Goal: Task Accomplishment & Management: Complete application form

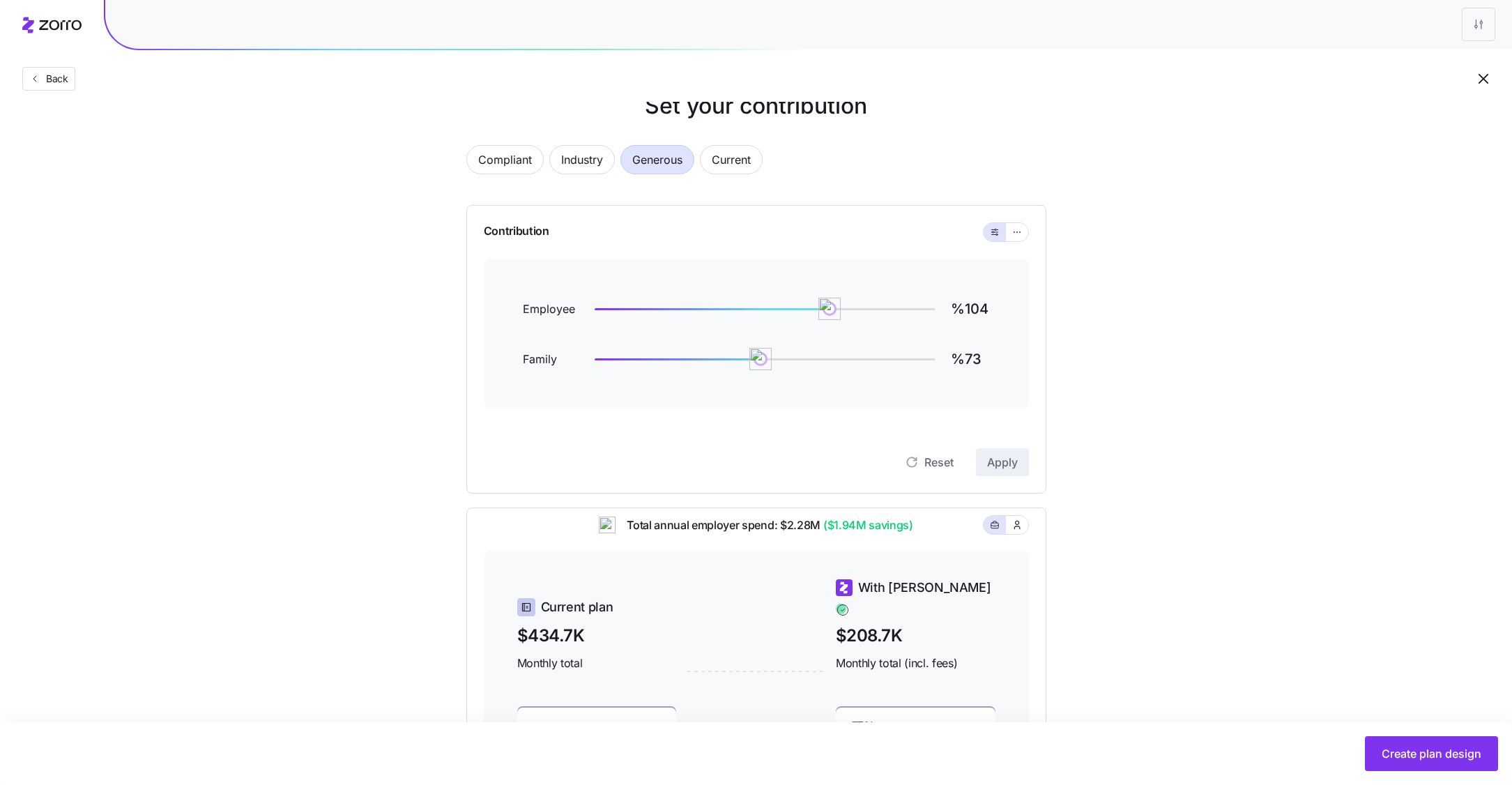
scroll to position [27, 0]
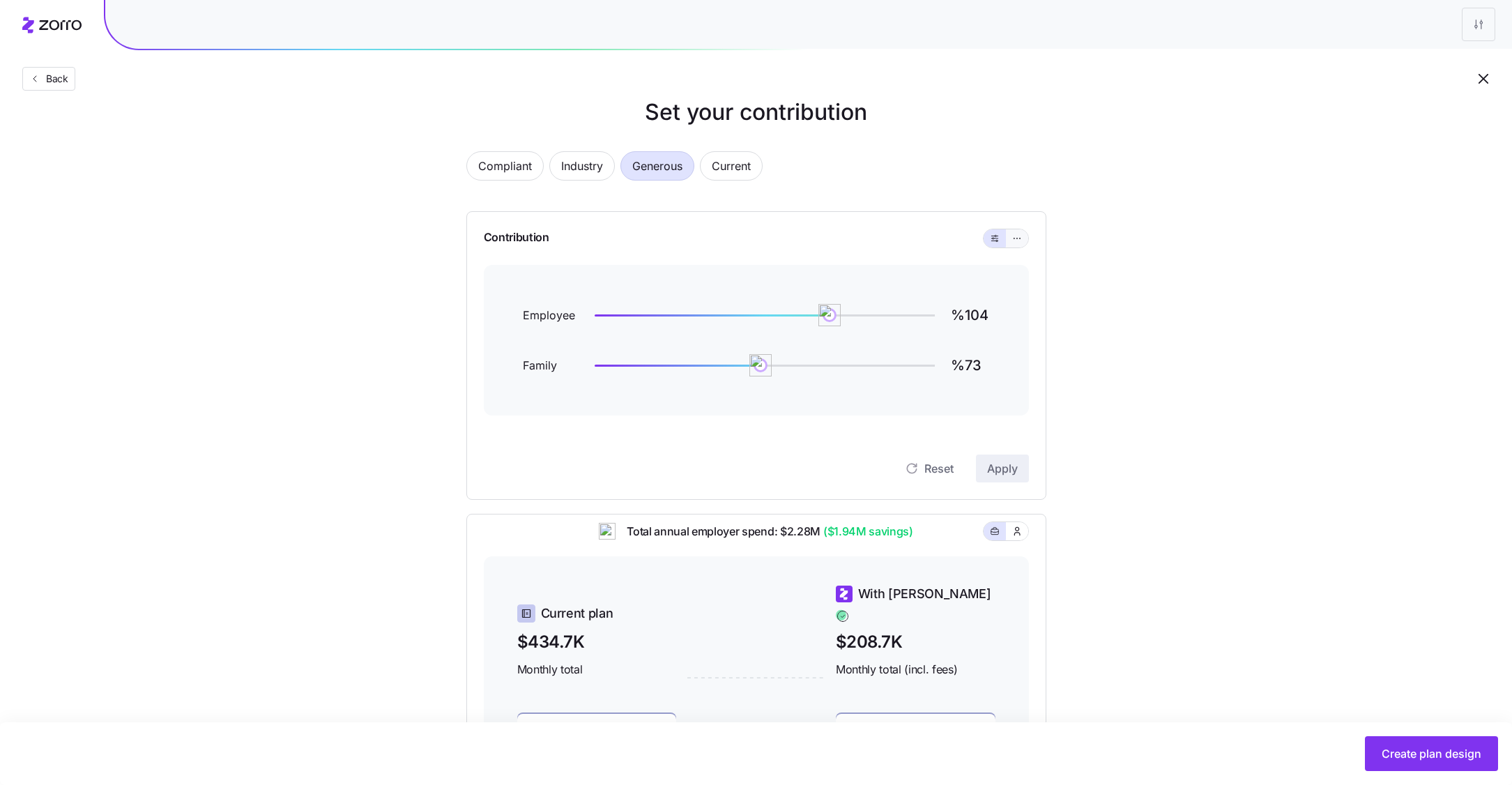
click at [1015, 232] on icon "button" at bounding box center [1016, 238] width 10 height 17
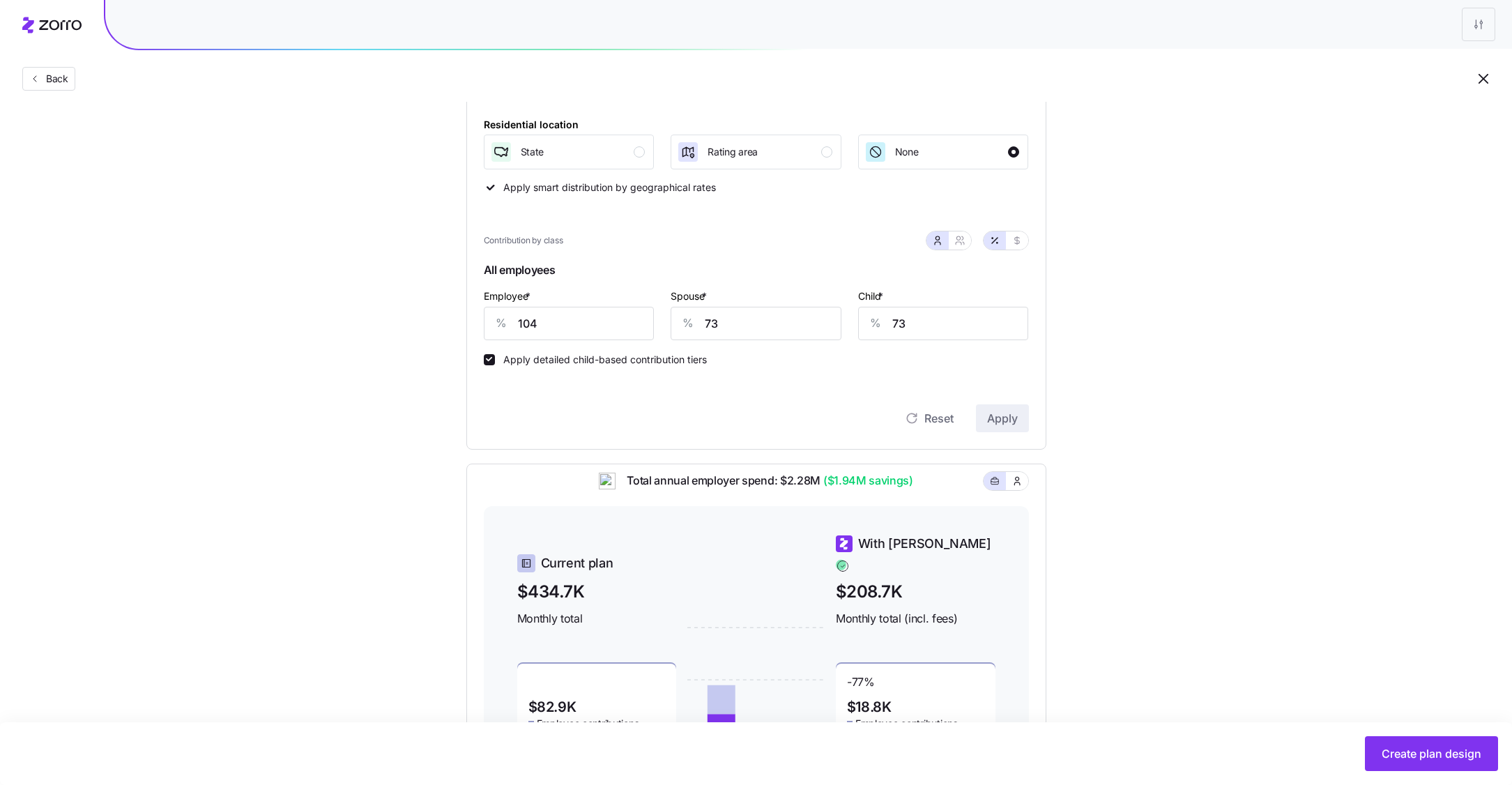
scroll to position [202, 0]
drag, startPoint x: 574, startPoint y: 319, endPoint x: 492, endPoint y: 319, distance: 82.0
click at [492, 319] on div "% 104" at bounding box center [569, 322] width 171 height 33
type input "100"
click at [746, 313] on input "73" at bounding box center [756, 322] width 171 height 33
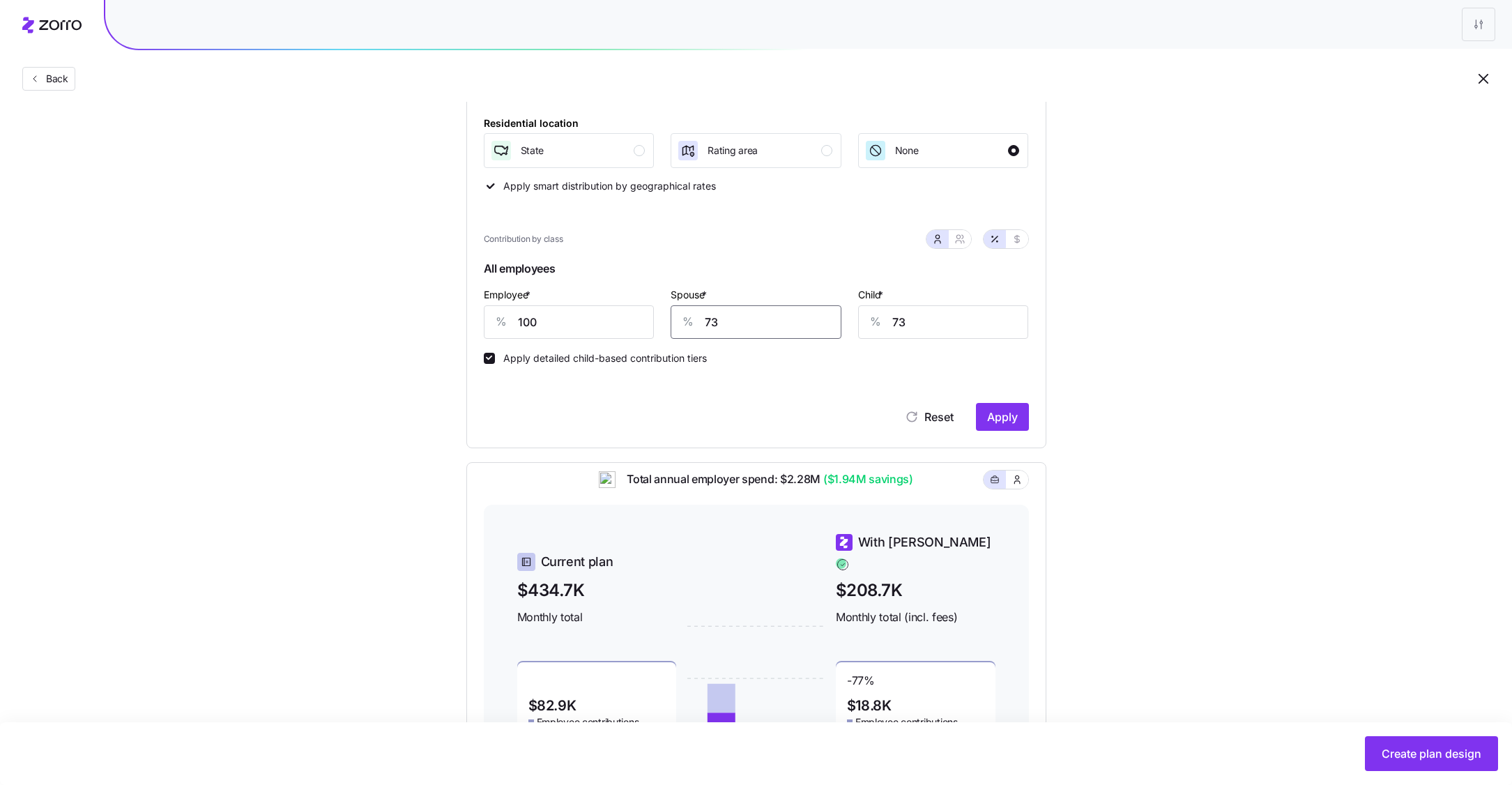
click at [746, 313] on input "73" at bounding box center [756, 322] width 171 height 33
type input "75"
click at [948, 317] on input "73" at bounding box center [944, 322] width 171 height 33
type input "75"
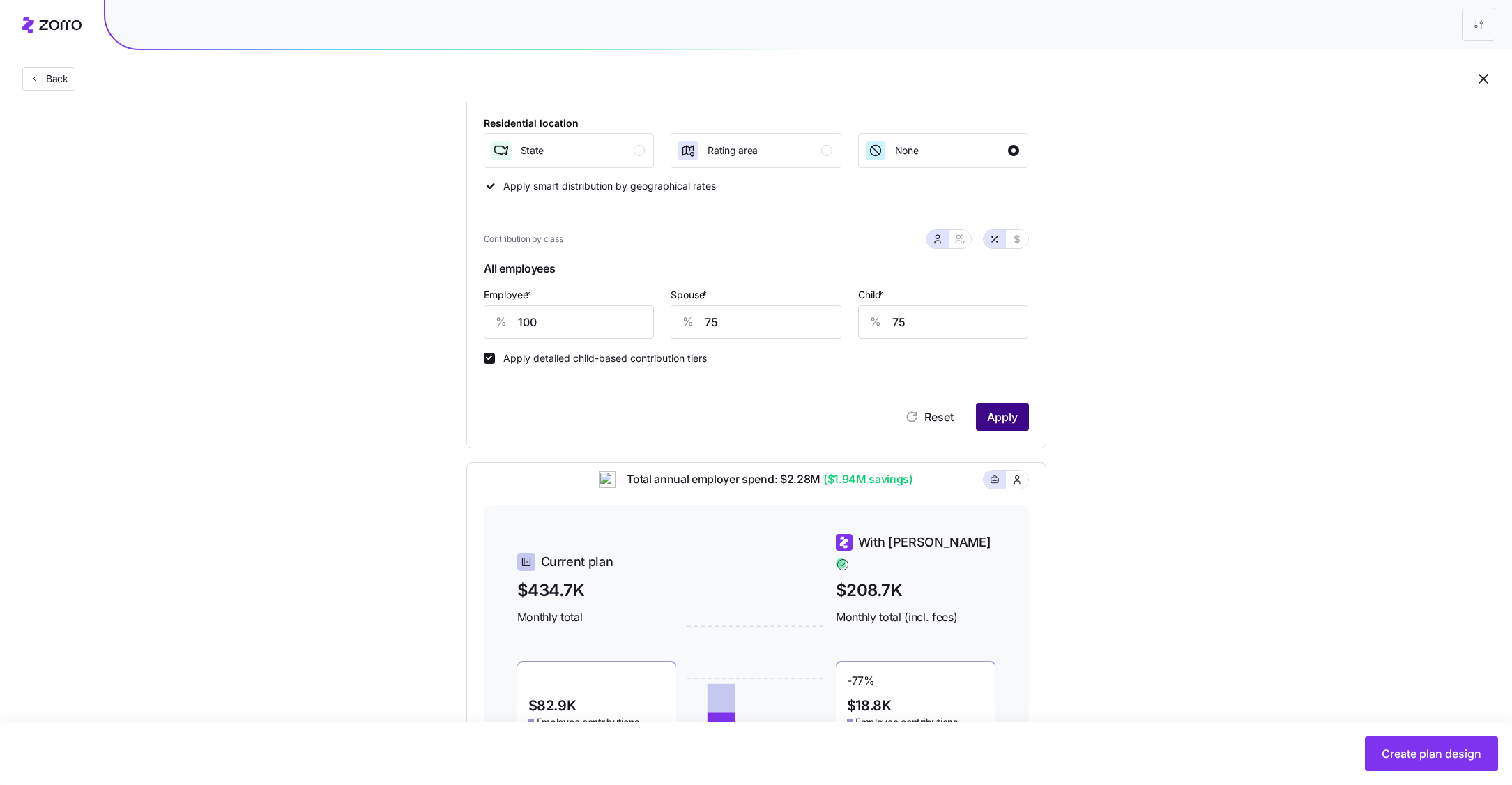
click at [1013, 405] on button "Apply" at bounding box center [1002, 417] width 53 height 28
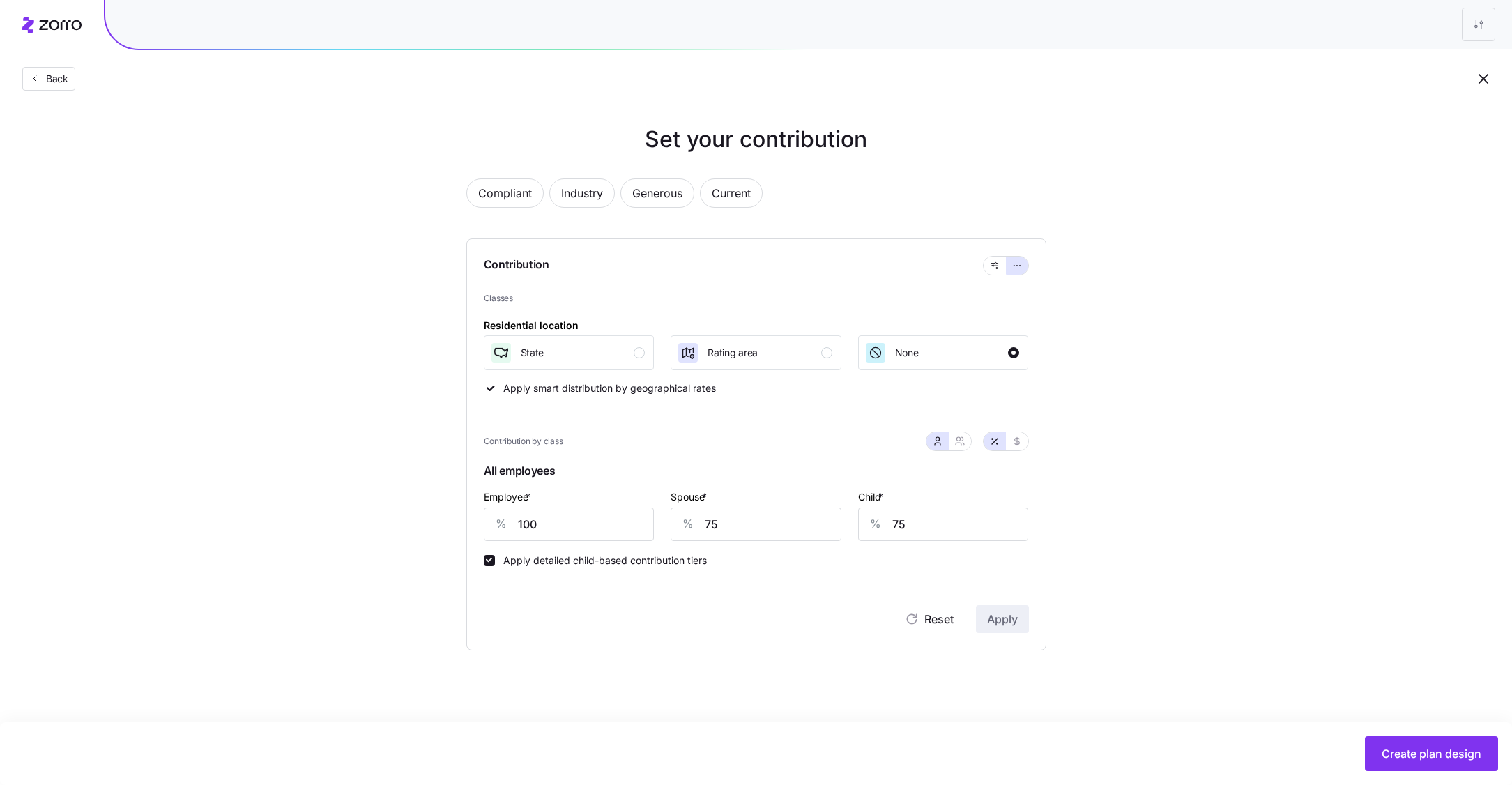
scroll to position [0, 0]
click at [641, 360] on div "State" at bounding box center [568, 353] width 155 height 22
click at [999, 616] on span "Apply" at bounding box center [1002, 619] width 30 height 17
click at [51, 80] on span "Back" at bounding box center [54, 79] width 28 height 14
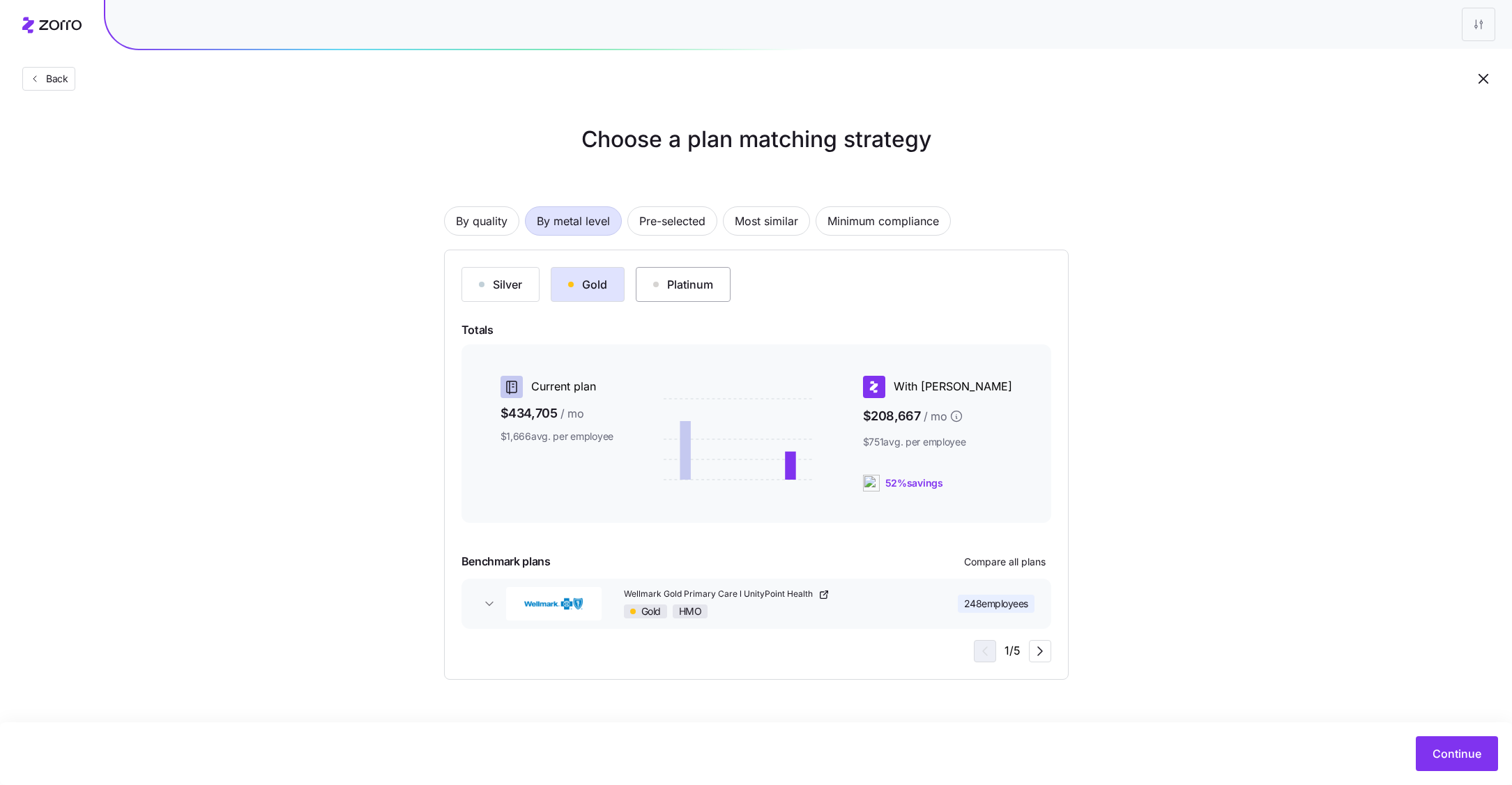
click at [716, 293] on button "Platinum" at bounding box center [684, 284] width 95 height 35
click at [698, 293] on button "Platinum" at bounding box center [684, 284] width 95 height 35
click at [609, 288] on button "Gold" at bounding box center [587, 284] width 74 height 35
click at [672, 287] on div "Platinum" at bounding box center [683, 284] width 60 height 17
click at [579, 285] on div "Gold" at bounding box center [588, 284] width 39 height 17
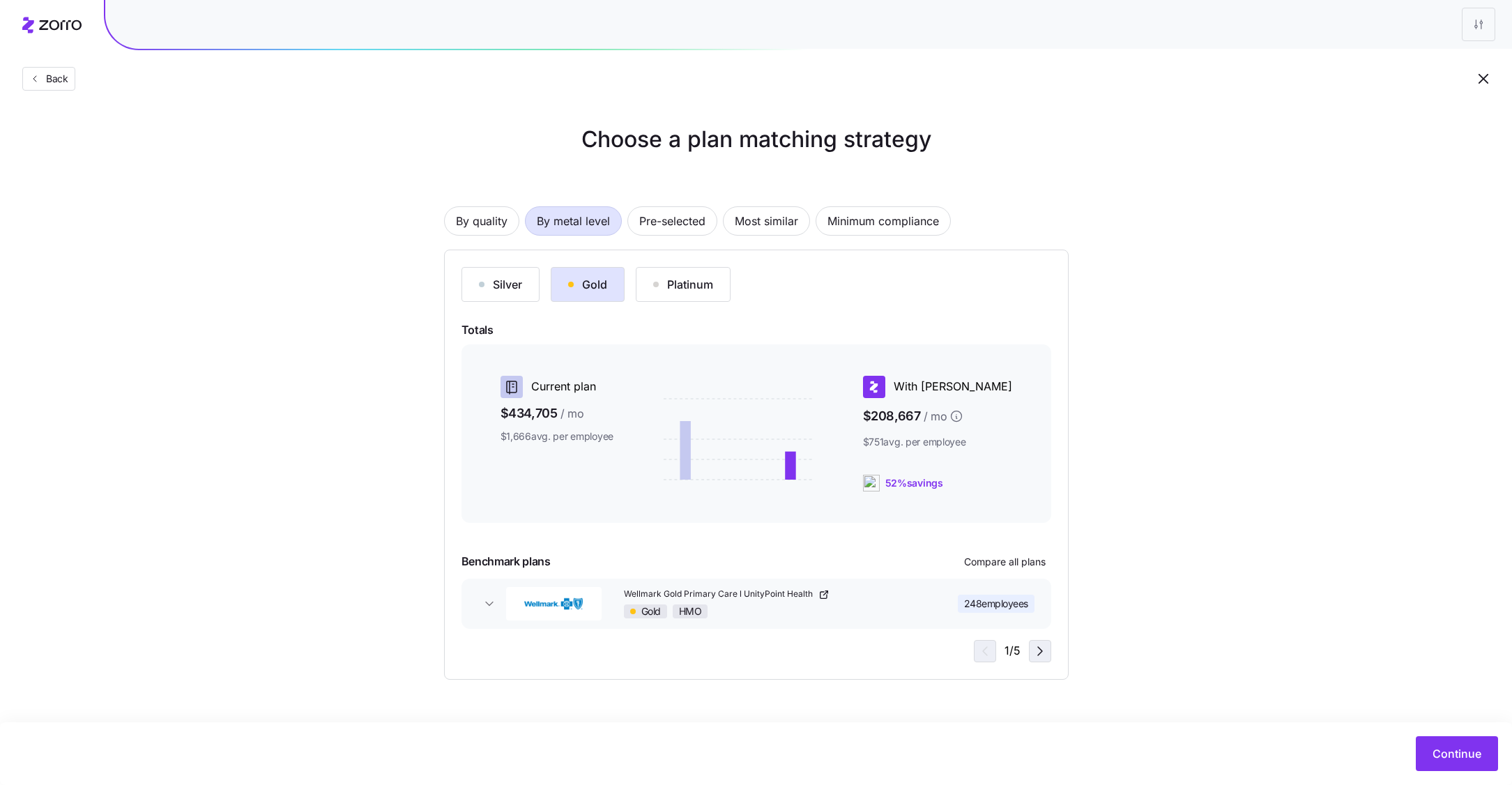
click at [1046, 657] on icon "button" at bounding box center [1040, 651] width 17 height 17
click at [993, 657] on span "button" at bounding box center [983, 651] width 21 height 21
click at [1037, 658] on icon "button" at bounding box center [1040, 651] width 17 height 17
click at [1042, 661] on button "button" at bounding box center [1040, 651] width 22 height 22
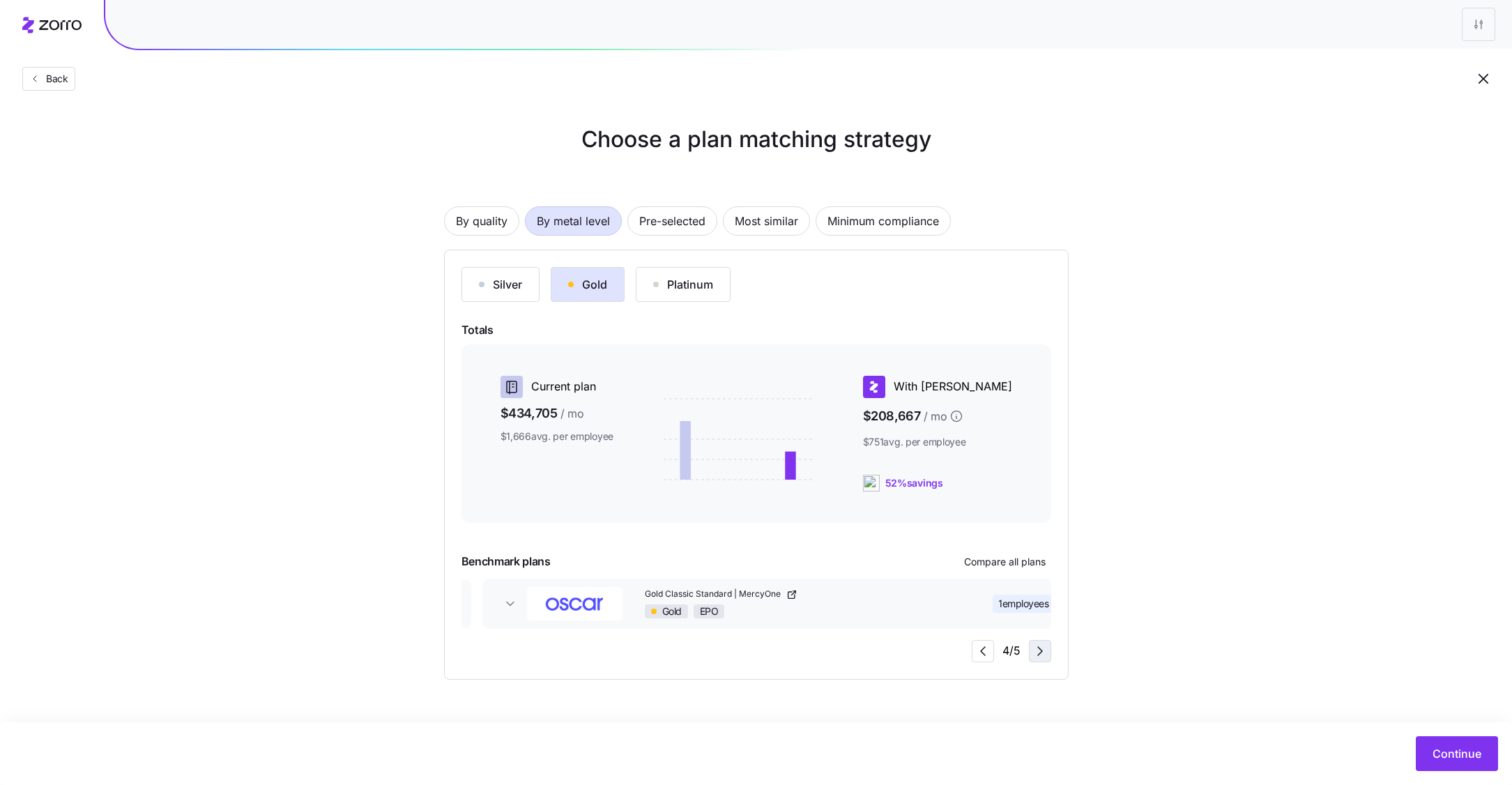
click at [1042, 661] on button "button" at bounding box center [1040, 651] width 22 height 22
click at [1461, 752] on span "Continue" at bounding box center [1457, 753] width 49 height 17
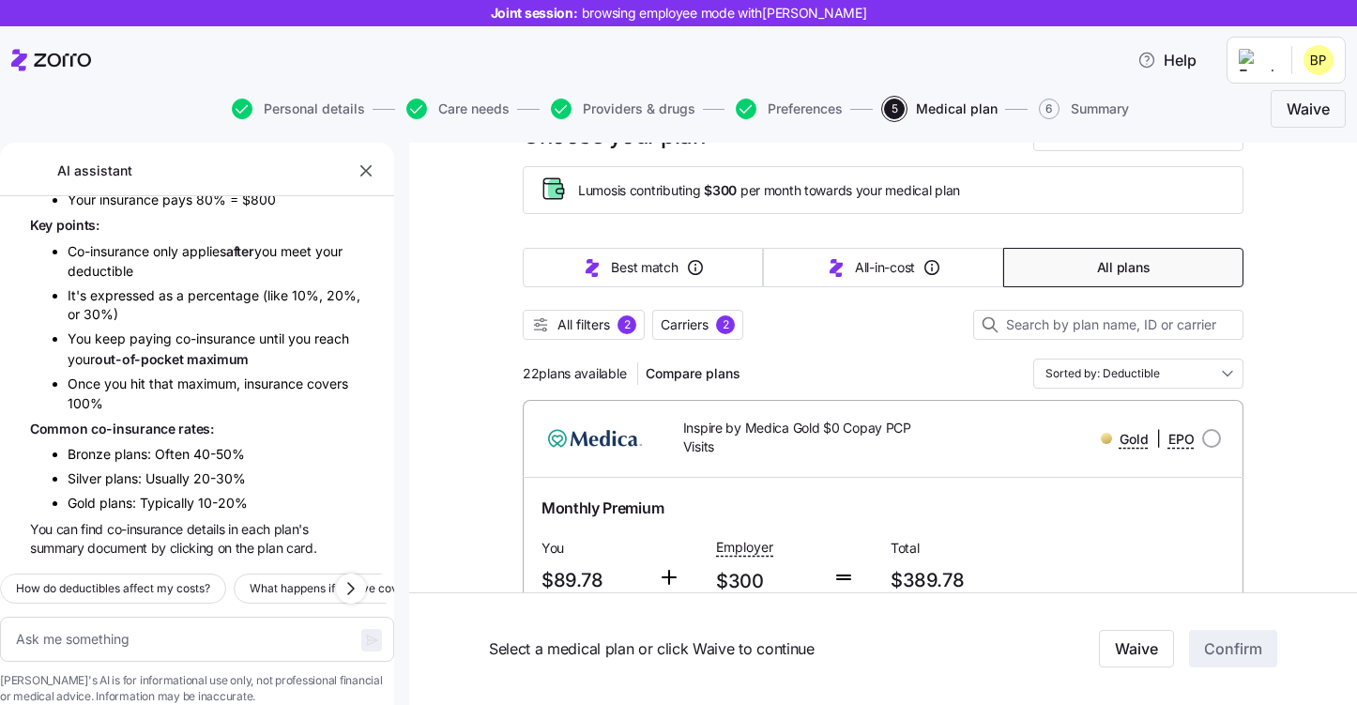
scroll to position [80, 0]
click at [721, 327] on div "2" at bounding box center [725, 322] width 19 height 19
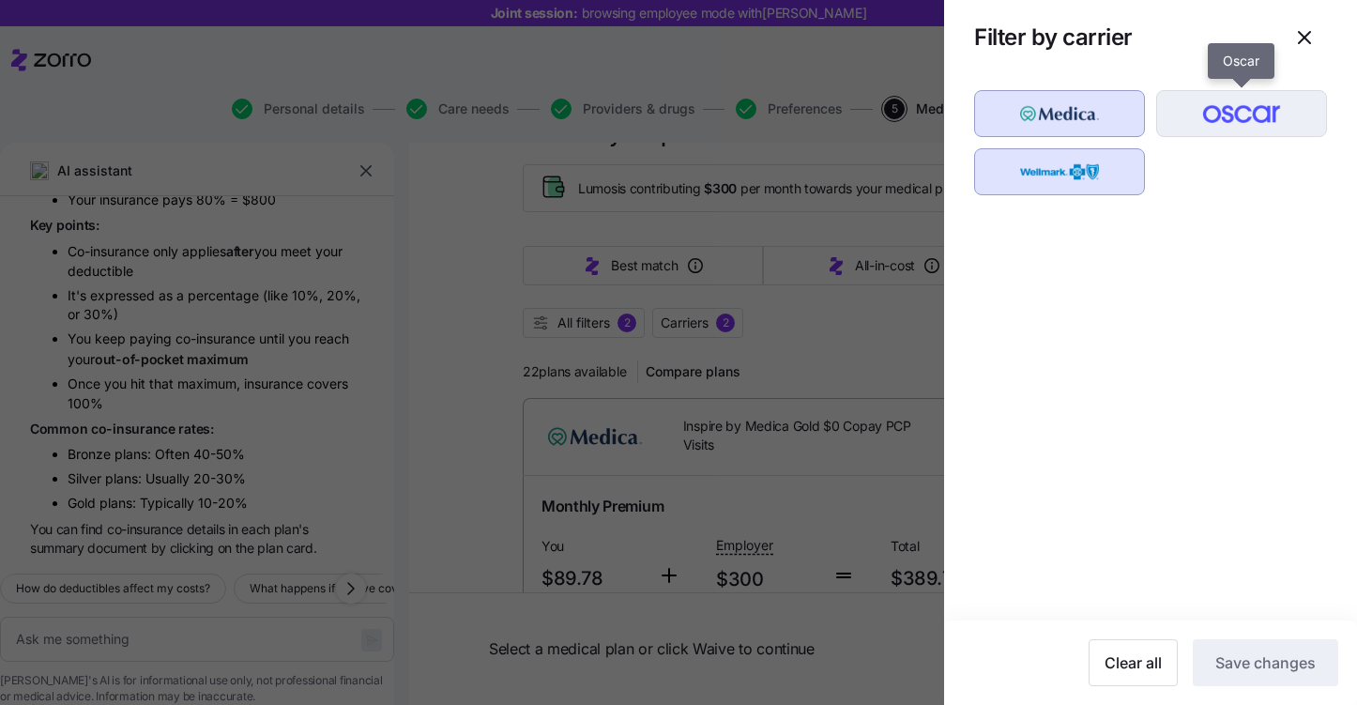
click at [1188, 116] on img "button" at bounding box center [1242, 114] width 138 height 38
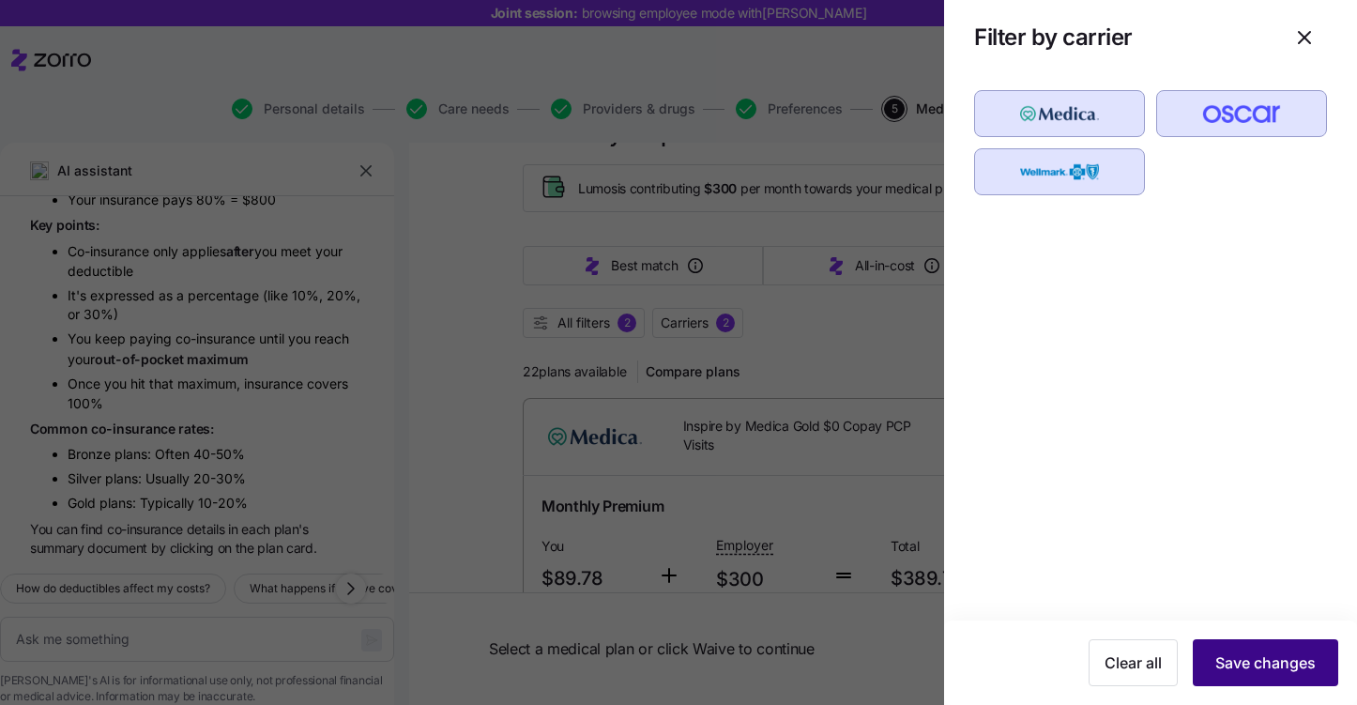
click at [1256, 662] on span "Save changes" at bounding box center [1265, 662] width 100 height 23
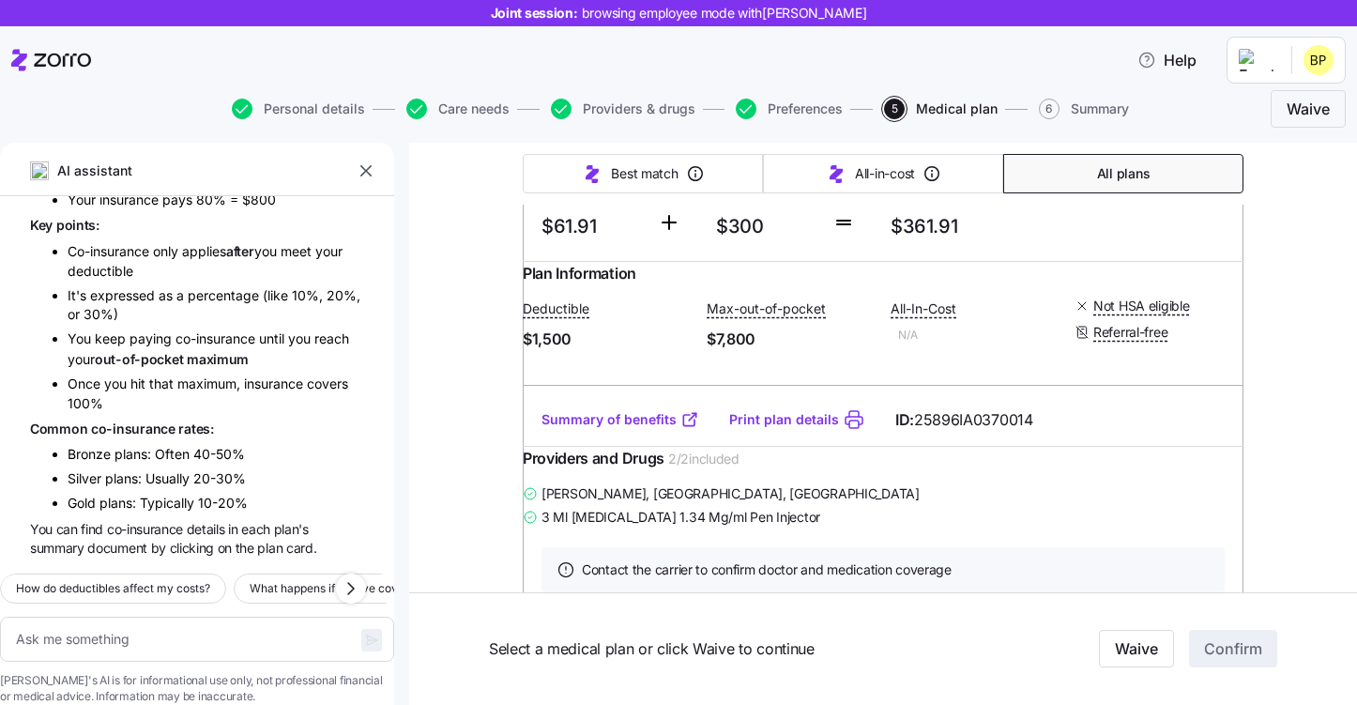
scroll to position [2121, 0]
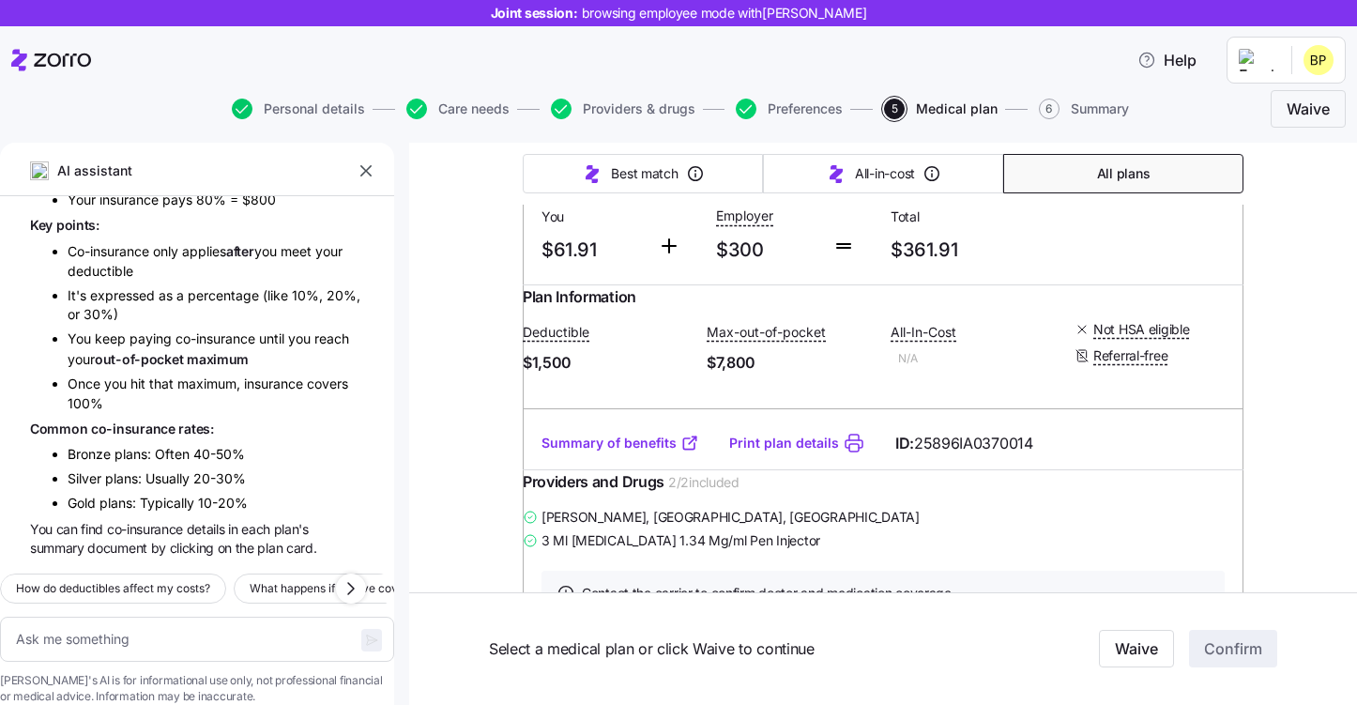
click at [251, 102] on icon "button" at bounding box center [242, 109] width 21 height 21
type textarea "x"
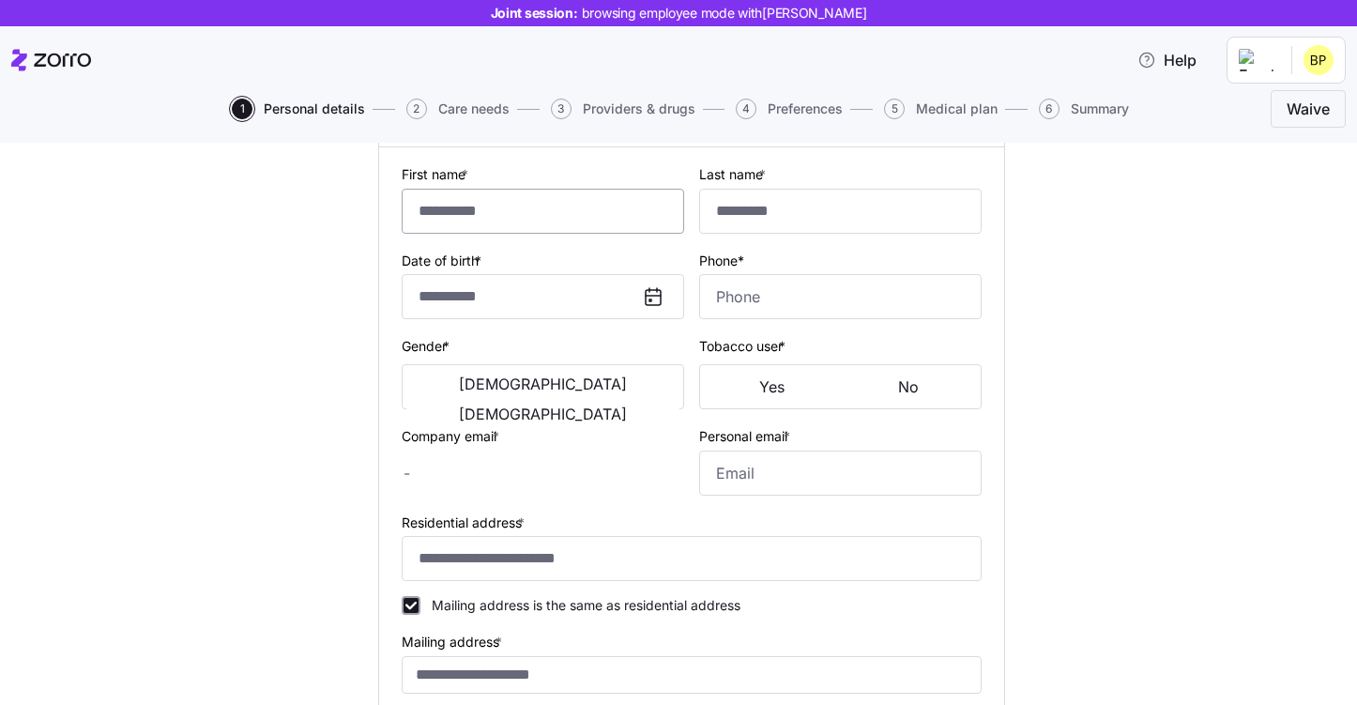
type input "*****"
type input "brocktober@email.com"
type input "gavin@test.com"
type input "**********"
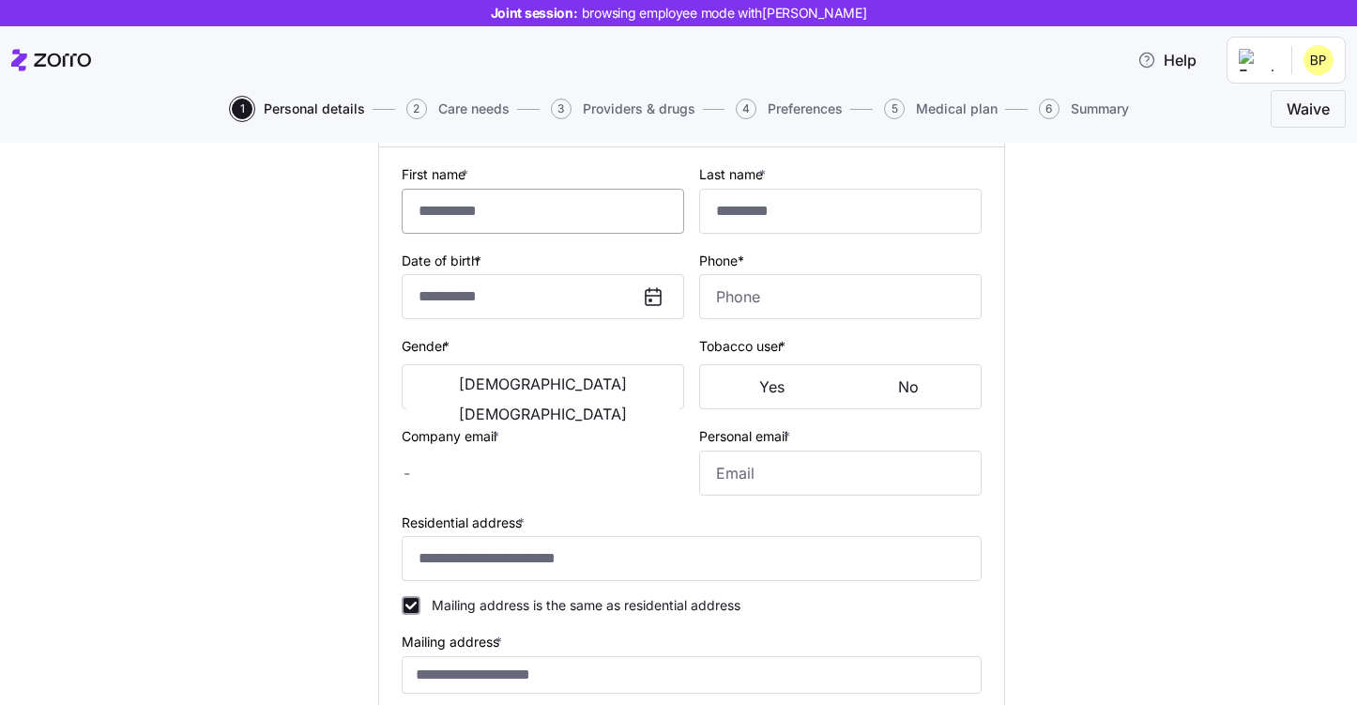
checkbox input "true"
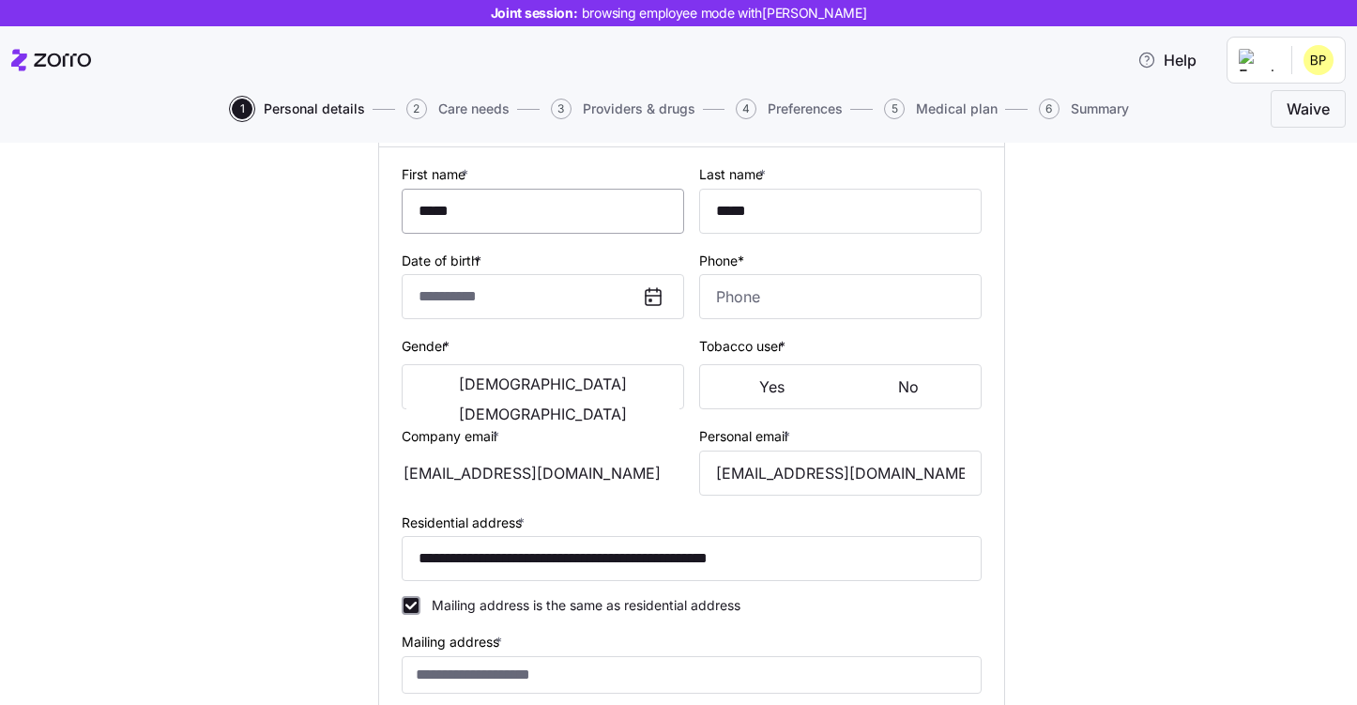
type input "**********"
type input "(417) 840-3737"
type input "US citizen"
type input "Single"
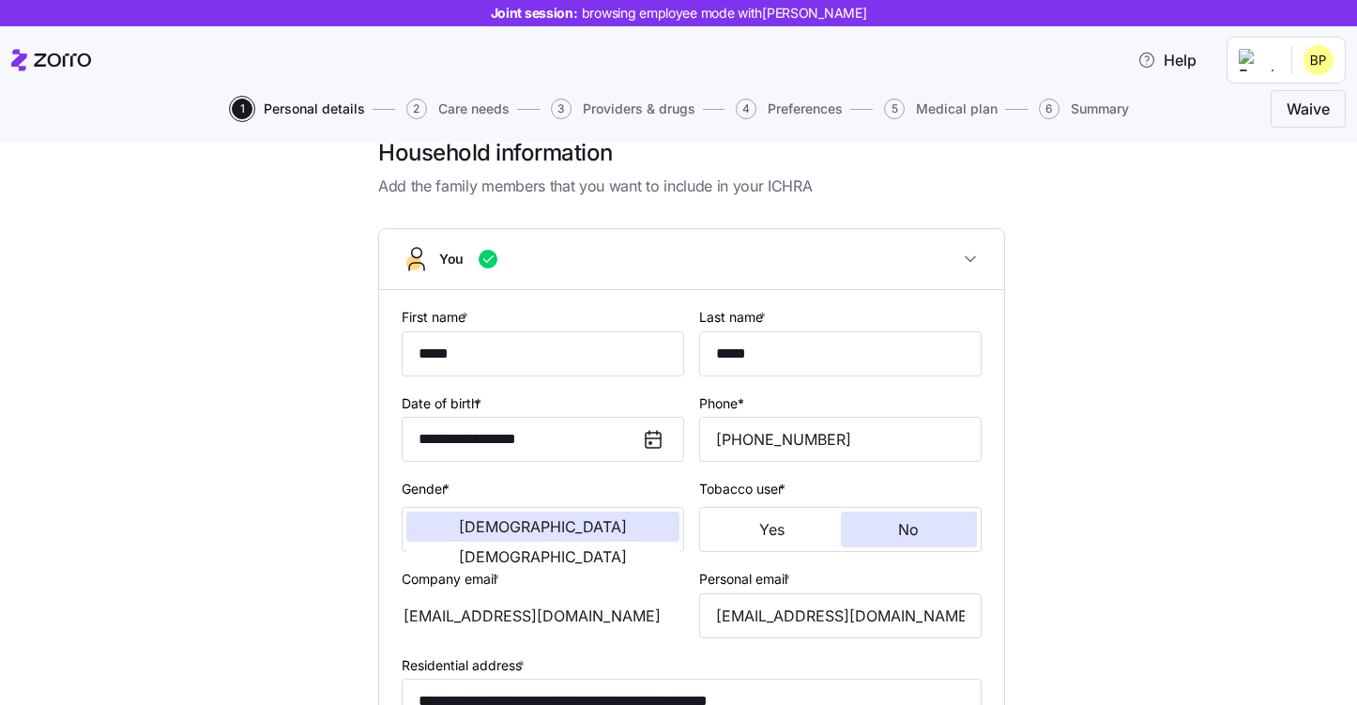
scroll to position [34, 0]
click at [747, 110] on span "4" at bounding box center [746, 109] width 21 height 21
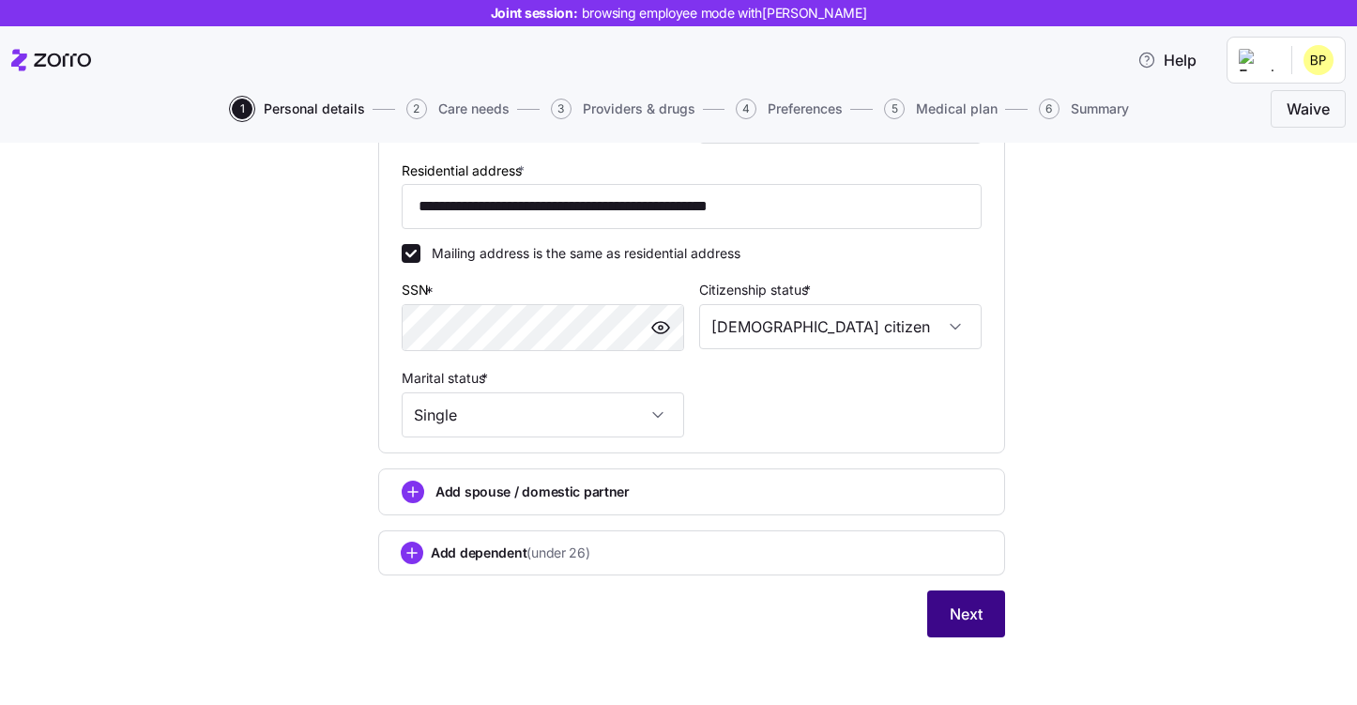
click at [998, 620] on button "Next" at bounding box center [966, 613] width 78 height 47
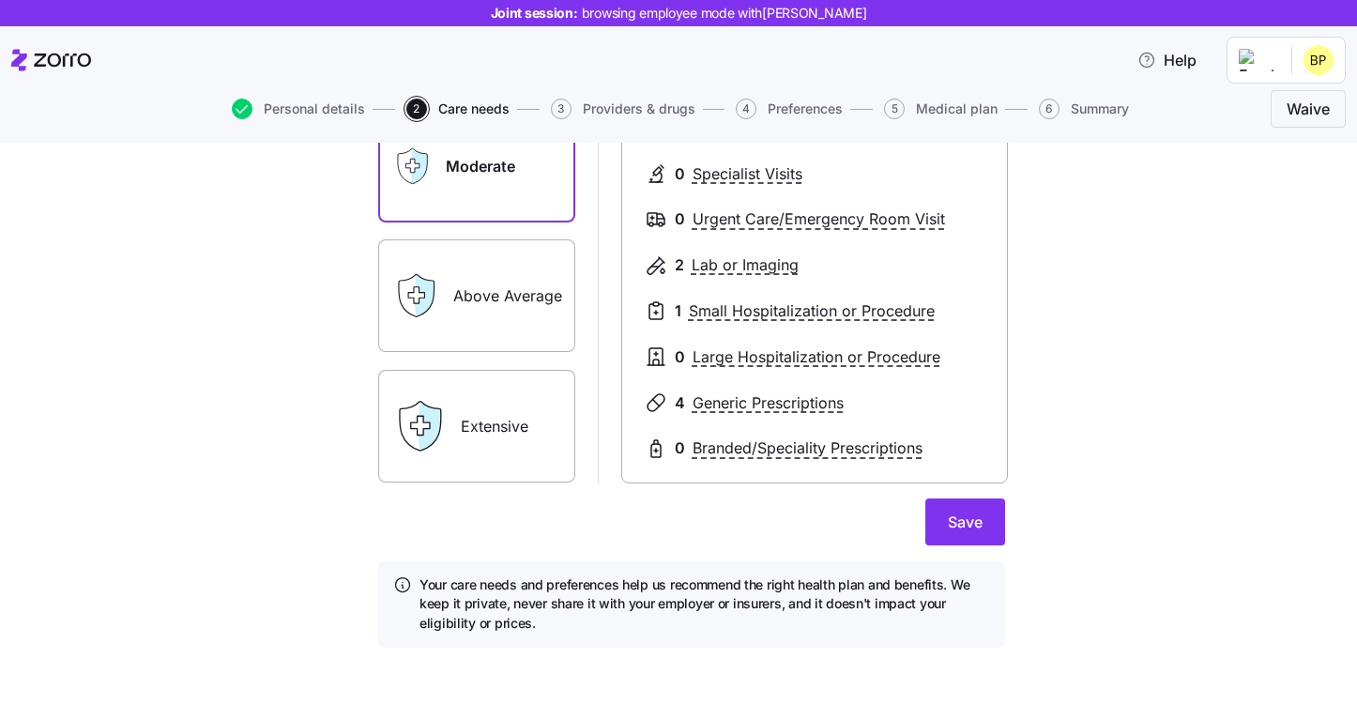
scroll to position [305, 0]
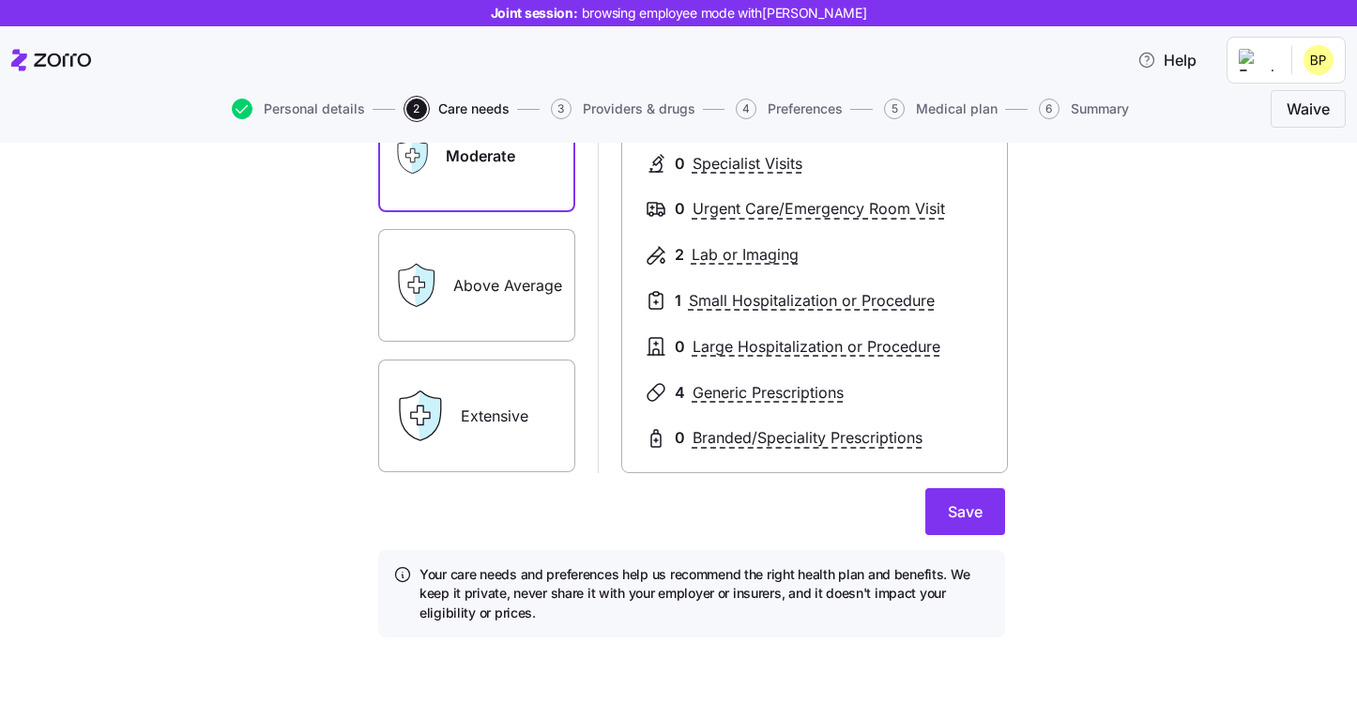
click at [987, 539] on form "Essential Moderate Above Average Extensive Moderate 2 PCP Visits 0 Specialist V…" at bounding box center [691, 292] width 627 height 691
click at [981, 517] on span "Save" at bounding box center [965, 511] width 35 height 23
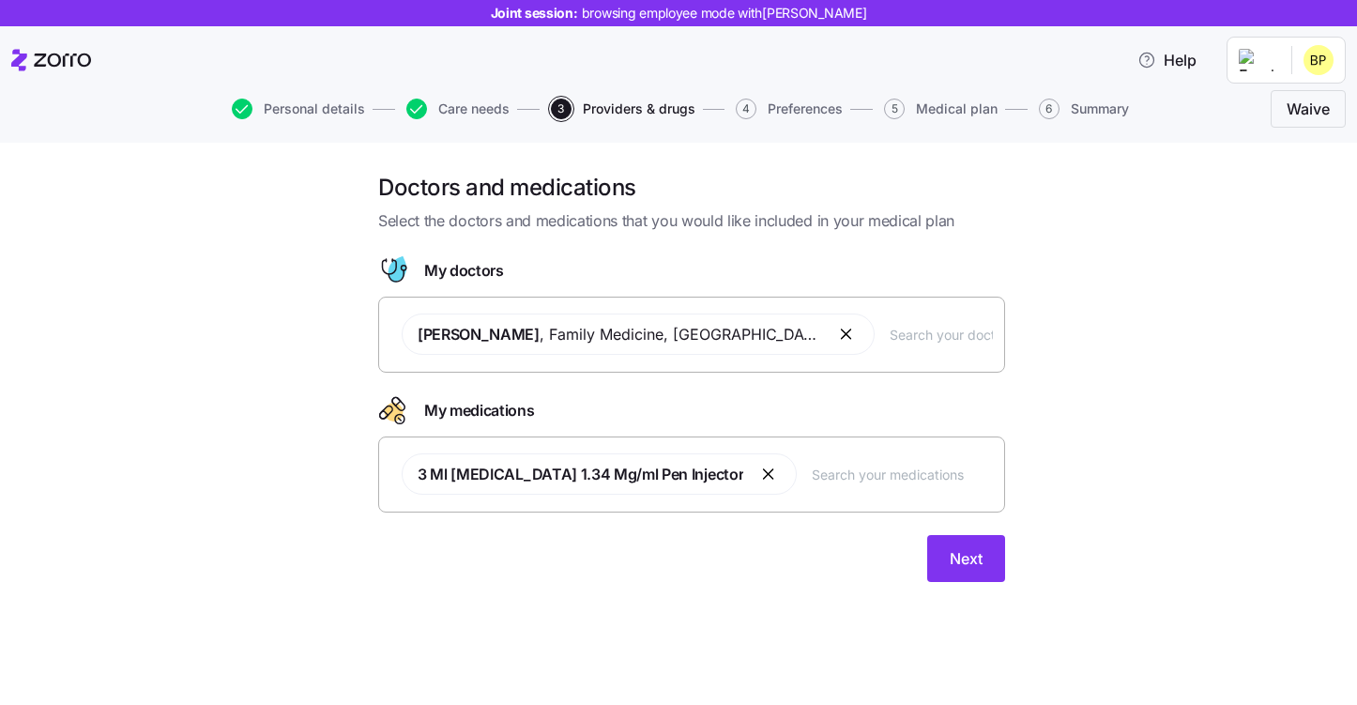
click at [836, 335] on button "button" at bounding box center [847, 334] width 23 height 23
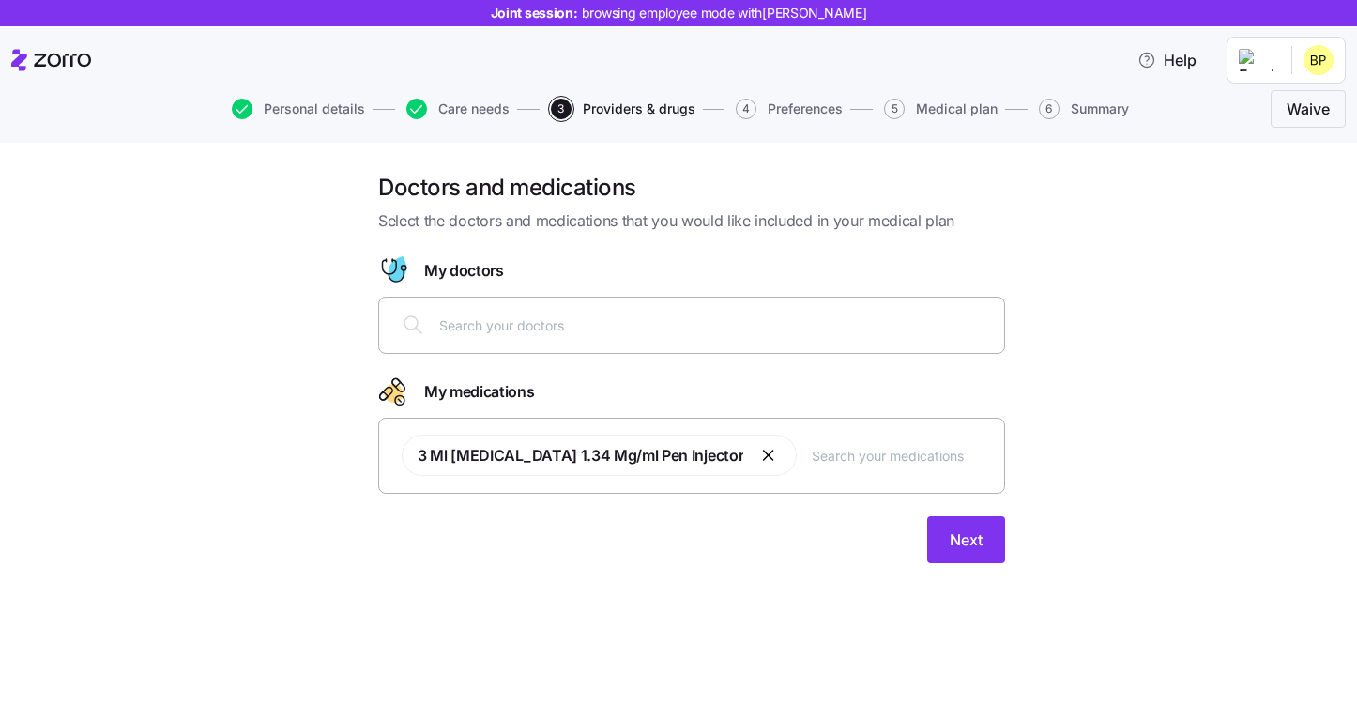
click at [647, 317] on input "text" at bounding box center [716, 324] width 554 height 21
type input "G"
type input "Jennifer Groos"
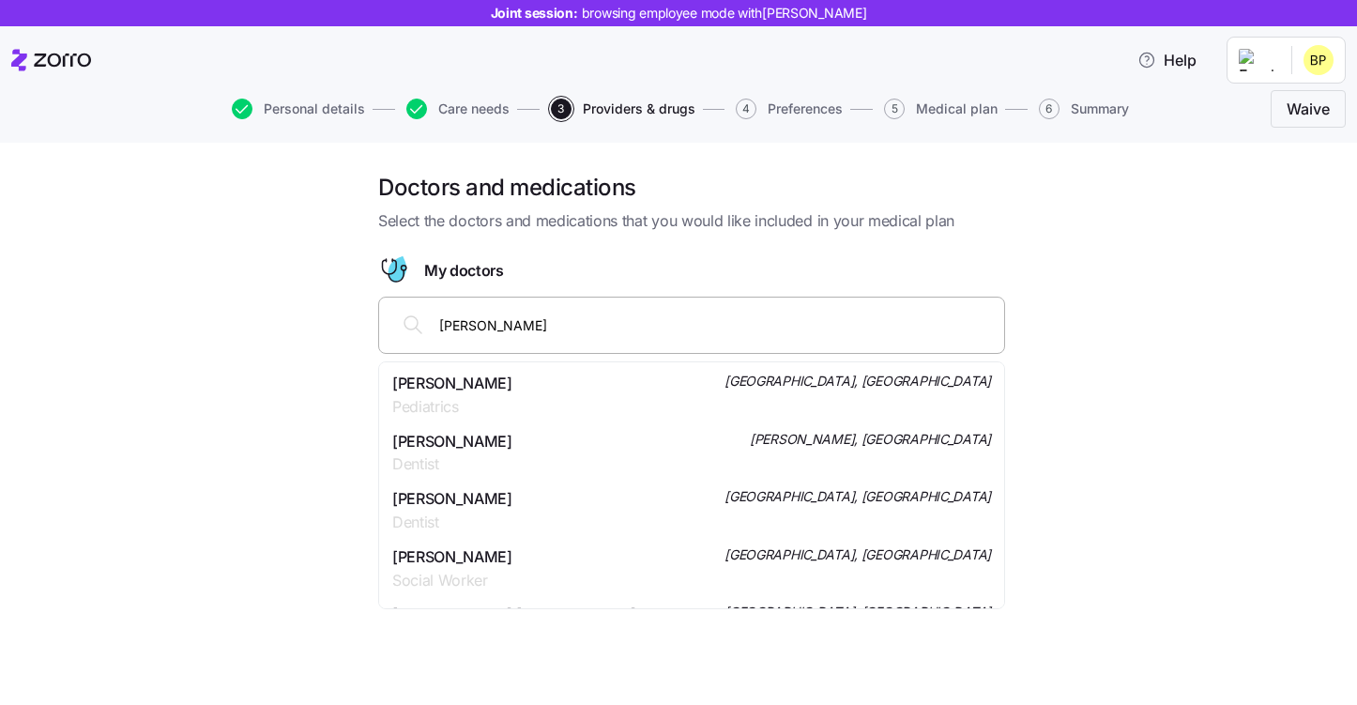
click at [479, 378] on span "Jennifer A Groos" at bounding box center [452, 383] width 120 height 23
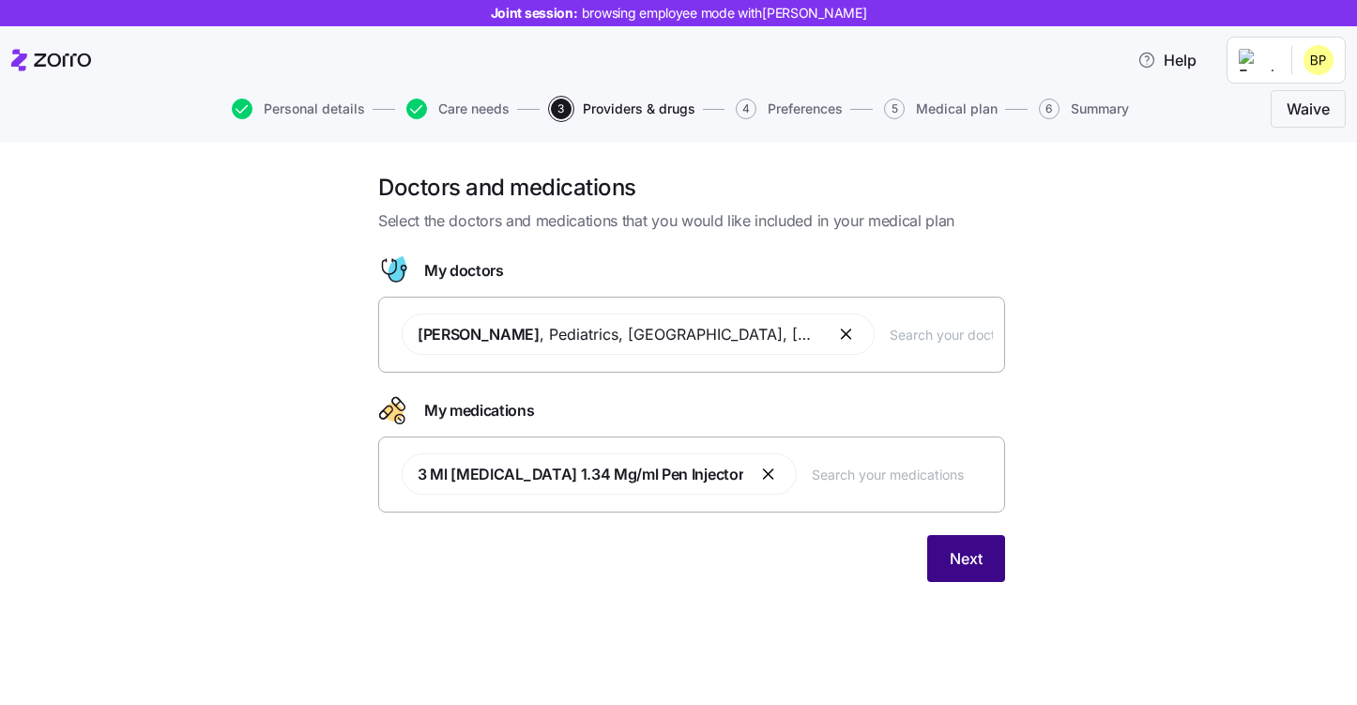
click at [946, 555] on button "Next" at bounding box center [966, 558] width 78 height 47
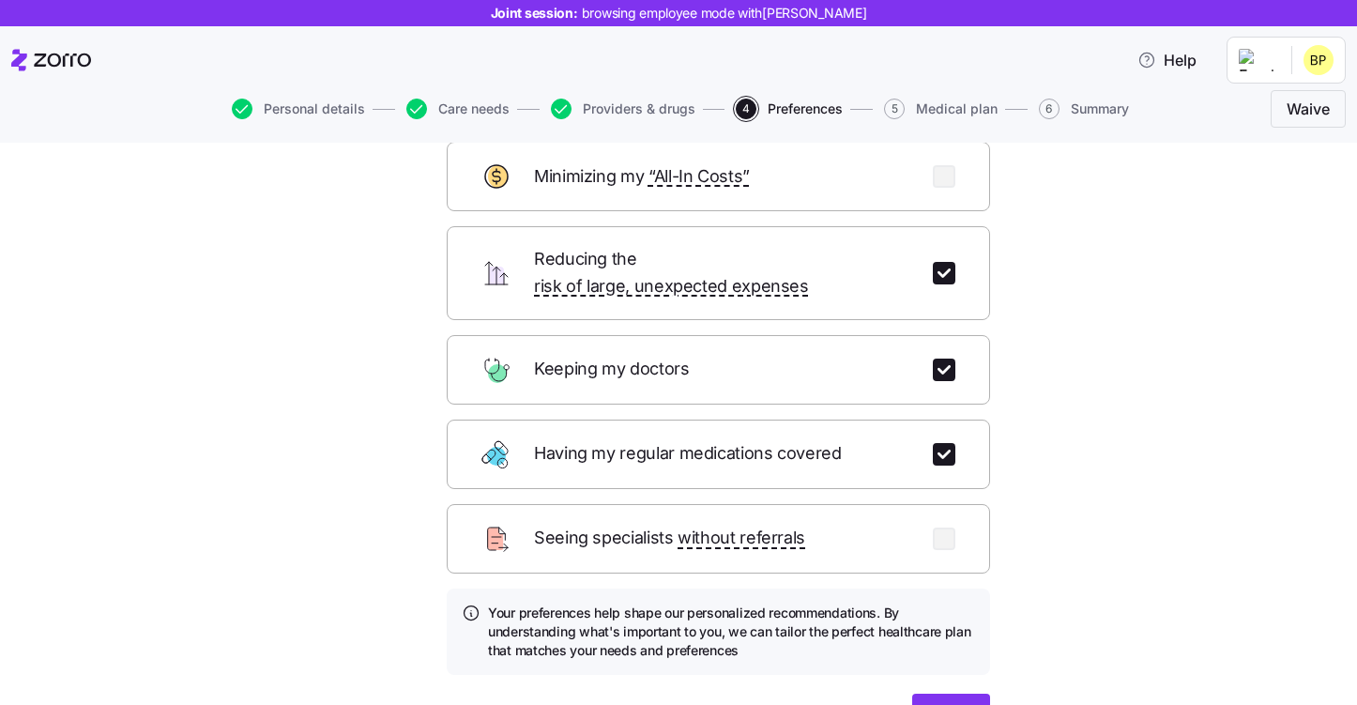
scroll to position [118, 0]
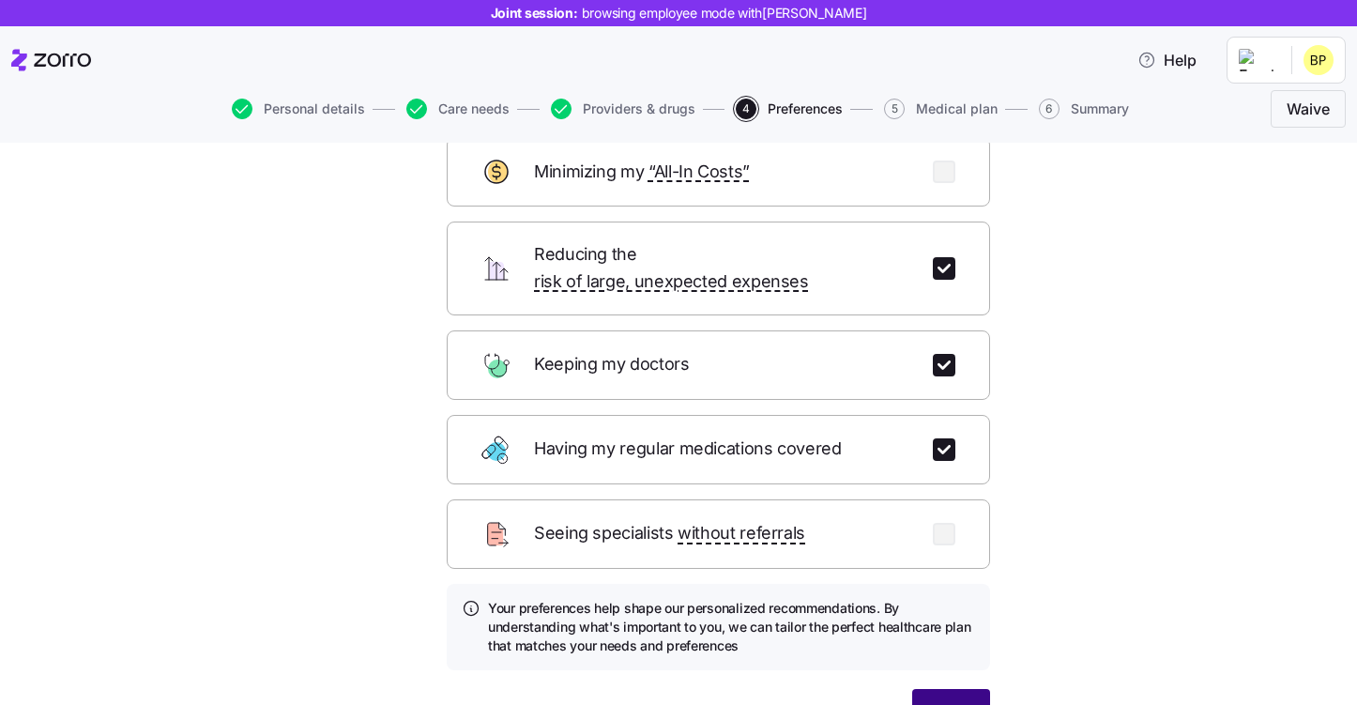
click at [966, 701] on span "Next" at bounding box center [951, 712] width 33 height 23
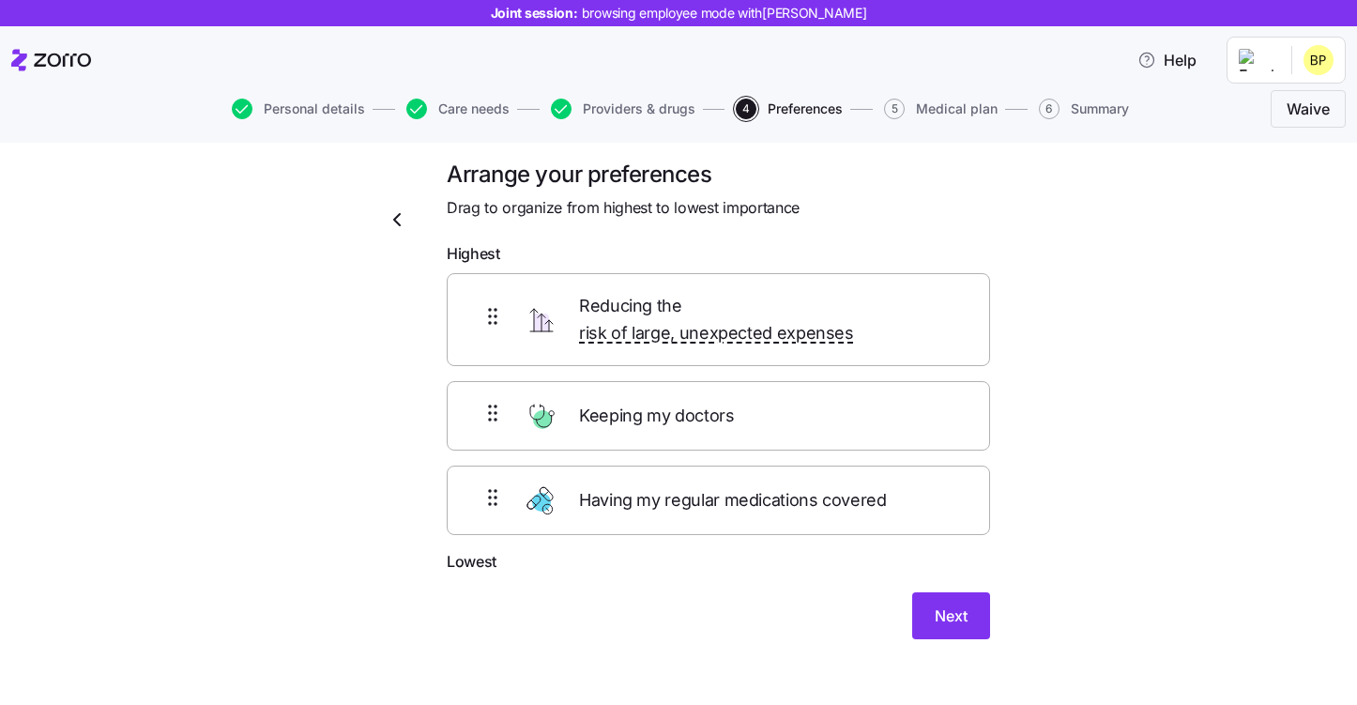
scroll to position [0, 0]
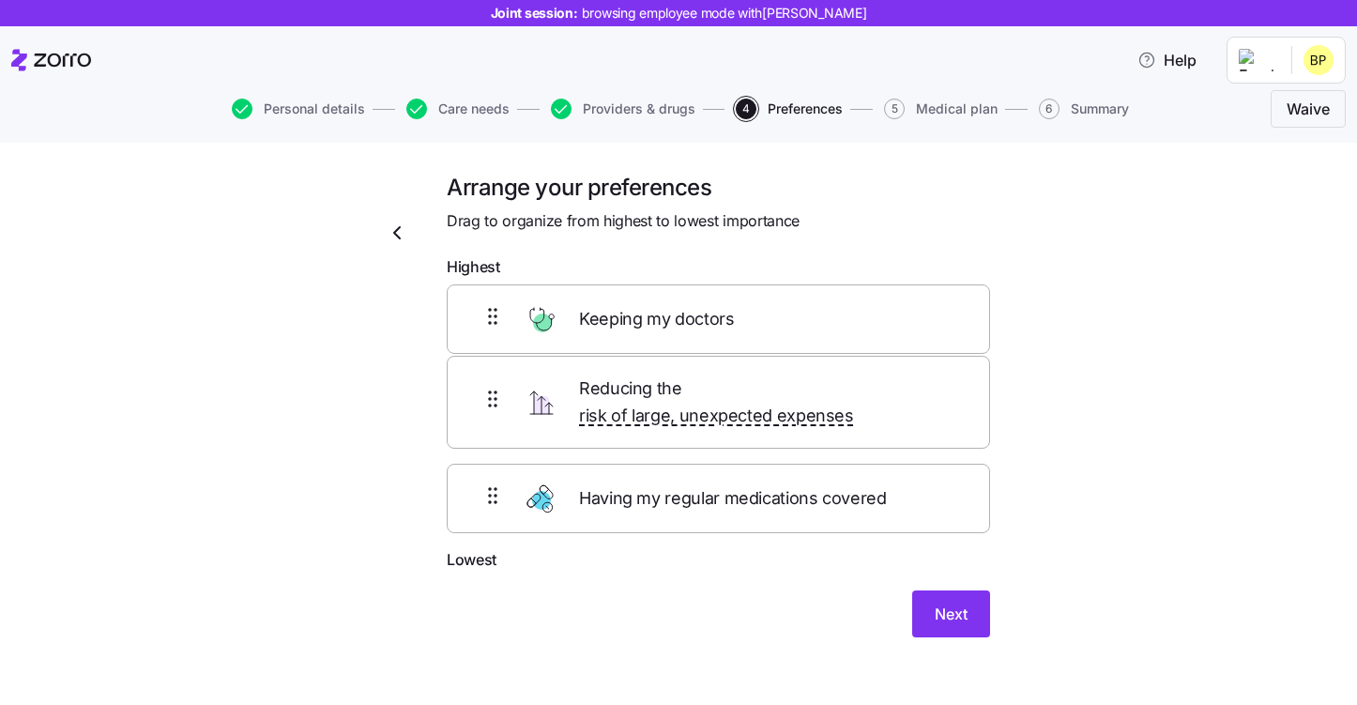
drag, startPoint x: 829, startPoint y: 402, endPoint x: 829, endPoint y: 296, distance: 106.0
click at [829, 296] on div "Reducing the risk of large, unexpected expenses Keeping my doctors Having my re…" at bounding box center [718, 417] width 543 height 263
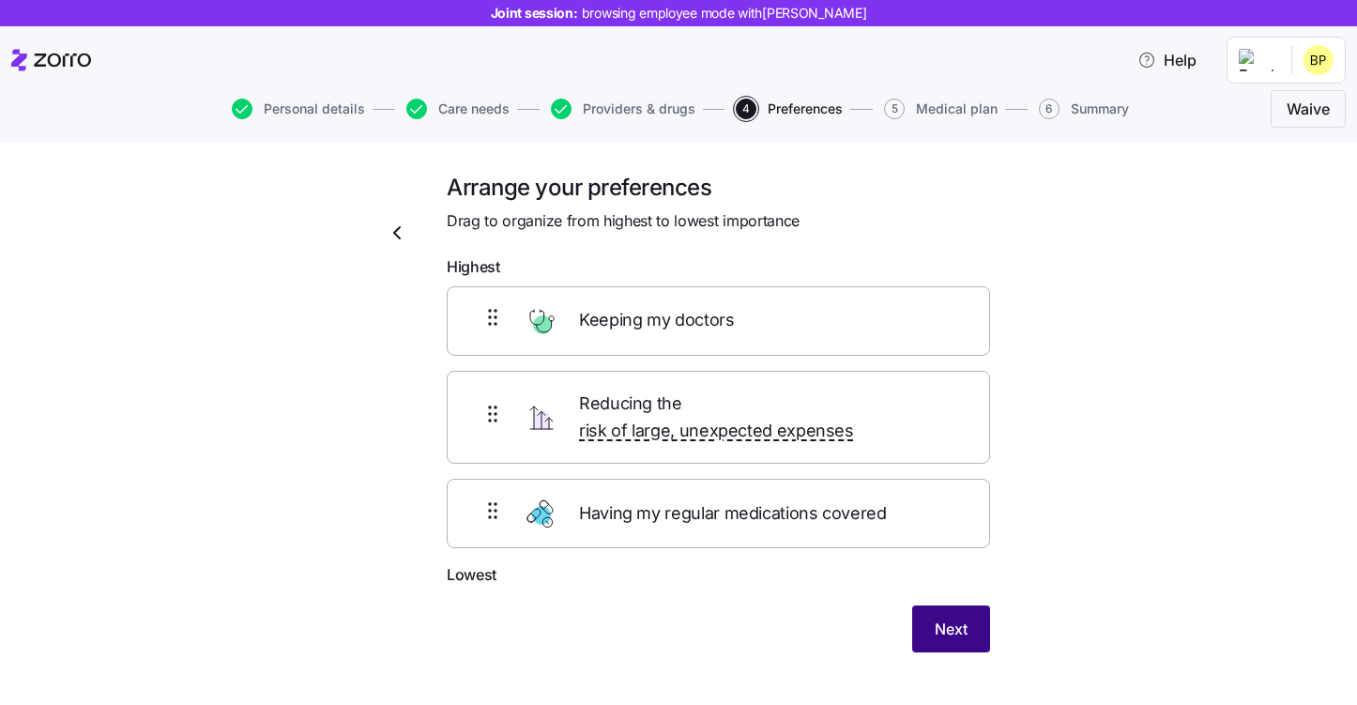
click at [963, 617] on span "Next" at bounding box center [951, 628] width 33 height 23
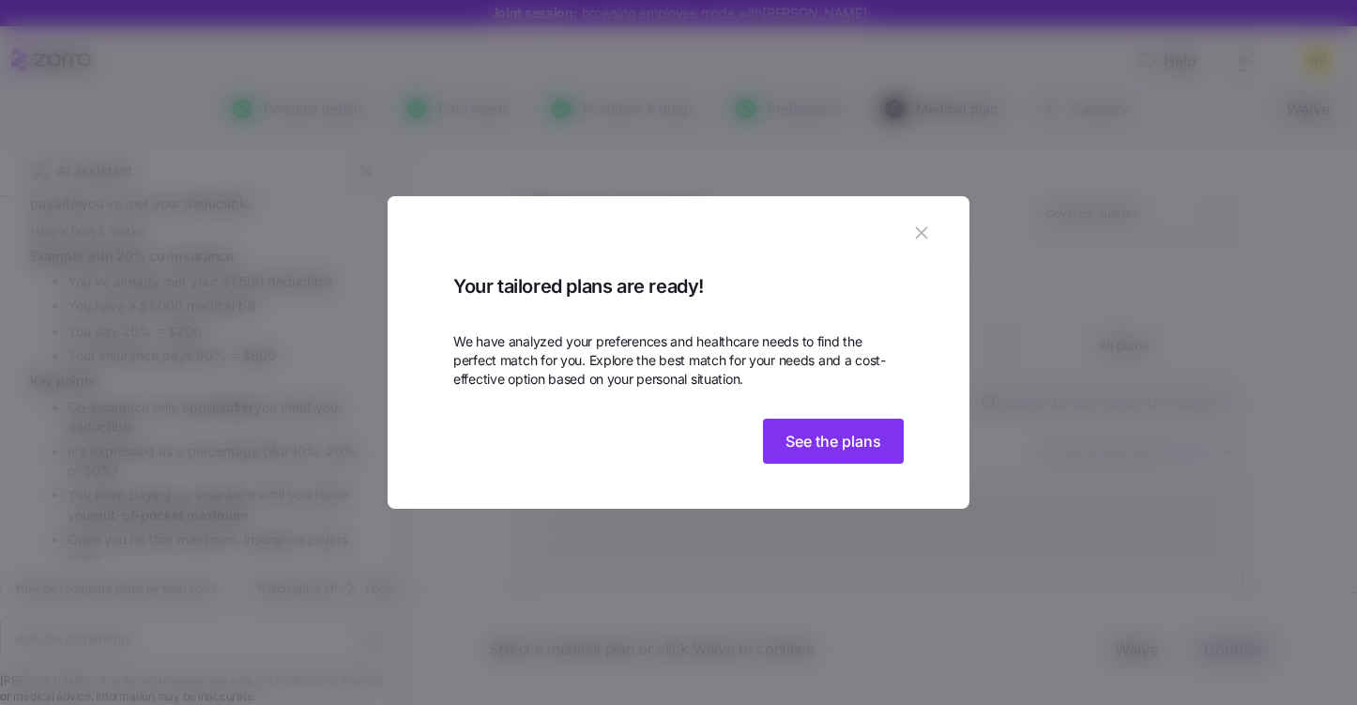
scroll to position [2506, 0]
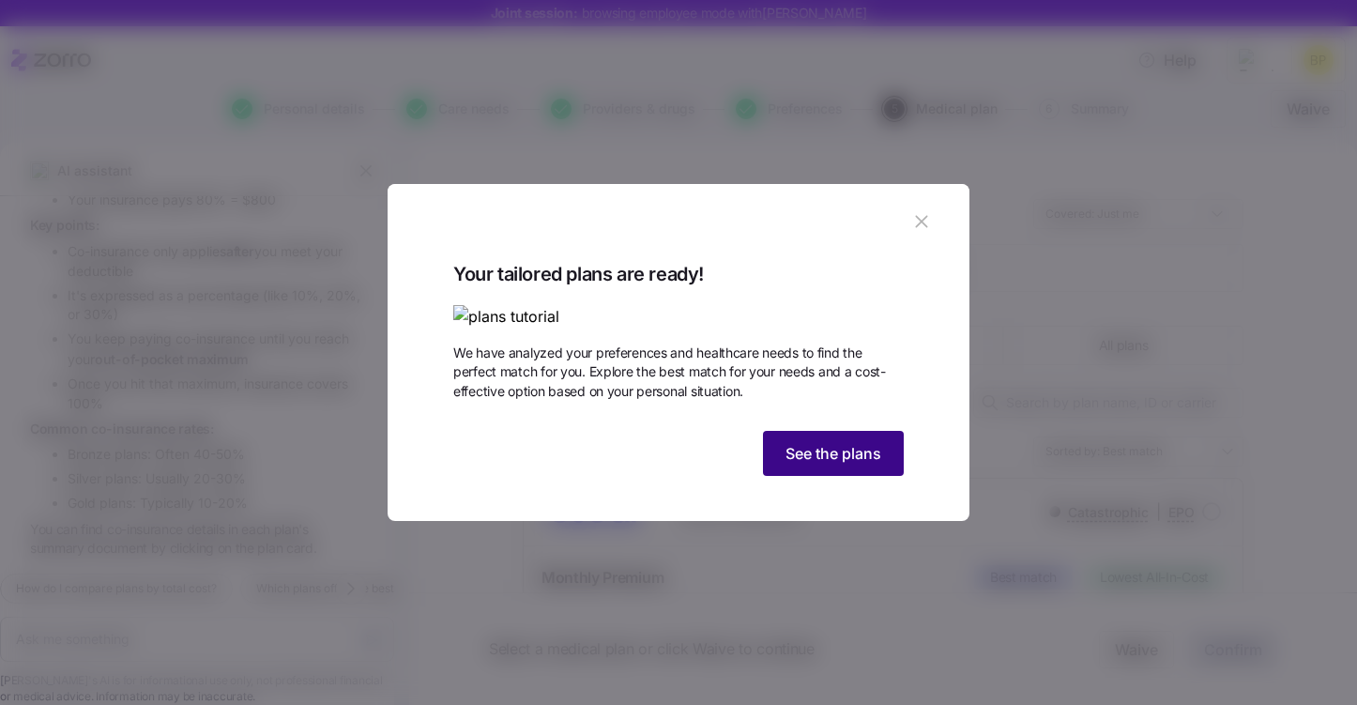
click at [821, 464] on span "See the plans" at bounding box center [833, 453] width 96 height 23
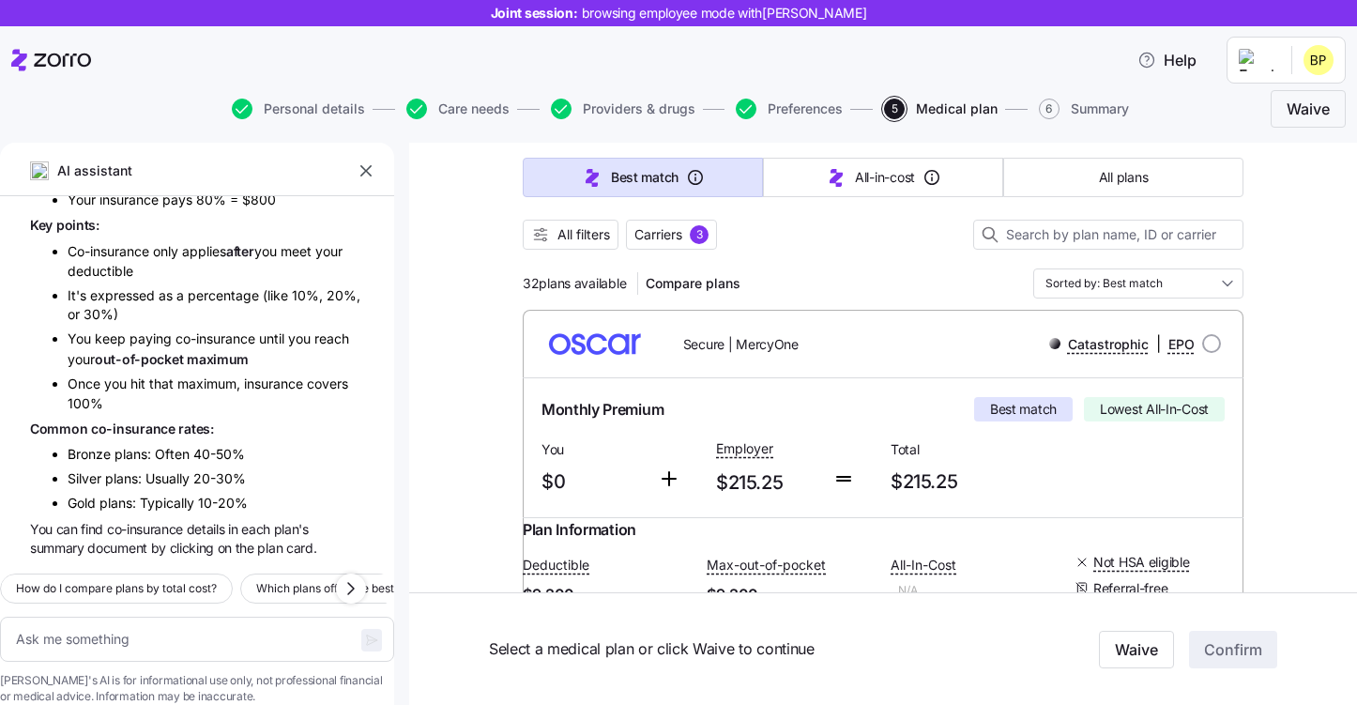
scroll to position [161, 0]
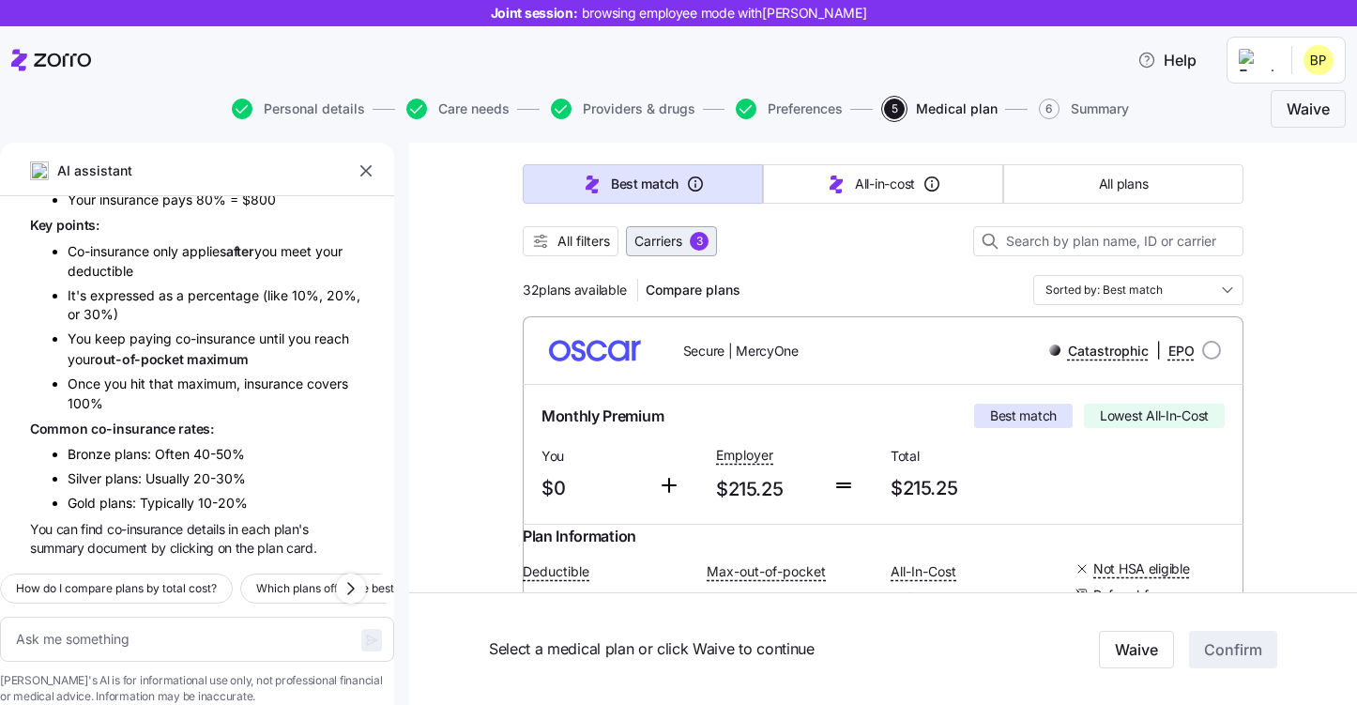
click at [677, 242] on span "Carriers" at bounding box center [658, 241] width 48 height 19
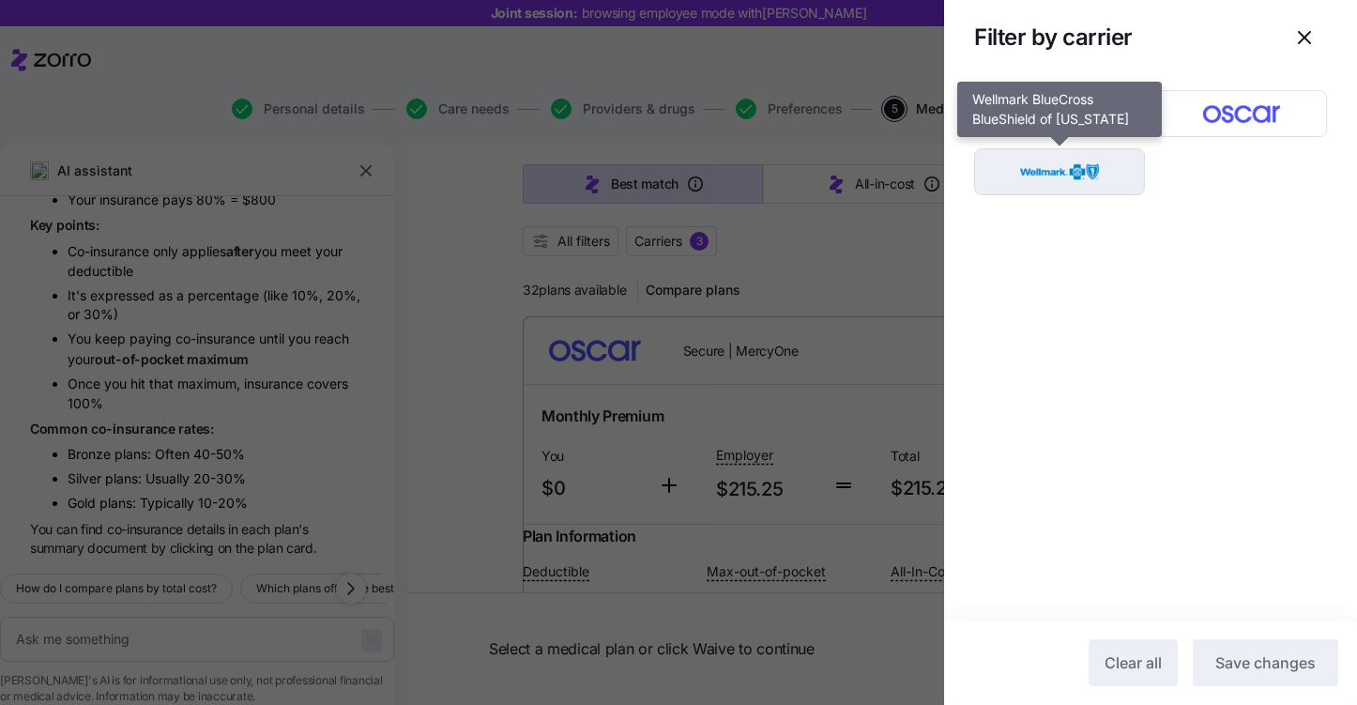
click at [1095, 194] on button "button" at bounding box center [1059, 171] width 171 height 47
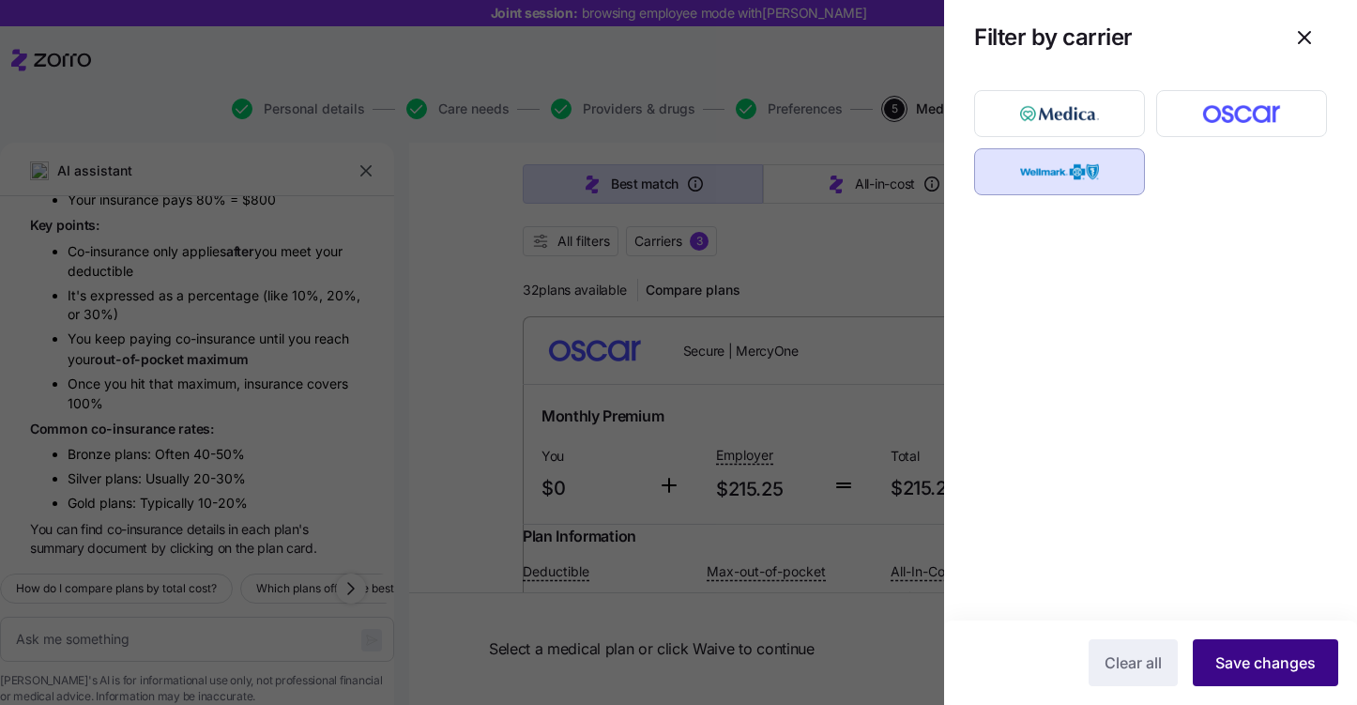
click at [1239, 656] on span "Save changes" at bounding box center [1265, 662] width 100 height 23
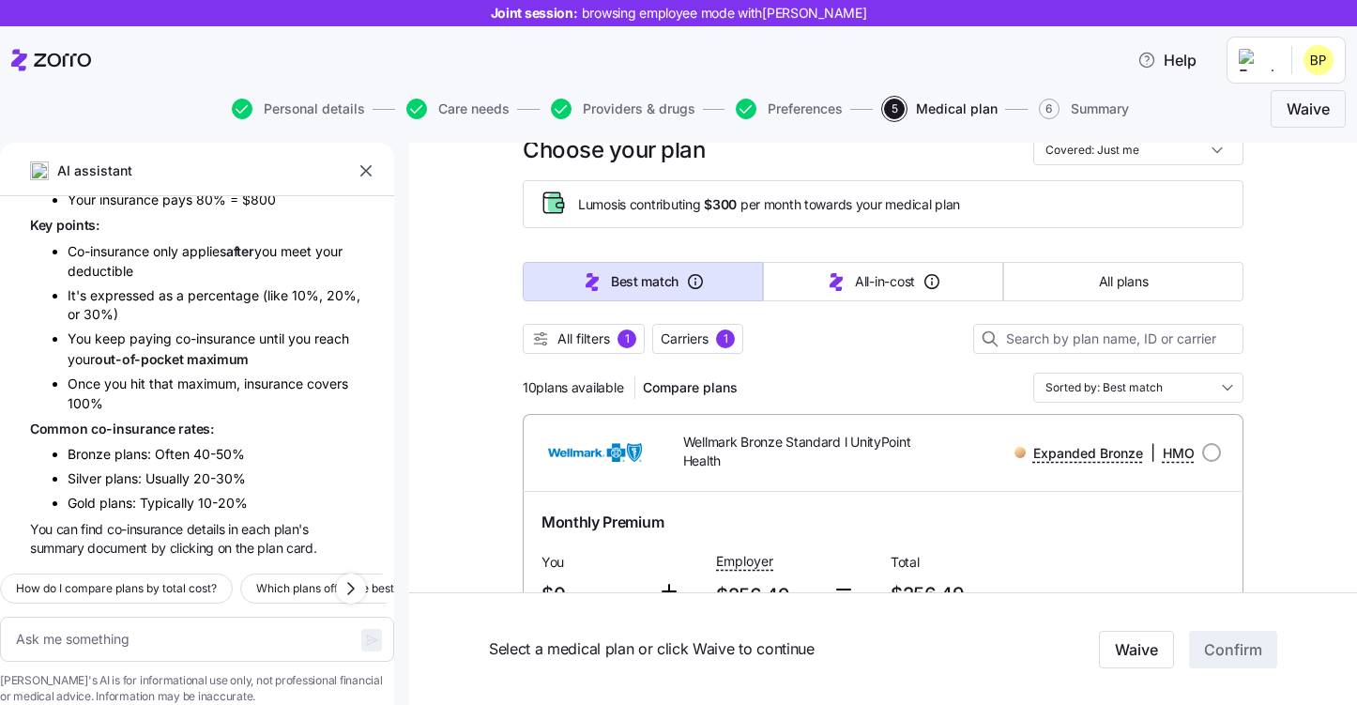
scroll to position [32, 0]
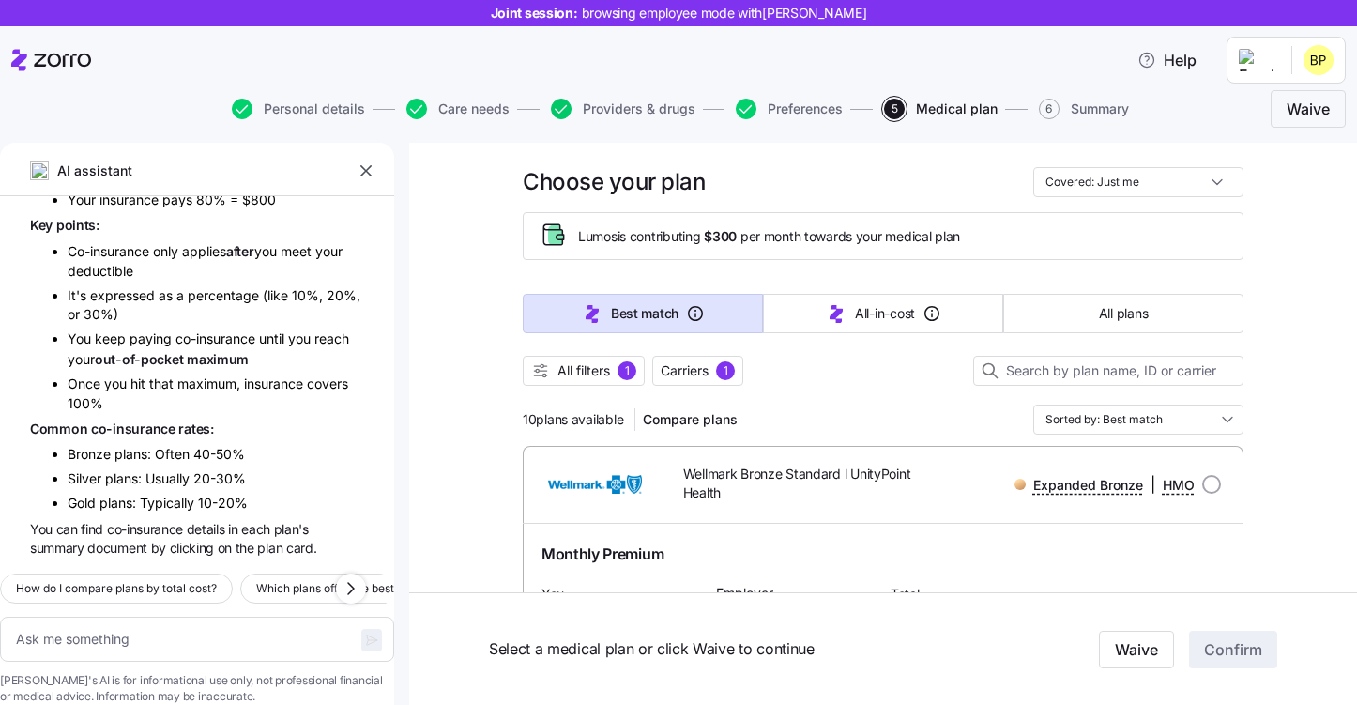
click at [560, 106] on icon "button" at bounding box center [561, 109] width 21 height 21
type textarea "x"
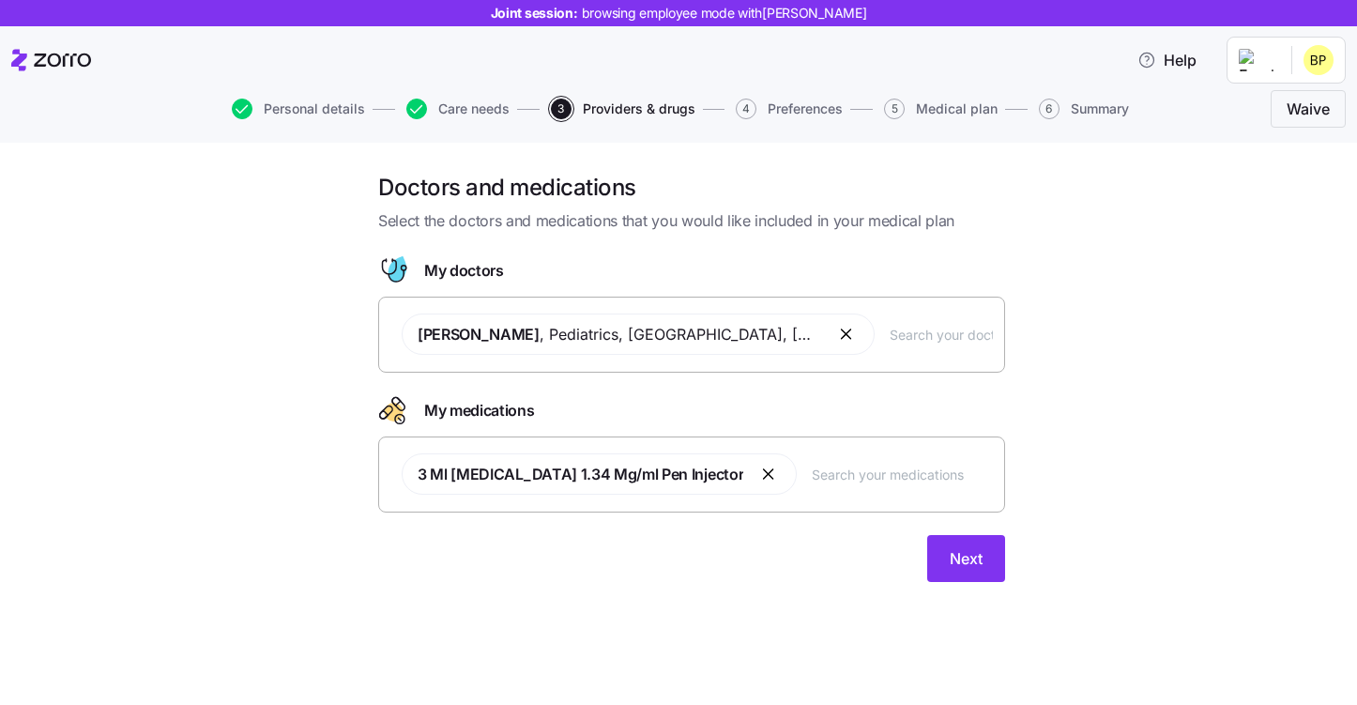
click at [821, 482] on input "text" at bounding box center [902, 474] width 181 height 21
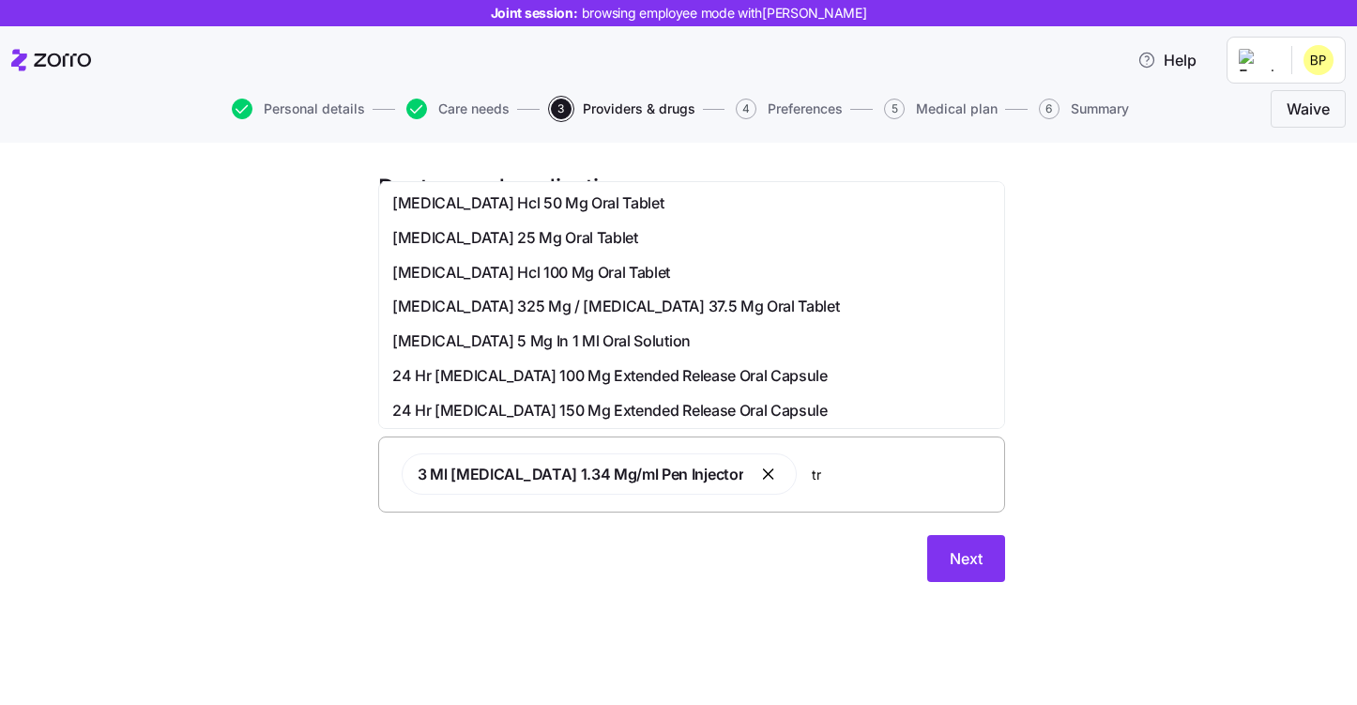
type input "t"
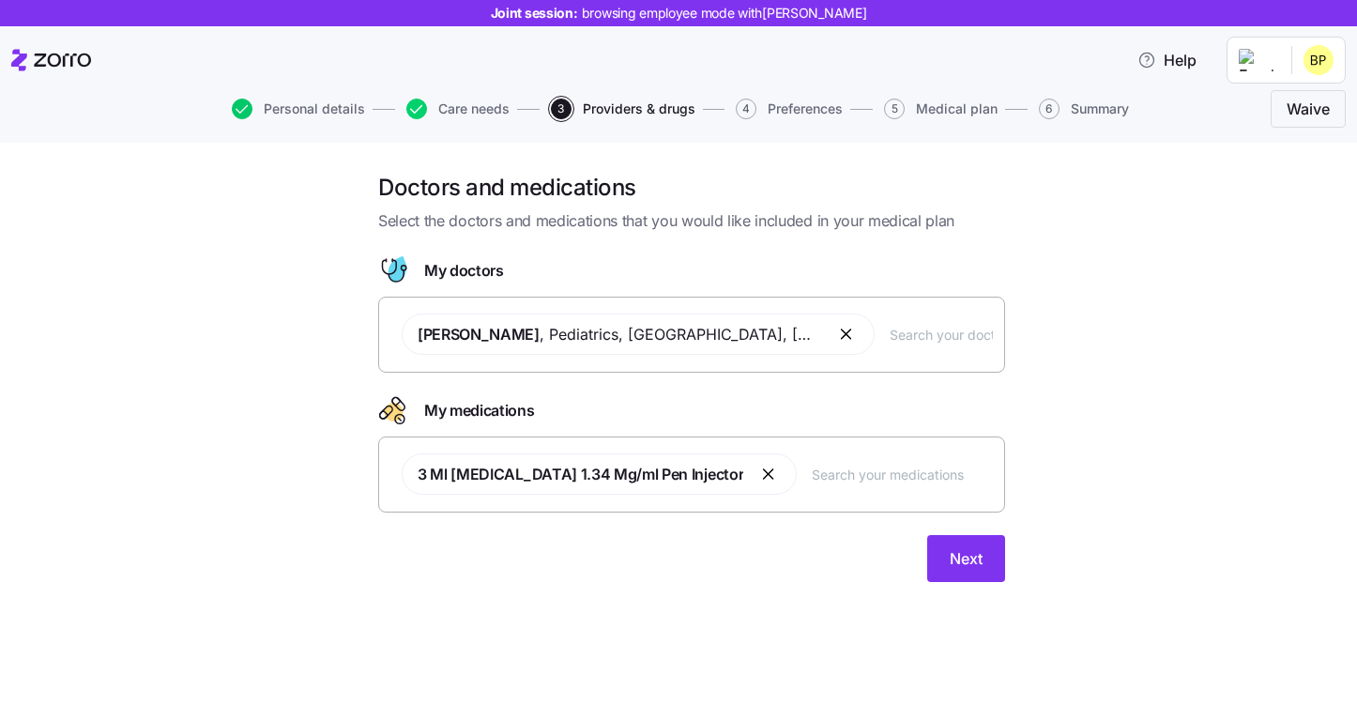
click at [242, 108] on icon "button" at bounding box center [242, 109] width 21 height 21
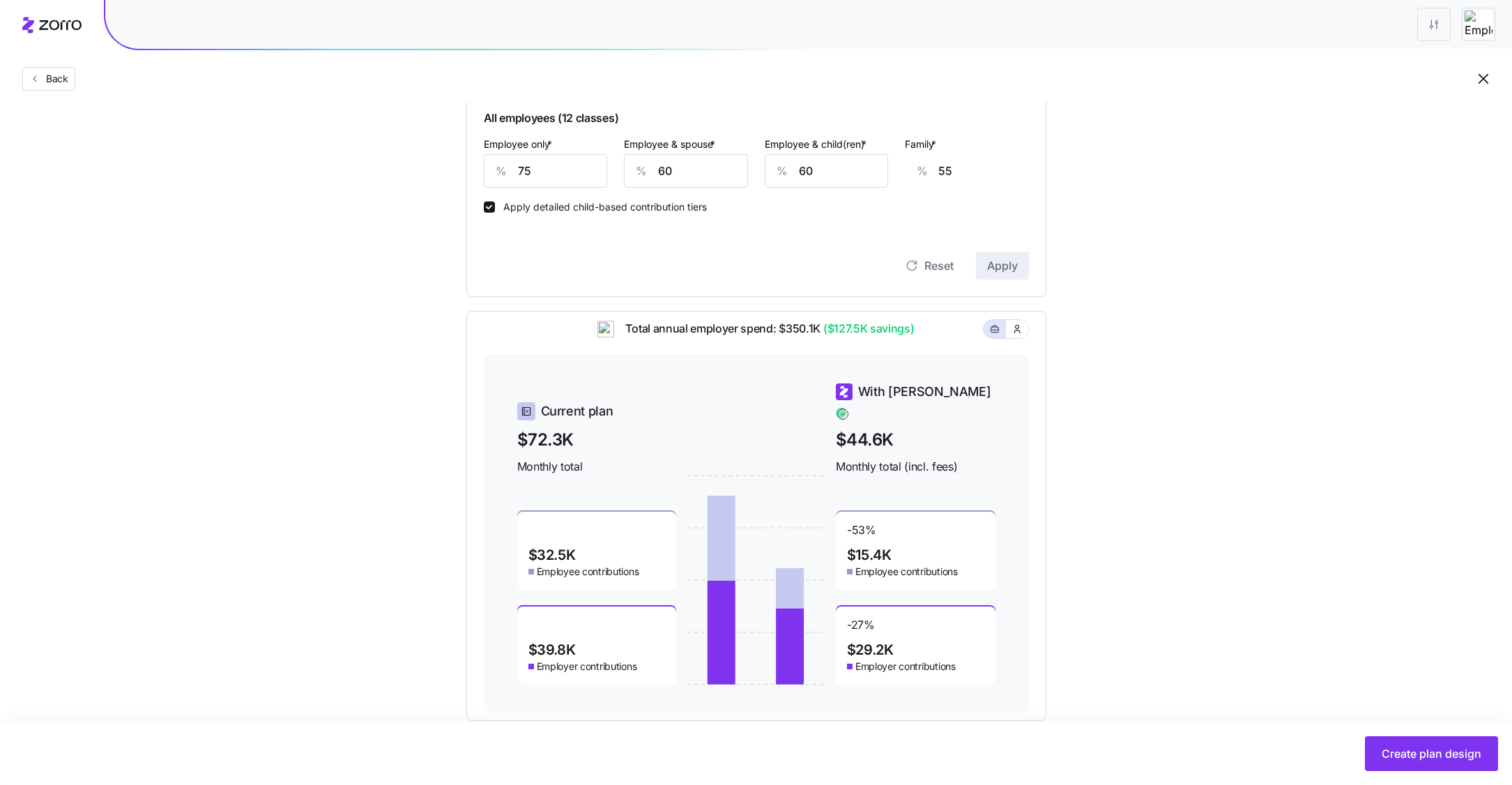
scroll to position [444, 0]
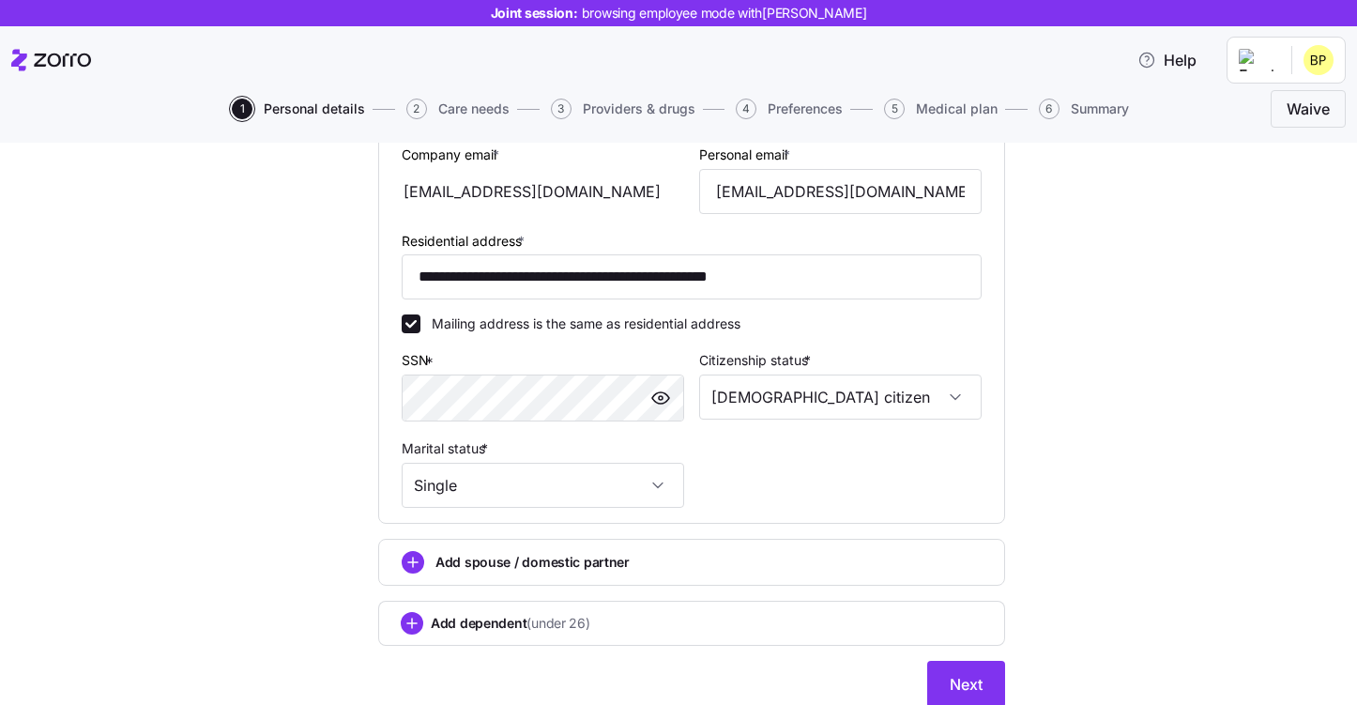
scroll to position [505, 0]
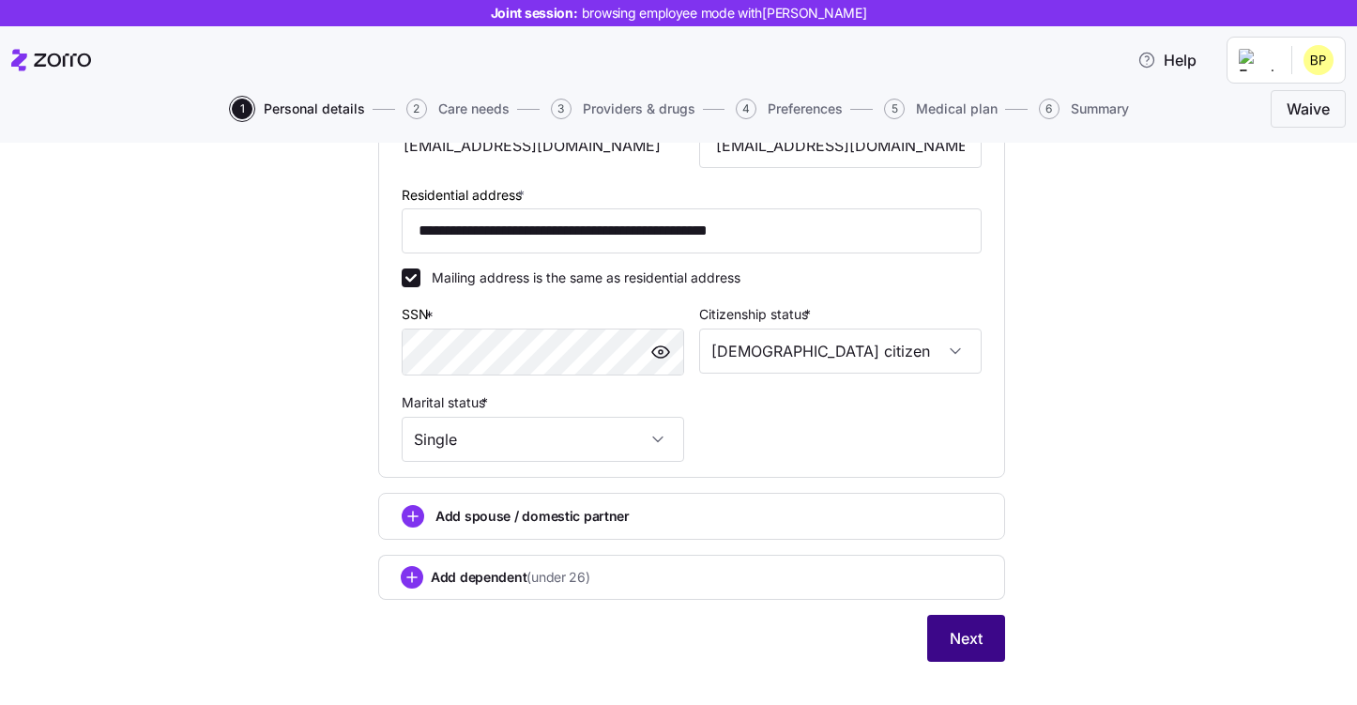
click at [966, 635] on span "Next" at bounding box center [966, 638] width 33 height 23
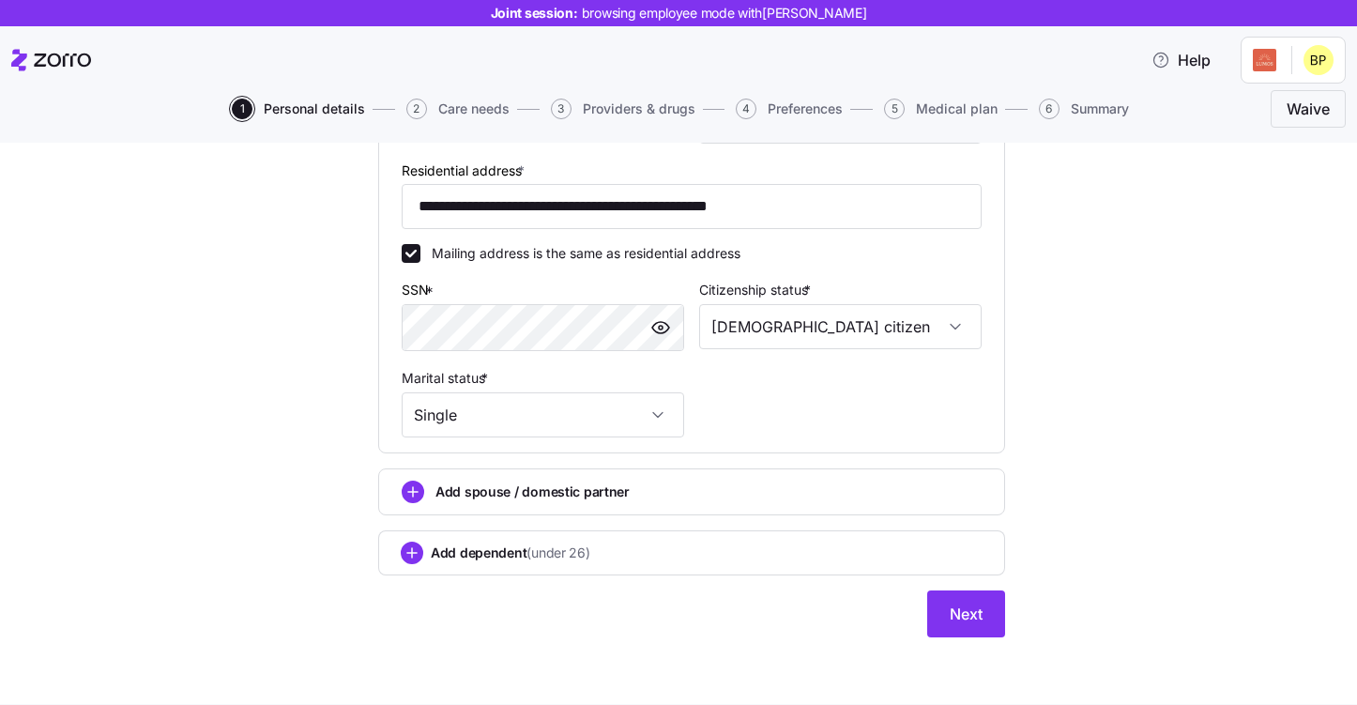
scroll to position [524, 0]
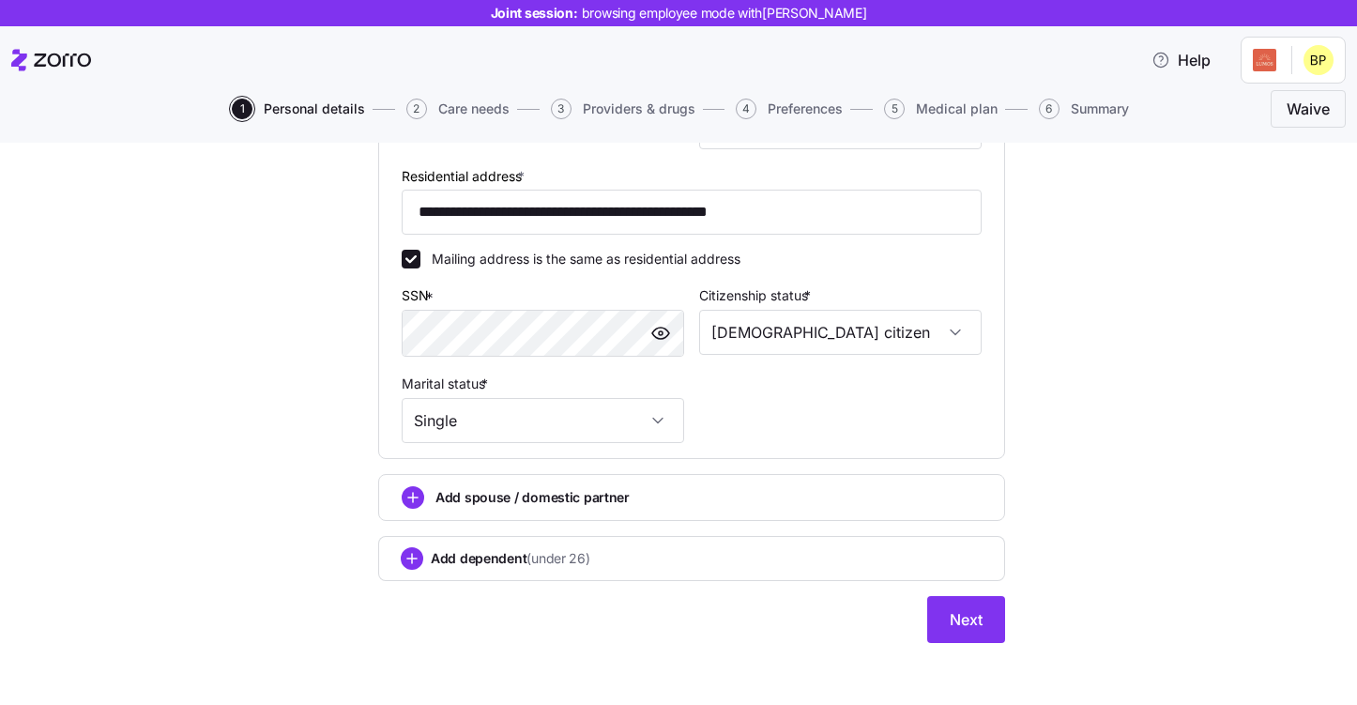
click at [939, 598] on div "**********" at bounding box center [691, 191] width 627 height 904
click at [950, 622] on span "Next" at bounding box center [966, 619] width 33 height 23
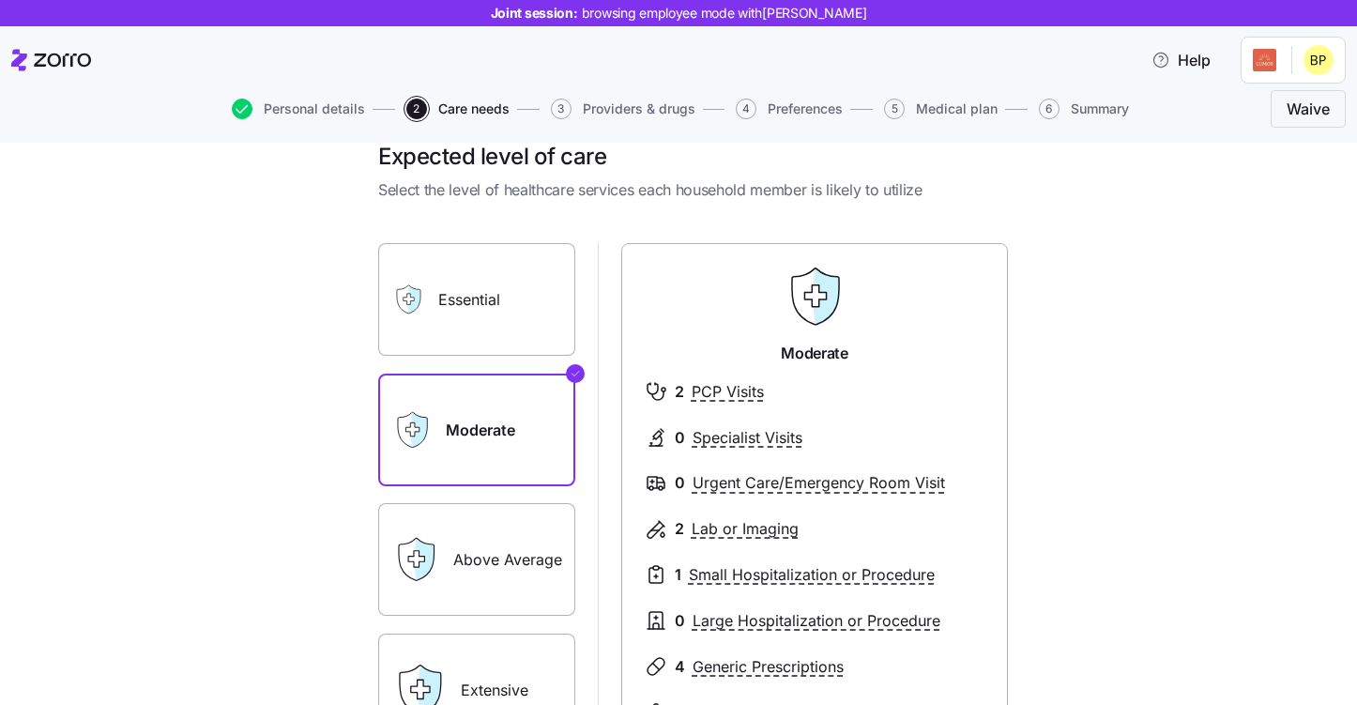
scroll to position [27, 0]
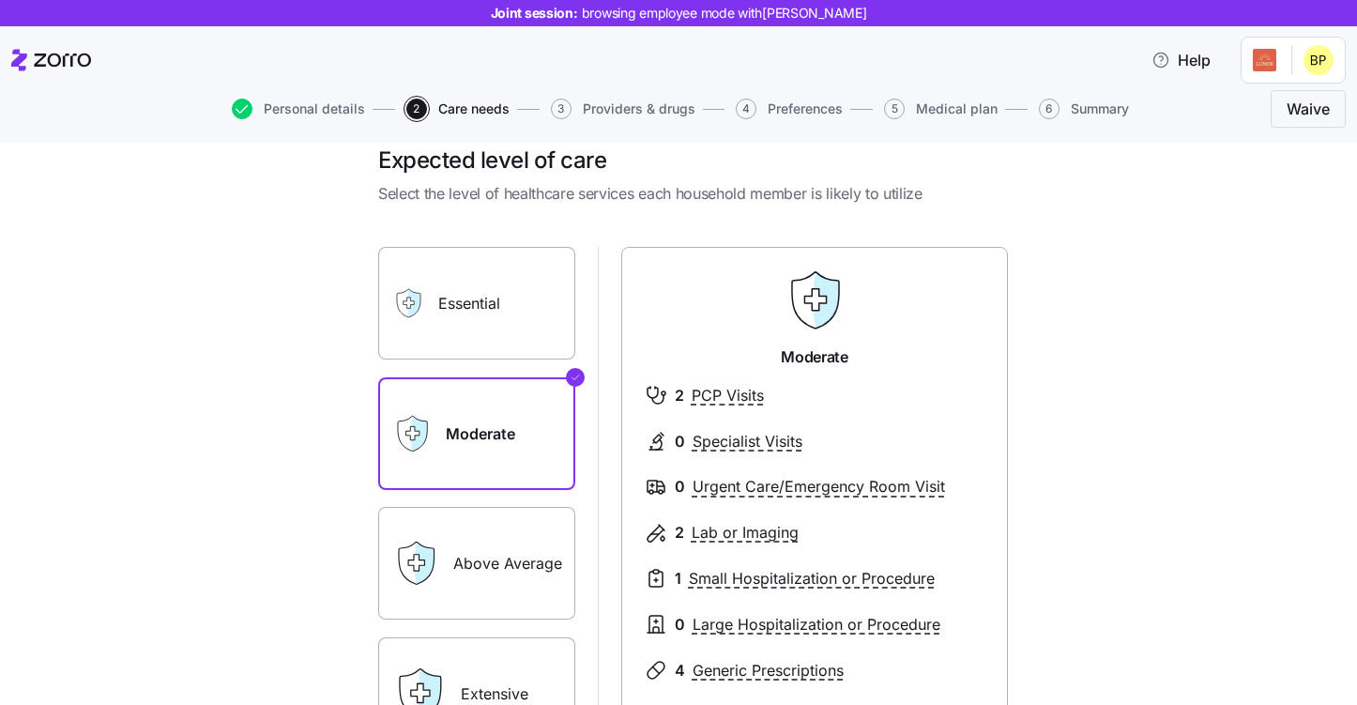
click at [482, 334] on label "Essential" at bounding box center [476, 303] width 197 height 113
click at [0, 0] on input "Essential" at bounding box center [0, 0] width 0 height 0
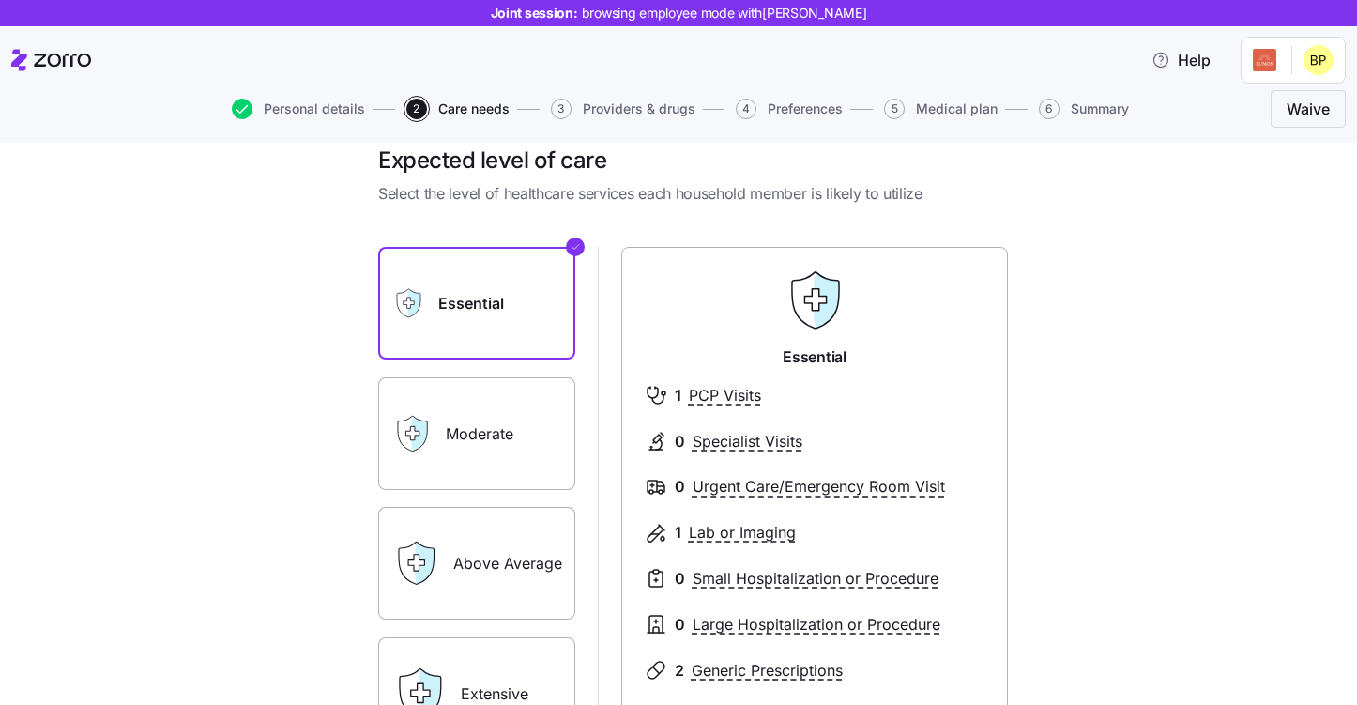
click at [537, 305] on label "Essential" at bounding box center [476, 303] width 197 height 113
click at [0, 0] on input "Essential" at bounding box center [0, 0] width 0 height 0
click at [505, 298] on label "Essential" at bounding box center [476, 303] width 197 height 113
click at [0, 0] on input "Essential" at bounding box center [0, 0] width 0 height 0
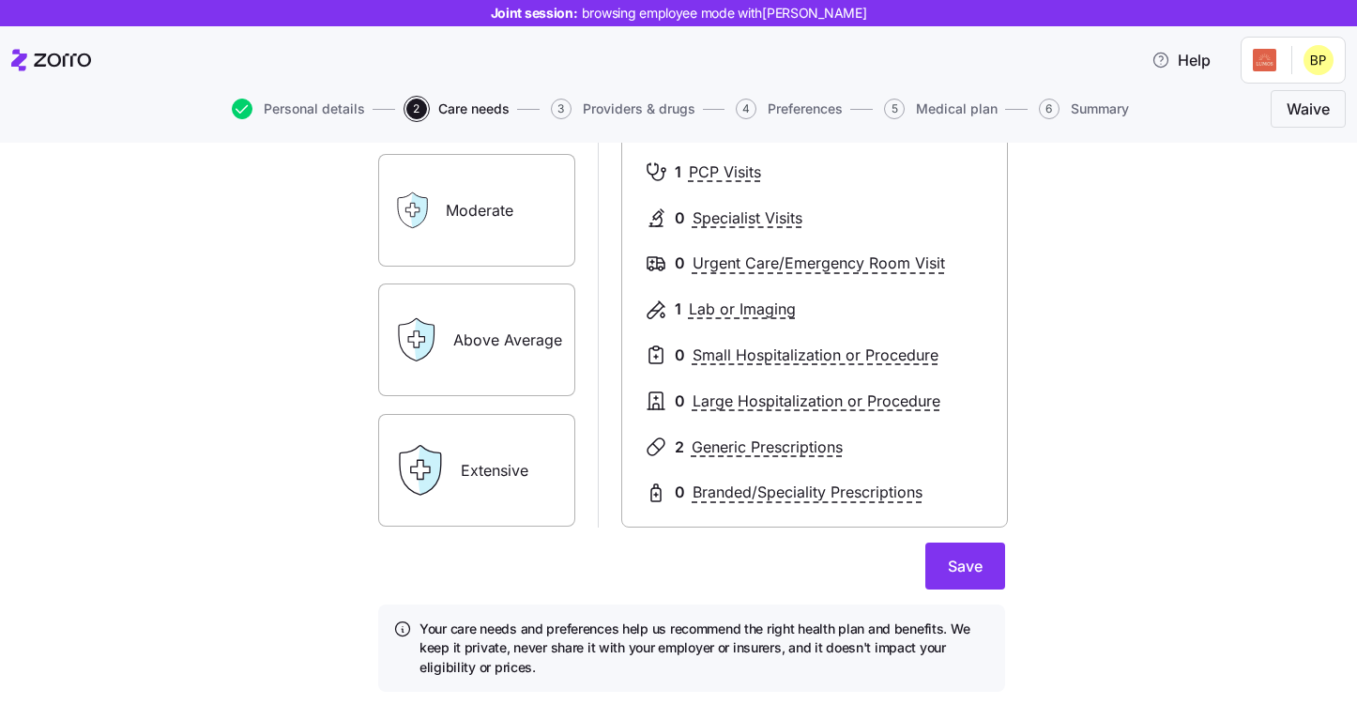
scroll to position [251, 0]
click at [503, 354] on label "Above Average" at bounding box center [476, 338] width 197 height 113
click at [0, 0] on input "Above Average" at bounding box center [0, 0] width 0 height 0
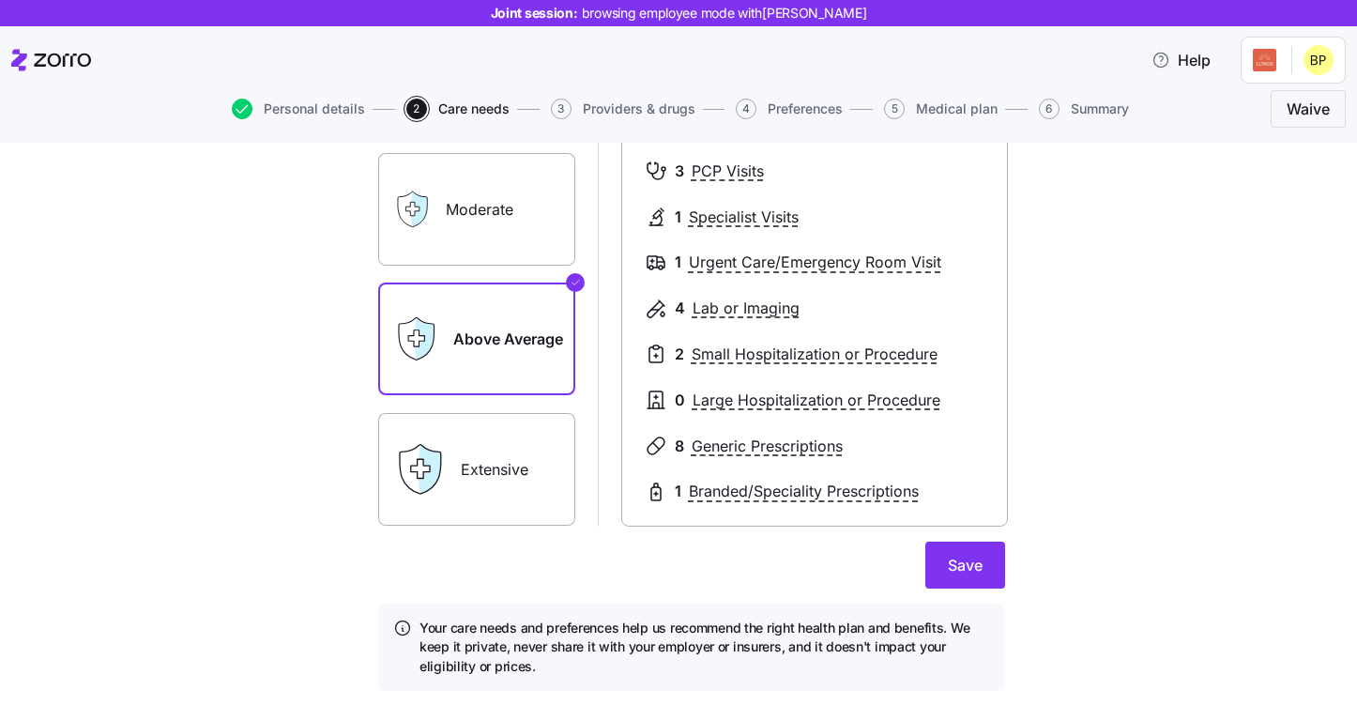
scroll to position [205, 0]
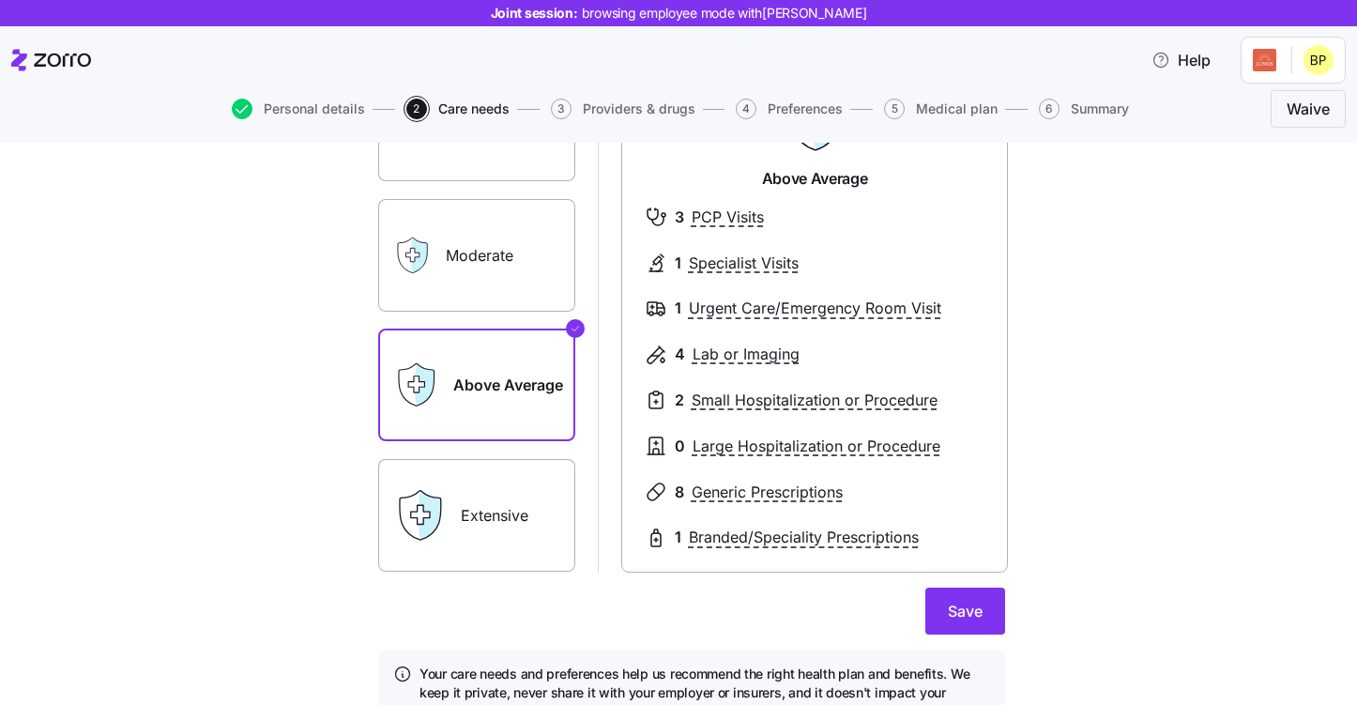
click at [516, 502] on label "Extensive" at bounding box center [476, 515] width 197 height 113
click at [0, 0] on input "Extensive" at bounding box center [0, 0] width 0 height 0
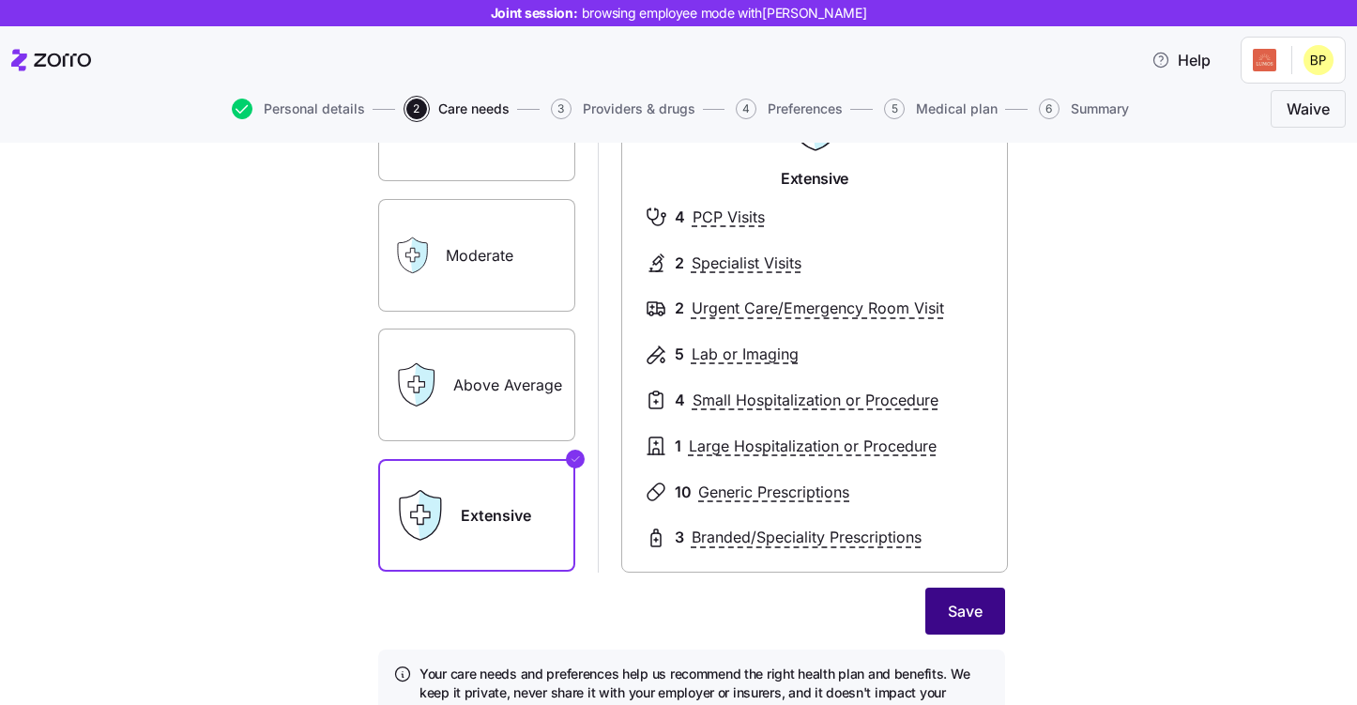
click at [981, 600] on button "Save" at bounding box center [965, 610] width 80 height 47
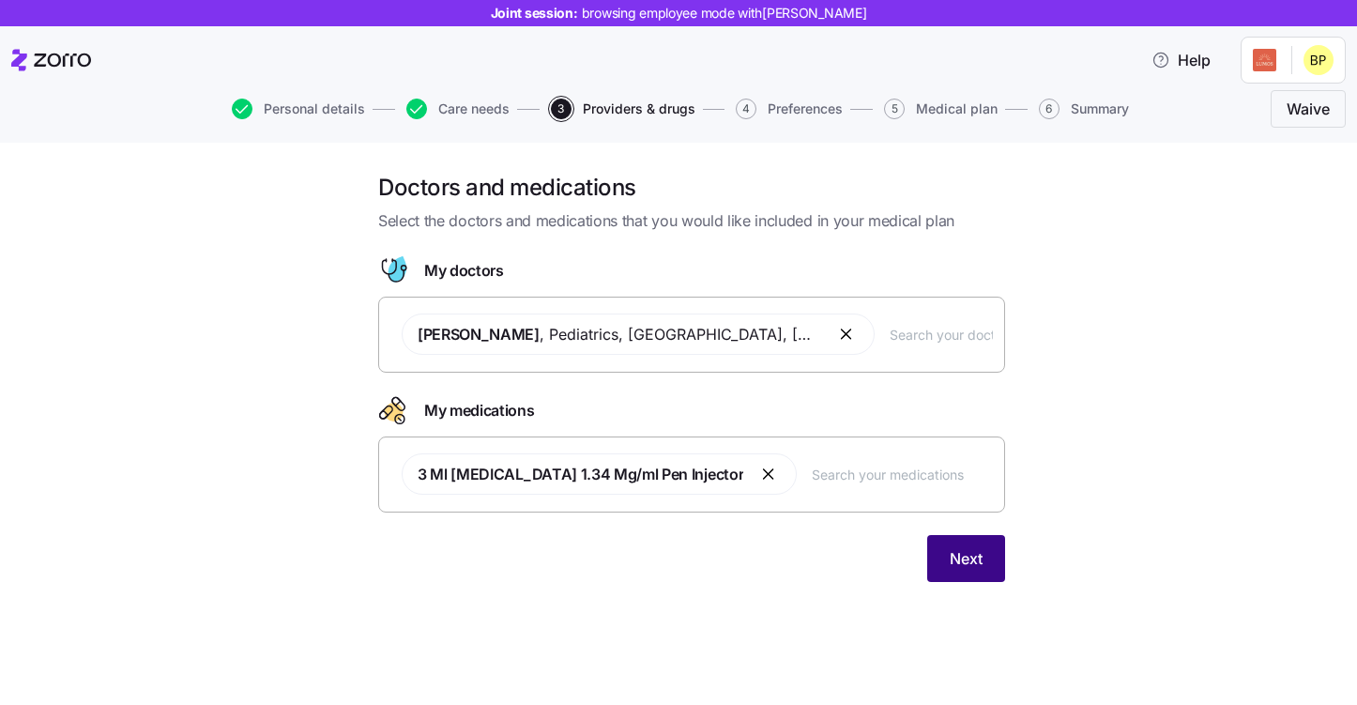
click at [979, 553] on span "Next" at bounding box center [966, 558] width 33 height 23
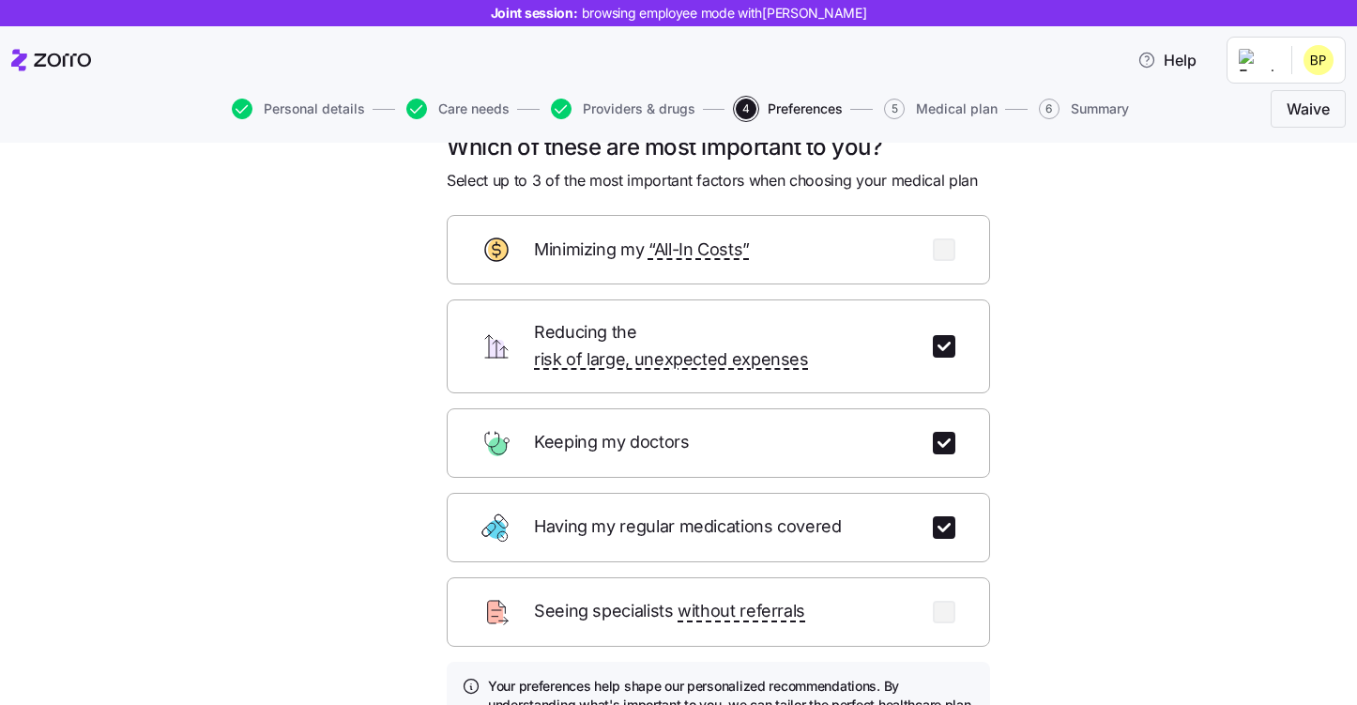
scroll to position [41, 0]
click at [944, 515] on input "checkbox" at bounding box center [944, 526] width 23 height 23
checkbox input "false"
click at [942, 334] on input "checkbox" at bounding box center [944, 345] width 23 height 23
checkbox input "false"
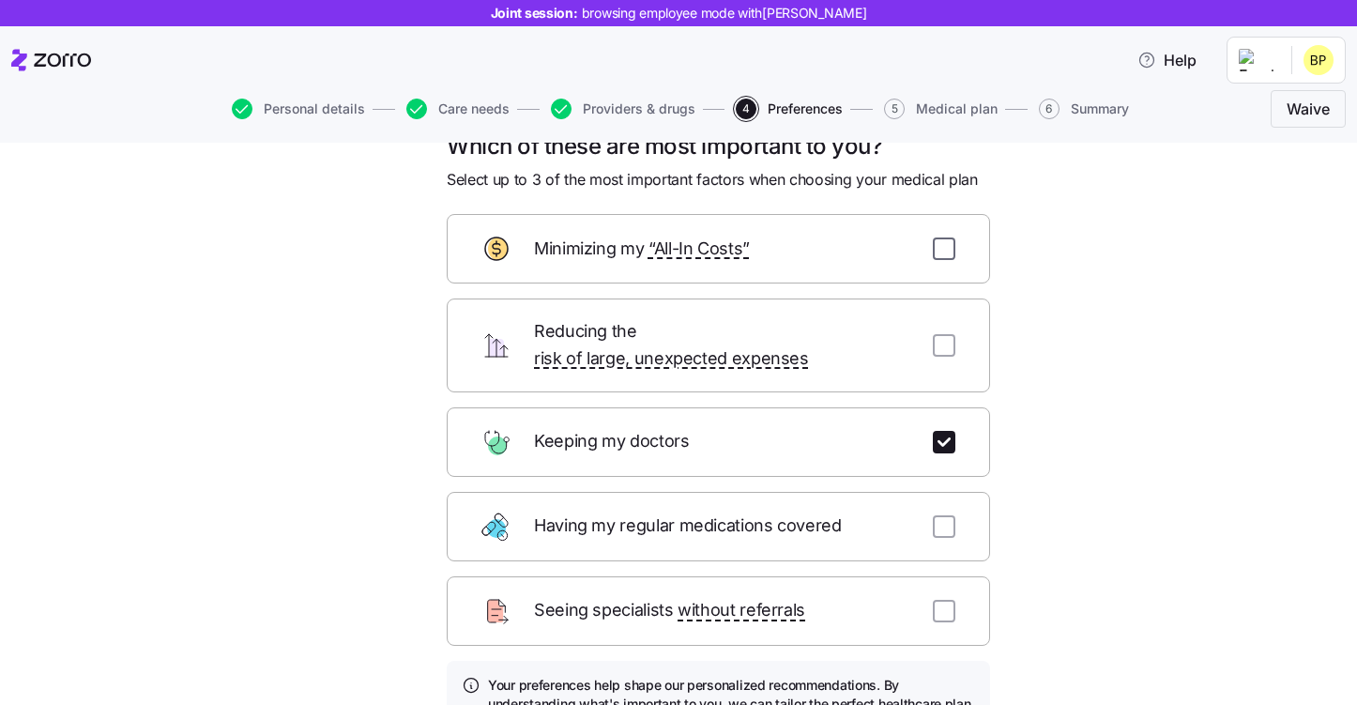
click at [944, 252] on input "checkbox" at bounding box center [944, 248] width 23 height 23
checkbox input "true"
click at [942, 340] on input "checkbox" at bounding box center [944, 345] width 23 height 23
checkbox input "true"
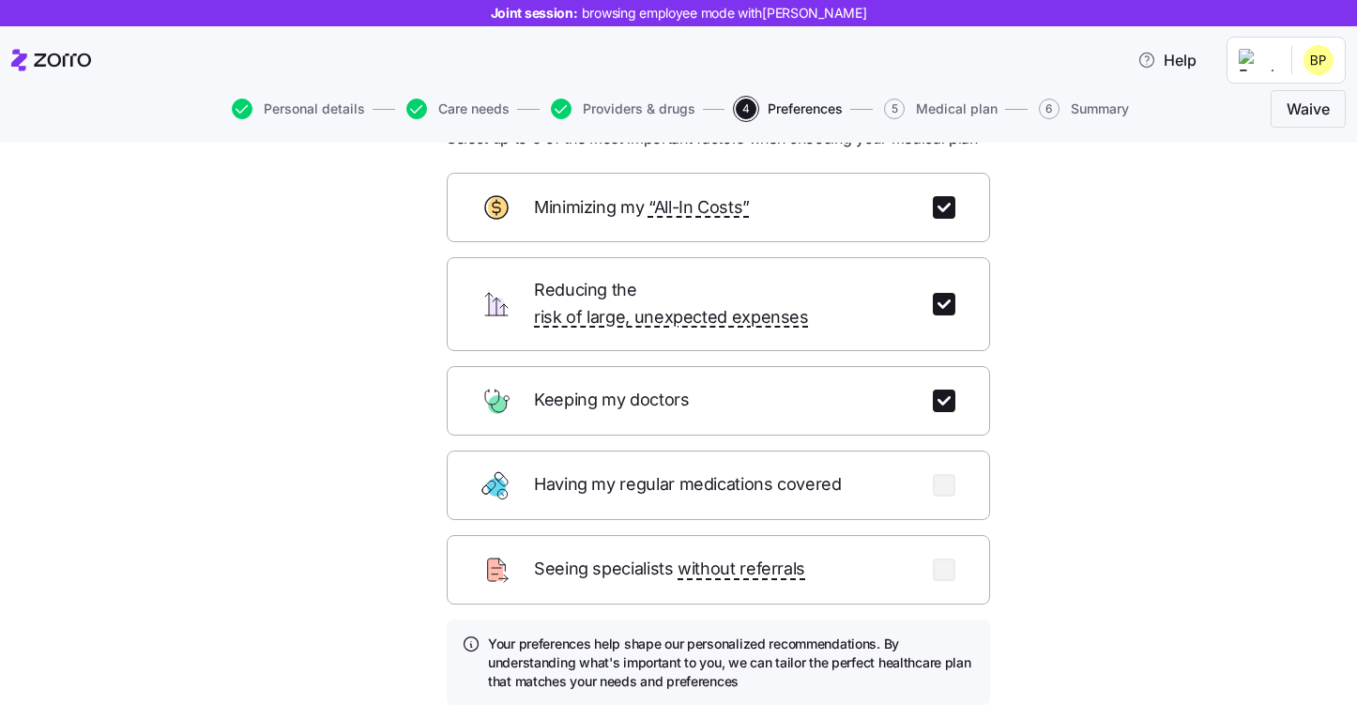
scroll to position [81, 0]
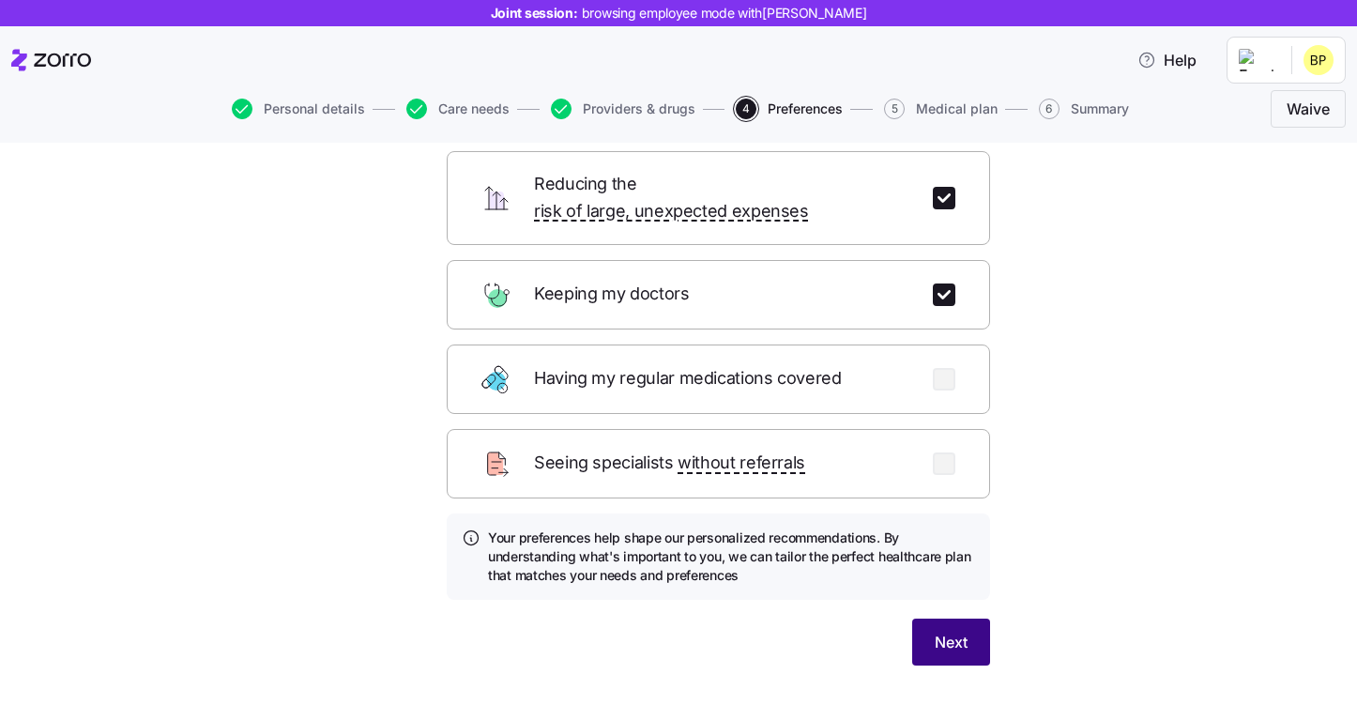
click at [969, 618] on button "Next" at bounding box center [951, 641] width 78 height 47
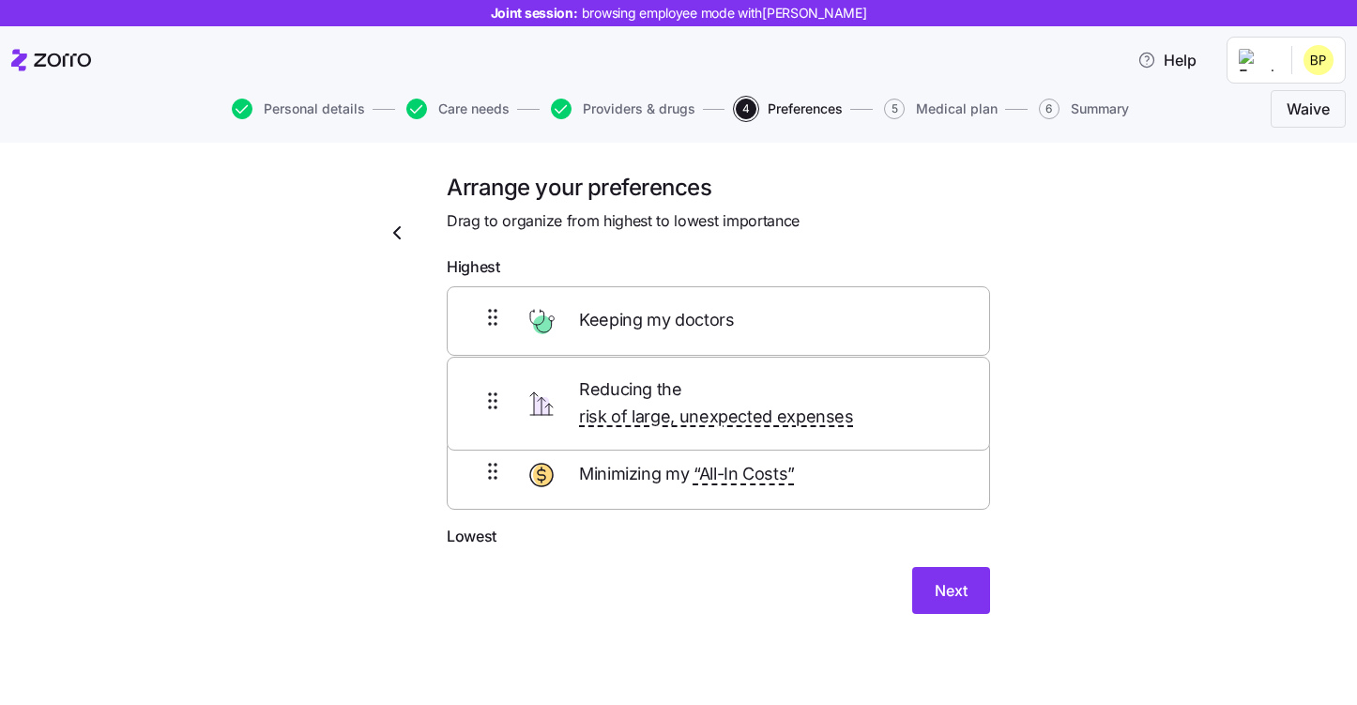
scroll to position [0, 0]
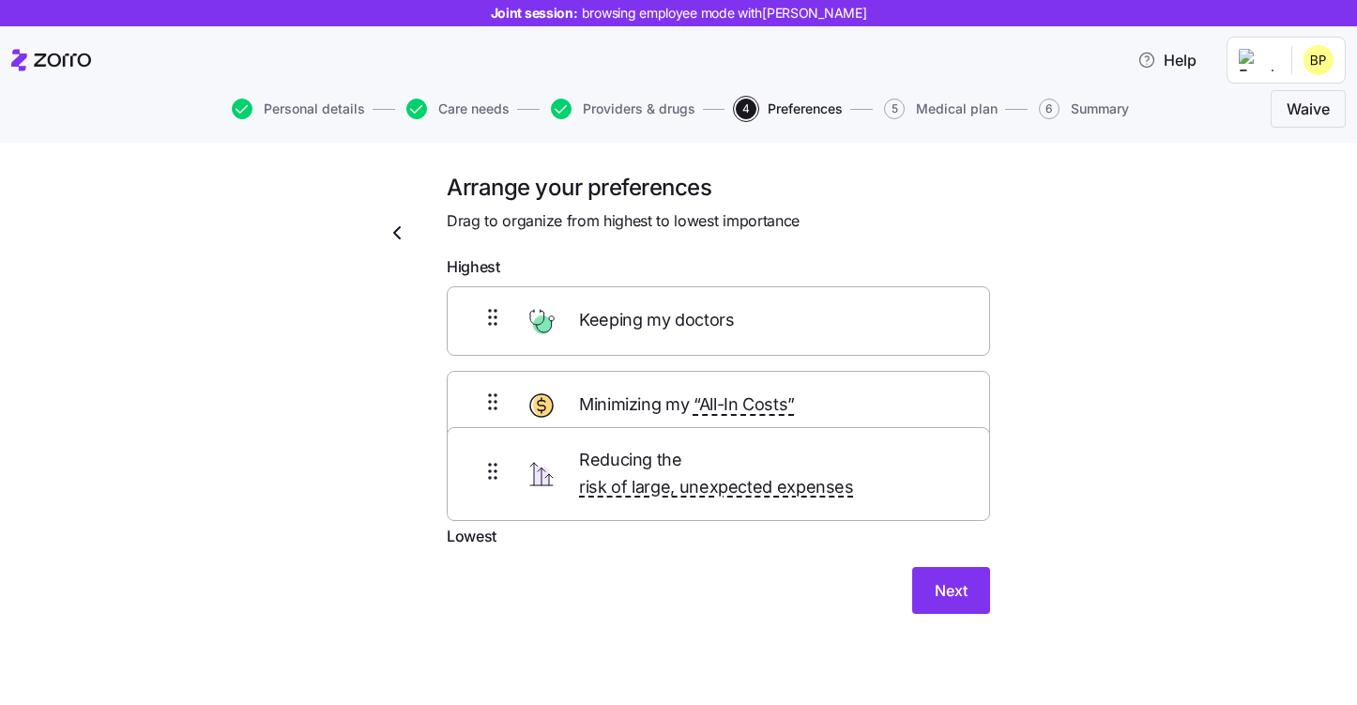
drag, startPoint x: 661, startPoint y: 397, endPoint x: 661, endPoint y: 471, distance: 74.1
click at [661, 471] on div "Keeping my doctors Reducing the risk of large, unexpected expenses Minimizing m…" at bounding box center [718, 405] width 543 height 238
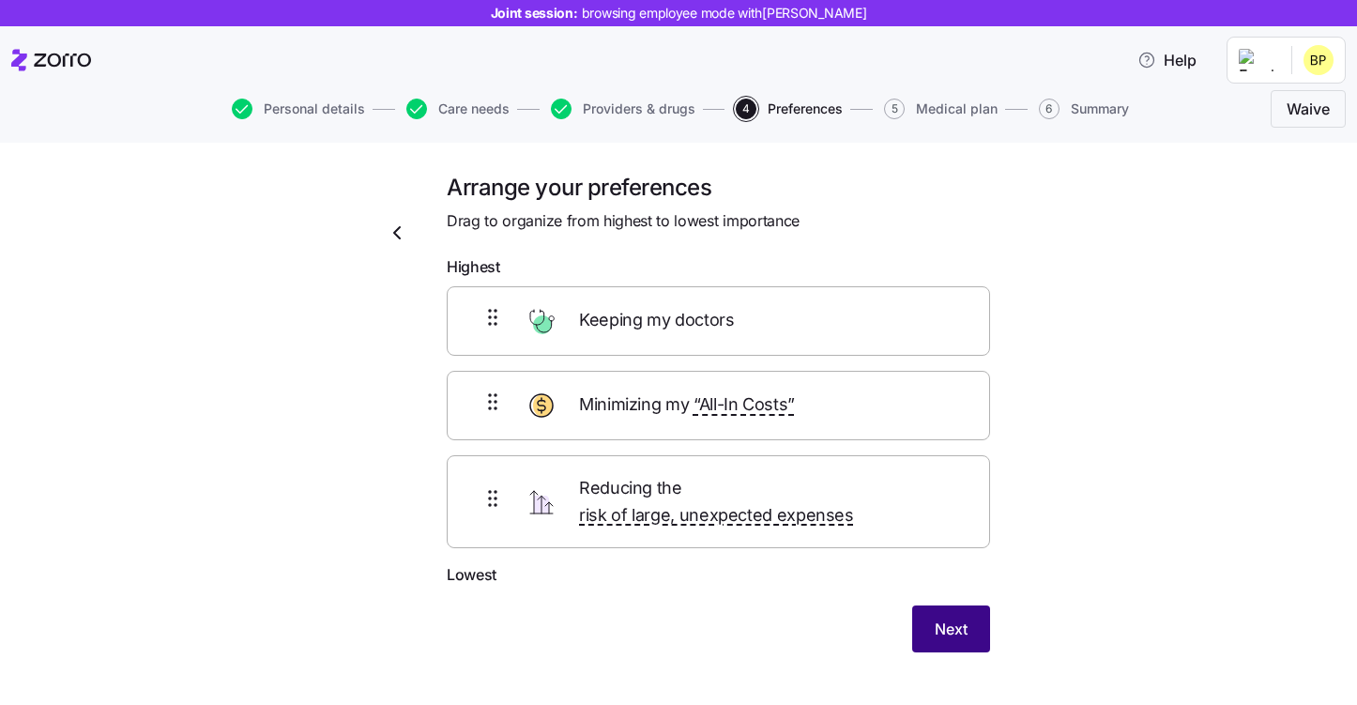
click at [947, 617] on span "Next" at bounding box center [951, 628] width 33 height 23
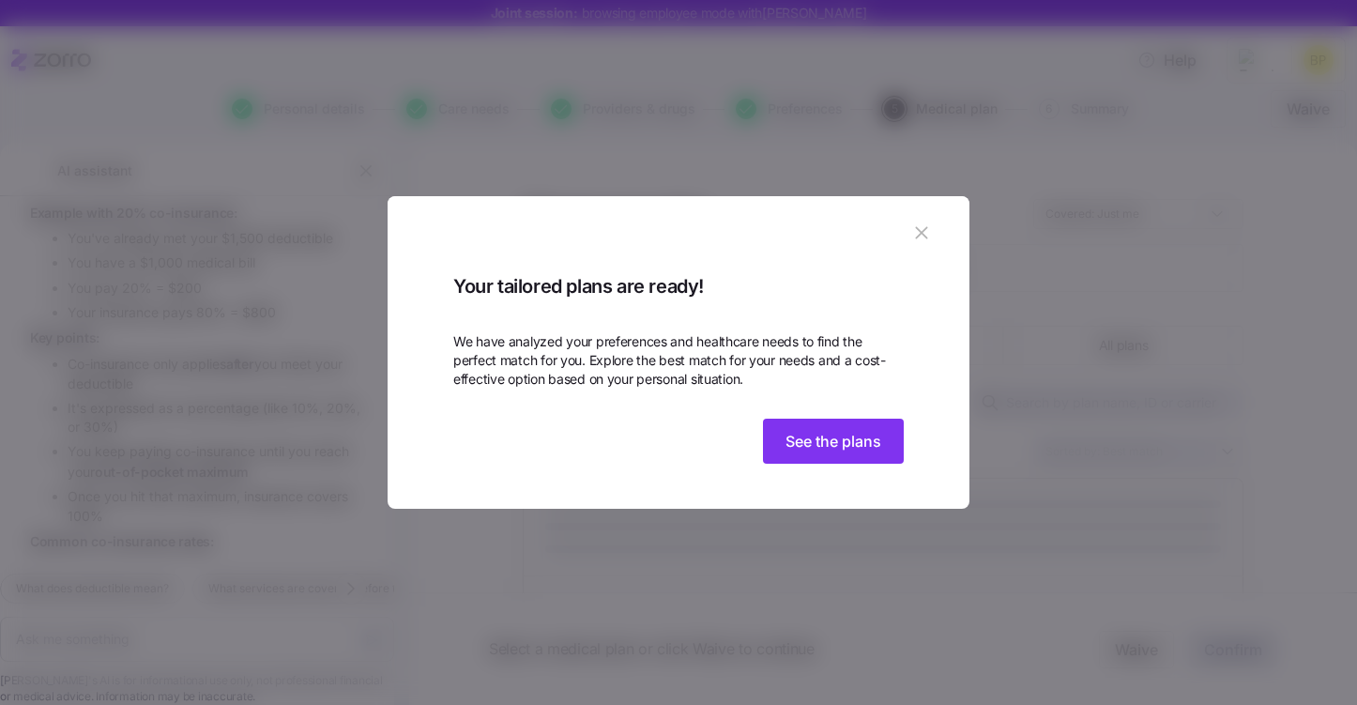
scroll to position [2506, 0]
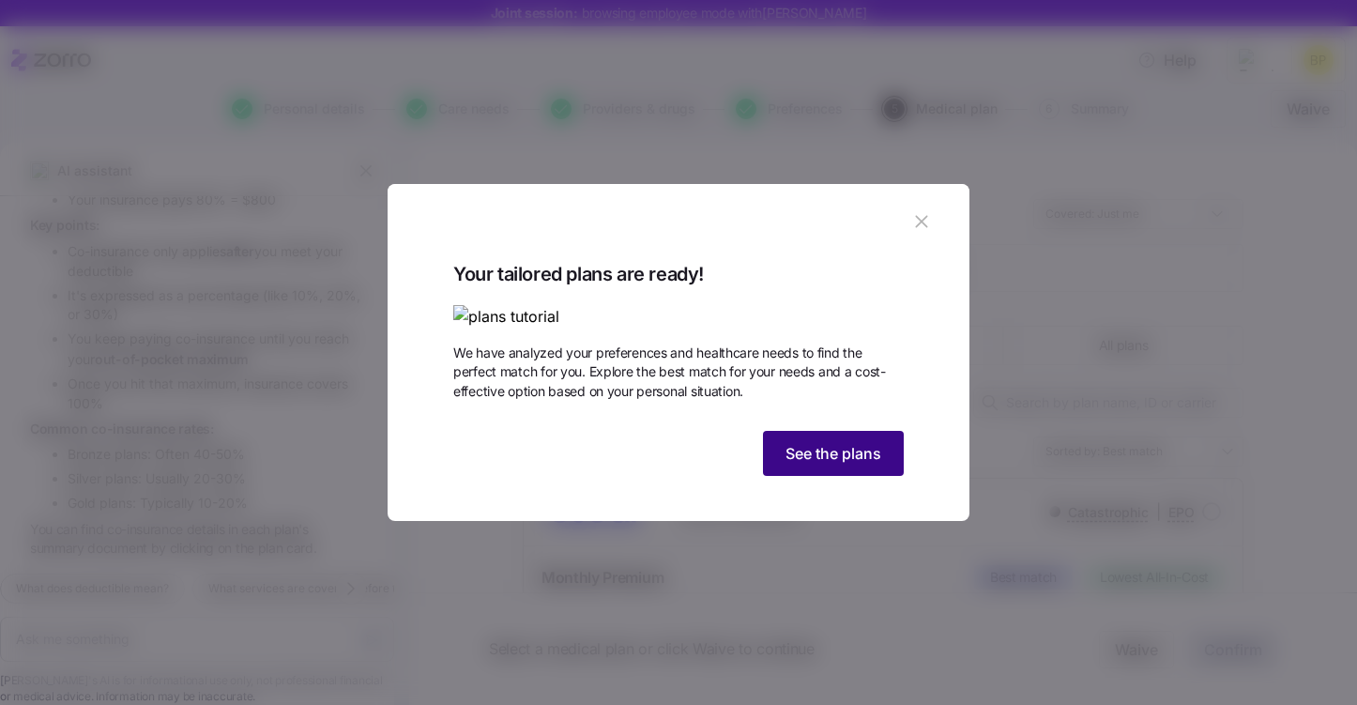
click at [835, 464] on span "See the plans" at bounding box center [833, 453] width 96 height 23
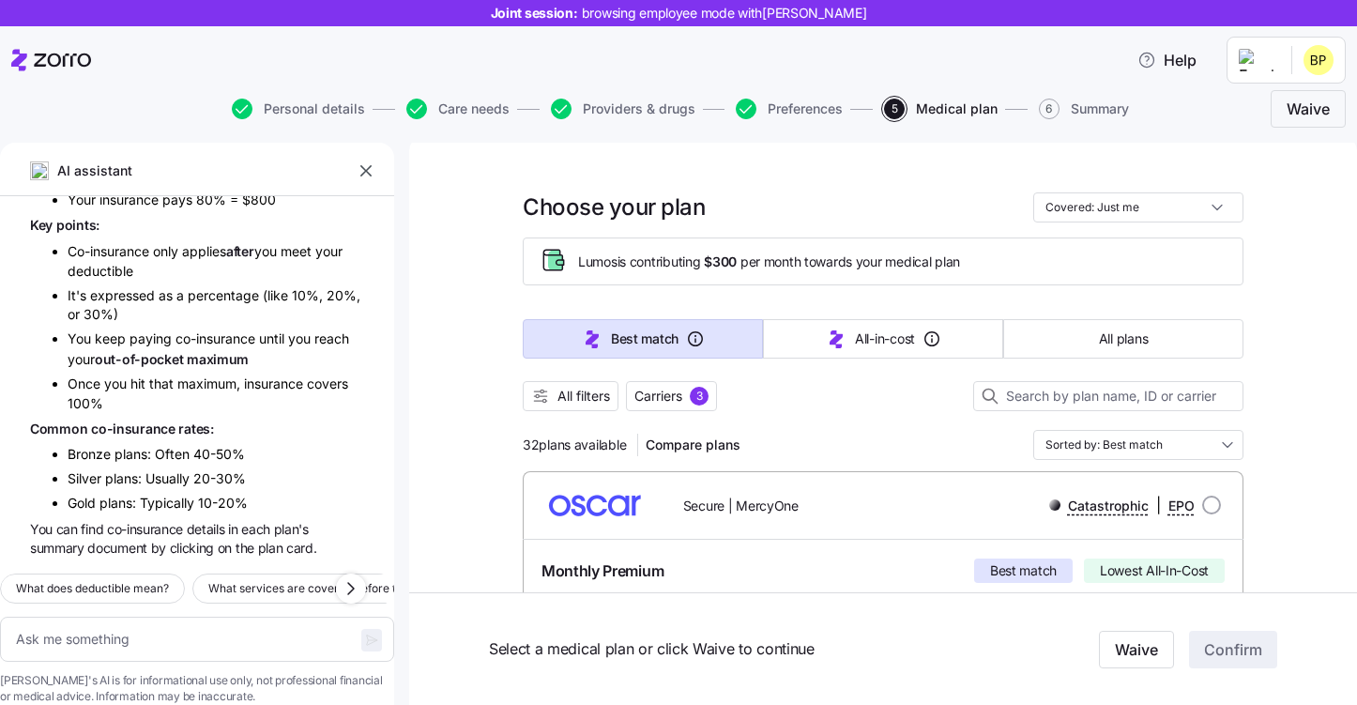
scroll to position [1, 0]
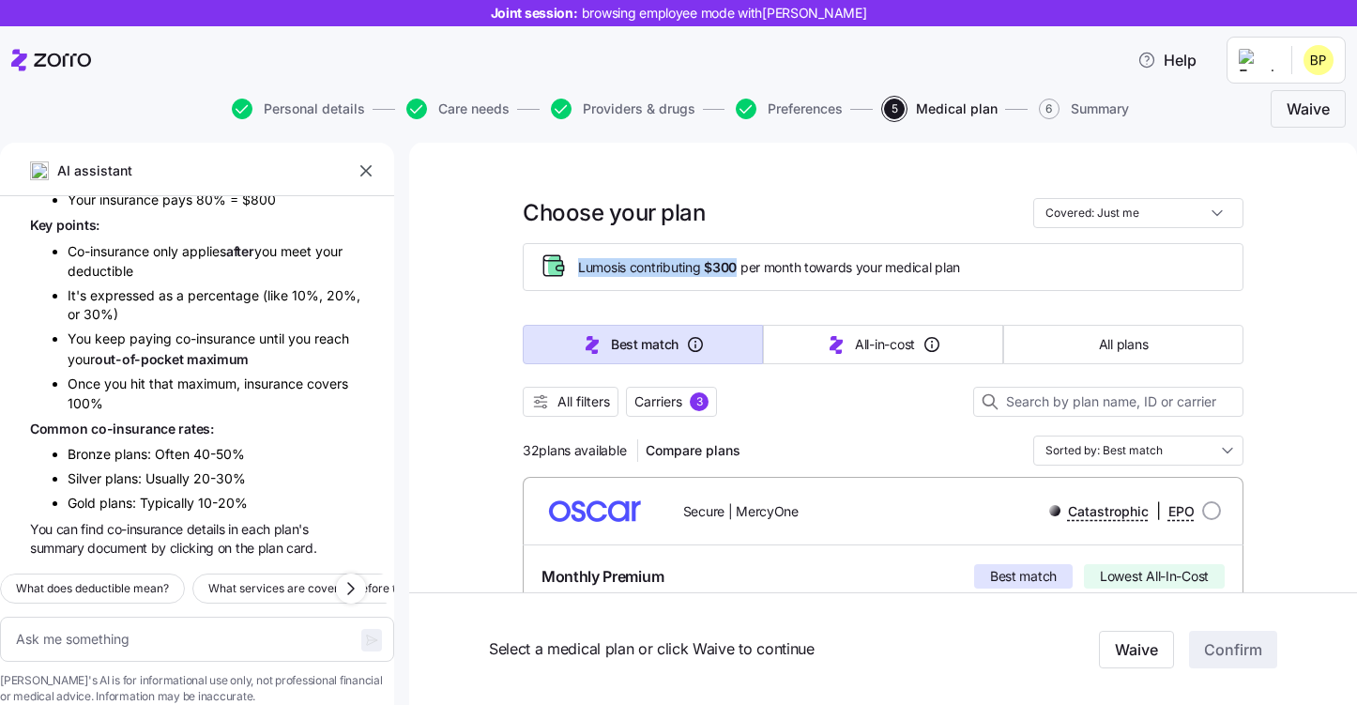
drag, startPoint x: 576, startPoint y: 264, endPoint x: 741, endPoint y: 267, distance: 165.2
click at [741, 267] on div "Lumos is contributing $300 per month towards your medical plan" at bounding box center [883, 266] width 689 height 31
click at [792, 283] on div "Lumos is contributing $300 per month towards your medical plan" at bounding box center [883, 267] width 721 height 48
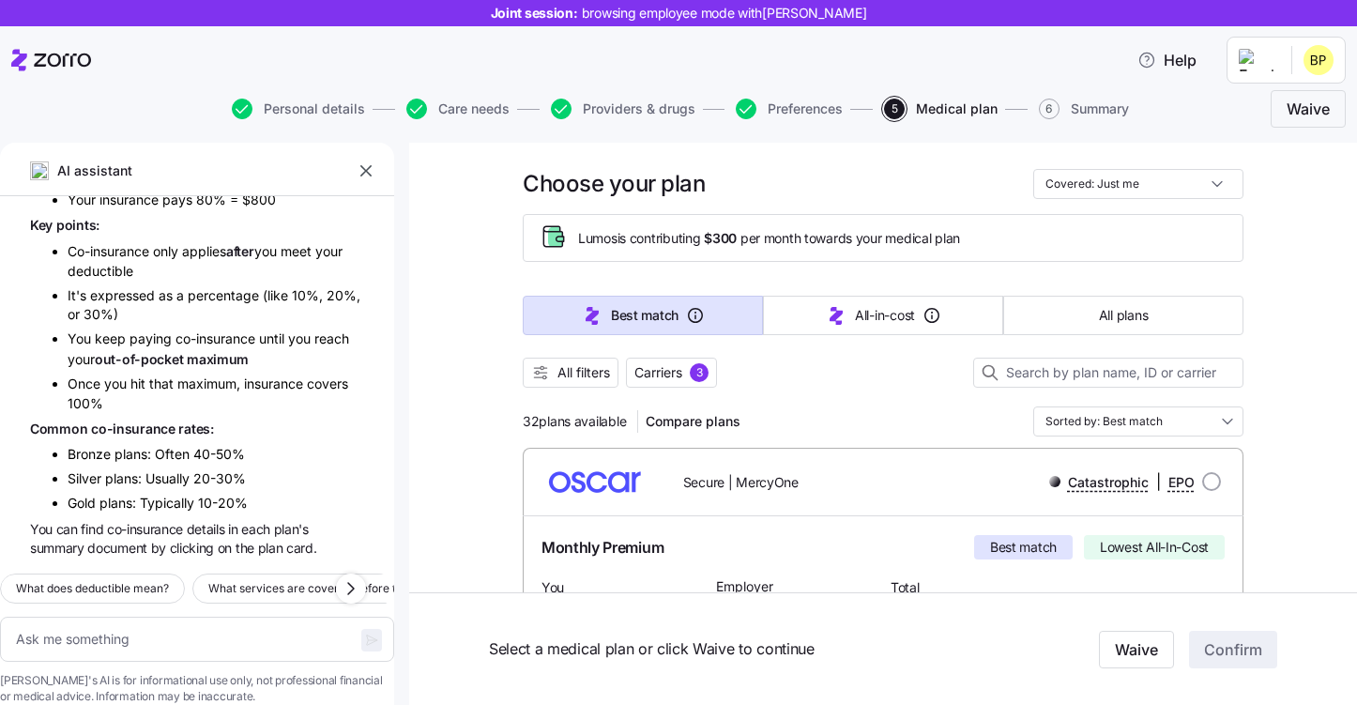
scroll to position [31, 0]
drag, startPoint x: 578, startPoint y: 236, endPoint x: 742, endPoint y: 236, distance: 164.2
click at [742, 236] on span "Lumos is contributing $300 per month towards your medical plan" at bounding box center [769, 237] width 382 height 19
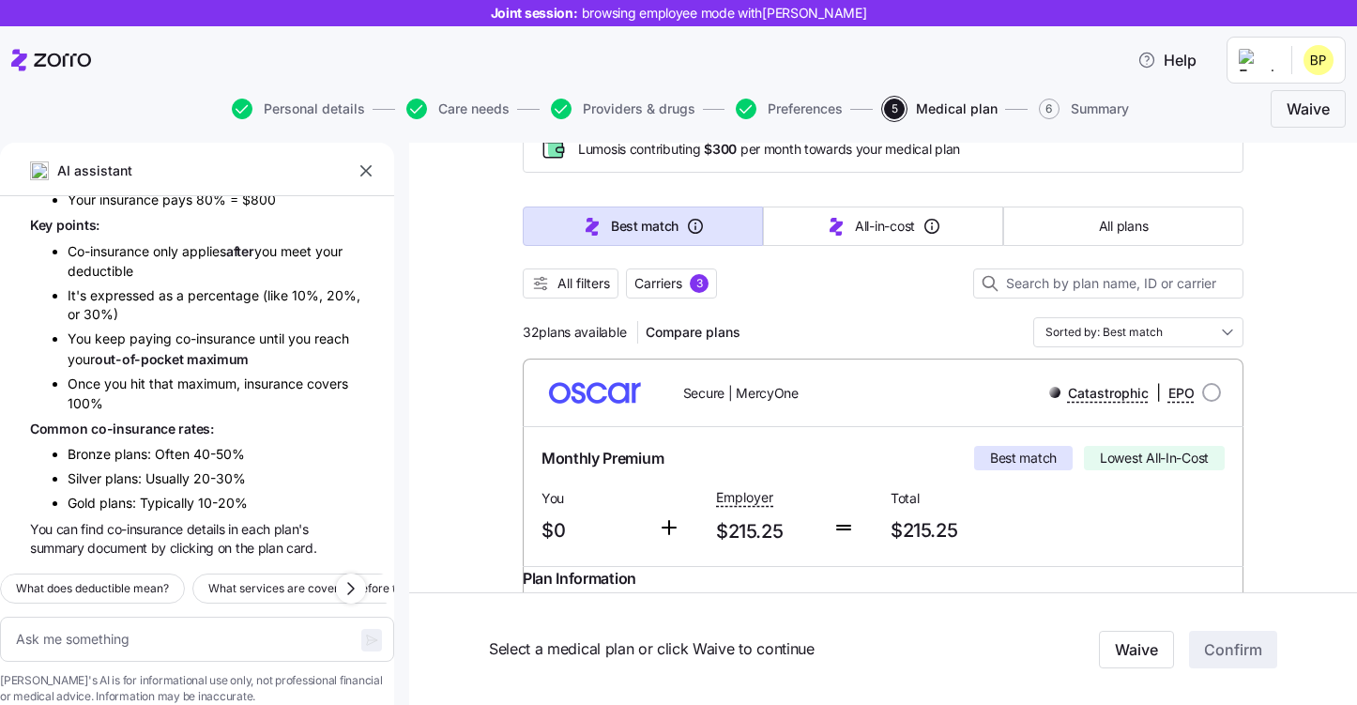
scroll to position [117, 0]
click at [657, 289] on span "Carriers" at bounding box center [658, 285] width 48 height 19
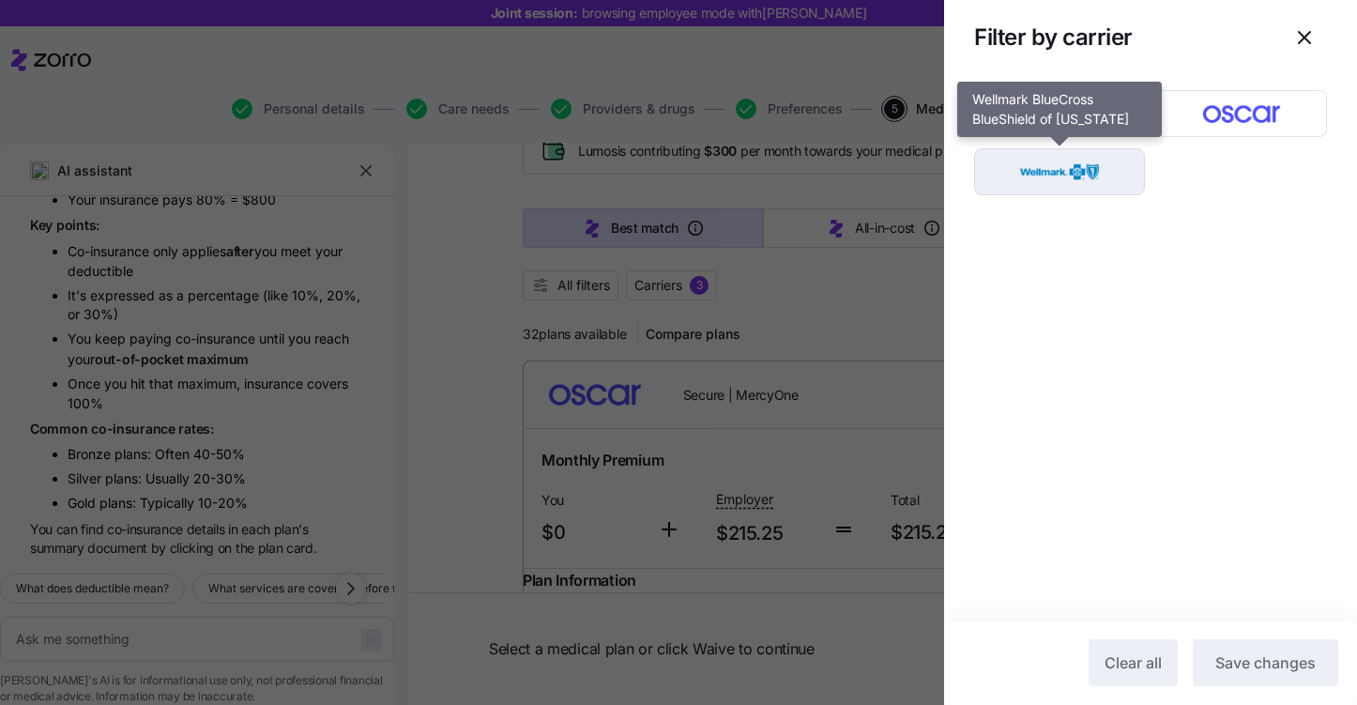
click at [1090, 187] on img "button" at bounding box center [1060, 172] width 138 height 38
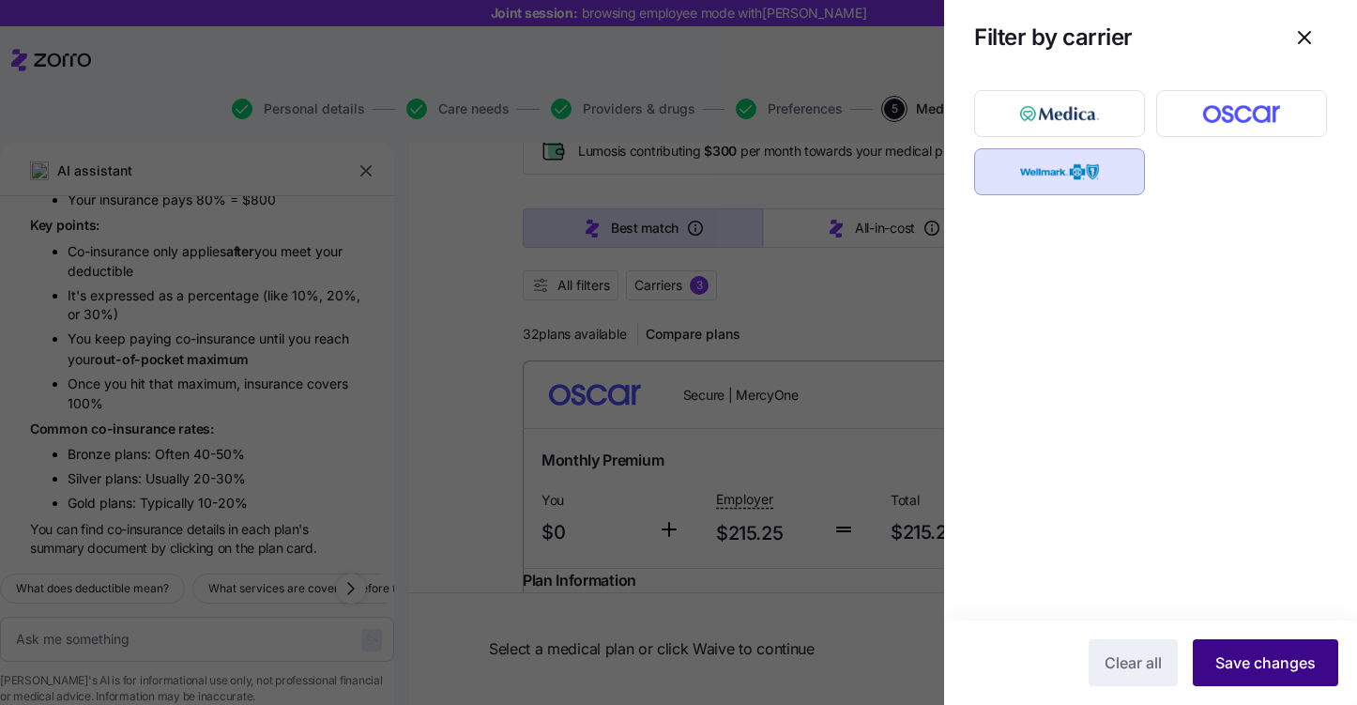
click at [1248, 657] on span "Save changes" at bounding box center [1265, 662] width 100 height 23
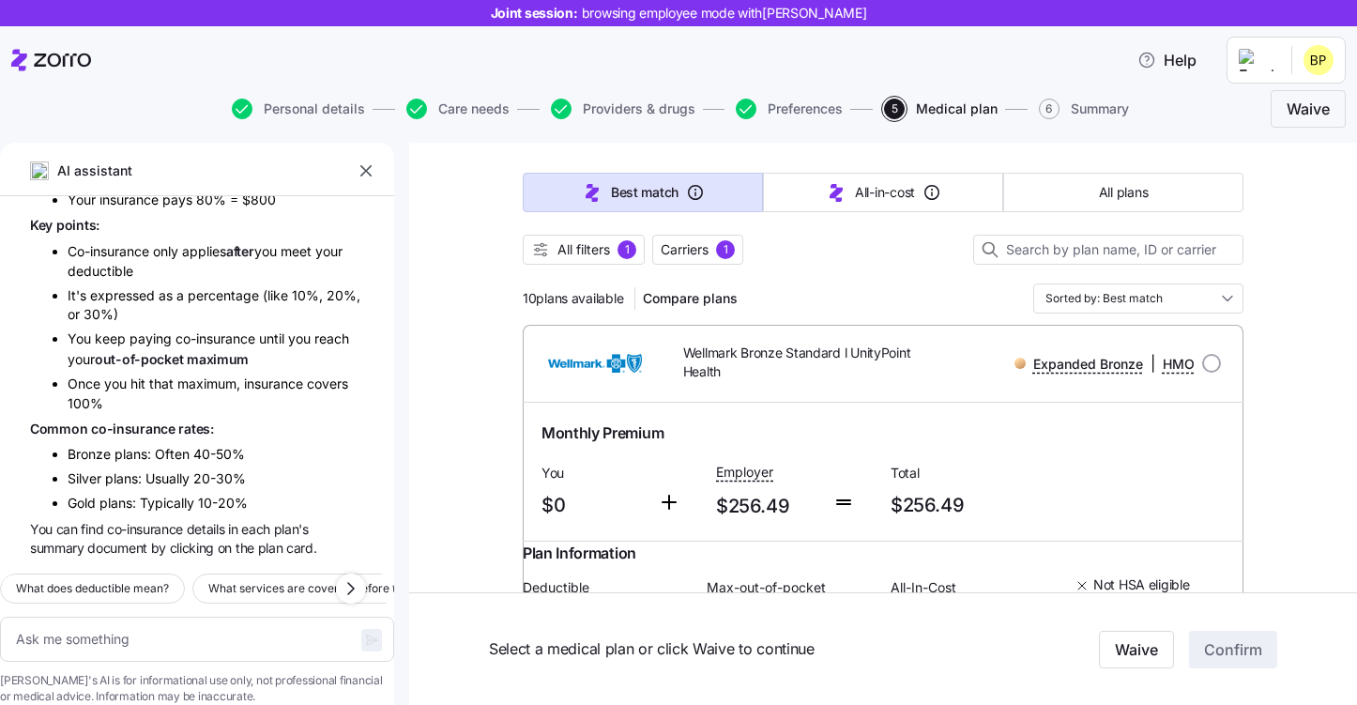
scroll to position [124, 0]
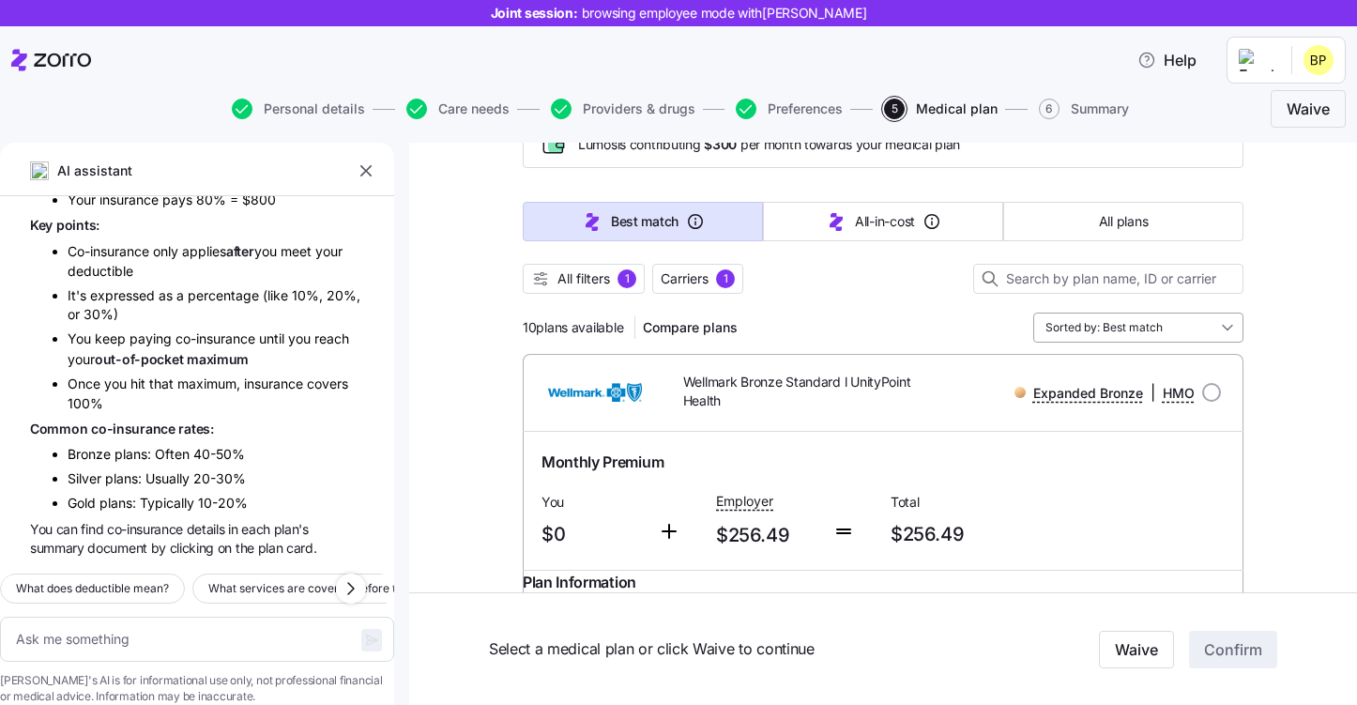
click at [1133, 330] on input "Sorted by: Best match" at bounding box center [1138, 327] width 210 height 30
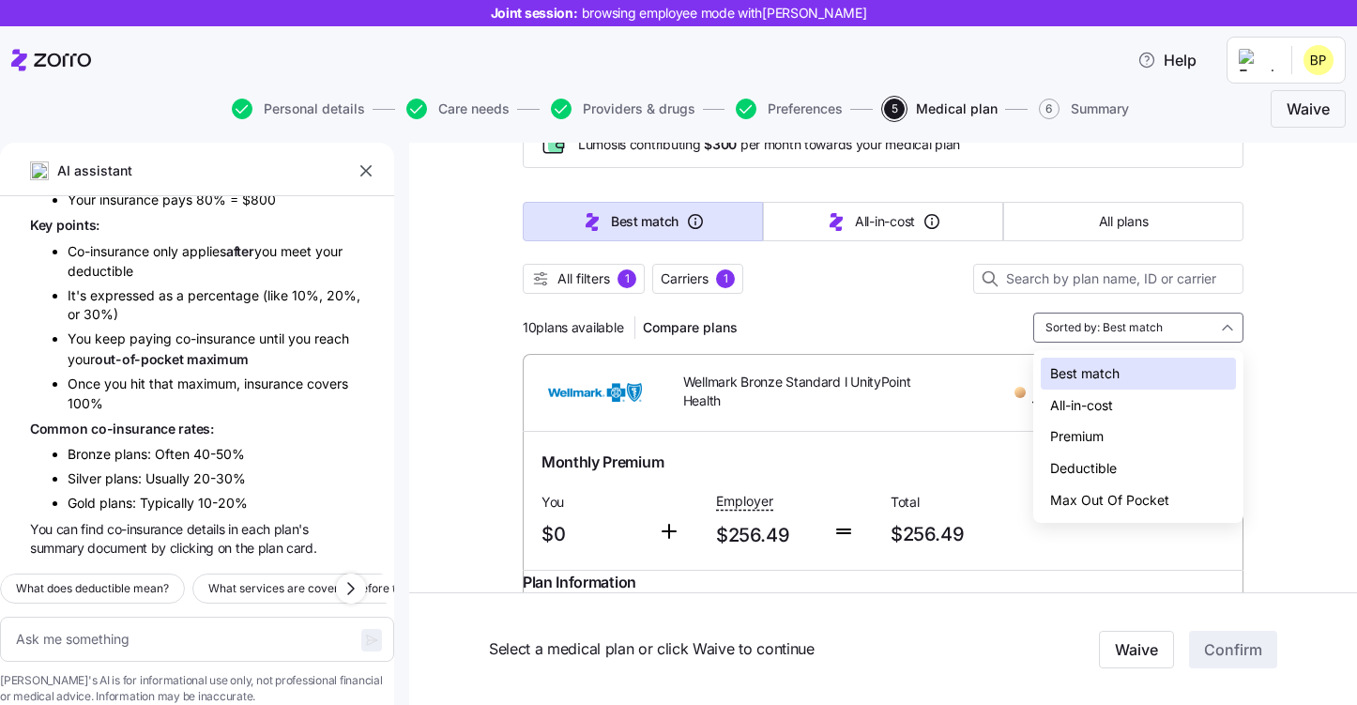
click at [1105, 467] on div "Deductible" at bounding box center [1138, 468] width 195 height 32
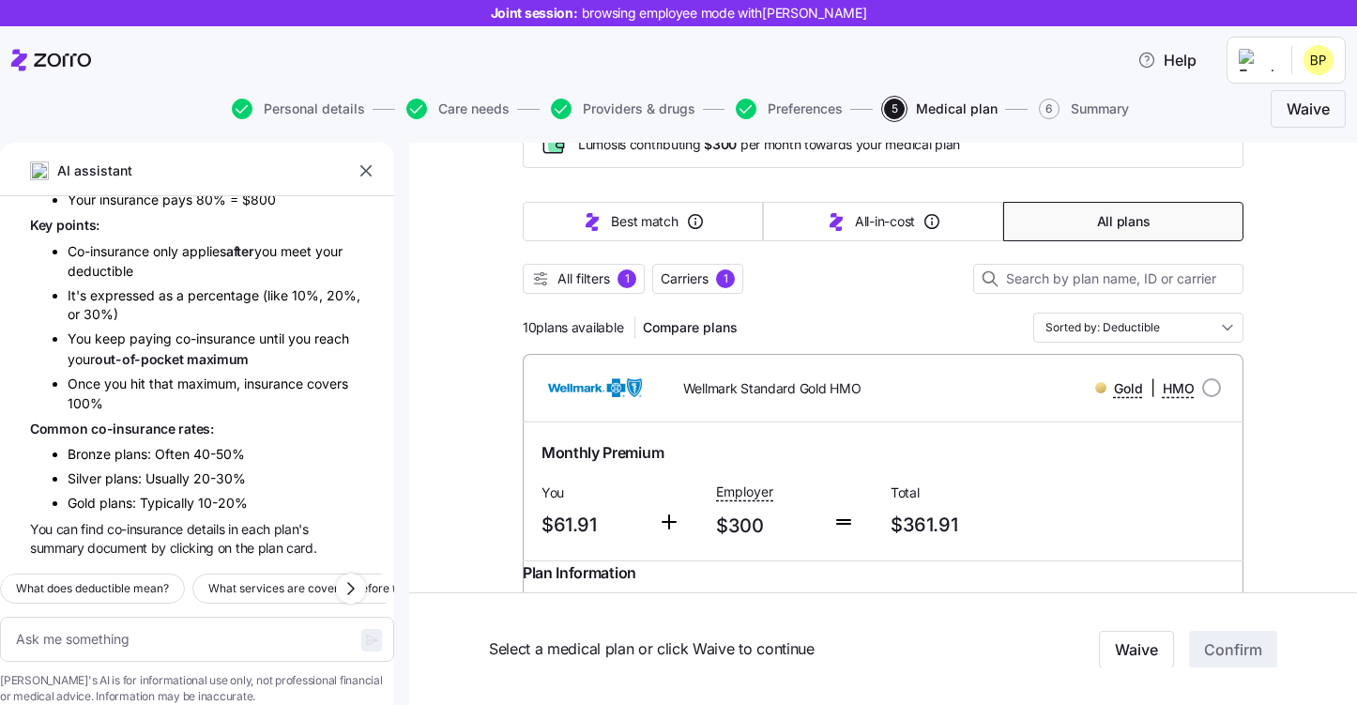
type textarea "x"
type input "Sorted by: Deductible"
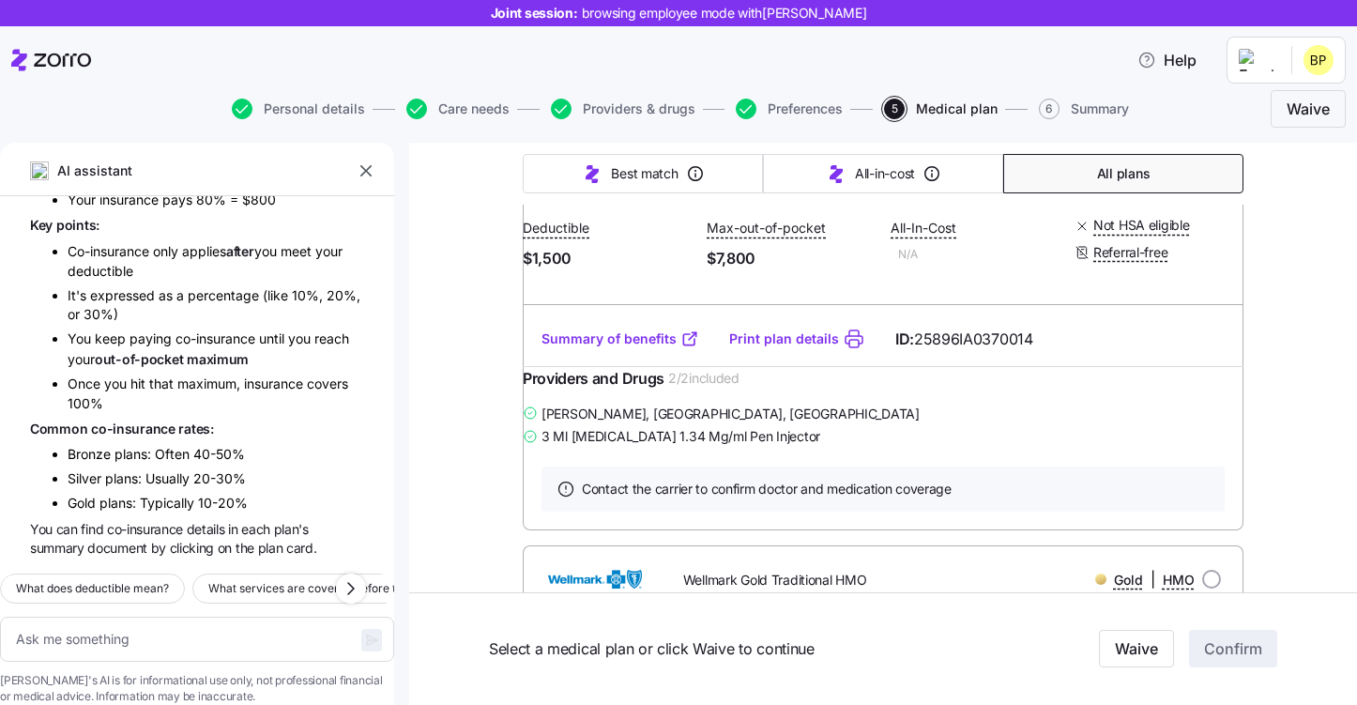
scroll to position [501, 0]
click at [645, 350] on link "Summary of benefits" at bounding box center [620, 340] width 158 height 19
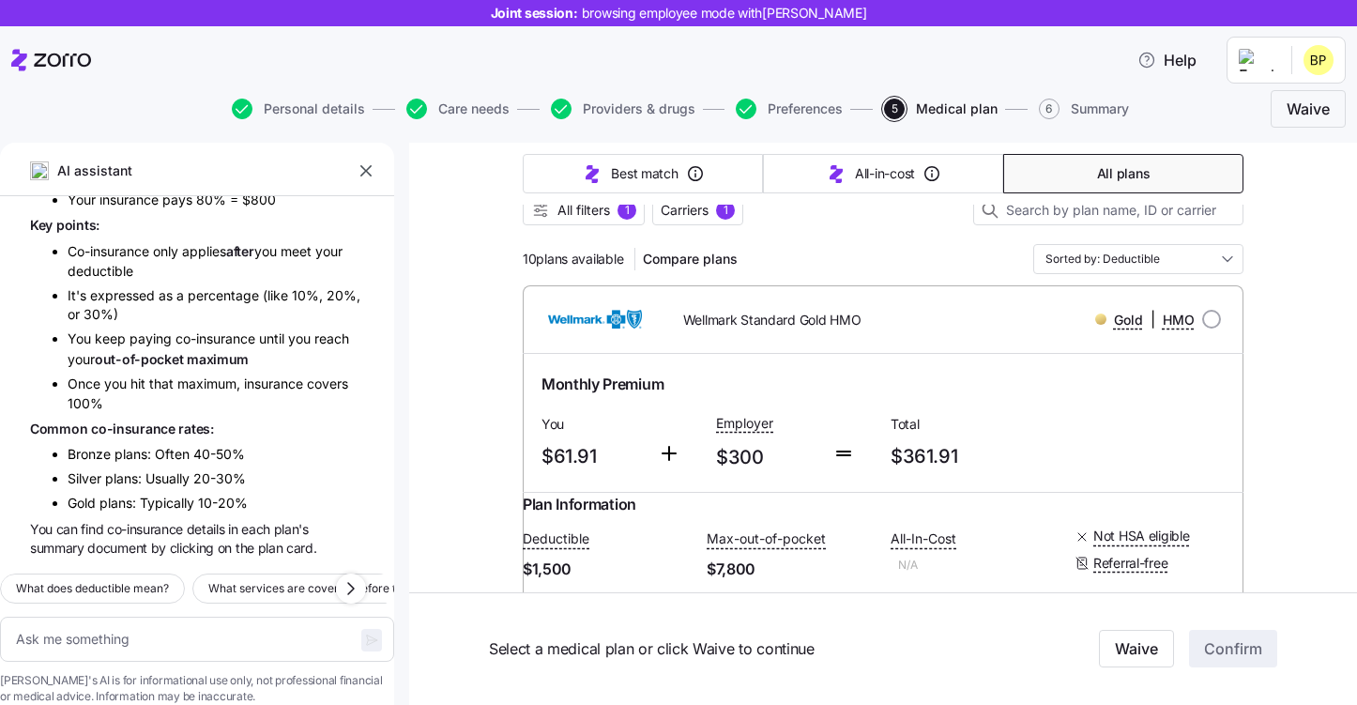
scroll to position [171, 0]
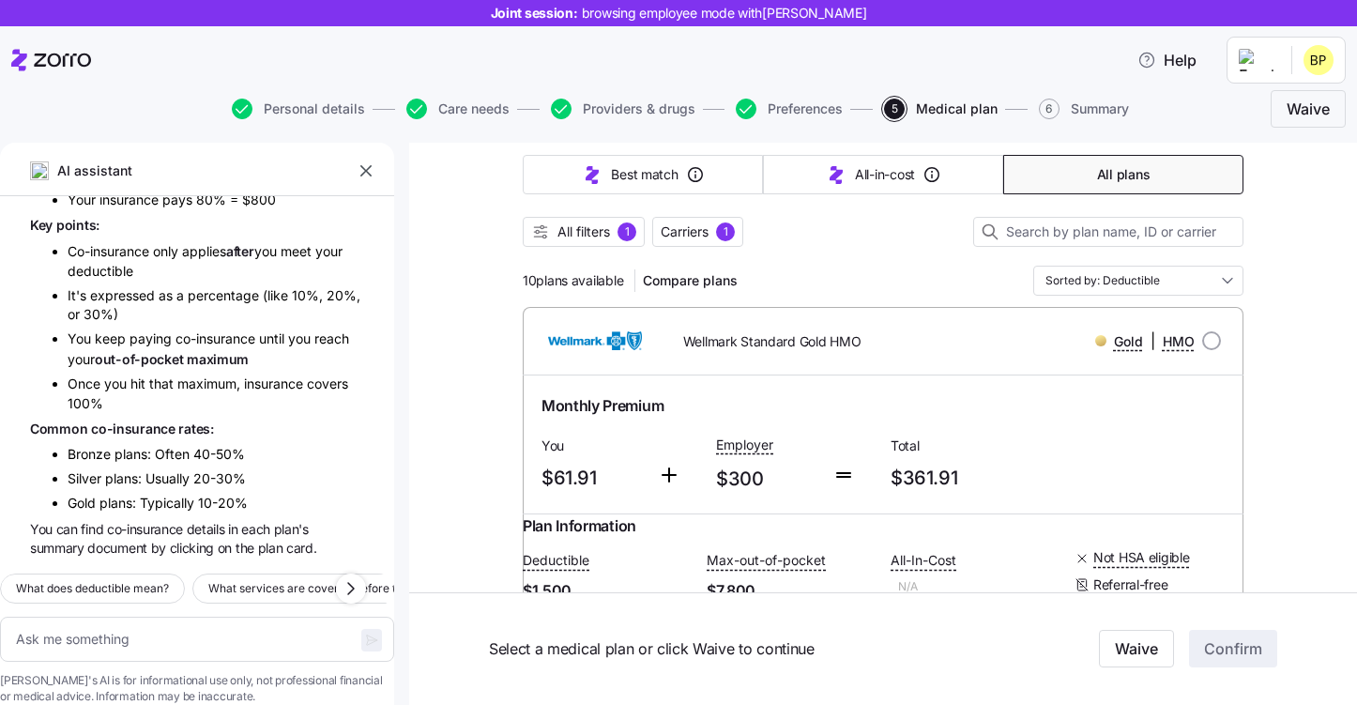
click at [1202, 345] on div at bounding box center [1211, 340] width 19 height 19
click at [1221, 342] on div "Gold | HMO" at bounding box center [1084, 341] width 288 height 38
click at [1212, 342] on input "radio" at bounding box center [1211, 340] width 19 height 19
radio input "true"
type textarea "x"
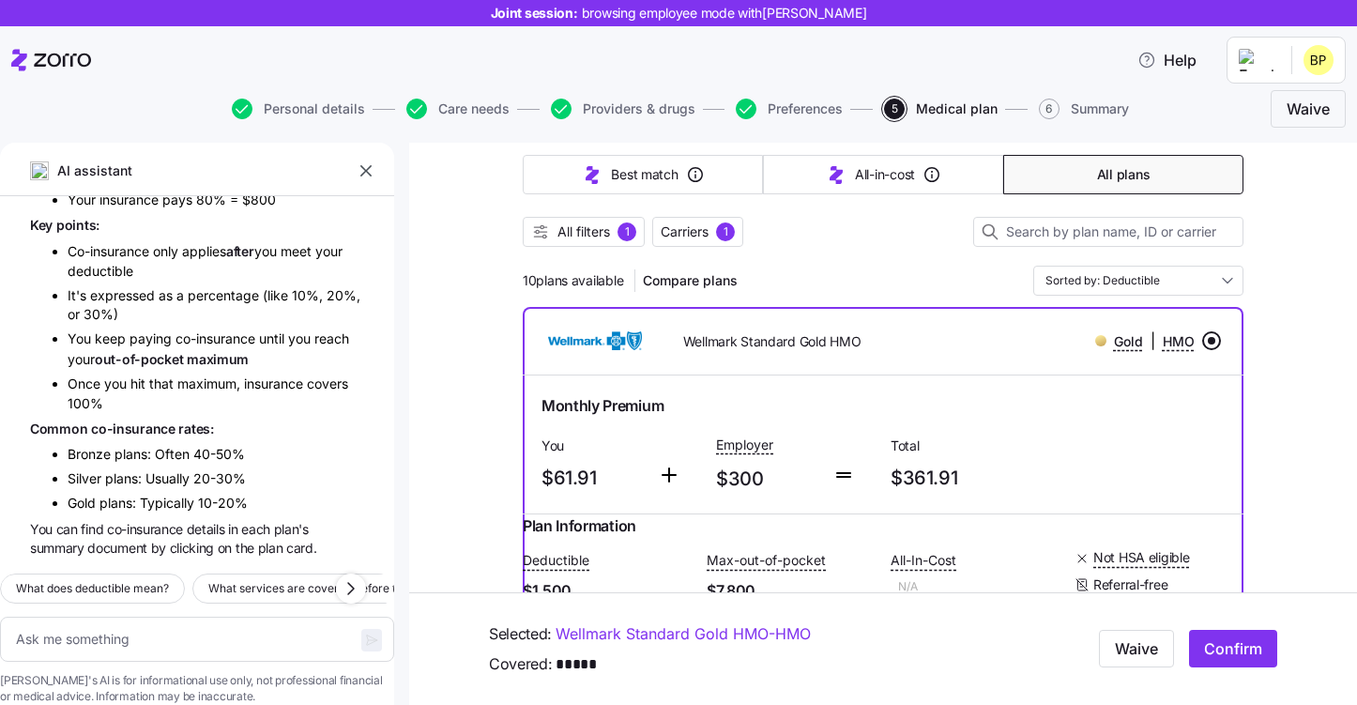
click at [1215, 345] on input "radio" at bounding box center [1211, 340] width 19 height 19
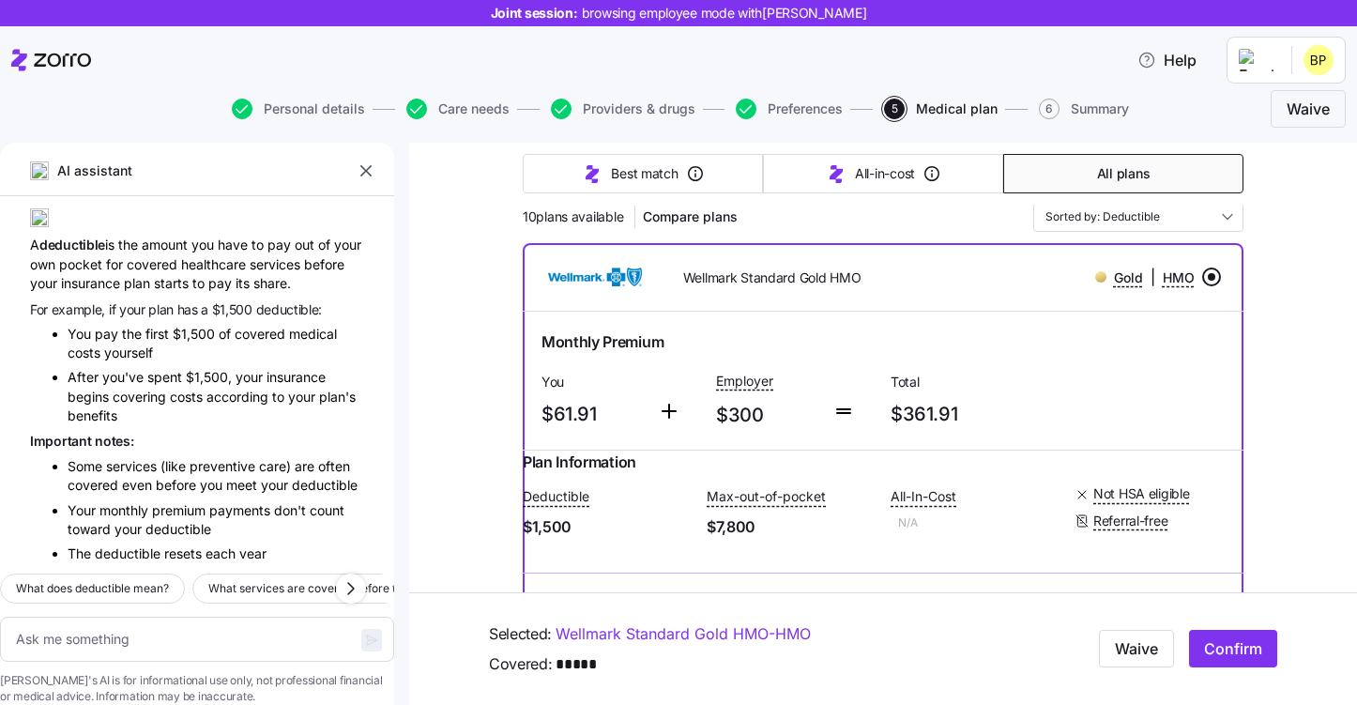
scroll to position [1128, 0]
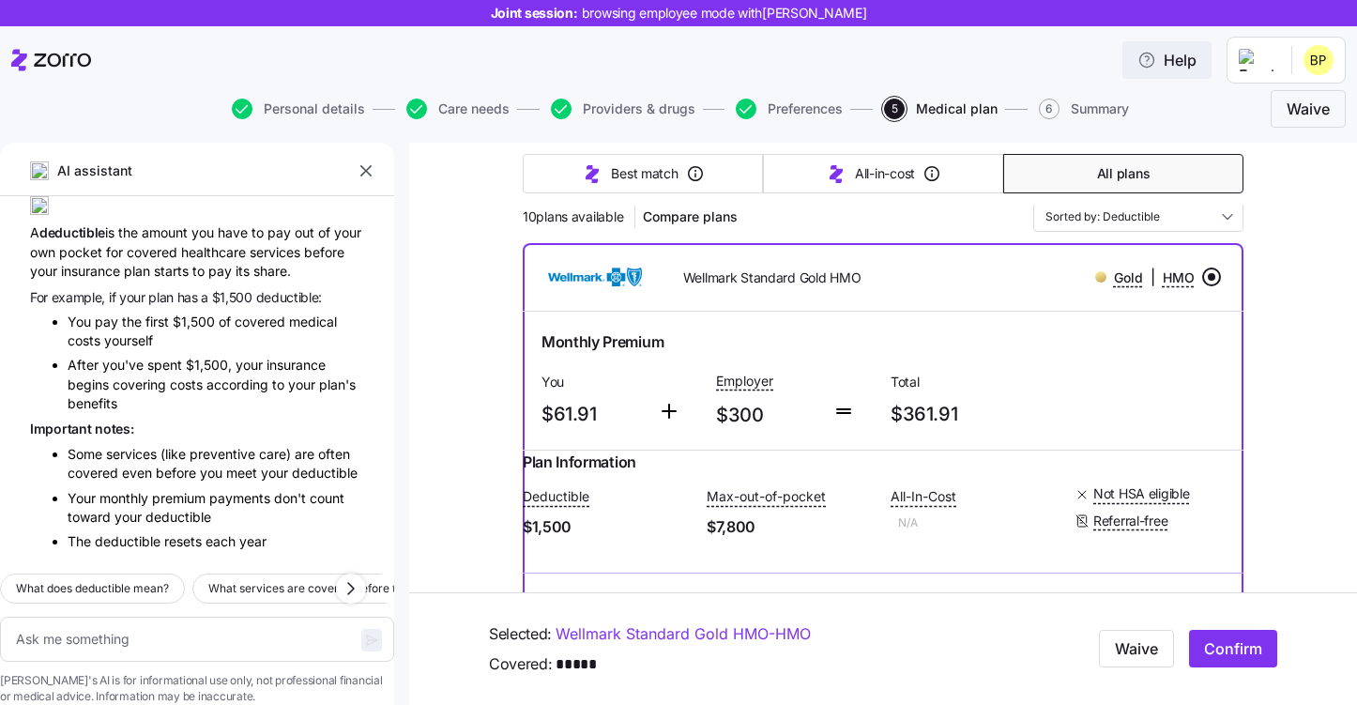
click at [1193, 70] on span "Help" at bounding box center [1166, 60] width 59 height 23
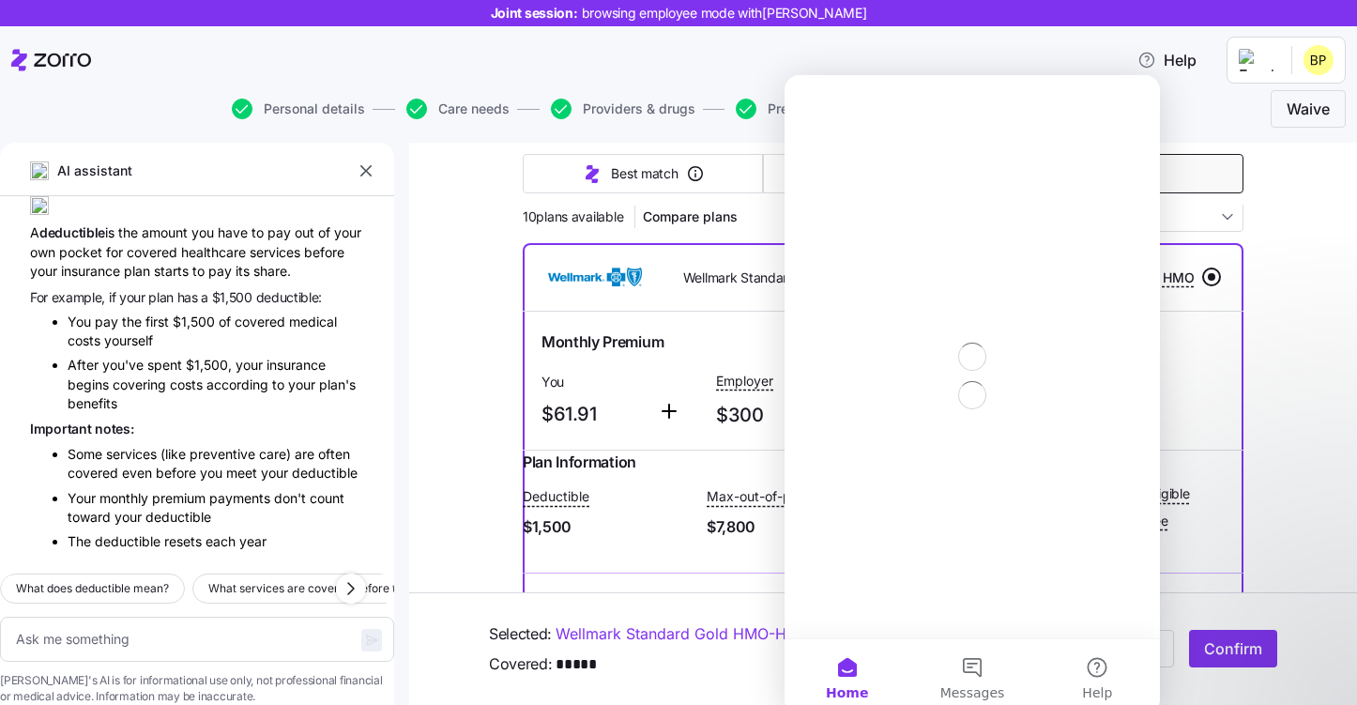
scroll to position [0, 0]
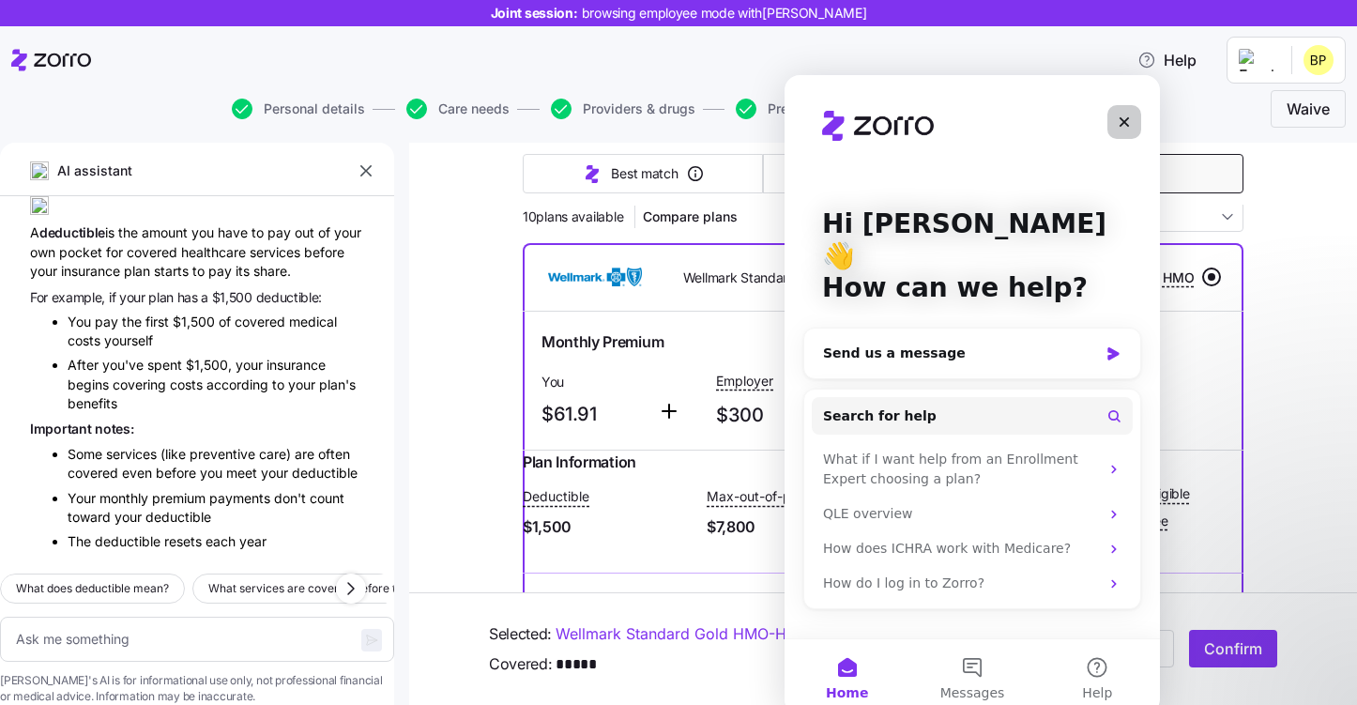
click at [1118, 129] on div "Close" at bounding box center [1124, 122] width 34 height 34
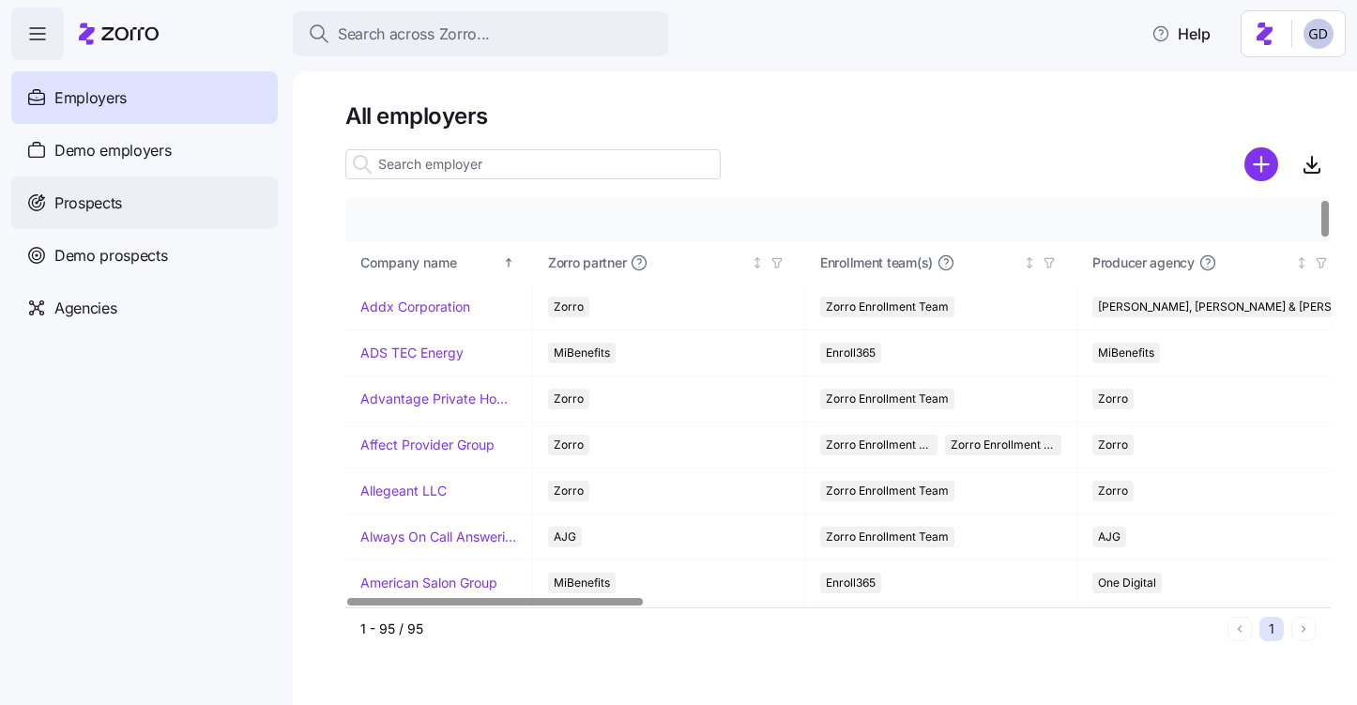
click at [100, 215] on div "Prospects" at bounding box center [144, 202] width 266 height 53
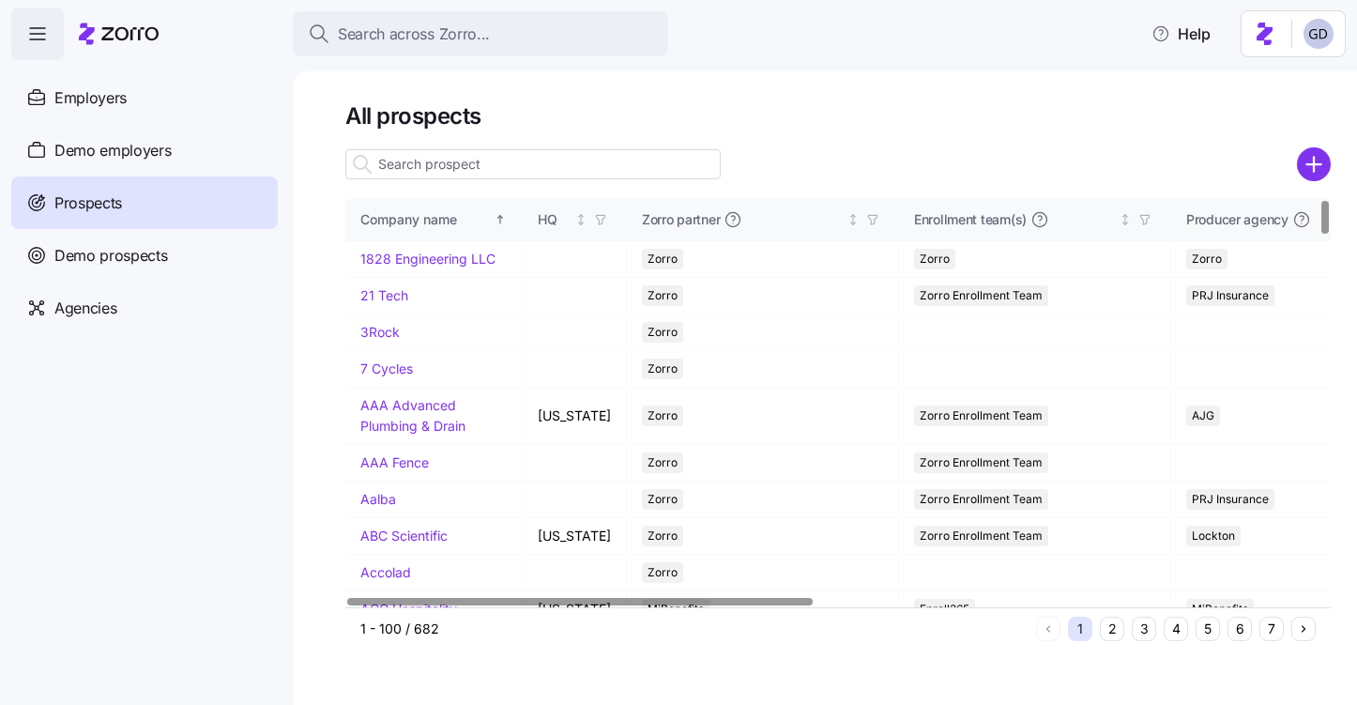
click at [1320, 164] on icon "add icon" at bounding box center [1313, 164] width 14 height 0
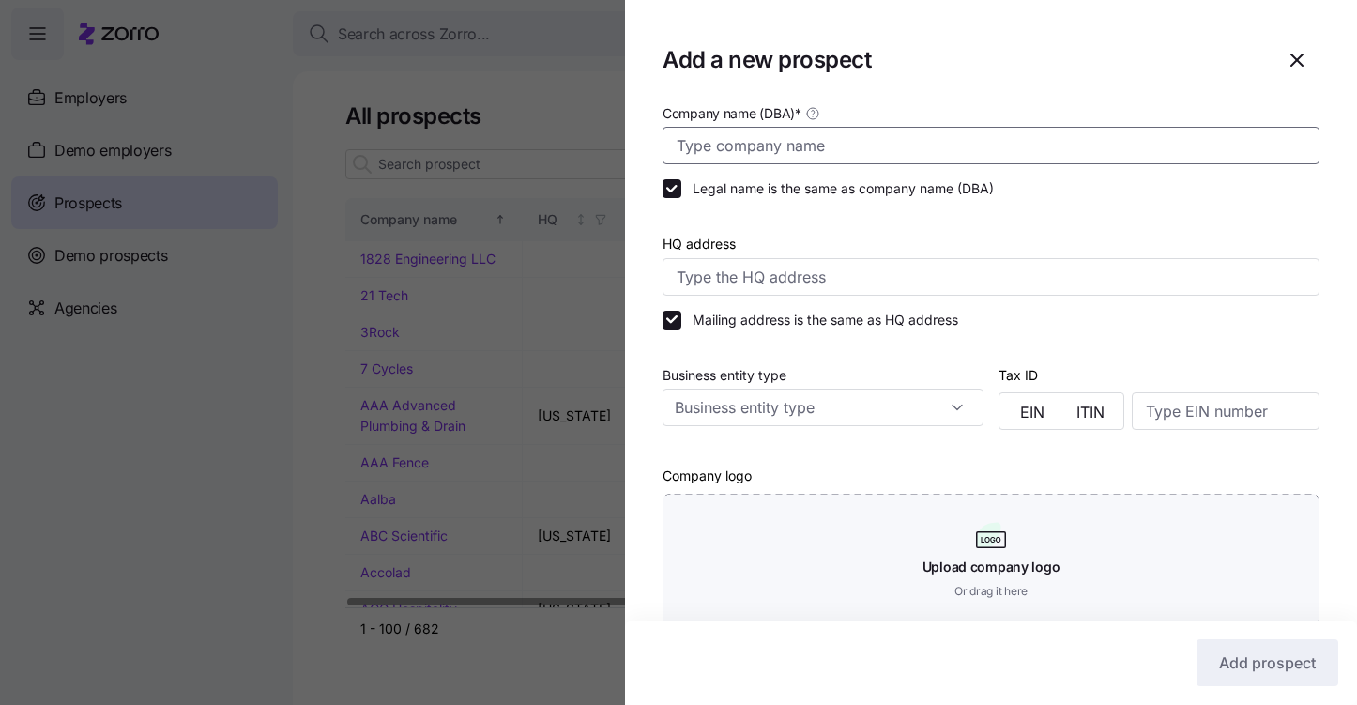
click at [913, 152] on input "Company name (DBA) *" at bounding box center [990, 146] width 657 height 38
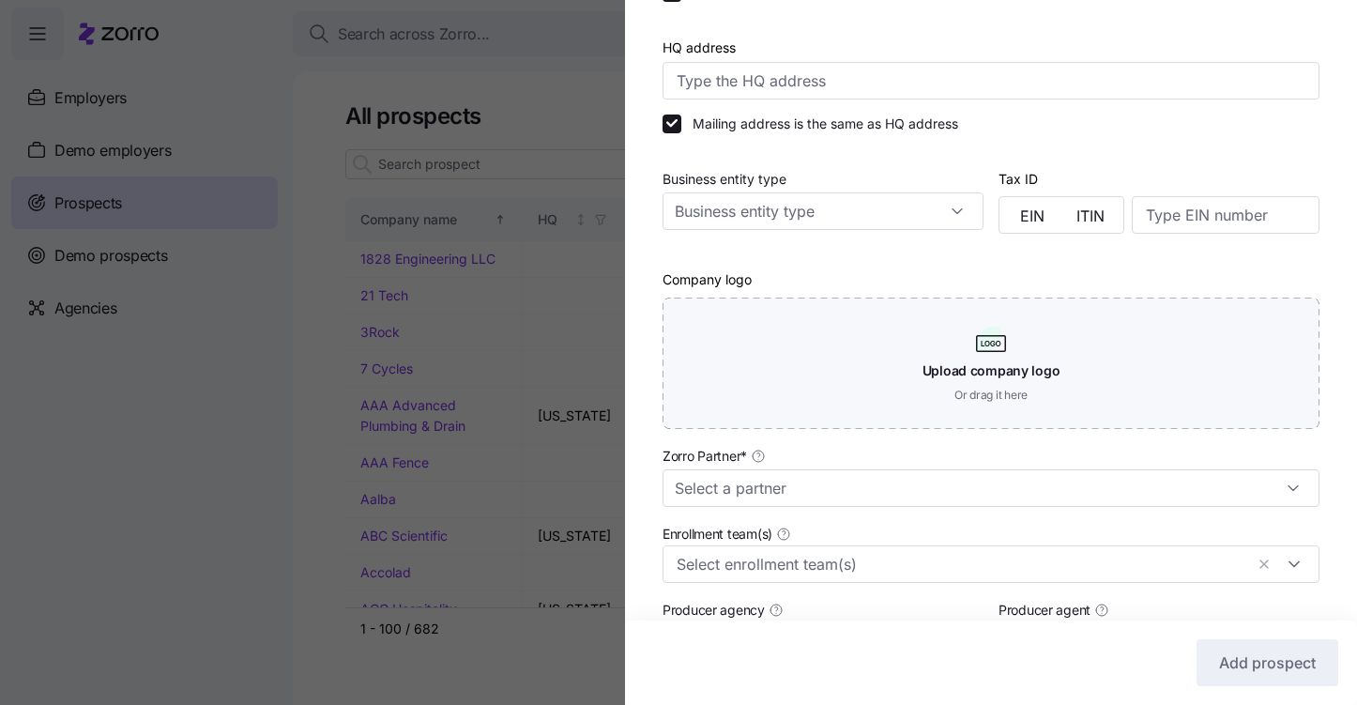
scroll to position [390, 0]
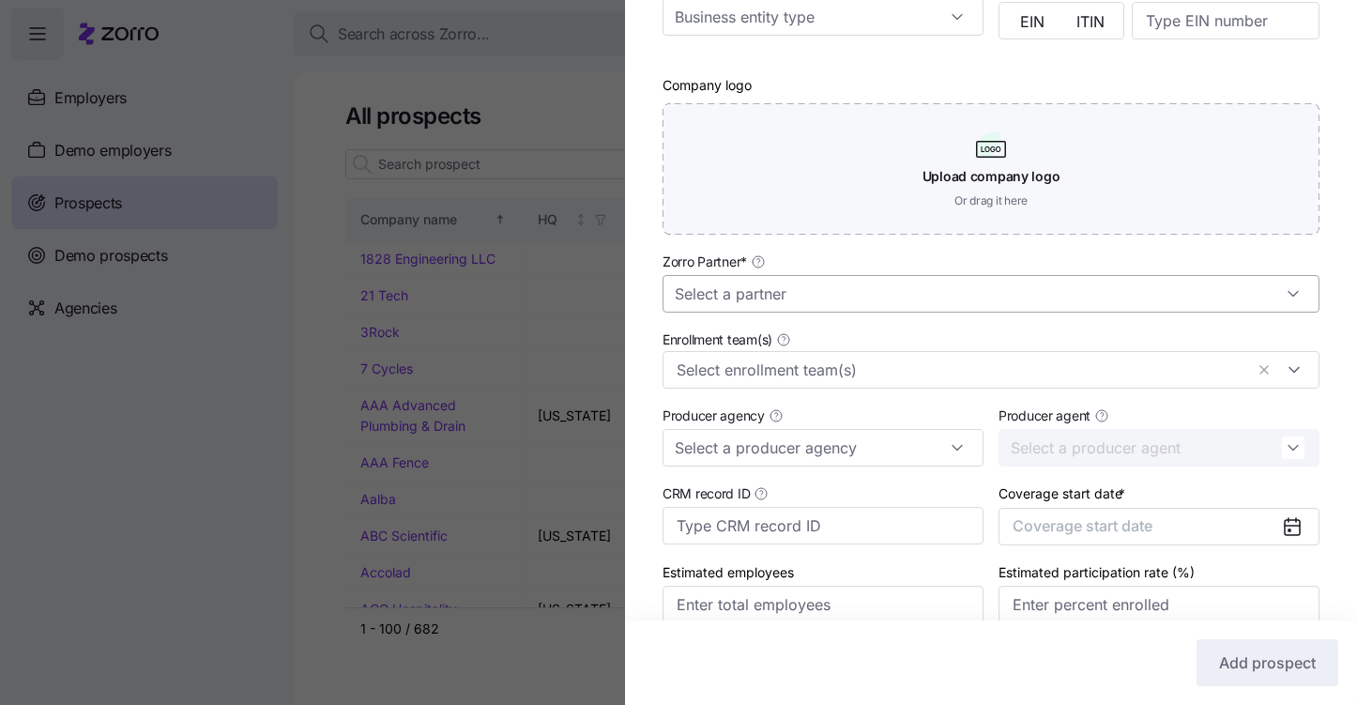
type input "Efficient Pipeline"
click at [797, 289] on input "Zorro Partner *" at bounding box center [990, 294] width 657 height 38
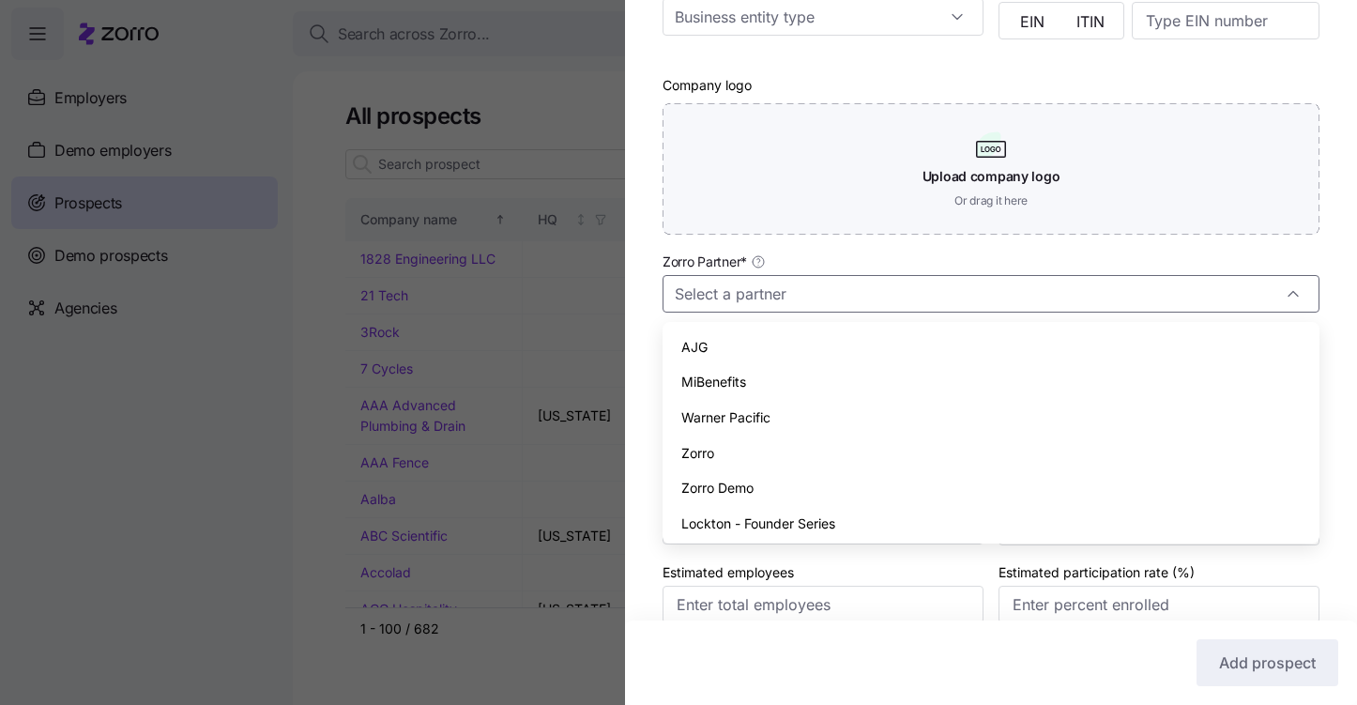
click at [709, 461] on span "Zorro" at bounding box center [697, 453] width 33 height 21
type input "Zorro"
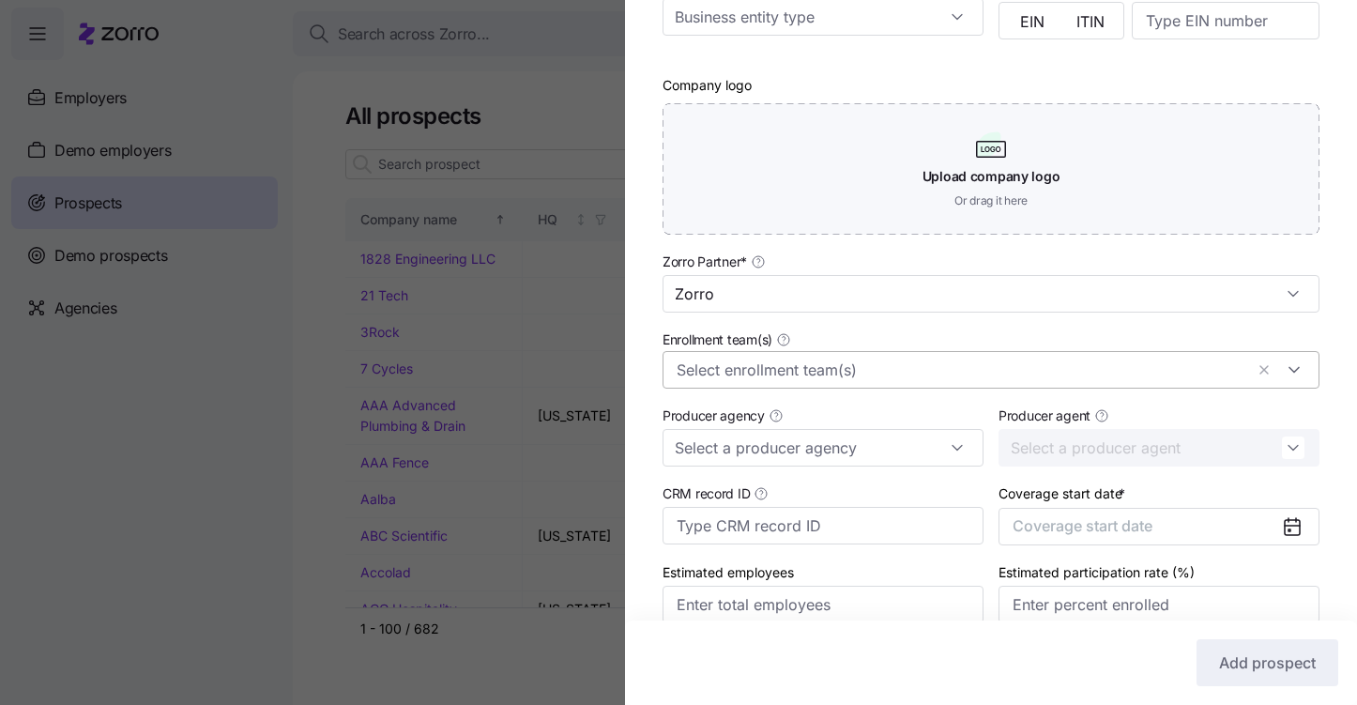
click at [749, 365] on input "Enrollment team(s)" at bounding box center [960, 370] width 567 height 24
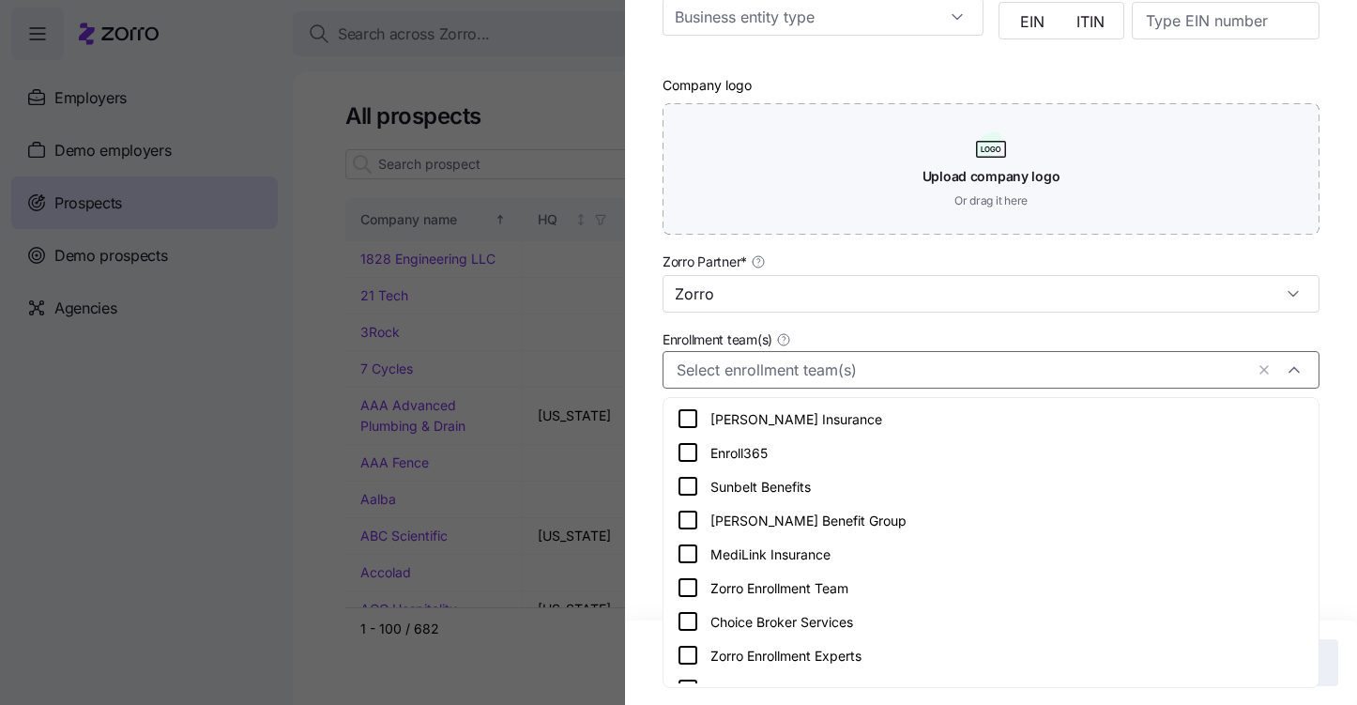
click at [685, 589] on icon at bounding box center [688, 587] width 23 height 23
click at [640, 561] on div "Company name (DBA) * Efficient Pipeline Legal name is the same as company name …" at bounding box center [991, 186] width 732 height 950
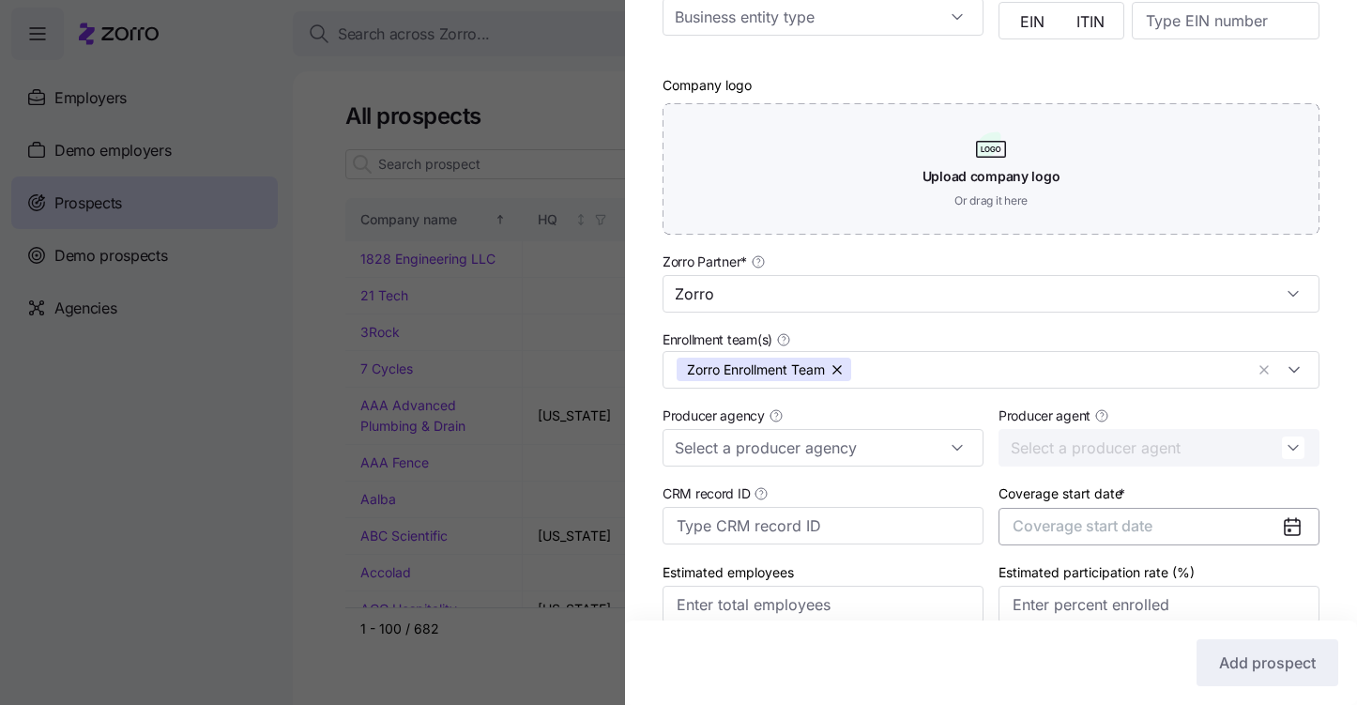
click at [1101, 535] on span "Coverage start date" at bounding box center [1082, 525] width 140 height 19
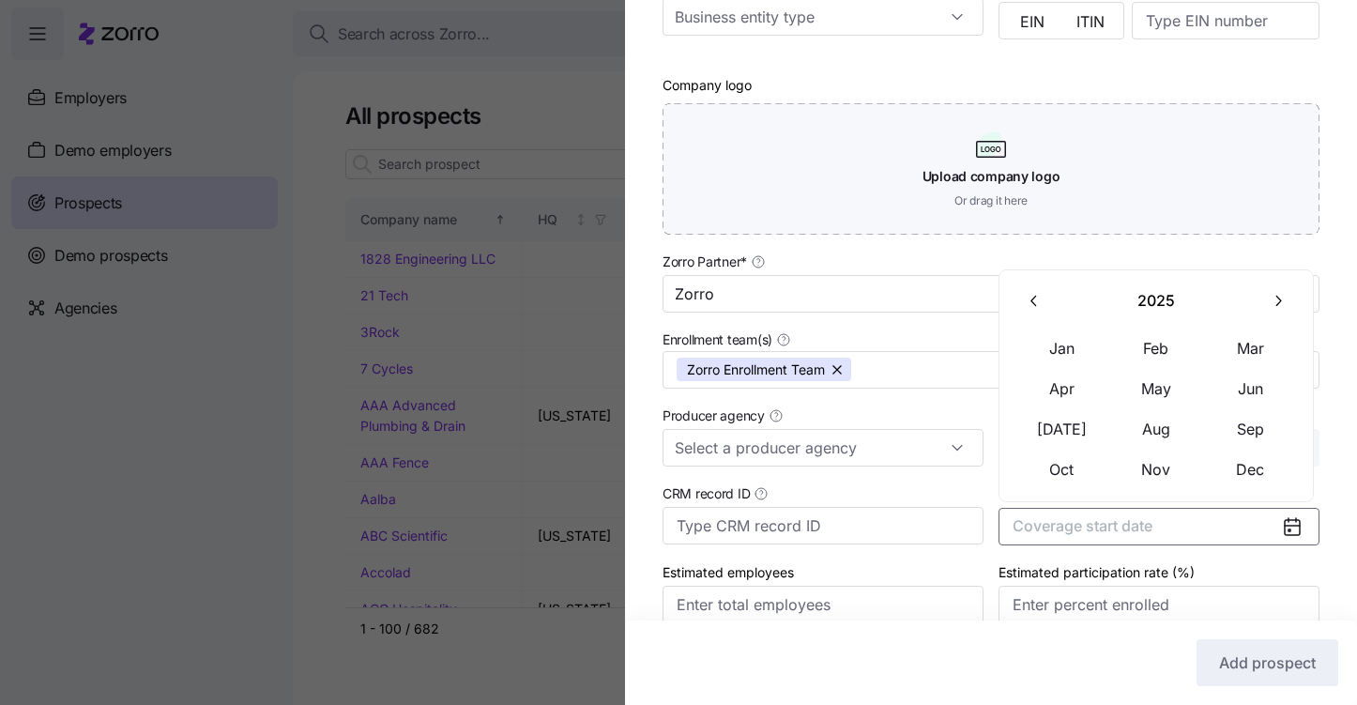
click at [1282, 310] on button "button" at bounding box center [1277, 300] width 39 height 39
click at [1013, 347] on div "[DATE] Feb Mar Apr May Jun [DATE] Aug Sep Oct Nov Dec" at bounding box center [1155, 385] width 315 height 233
click at [1057, 347] on button "Jan" at bounding box center [1062, 347] width 94 height 39
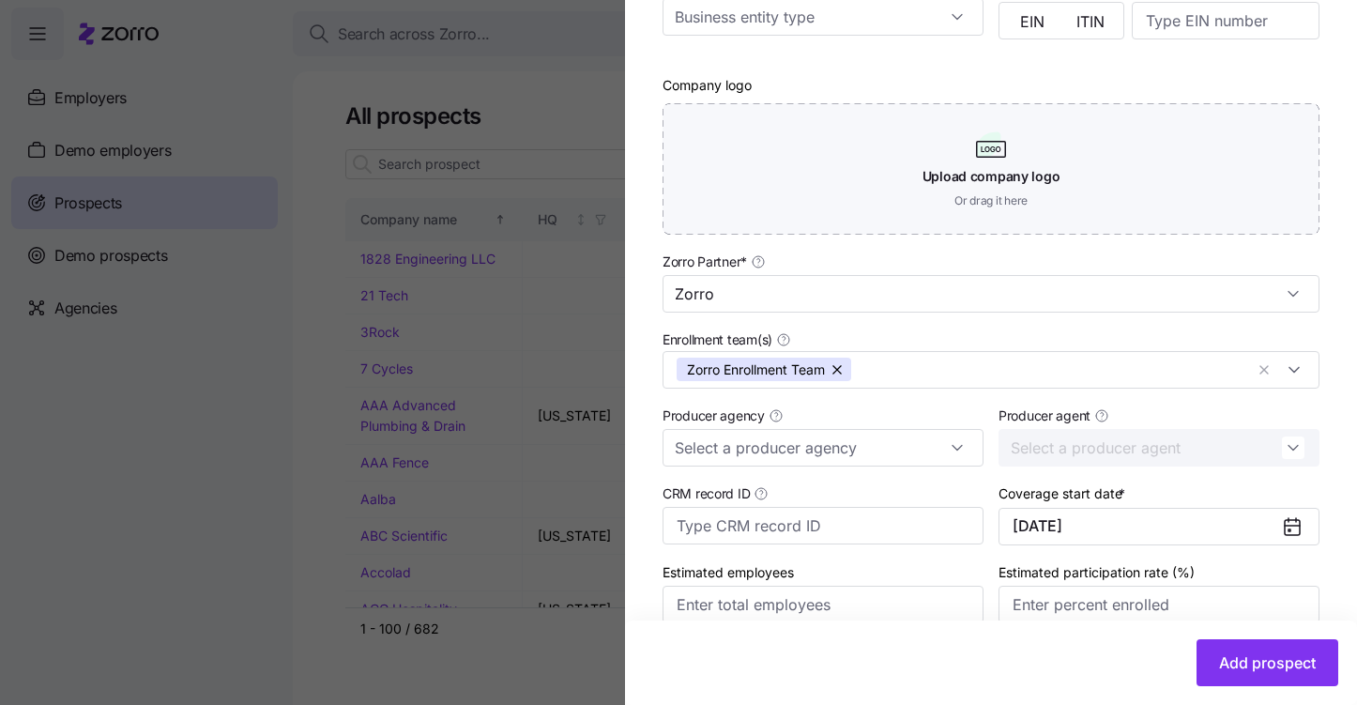
click at [950, 247] on div "Company name (DBA) * Efficient Pipeline Legal name is the same as company name …" at bounding box center [991, 186] width 732 height 950
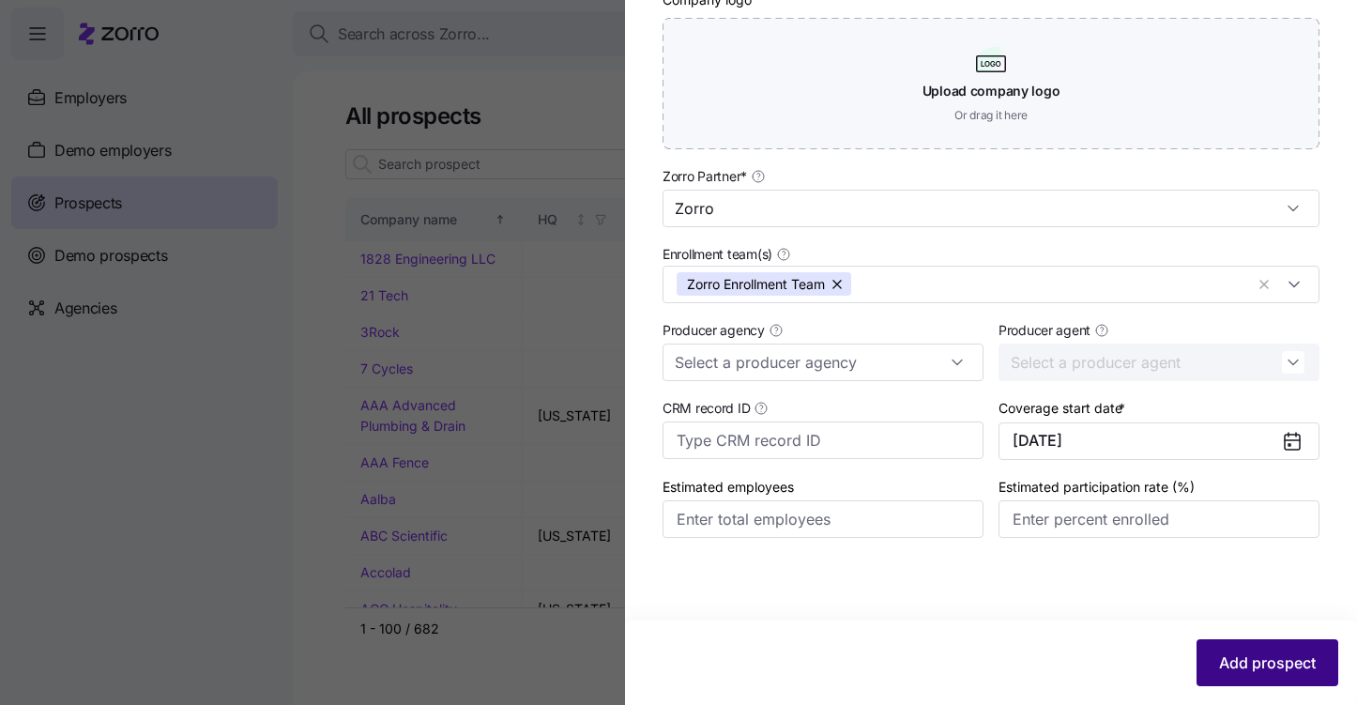
click at [1247, 657] on span "Add prospect" at bounding box center [1267, 662] width 97 height 23
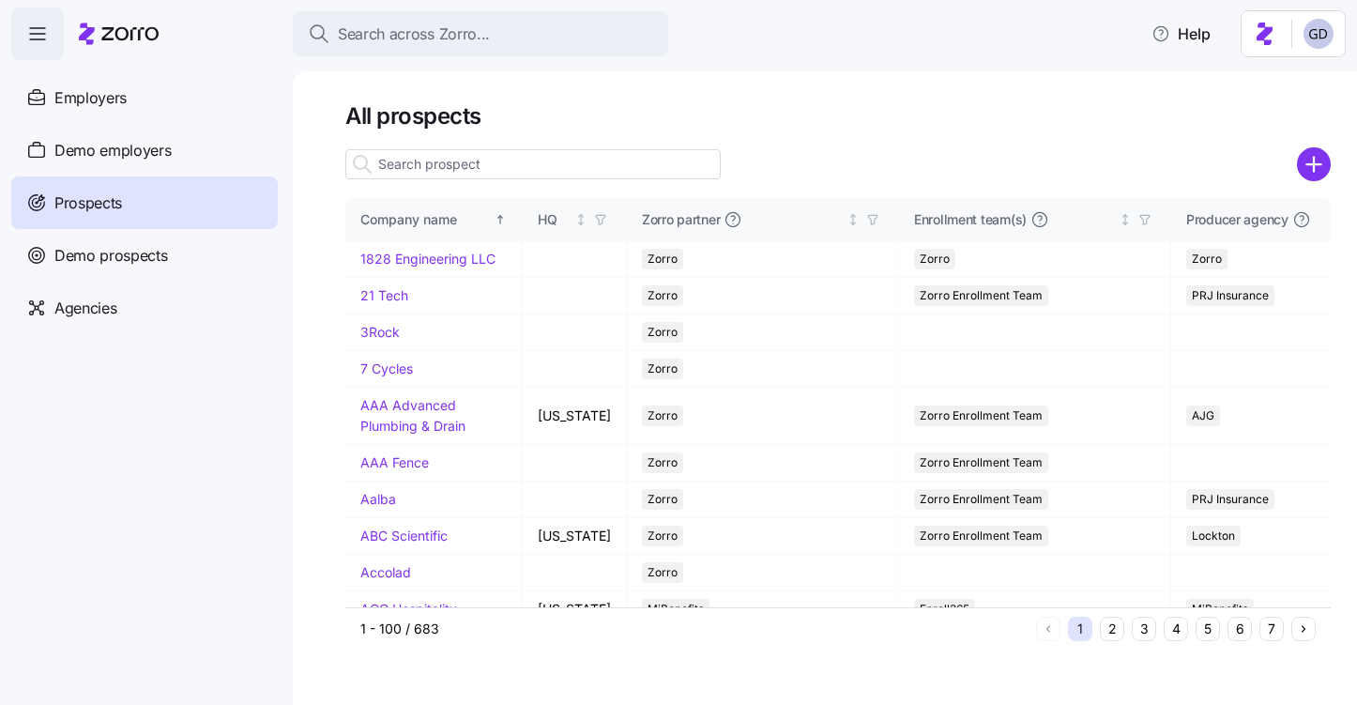
click at [436, 172] on input at bounding box center [532, 164] width 375 height 30
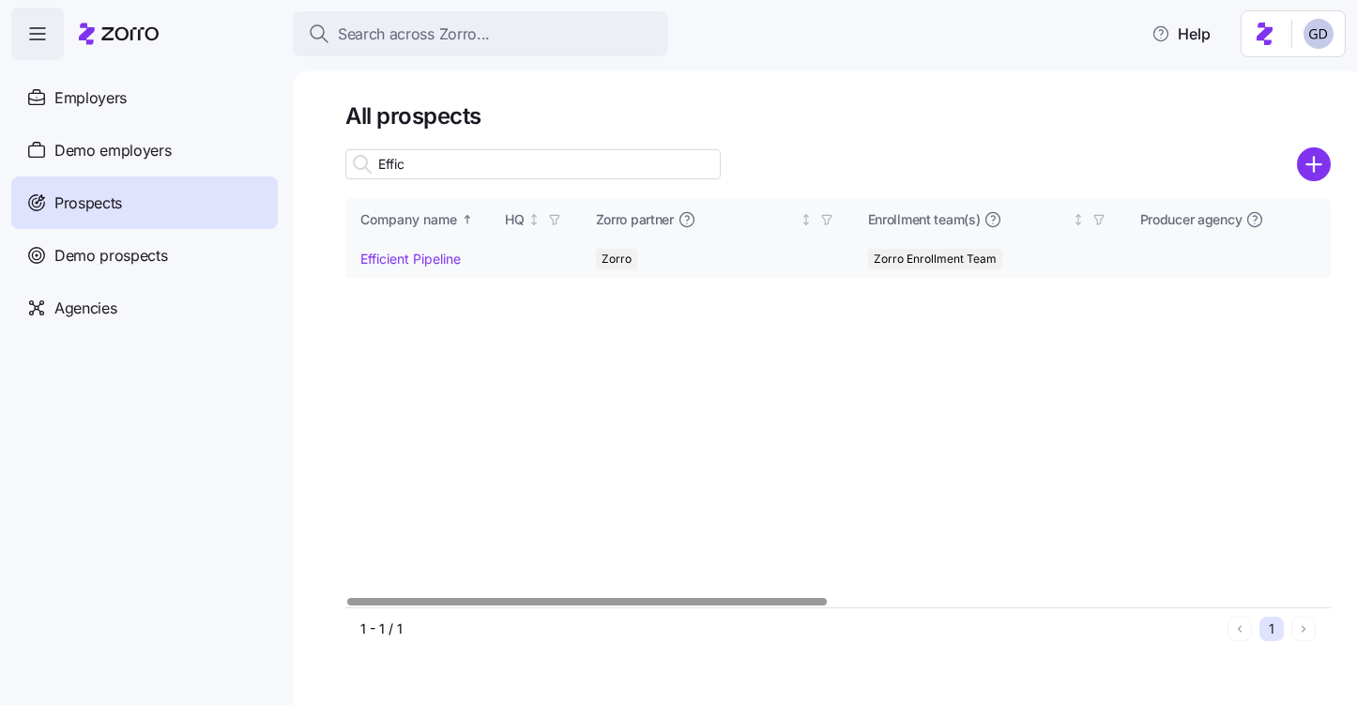
type input "Effic"
click at [418, 254] on link "Efficient Pipeline" at bounding box center [410, 259] width 100 height 16
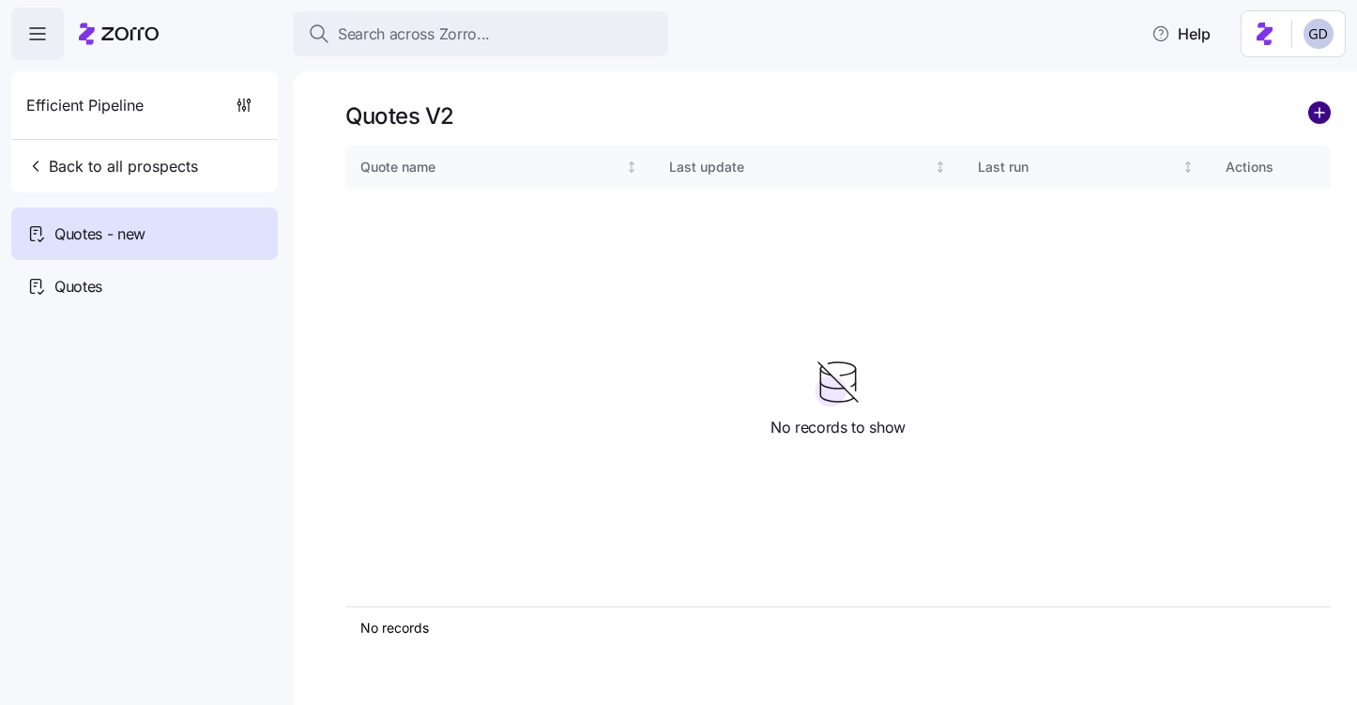
click at [1319, 103] on circle "add icon" at bounding box center [1319, 112] width 21 height 21
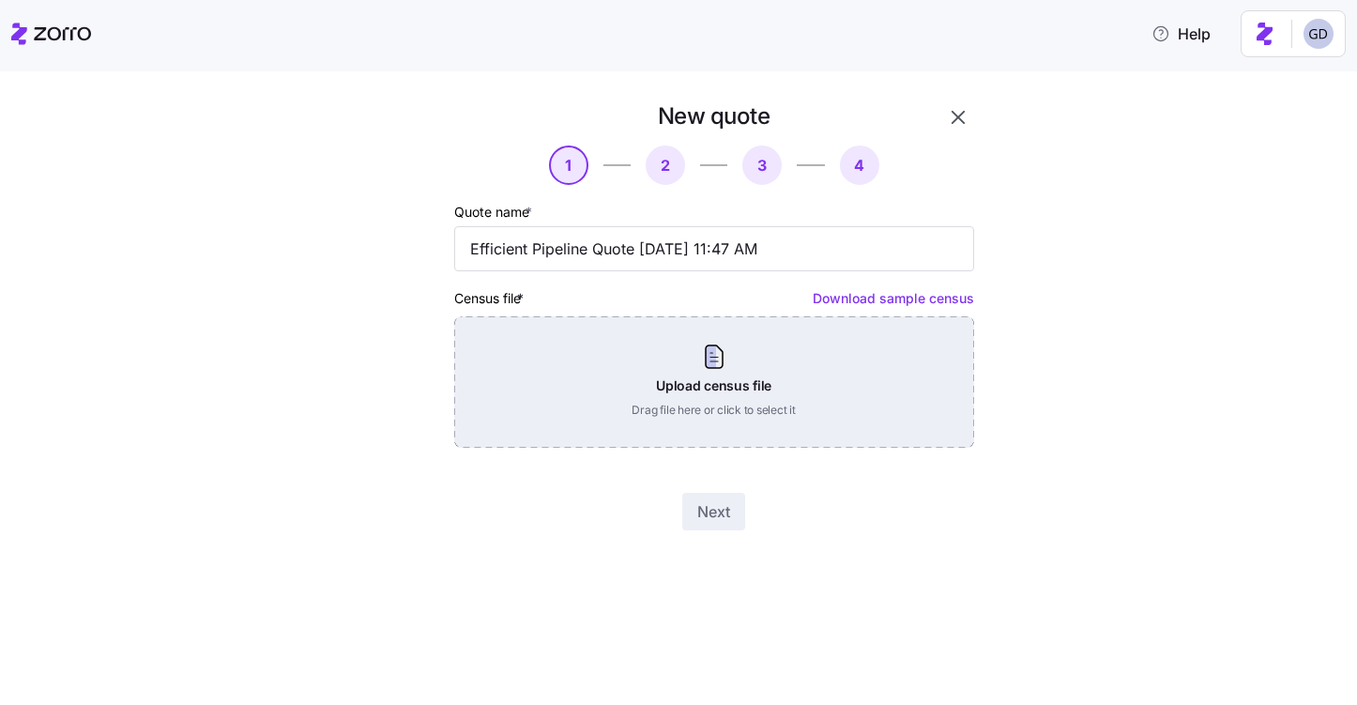
click at [669, 419] on div "Upload census file Drag file here or click to select it" at bounding box center [714, 381] width 520 height 131
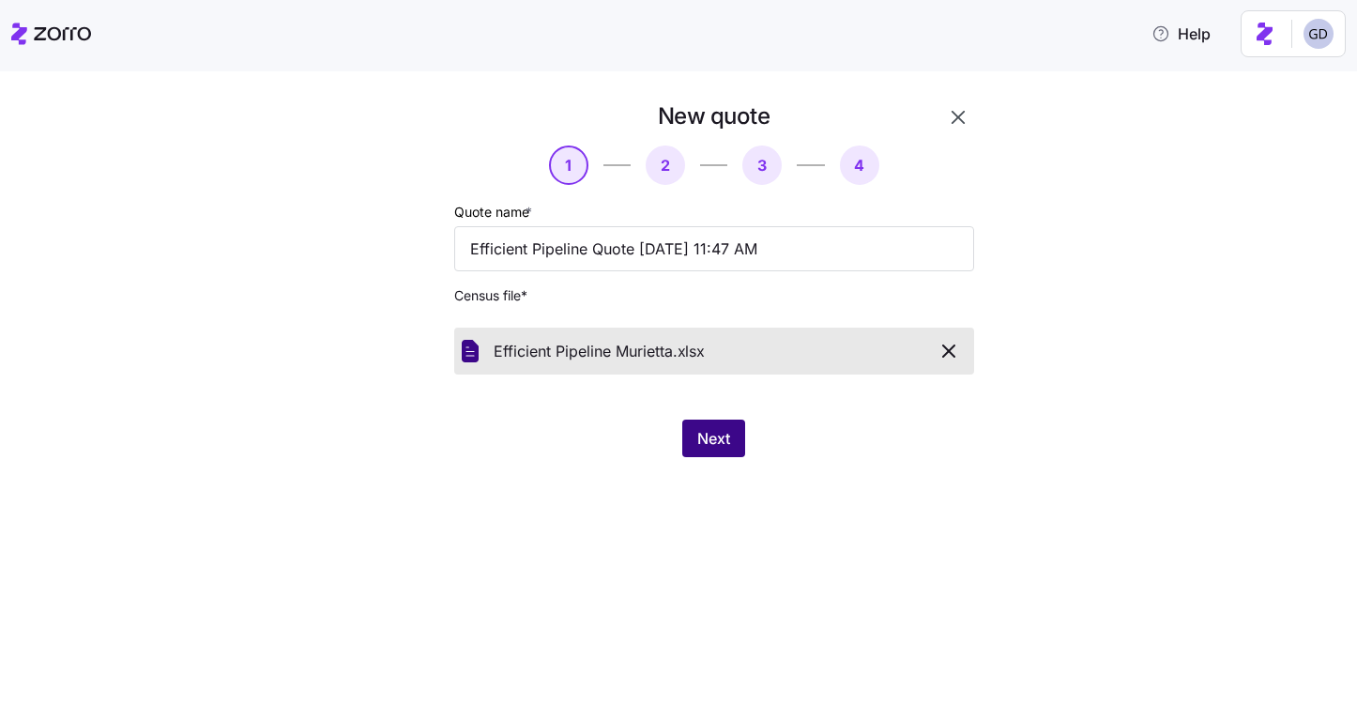
click at [707, 431] on span "Next" at bounding box center [713, 438] width 33 height 23
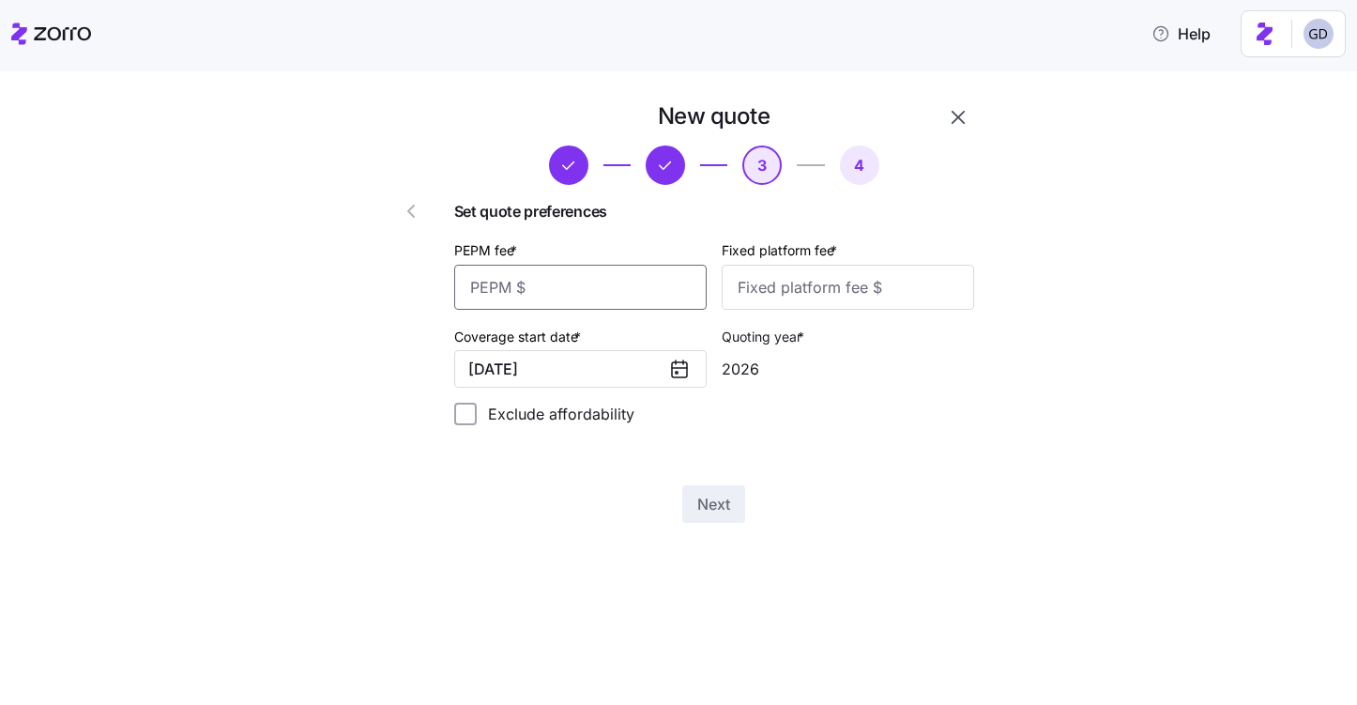
click at [592, 294] on input "PEPM fee *" at bounding box center [580, 287] width 252 height 45
type input "30"
click at [782, 280] on input "Fixed platform fee *" at bounding box center [848, 287] width 252 height 45
type input "100"
click at [713, 512] on span "Next" at bounding box center [713, 504] width 33 height 23
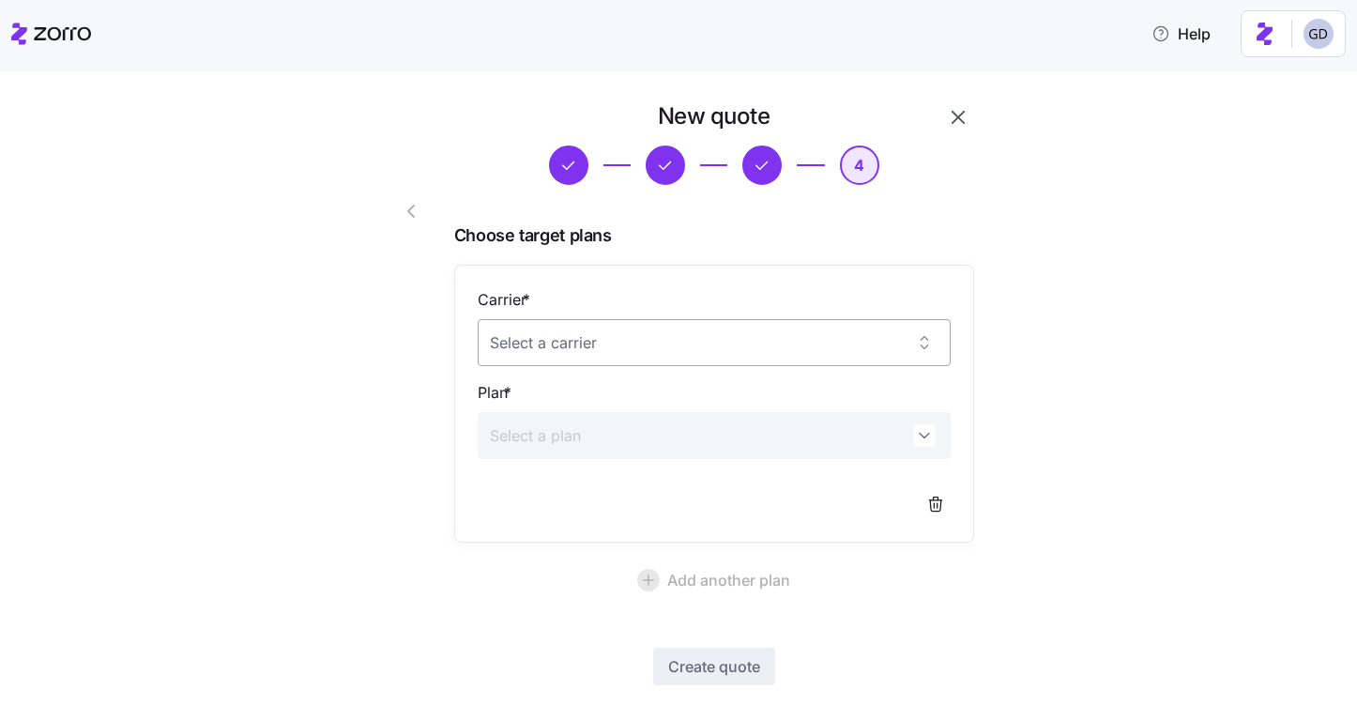
click at [674, 342] on input "Carrier *" at bounding box center [714, 342] width 473 height 47
click at [523, 400] on span "Anthem" at bounding box center [524, 400] width 48 height 21
type input "Anthem"
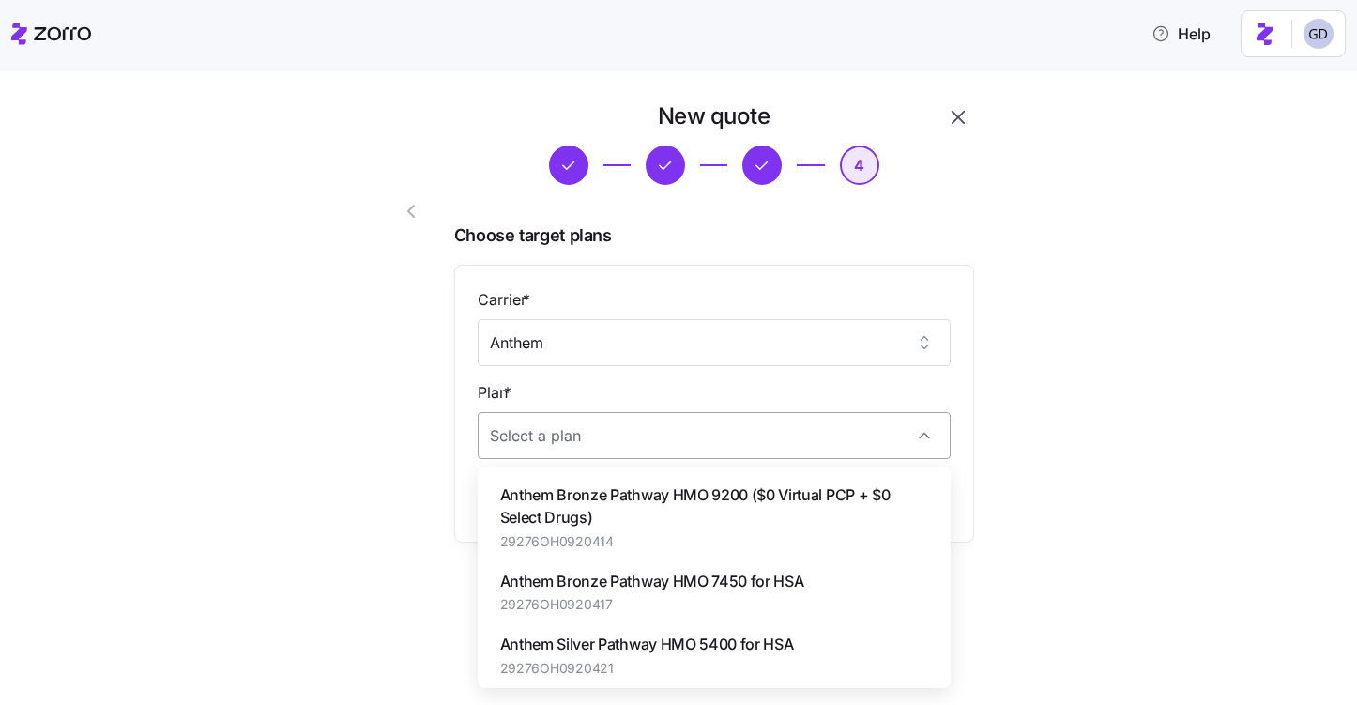
click at [555, 434] on input "Plan *" at bounding box center [714, 435] width 473 height 47
paste input "Plan ID: 29276OH0920436"
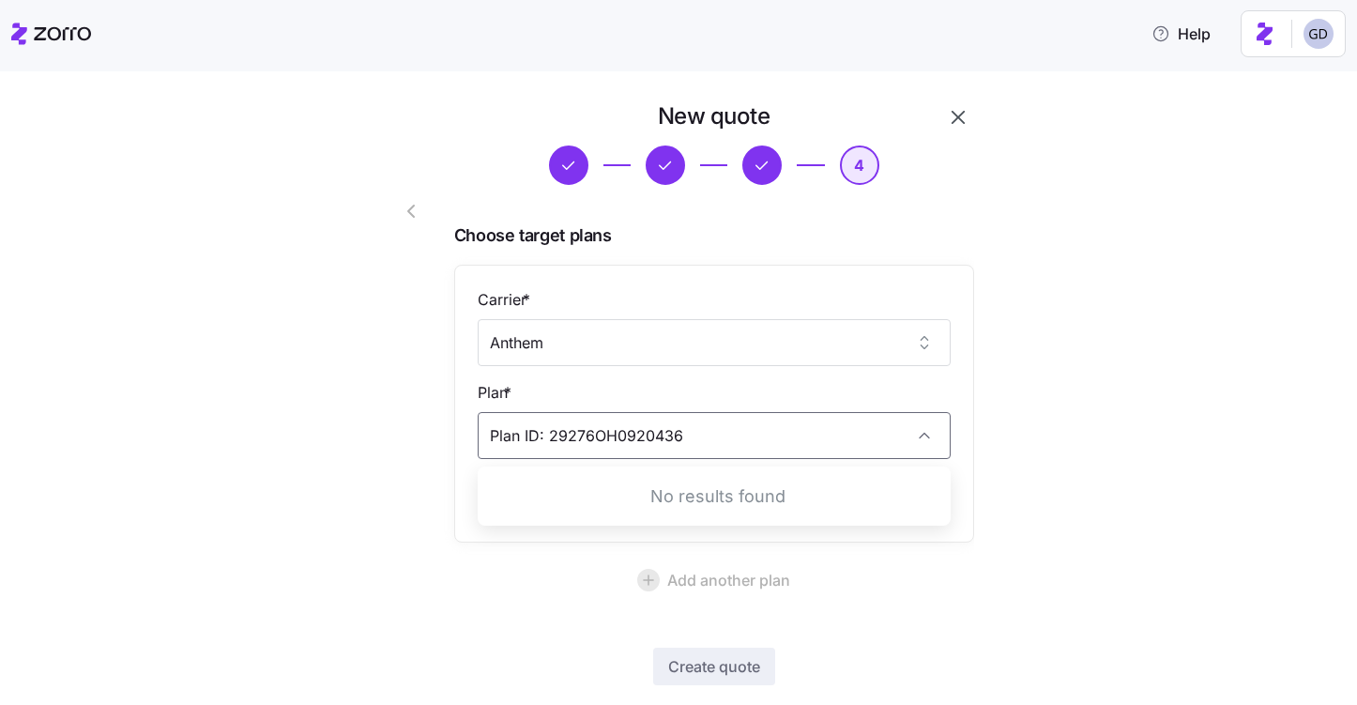
drag, startPoint x: 546, startPoint y: 435, endPoint x: 351, endPoint y: 421, distance: 195.7
click at [351, 421] on div "New quote 4 Choose target plans Carrier * Anthem Plan * Plan ID: 29276OH0920436…" at bounding box center [661, 421] width 642 height 655
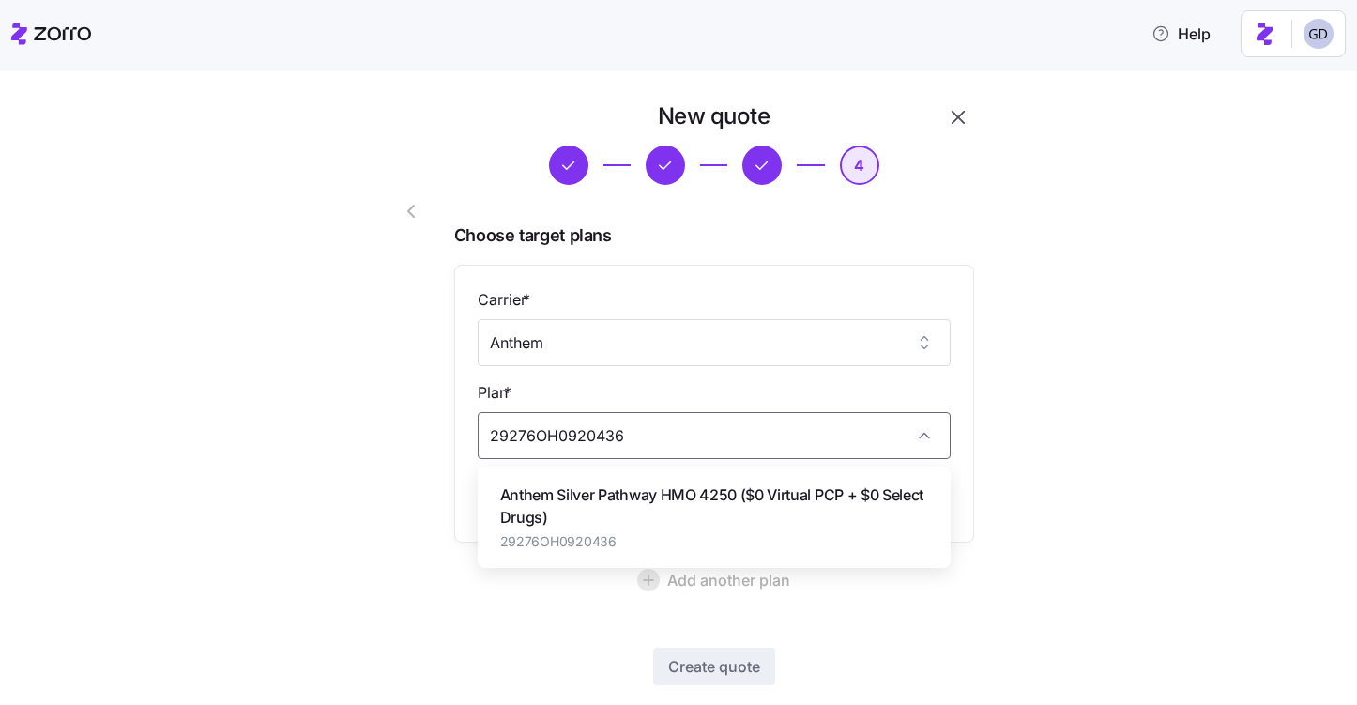
click at [547, 497] on span "Anthem Silver Pathway HMO 4250 ($0 Virtual PCP + $0 Select Drugs)" at bounding box center [714, 506] width 428 height 47
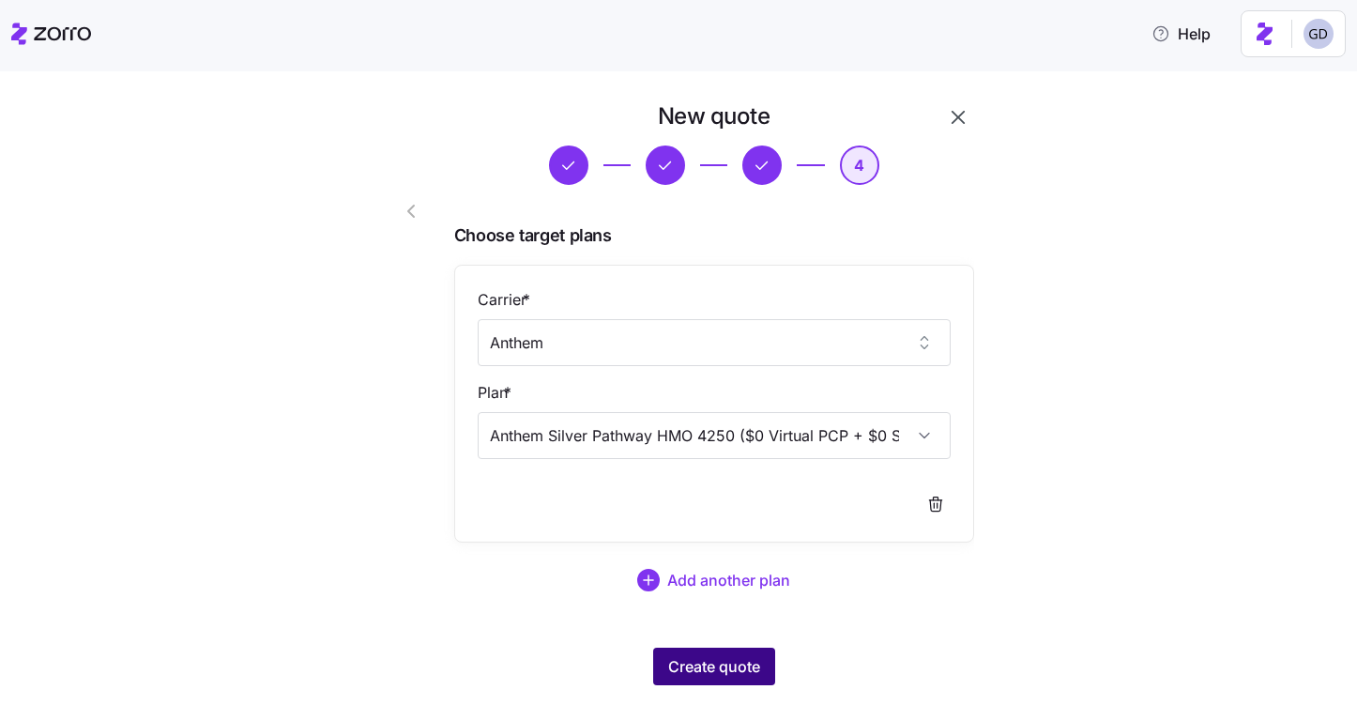
type input "Anthem Silver Pathway HMO 4250 ($0 Virtual PCP + $0 Select Drugs)"
click at [748, 658] on span "Create quote" at bounding box center [714, 666] width 92 height 23
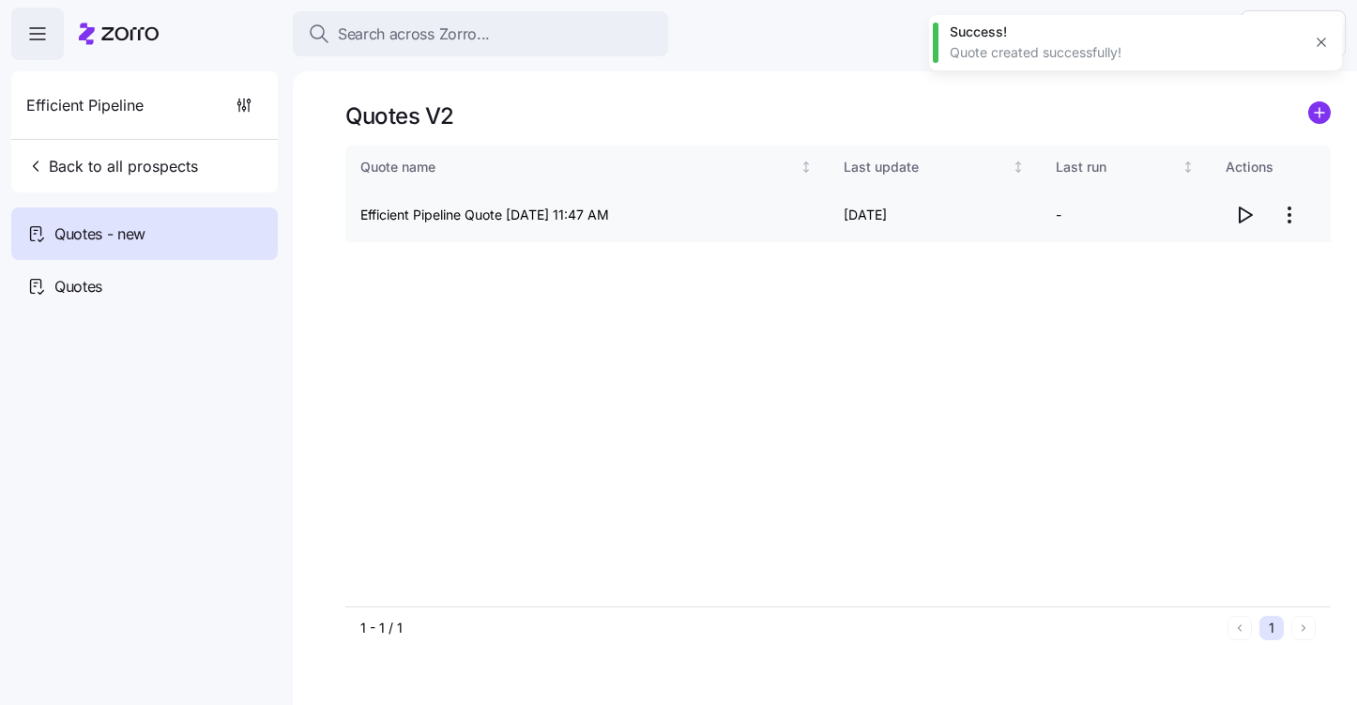
click at [1245, 219] on icon "button" at bounding box center [1246, 214] width 12 height 15
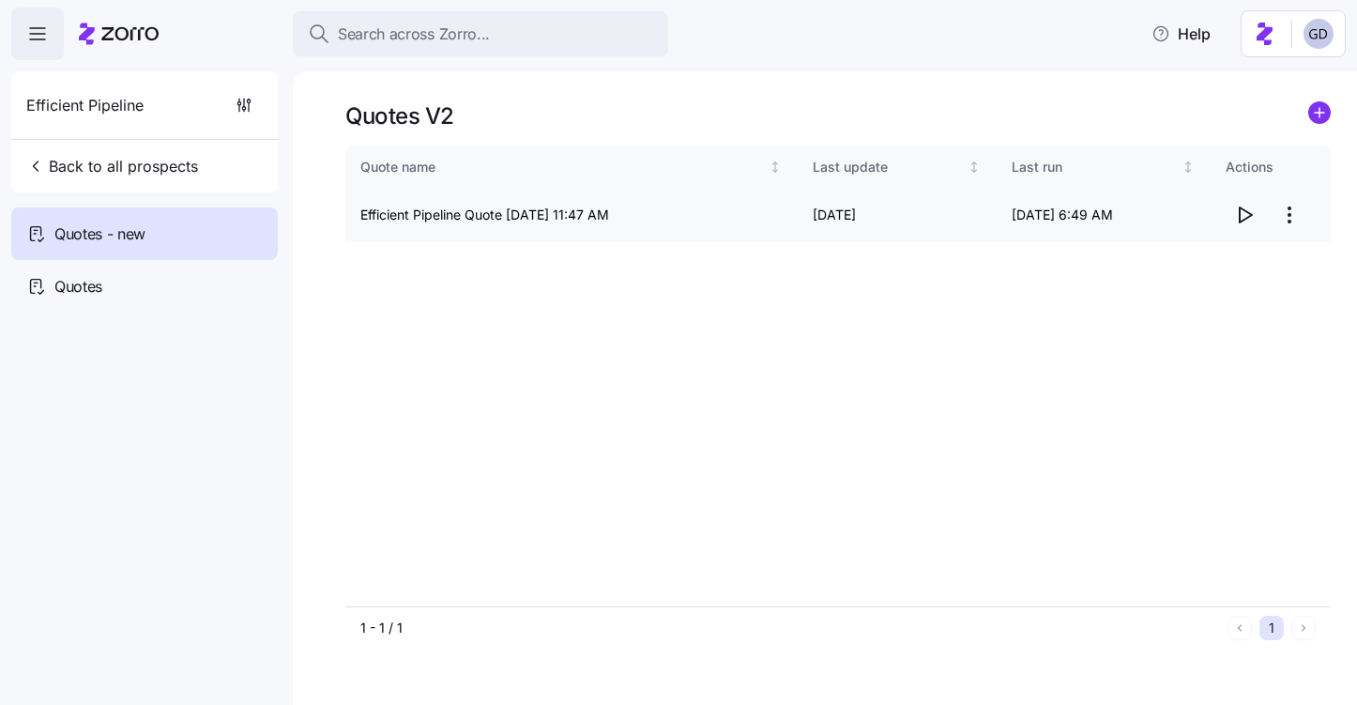
click at [1286, 209] on html "Search across Zorro... Help Efficient Pipeline Back to all prospects Quotes - n…" at bounding box center [678, 346] width 1357 height 693
click at [1202, 260] on div "Edit quote" at bounding box center [1214, 261] width 173 height 30
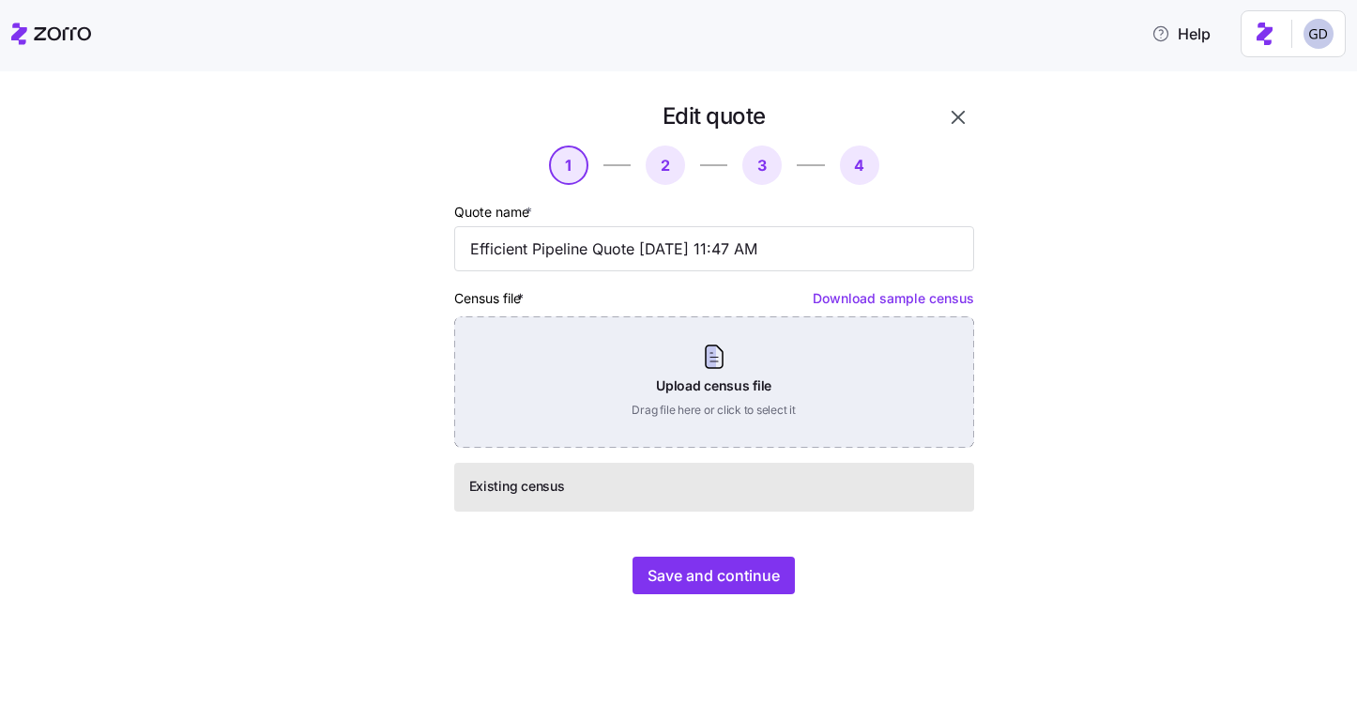
click at [697, 383] on div "Upload census file Drag file here or click to select it" at bounding box center [714, 381] width 520 height 131
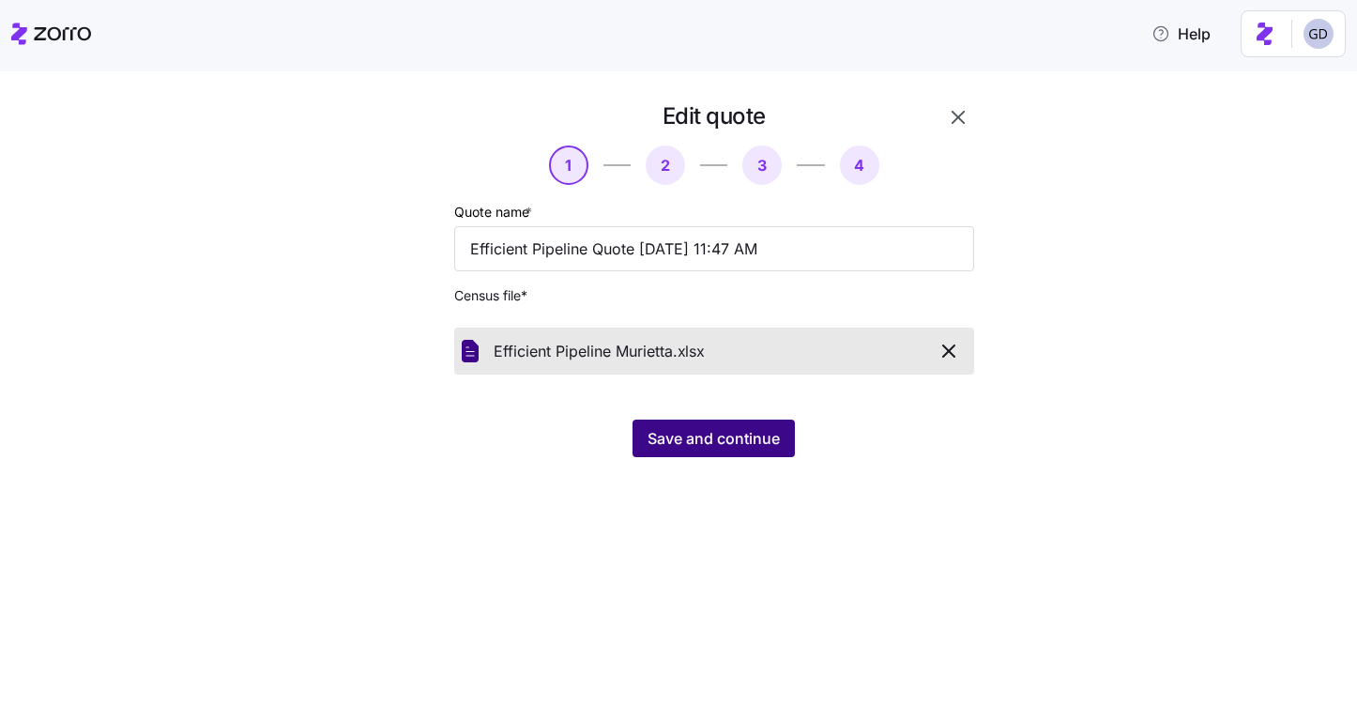
click at [678, 454] on button "Save and continue" at bounding box center [713, 438] width 162 height 38
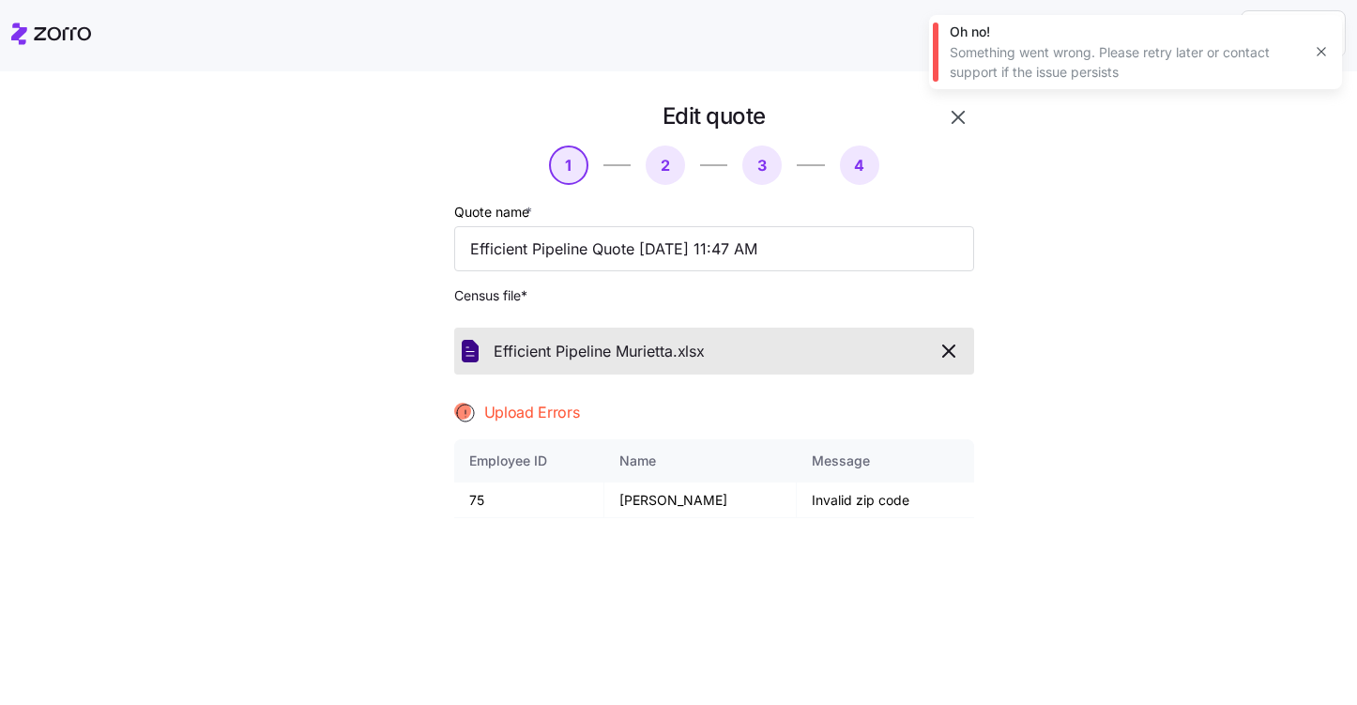
click at [952, 355] on icon "button" at bounding box center [948, 350] width 11 height 11
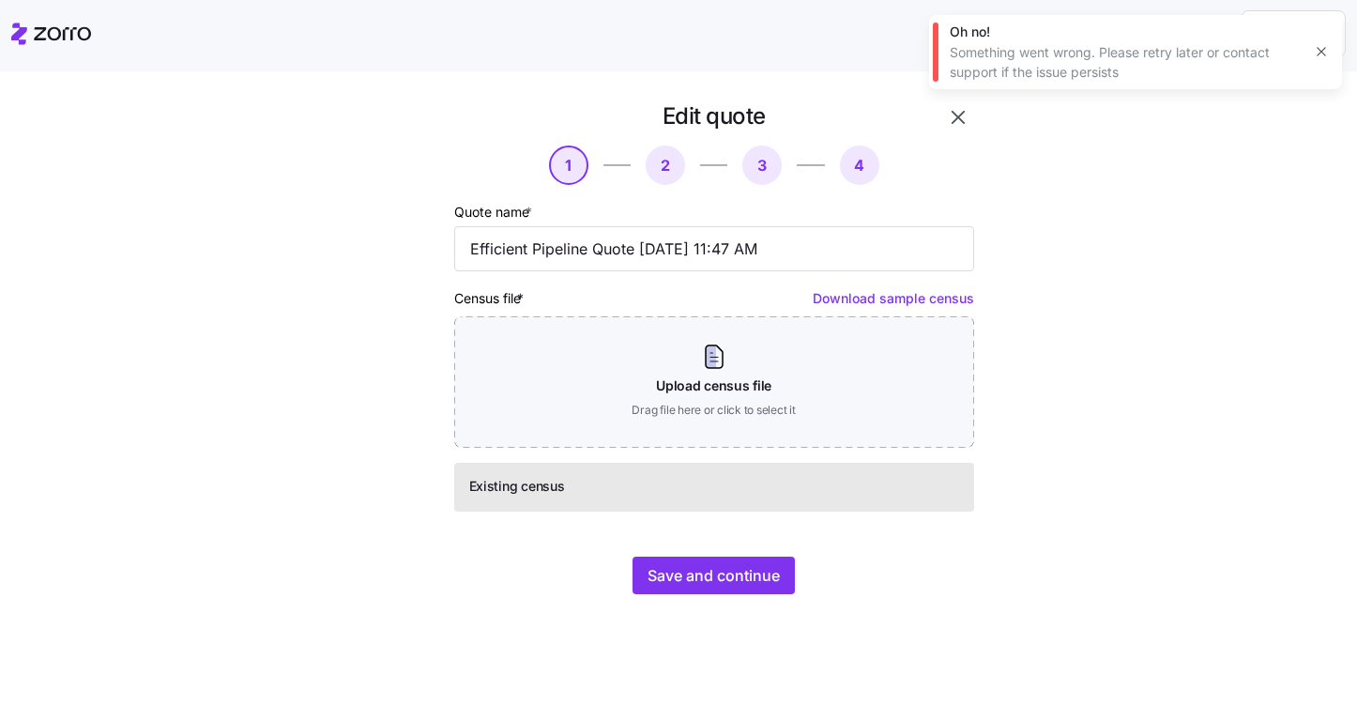
click at [1328, 52] on icon "button" at bounding box center [1321, 51] width 15 height 15
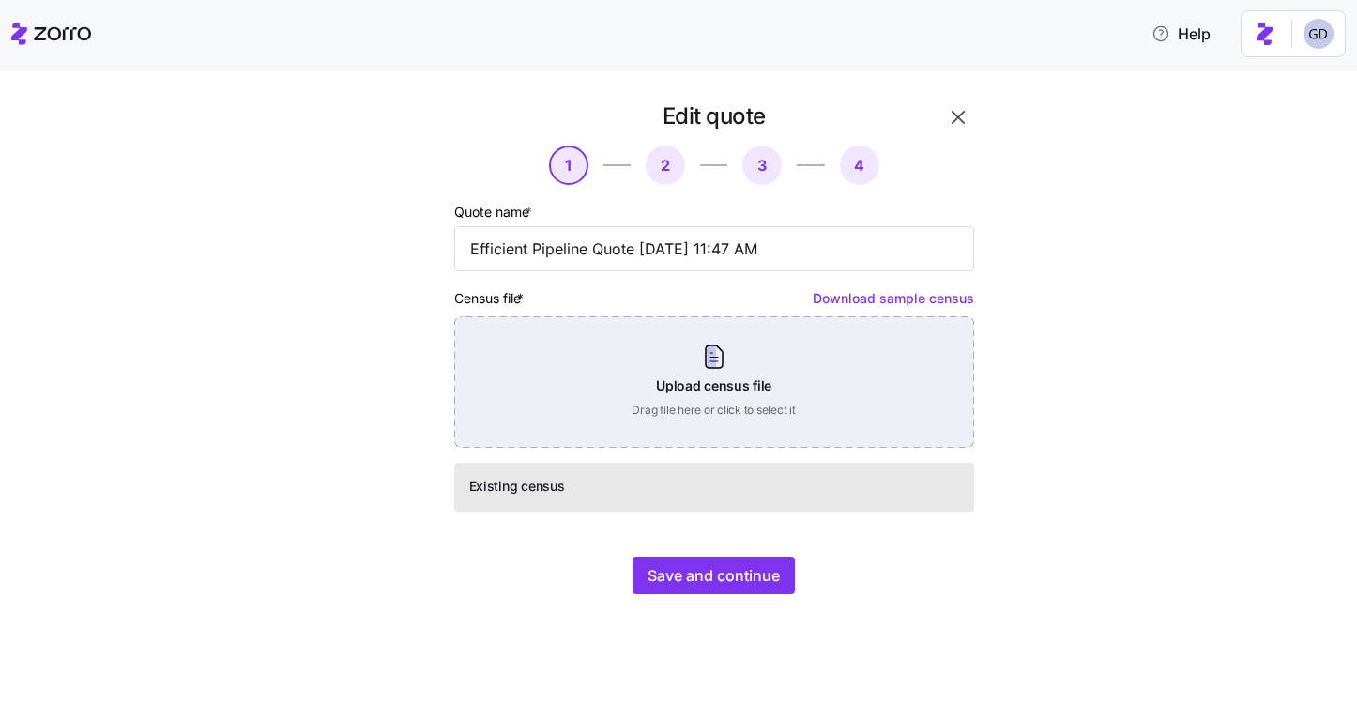
click at [675, 332] on div "Upload census file Drag file here or click to select it" at bounding box center [714, 381] width 520 height 131
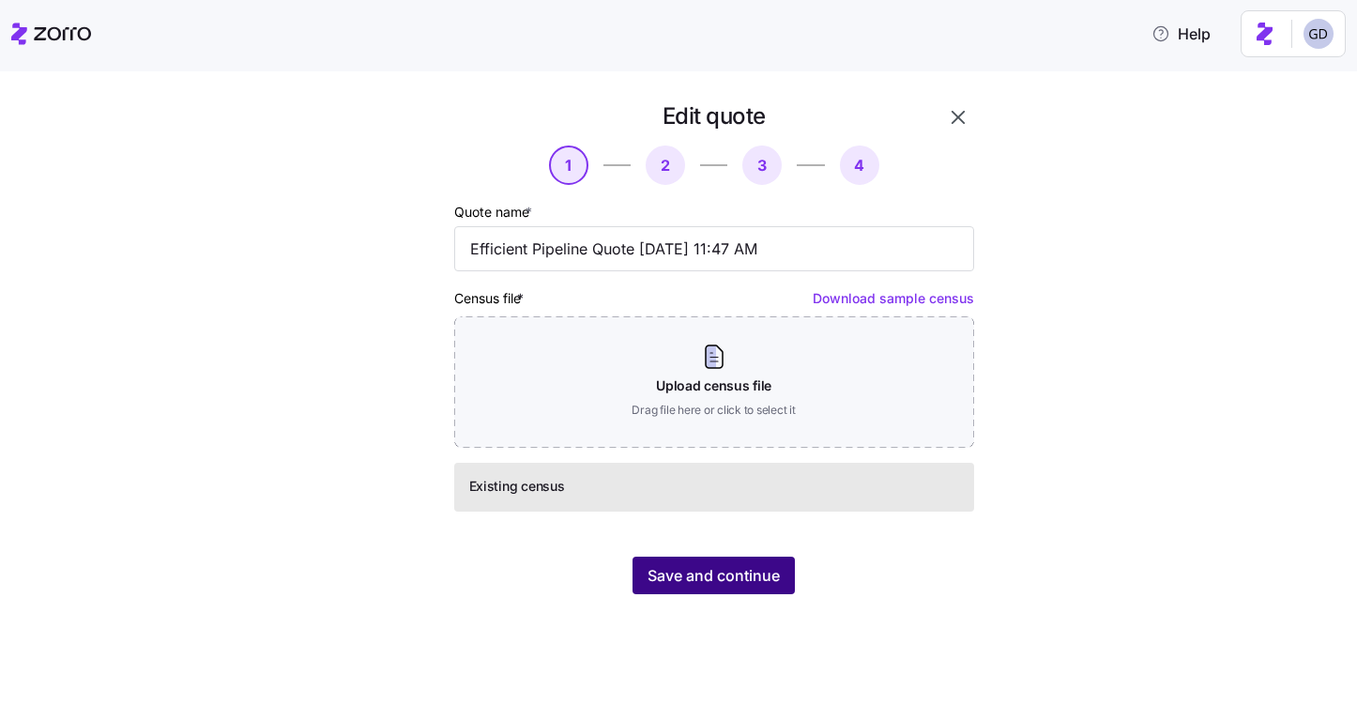
click at [697, 579] on span "Save and continue" at bounding box center [713, 575] width 132 height 23
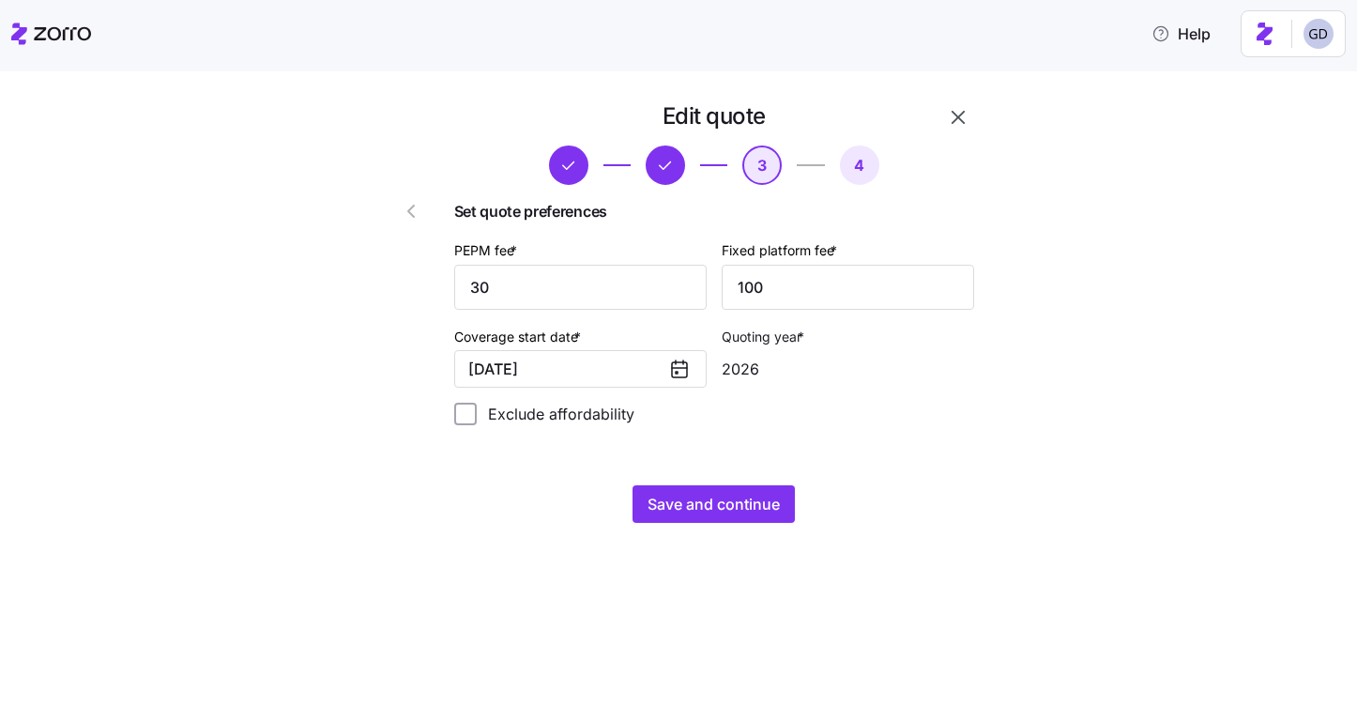
click at [412, 213] on icon "button" at bounding box center [411, 211] width 23 height 23
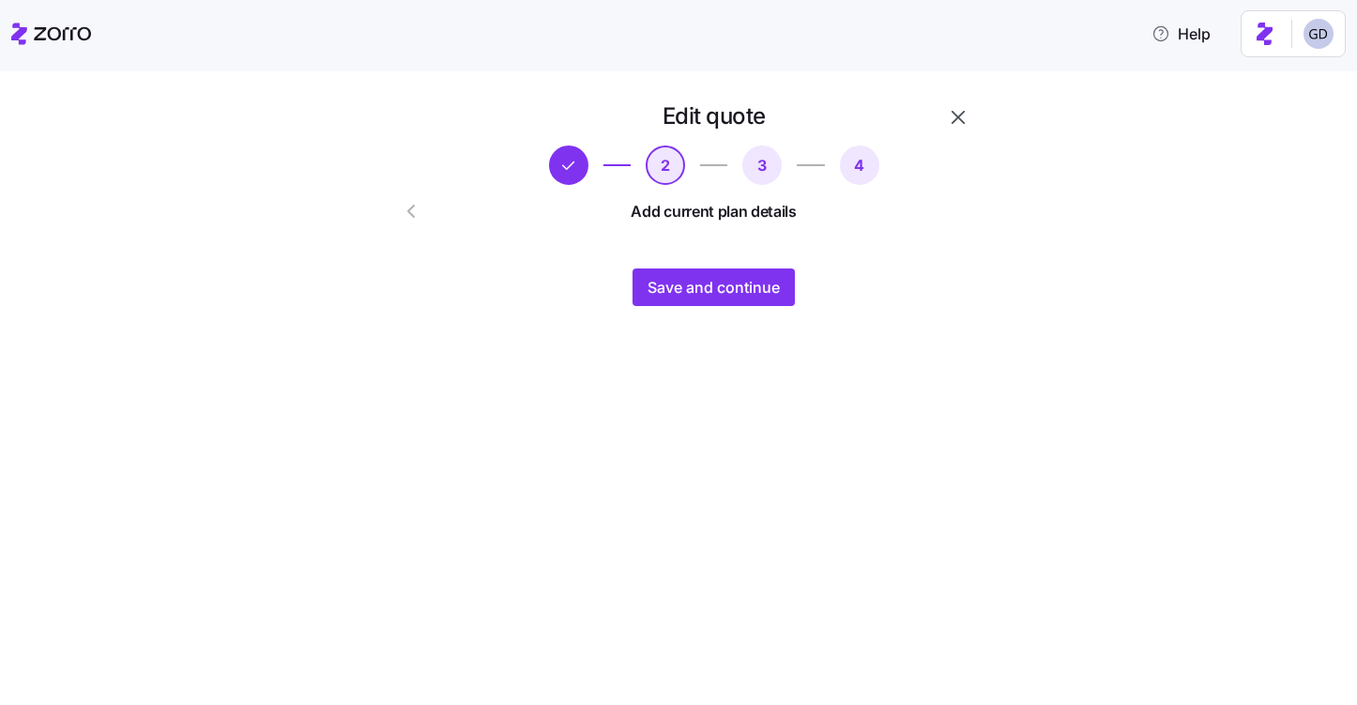
click at [961, 102] on button "button" at bounding box center [958, 117] width 32 height 32
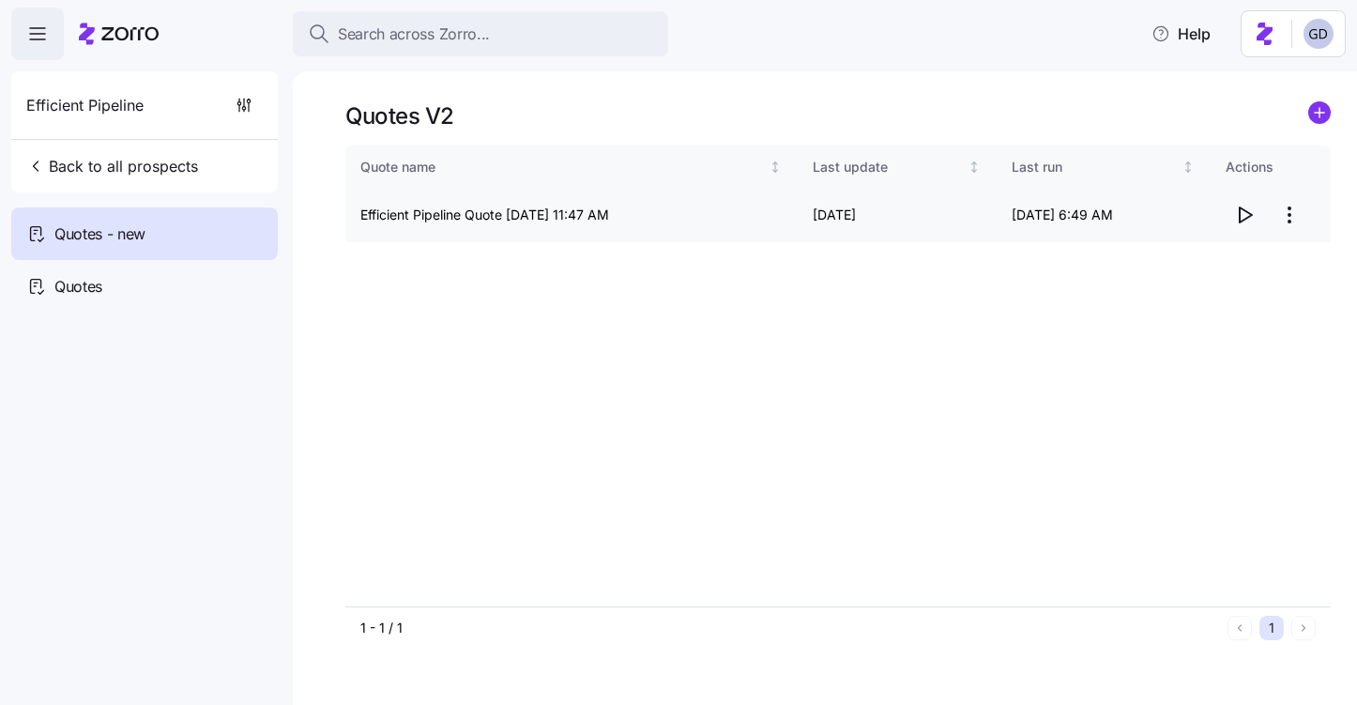
click at [1286, 217] on html "Search across Zorro... Help Efficient Pipeline Back to all prospects Quotes - n…" at bounding box center [678, 346] width 1357 height 693
click at [1197, 262] on div "Edit quote" at bounding box center [1166, 261] width 63 height 21
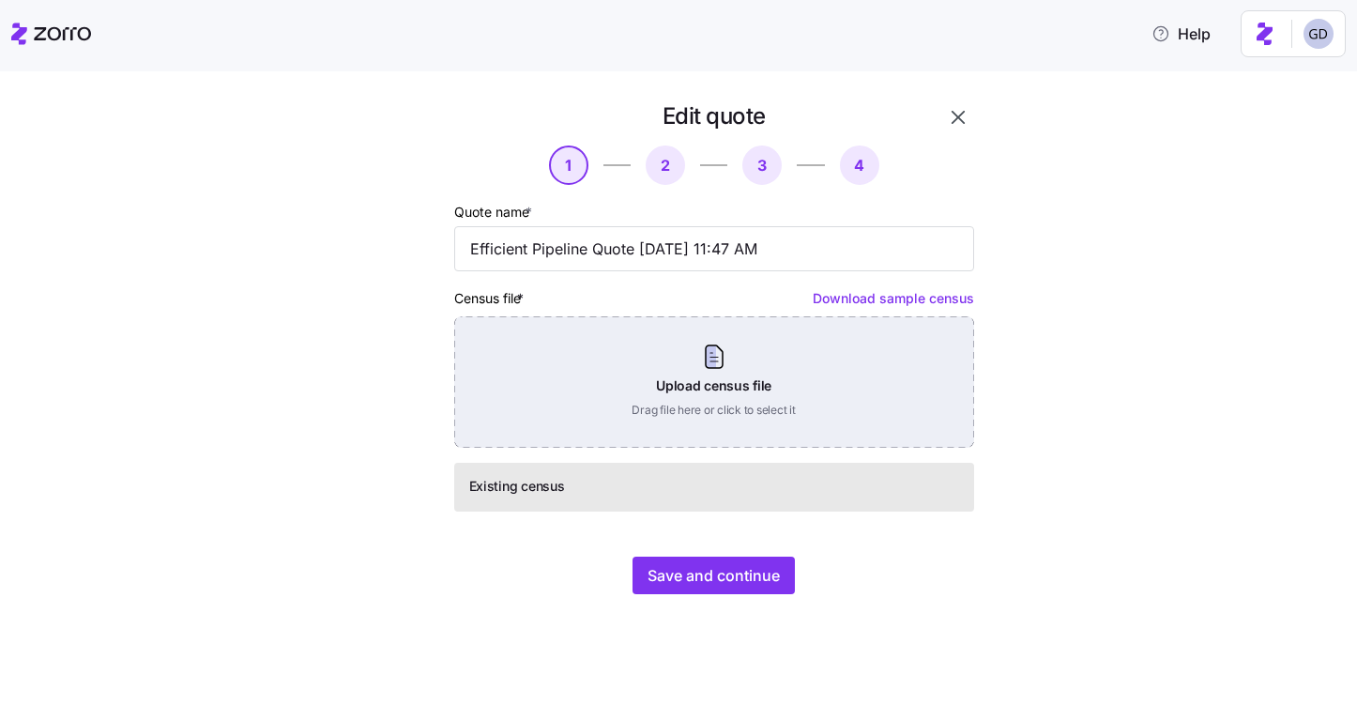
click at [653, 402] on div "Upload census file Drag file here or click to select it" at bounding box center [714, 381] width 520 height 131
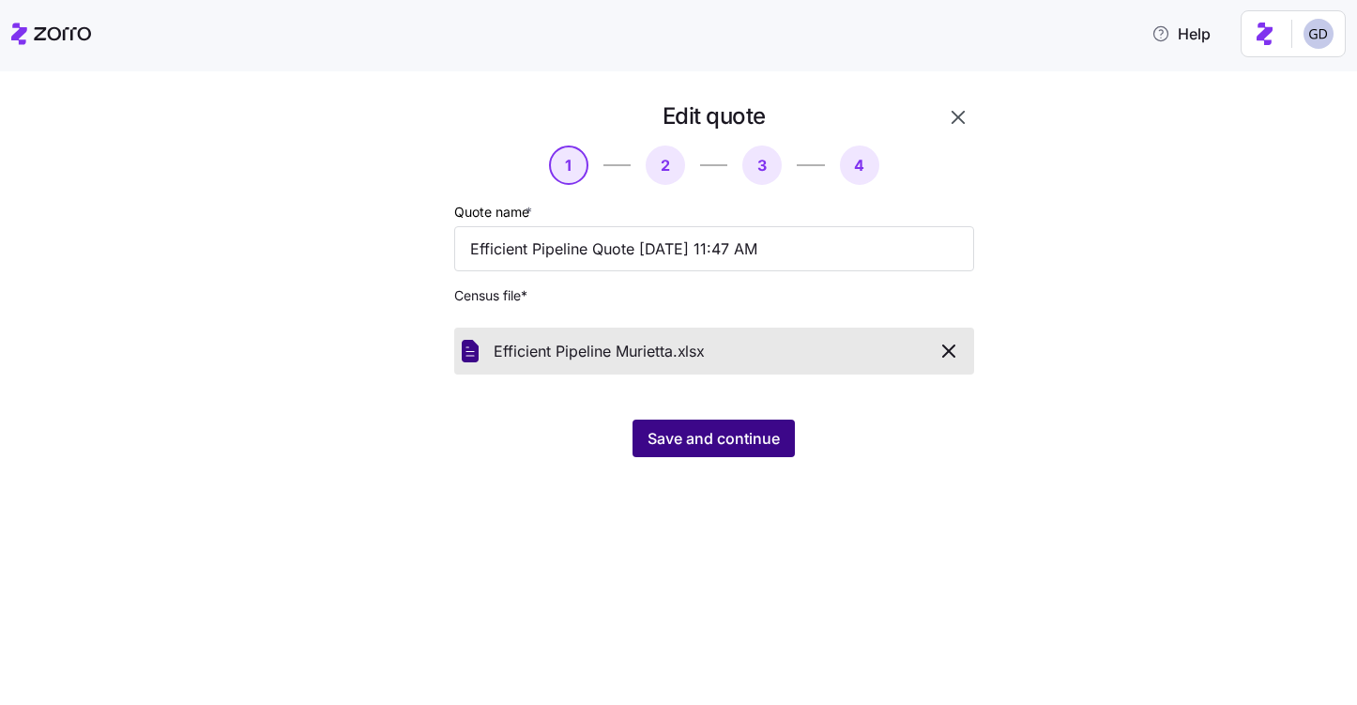
click at [753, 433] on span "Save and continue" at bounding box center [713, 438] width 132 height 23
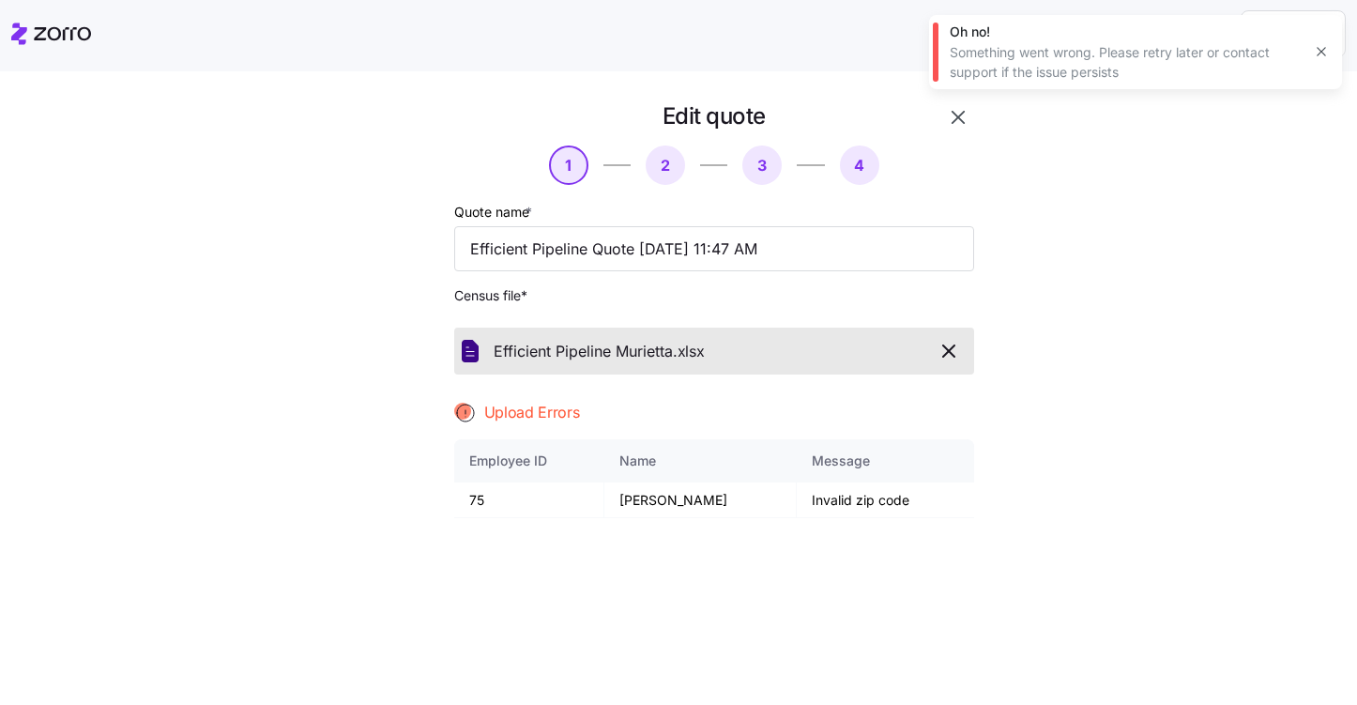
click at [952, 353] on icon "button" at bounding box center [948, 351] width 23 height 23
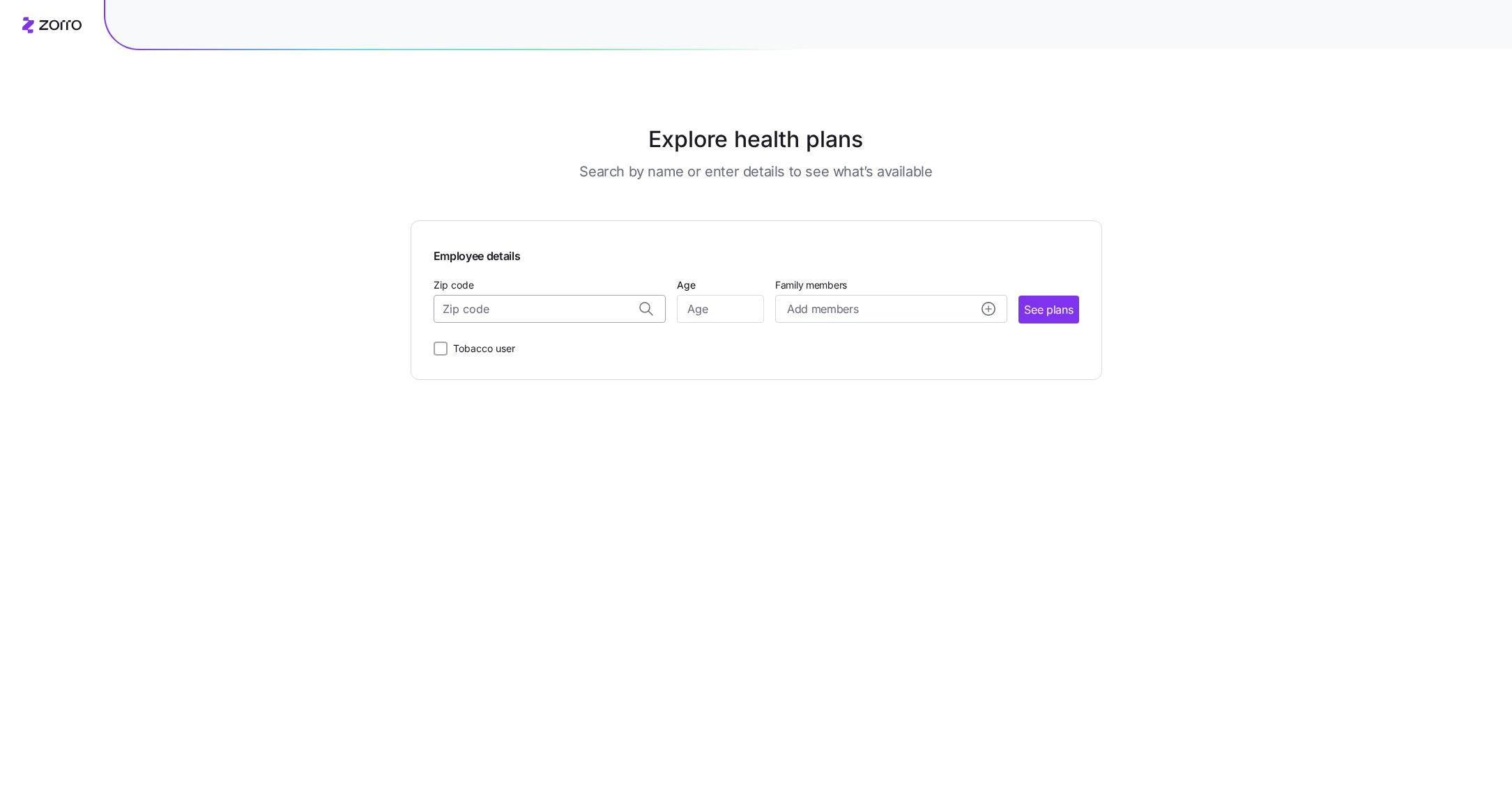
click at [497, 310] on input "Zip code" at bounding box center [550, 309] width 232 height 28
paste input "44663"
click at [562, 354] on div "44663, Tuscarawas County, OH" at bounding box center [549, 346] width 218 height 28
type input "44663, Tuscarawas County, OH"
click at [722, 312] on input "Age" at bounding box center [720, 309] width 87 height 28
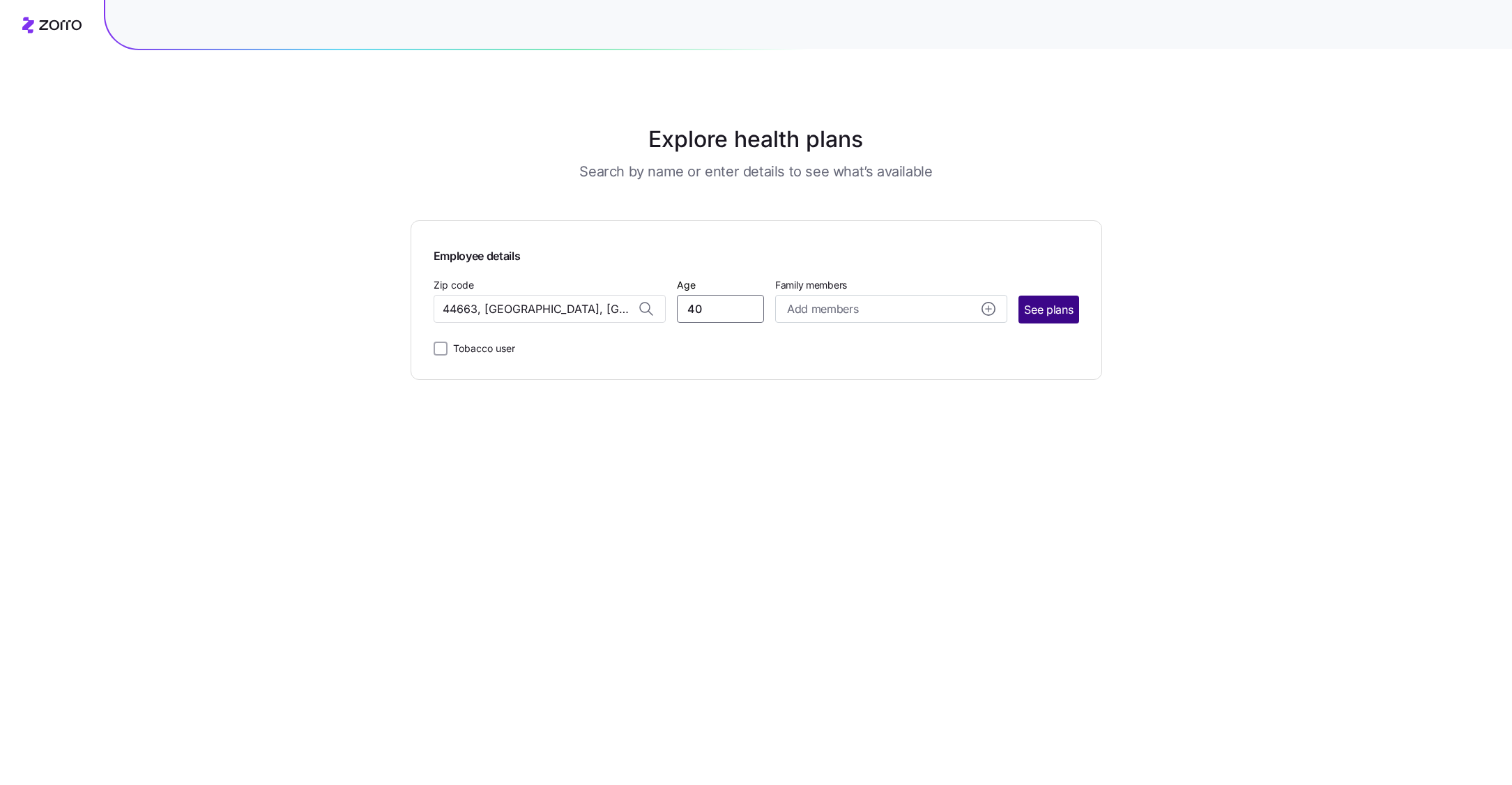
type input "40"
click at [1040, 305] on span "See plans" at bounding box center [1048, 309] width 49 height 17
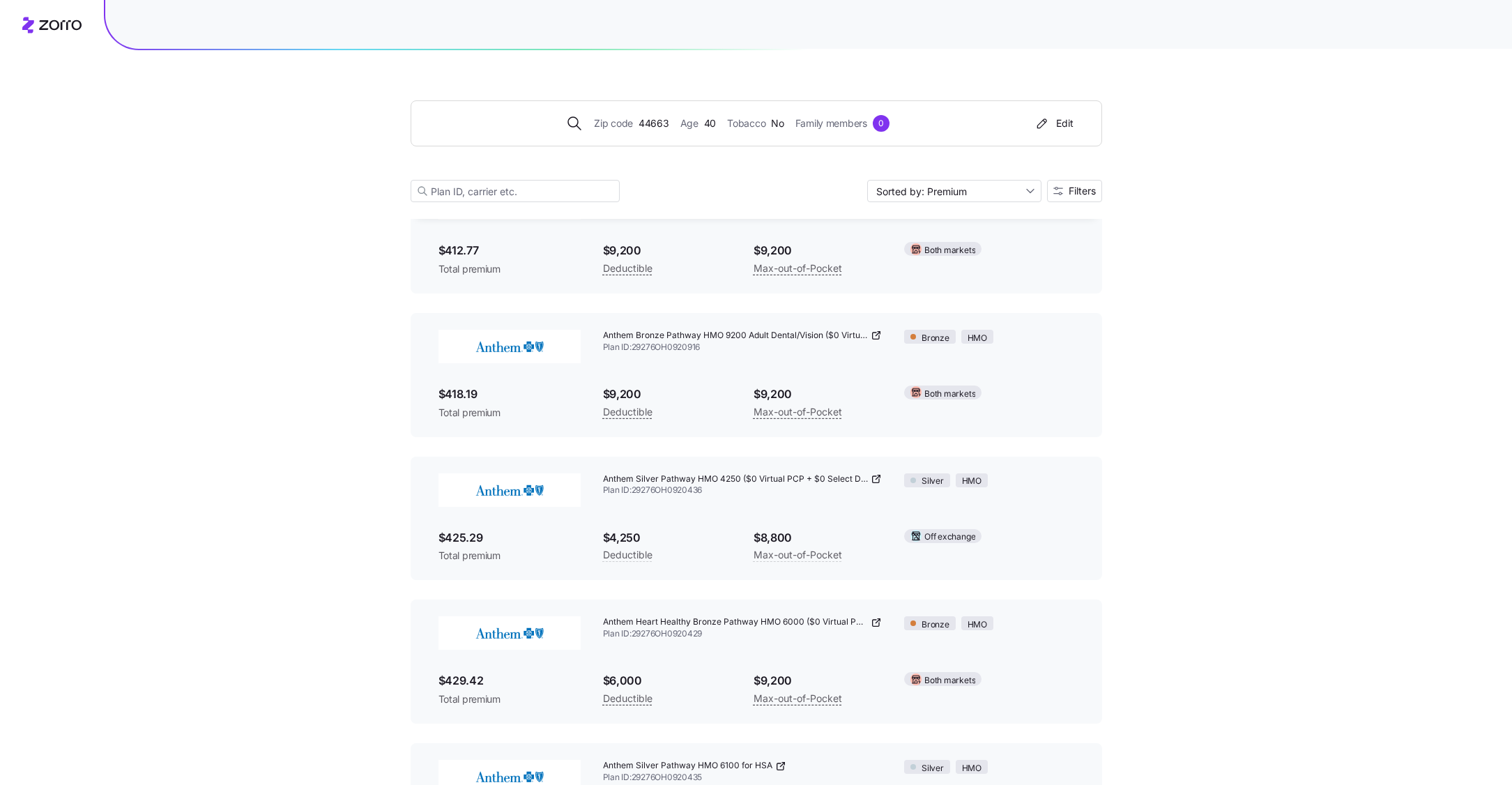
scroll to position [154, 0]
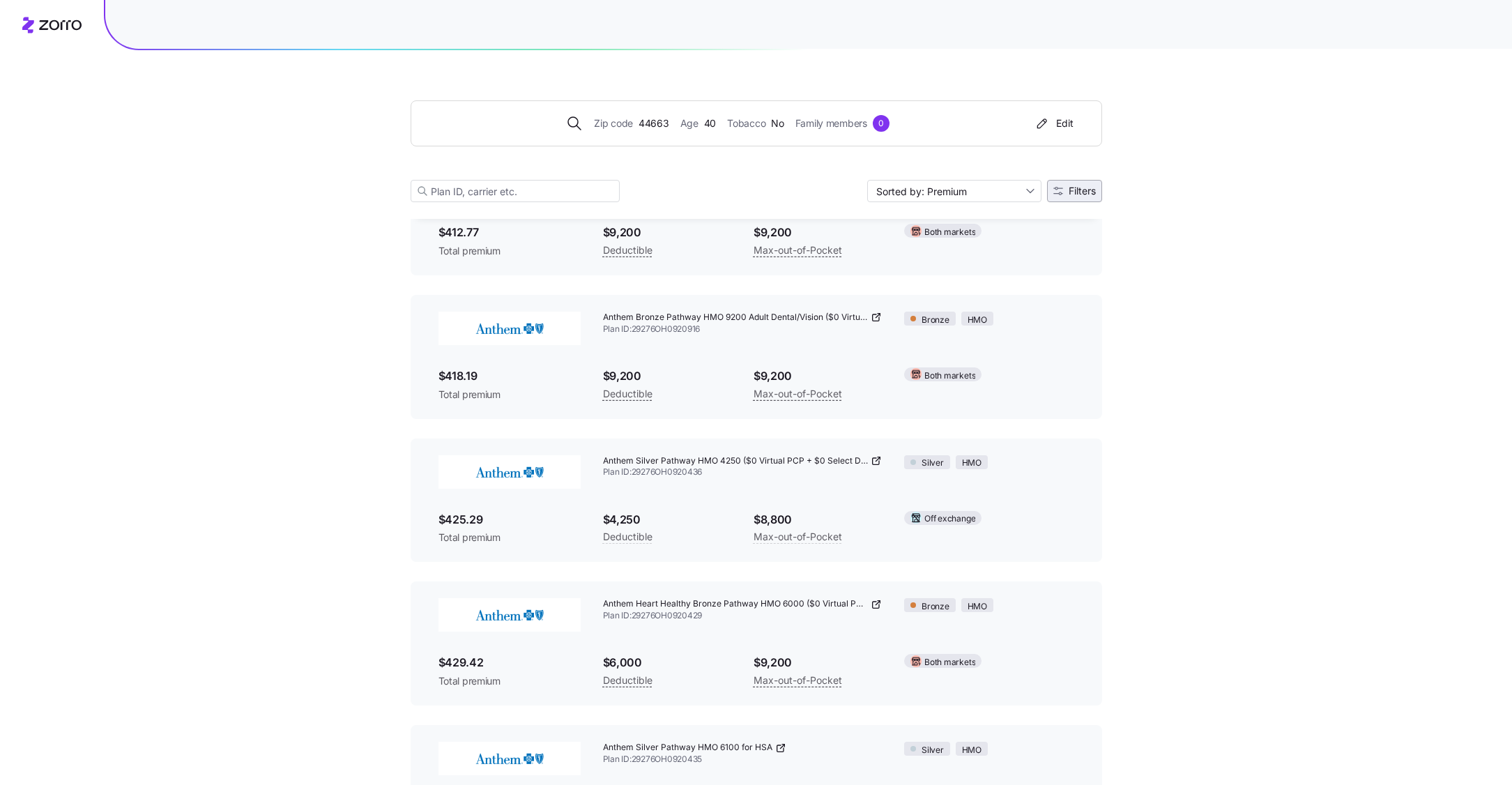
click at [1079, 194] on span "Filters" at bounding box center [1082, 191] width 27 height 10
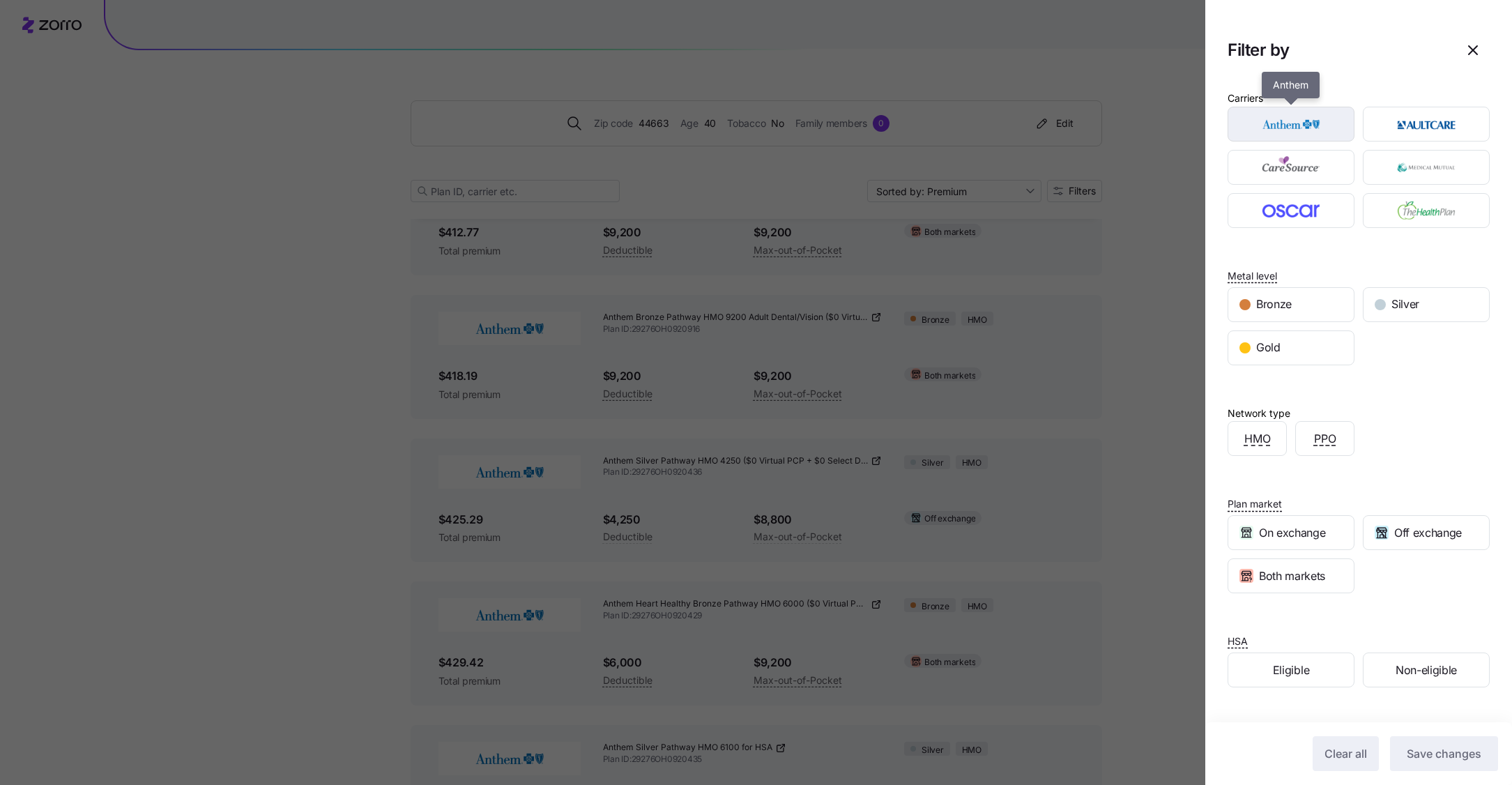
click at [1311, 120] on img "button" at bounding box center [1291, 124] width 103 height 28
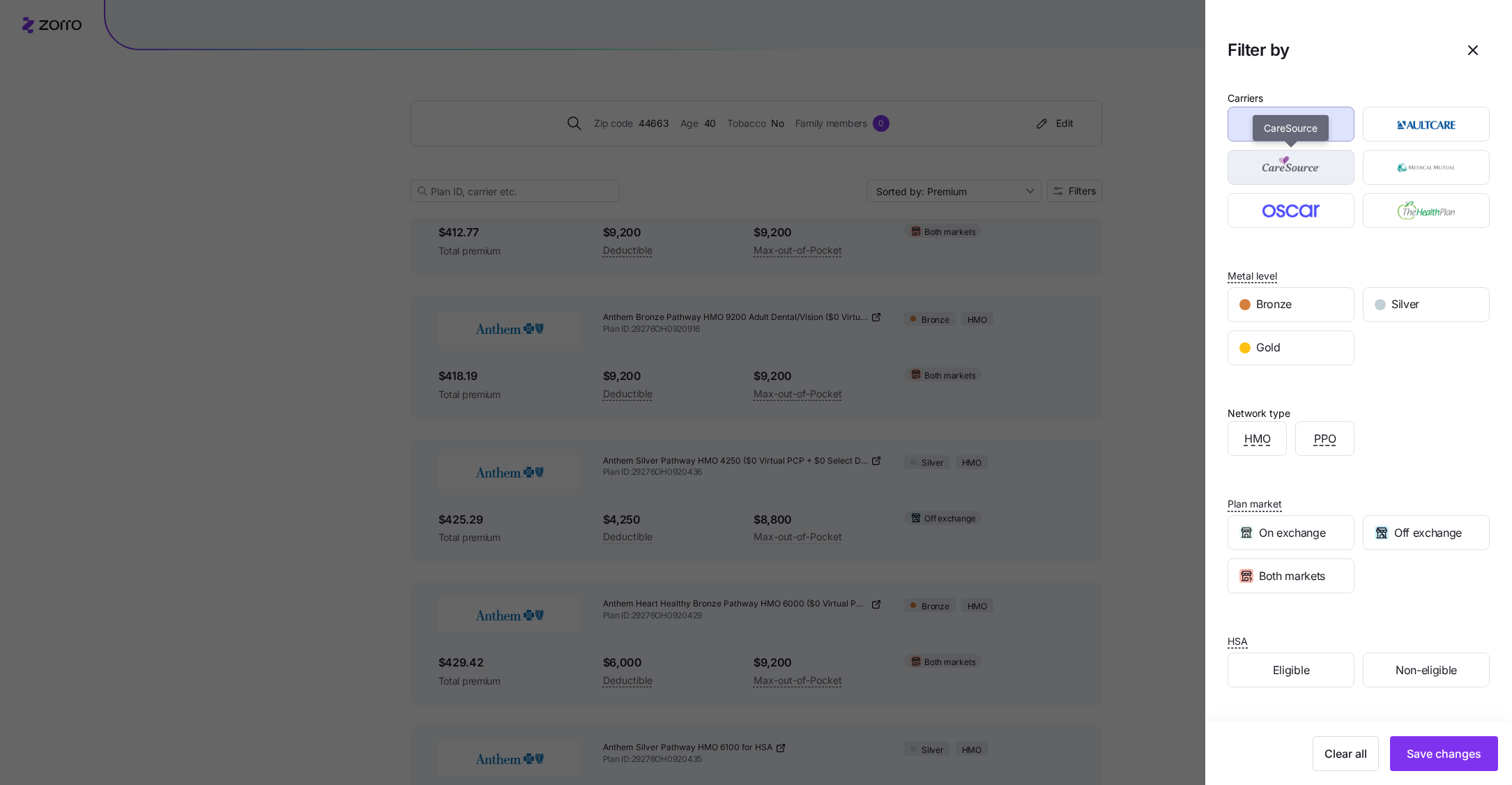
click at [1282, 159] on img "button" at bounding box center [1291, 167] width 103 height 28
click at [1461, 174] on img "button" at bounding box center [1427, 167] width 103 height 28
click at [1321, 452] on div "PPO" at bounding box center [1325, 438] width 58 height 33
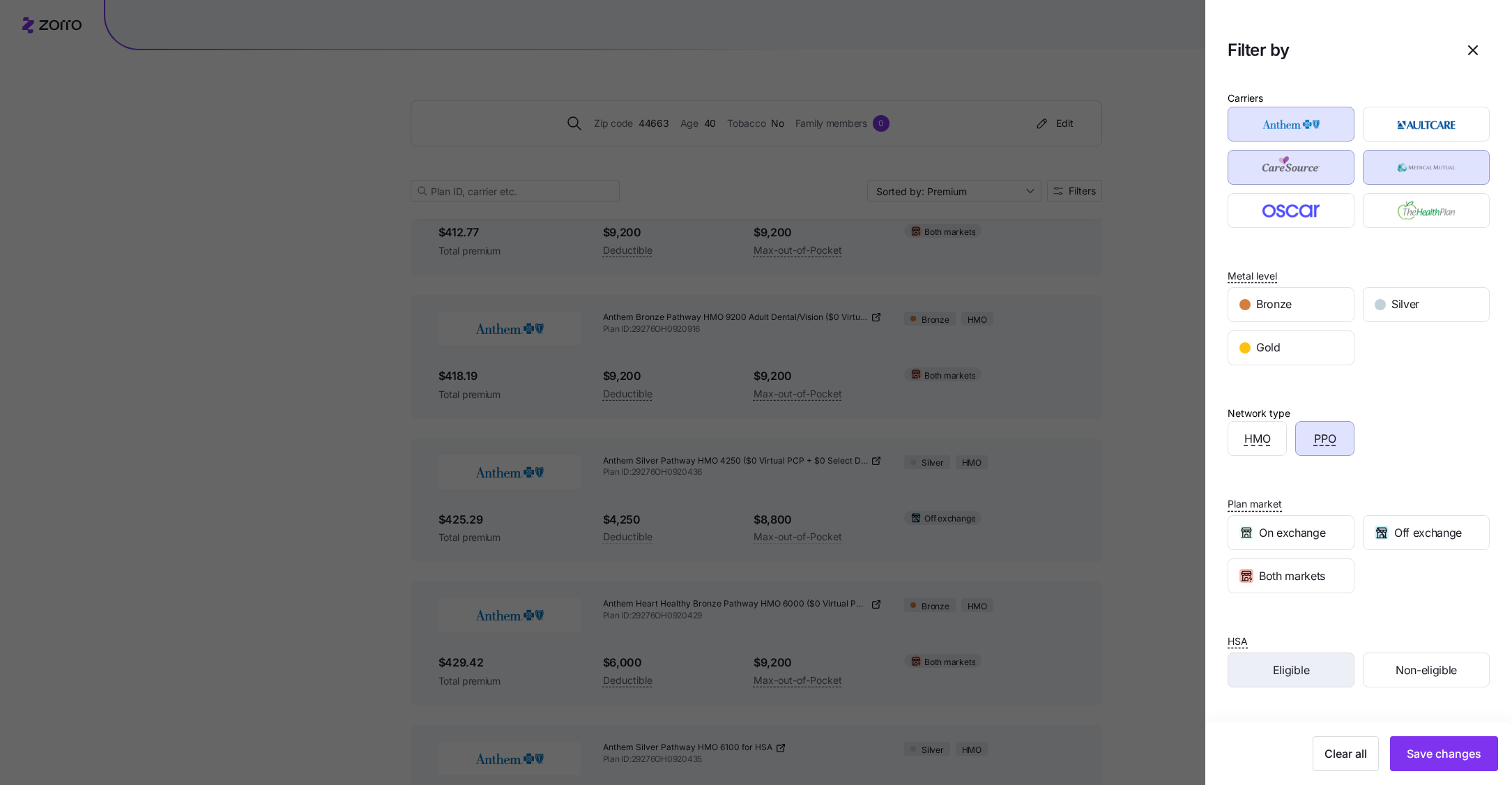
click at [1323, 679] on div "Eligible" at bounding box center [1291, 669] width 126 height 33
click at [1433, 761] on span "Save changes" at bounding box center [1444, 753] width 74 height 17
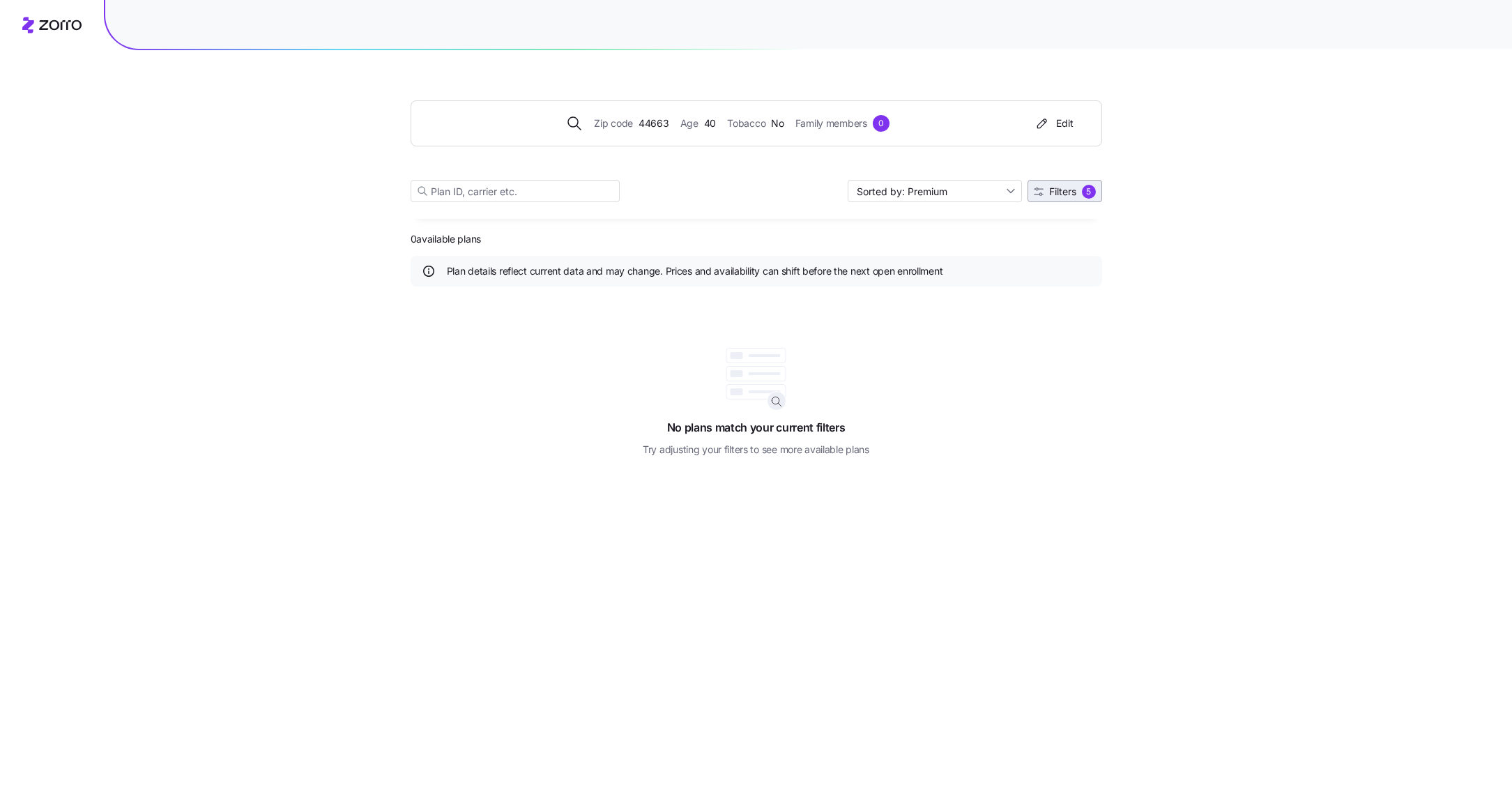
click at [1061, 198] on span "Filters 5" at bounding box center [1065, 192] width 62 height 14
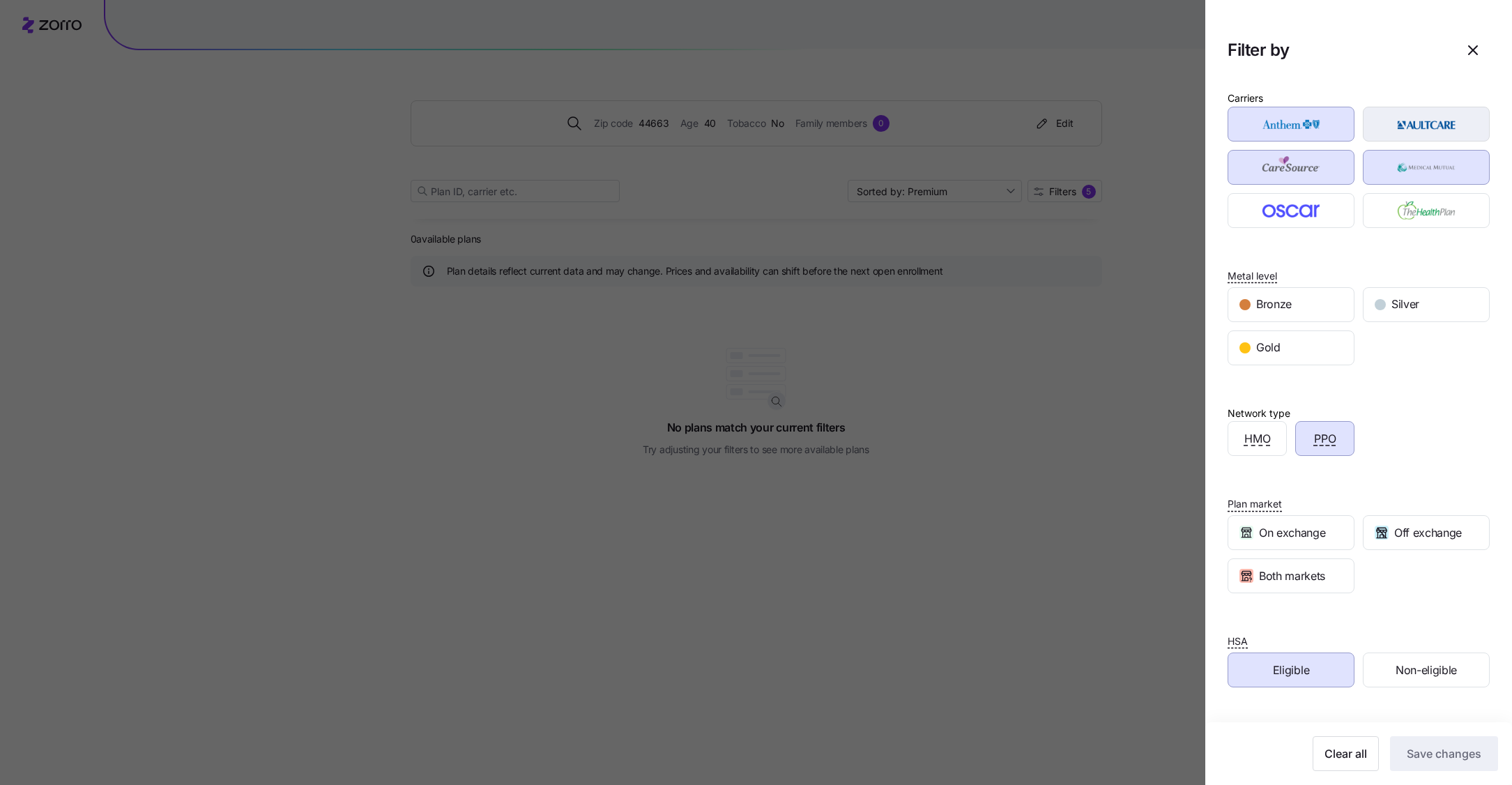
click at [1410, 128] on img "button" at bounding box center [1427, 124] width 103 height 28
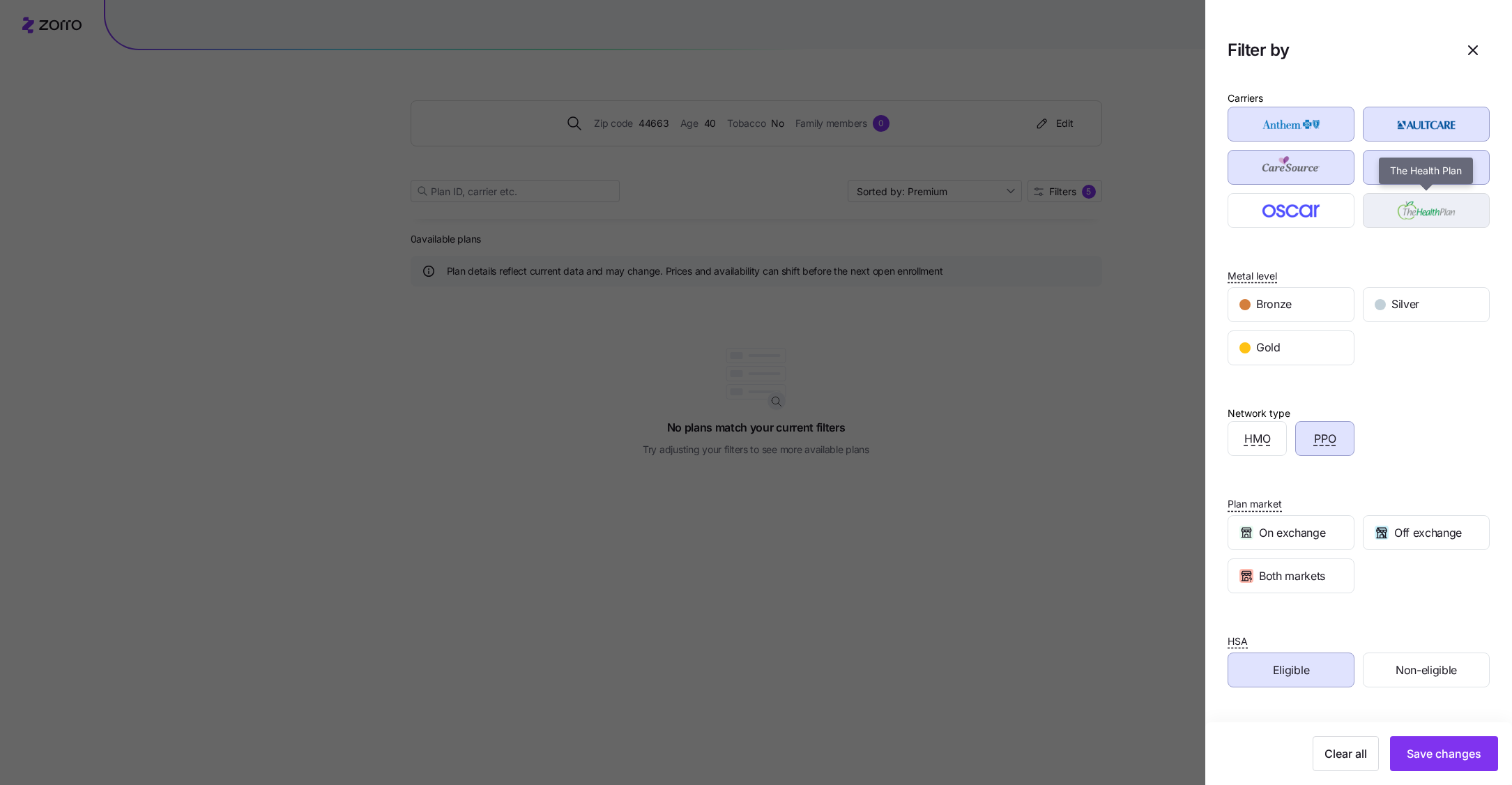
click at [1410, 214] on img "button" at bounding box center [1427, 211] width 103 height 28
click at [1311, 214] on img "button" at bounding box center [1291, 211] width 103 height 28
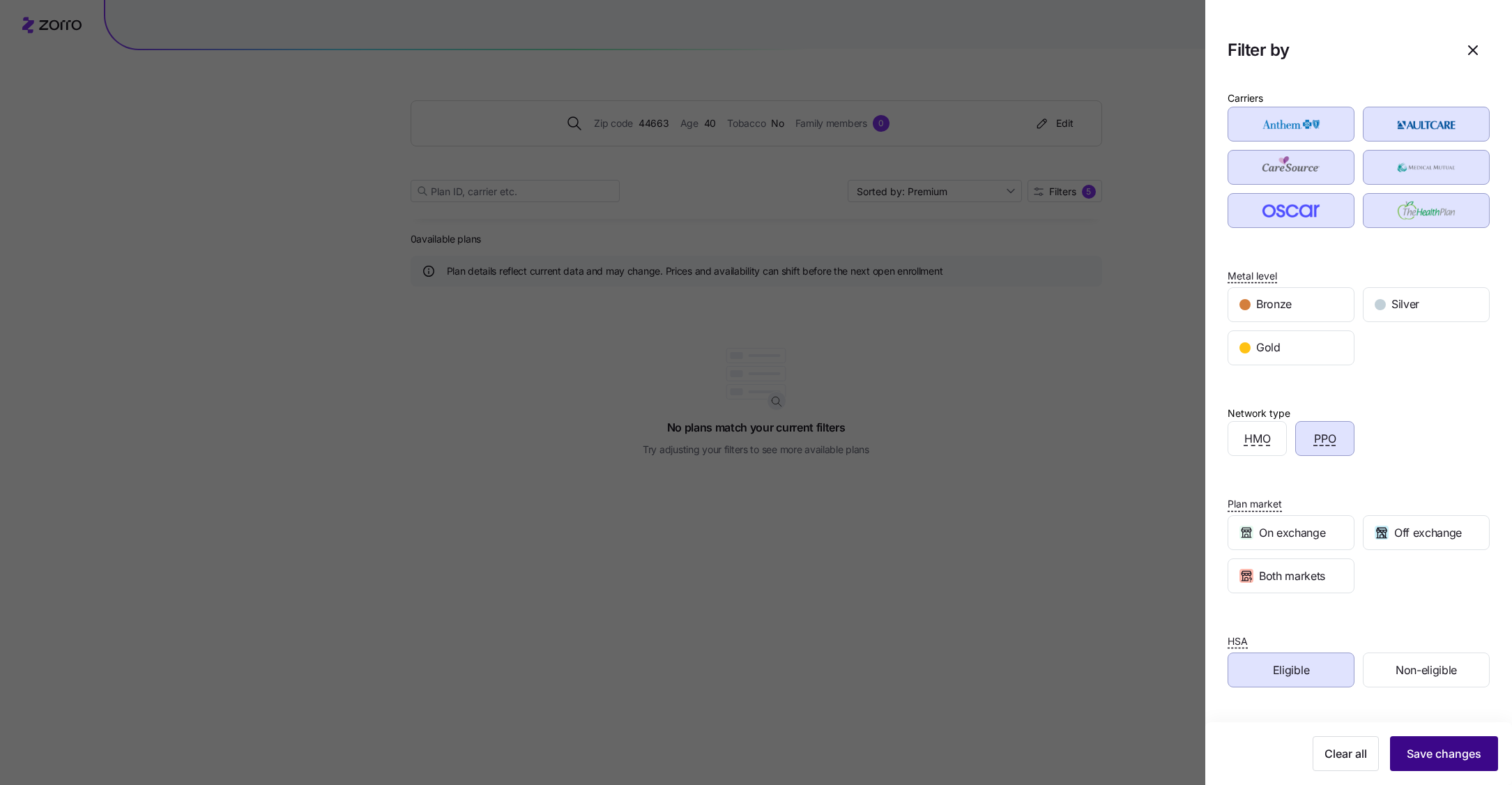
click at [1445, 737] on button "Save changes" at bounding box center [1444, 753] width 108 height 35
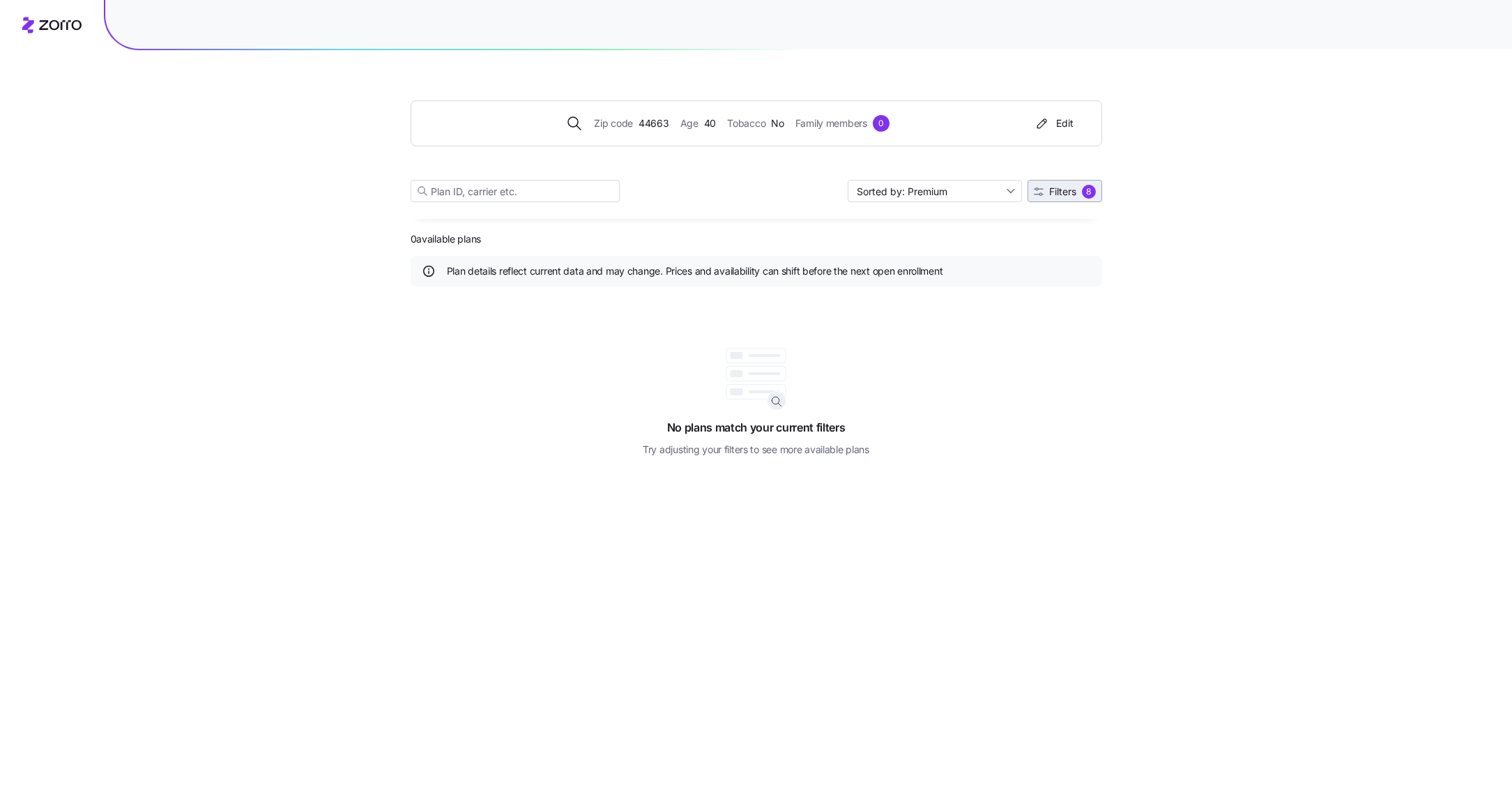
click at [1080, 200] on button "Filters 8" at bounding box center [1065, 191] width 74 height 22
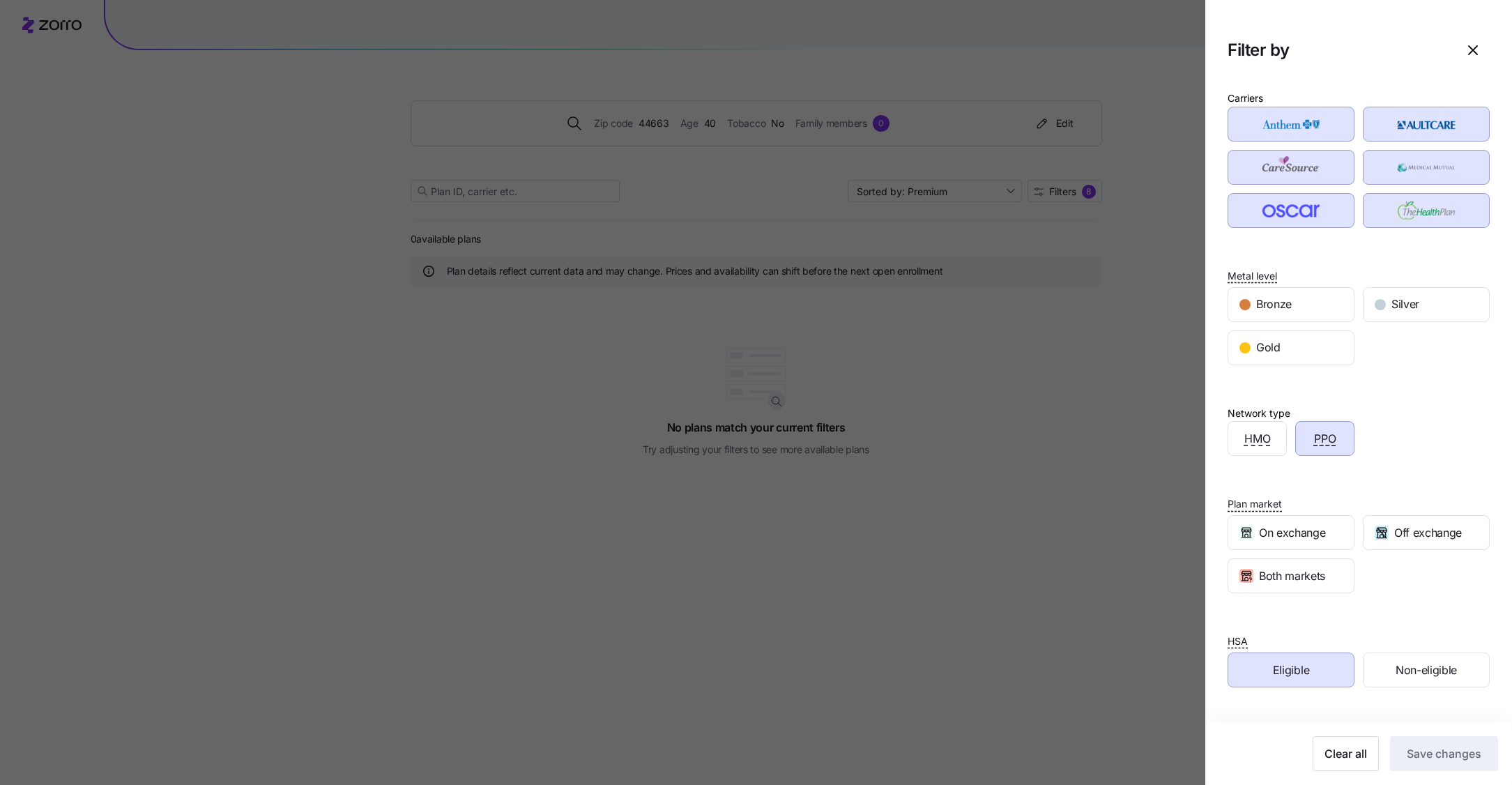
click at [1299, 662] on span "Eligible" at bounding box center [1291, 669] width 36 height 17
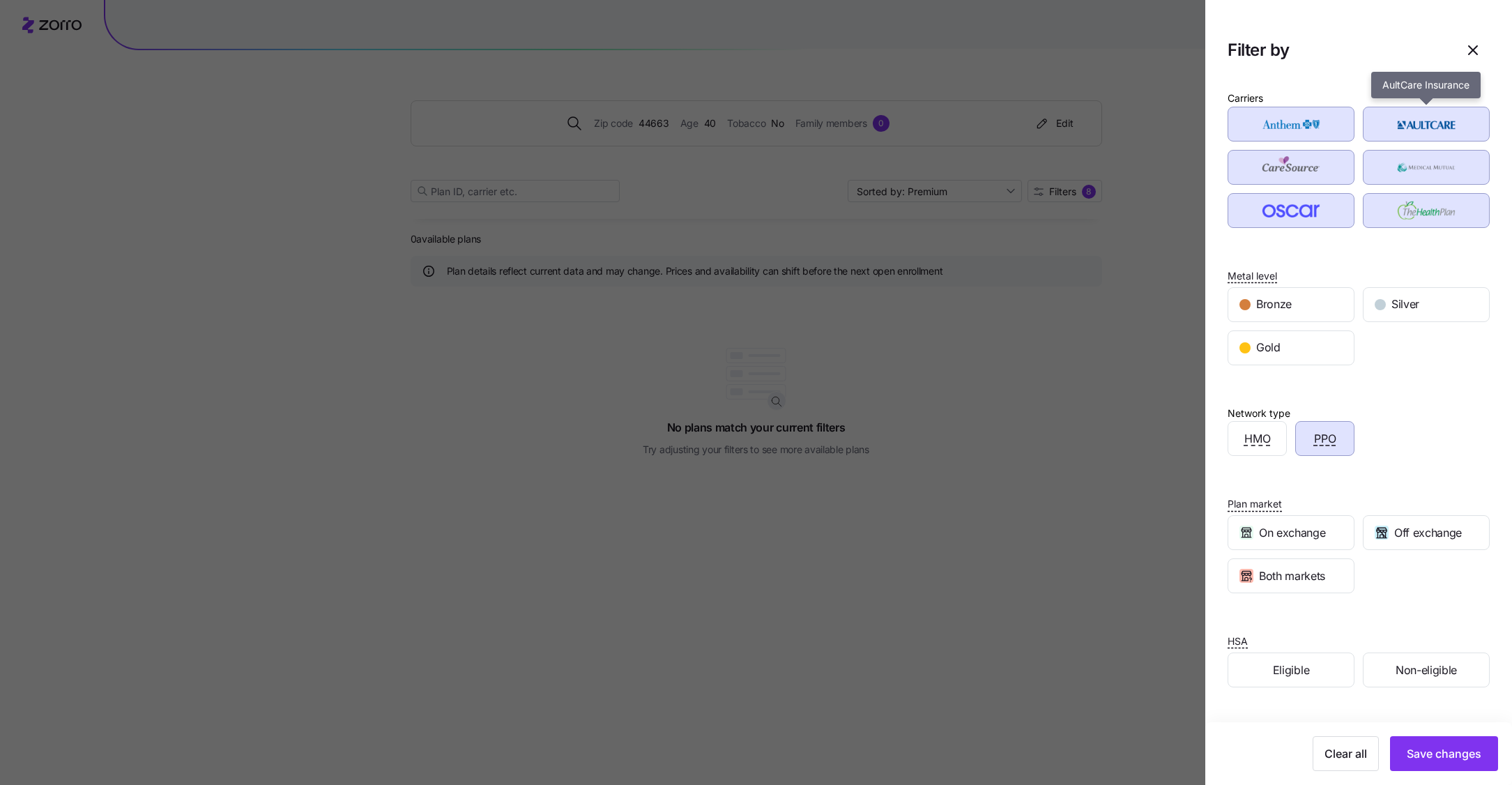
click at [1441, 131] on img "button" at bounding box center [1427, 124] width 103 height 28
click at [1432, 209] on img "button" at bounding box center [1427, 211] width 103 height 28
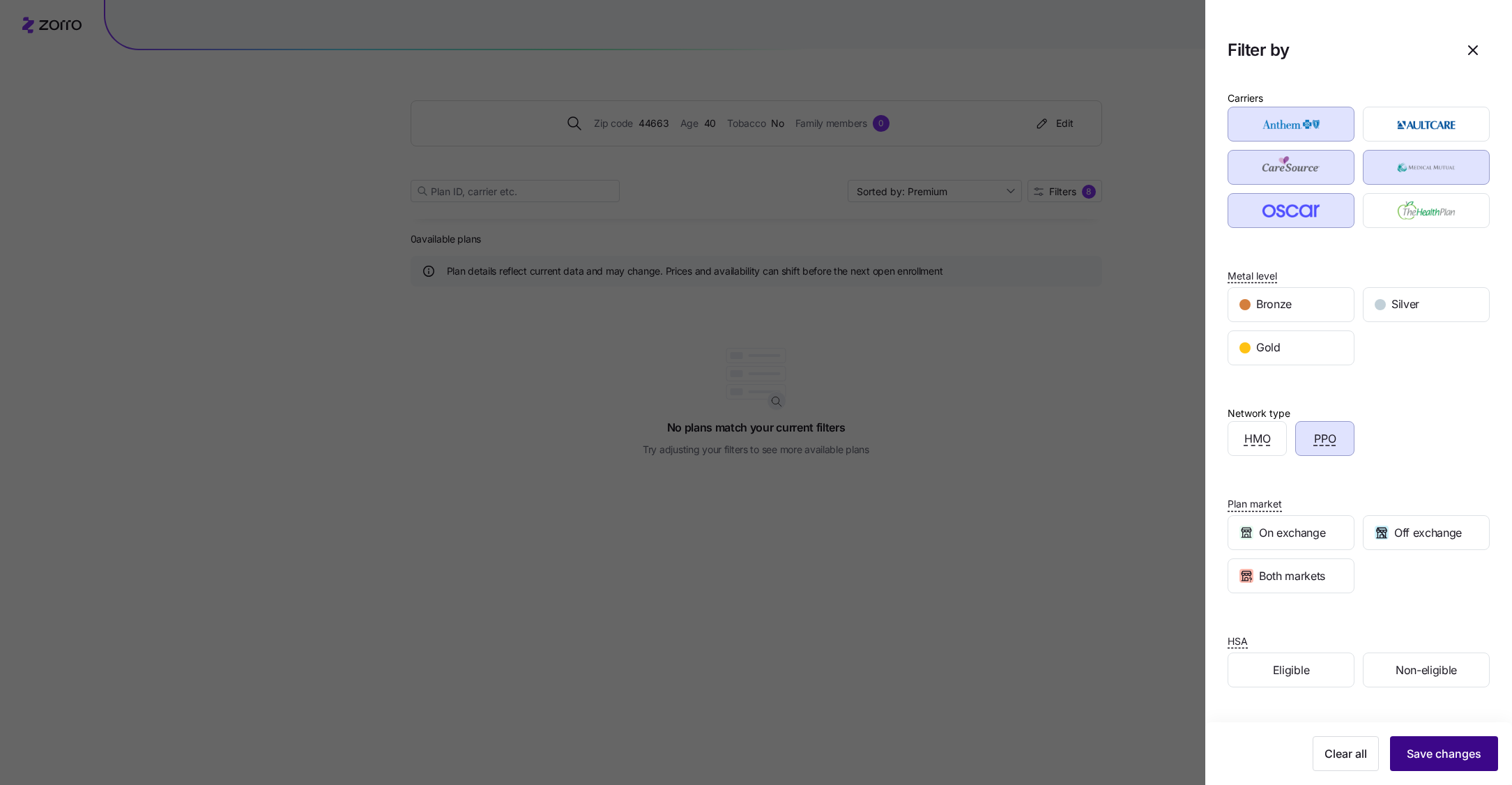
click at [1436, 747] on span "Save changes" at bounding box center [1444, 753] width 74 height 17
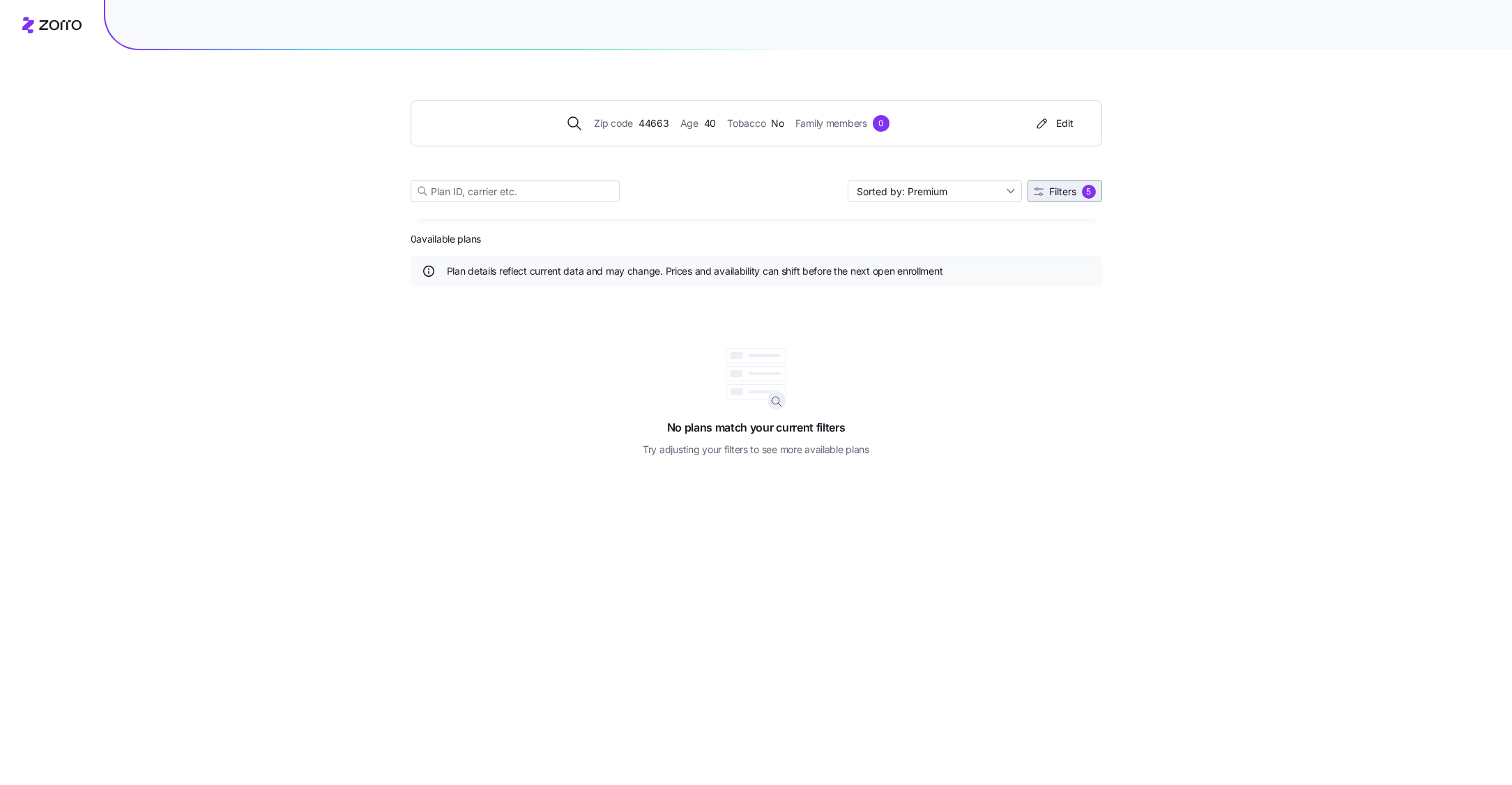
click at [1090, 185] on div "5" at bounding box center [1088, 192] width 14 height 14
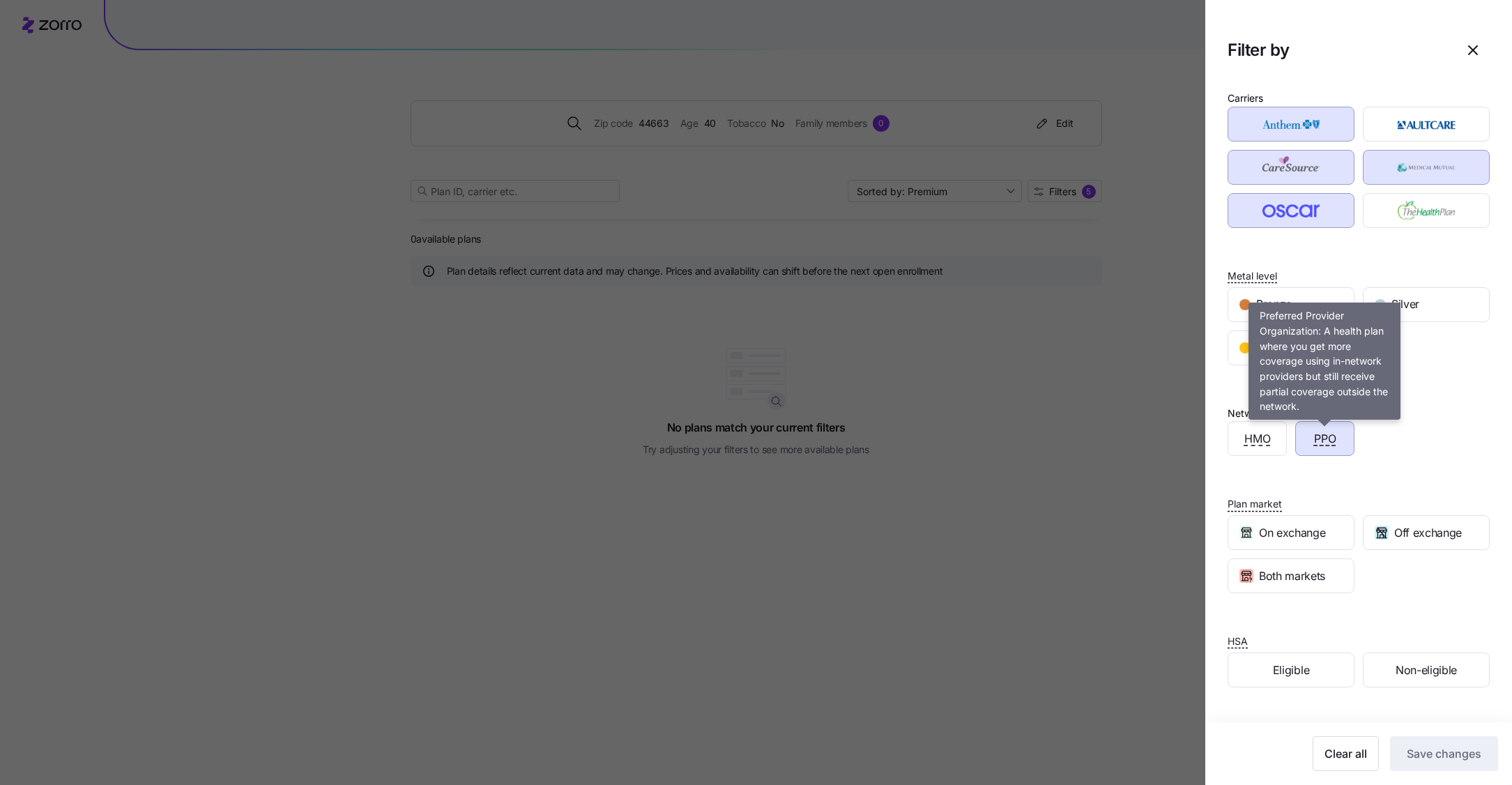
click at [1321, 433] on span "PPO" at bounding box center [1326, 438] width 22 height 17
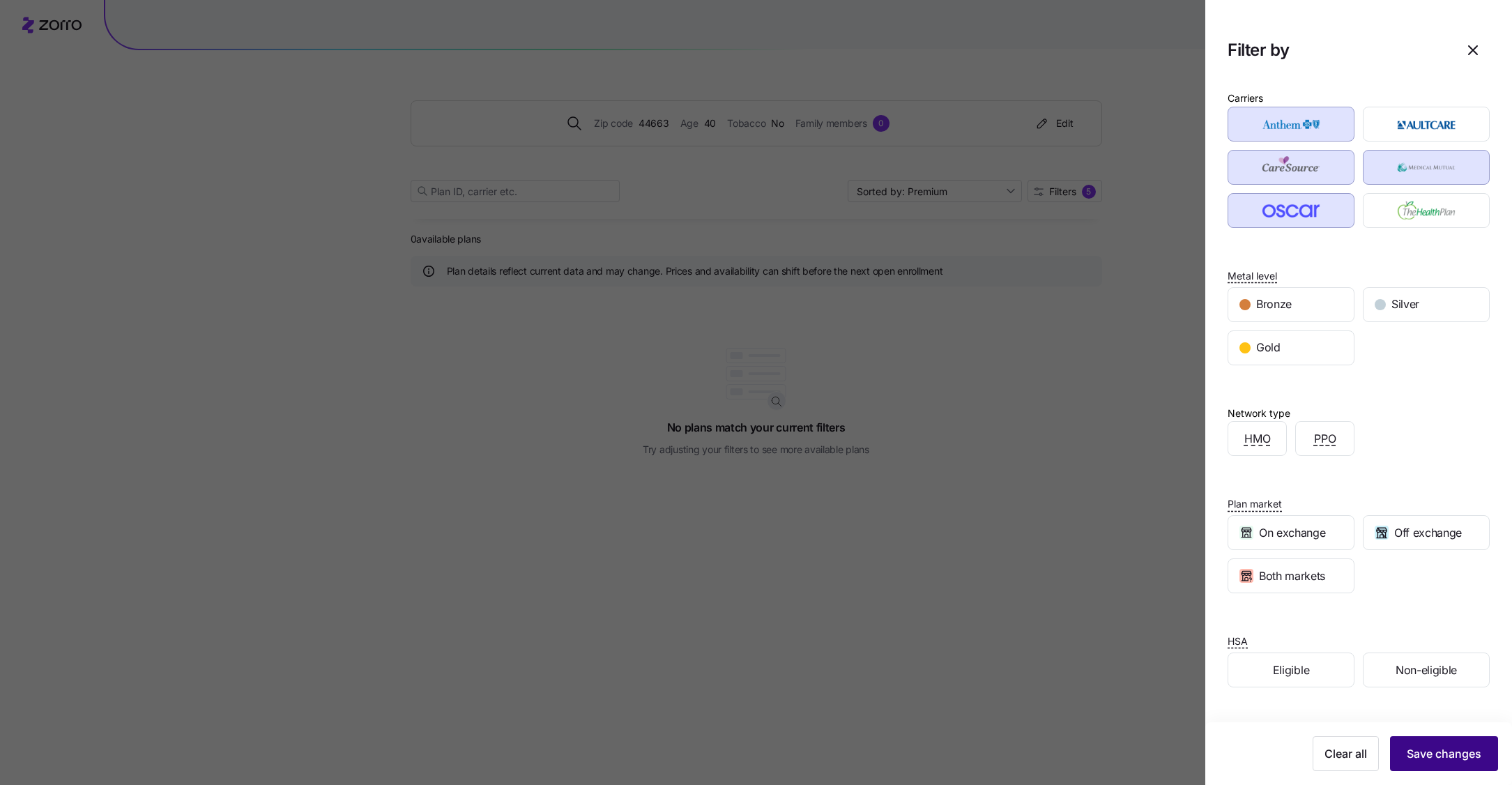
click at [1457, 761] on span "Save changes" at bounding box center [1444, 753] width 74 height 17
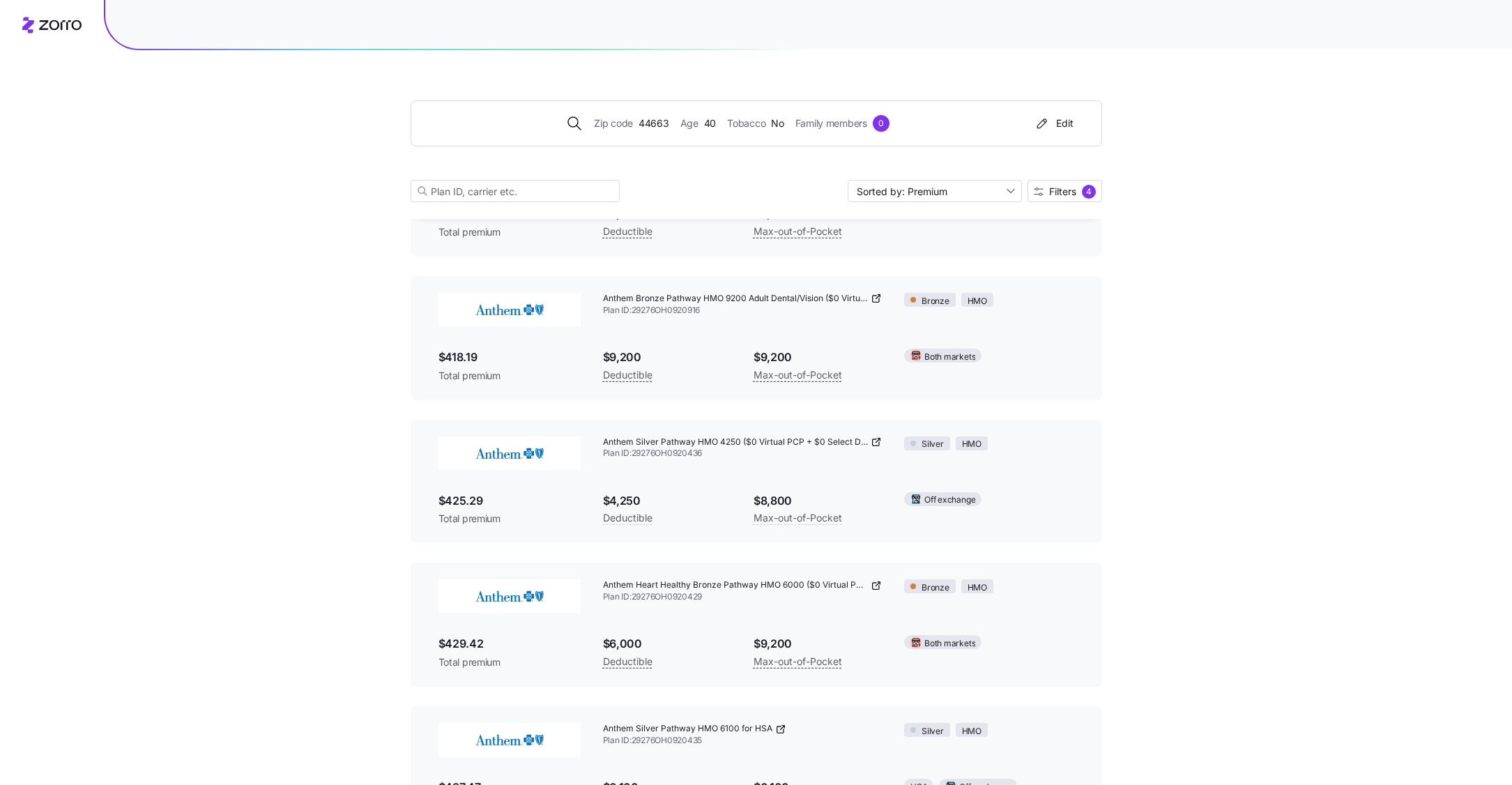
scroll to position [170, 0]
click at [831, 446] on span "Anthem Silver Pathway HMO 4250 ($0 Virtual PCP + $0 Select Drugs)" at bounding box center [736, 446] width 266 height 12
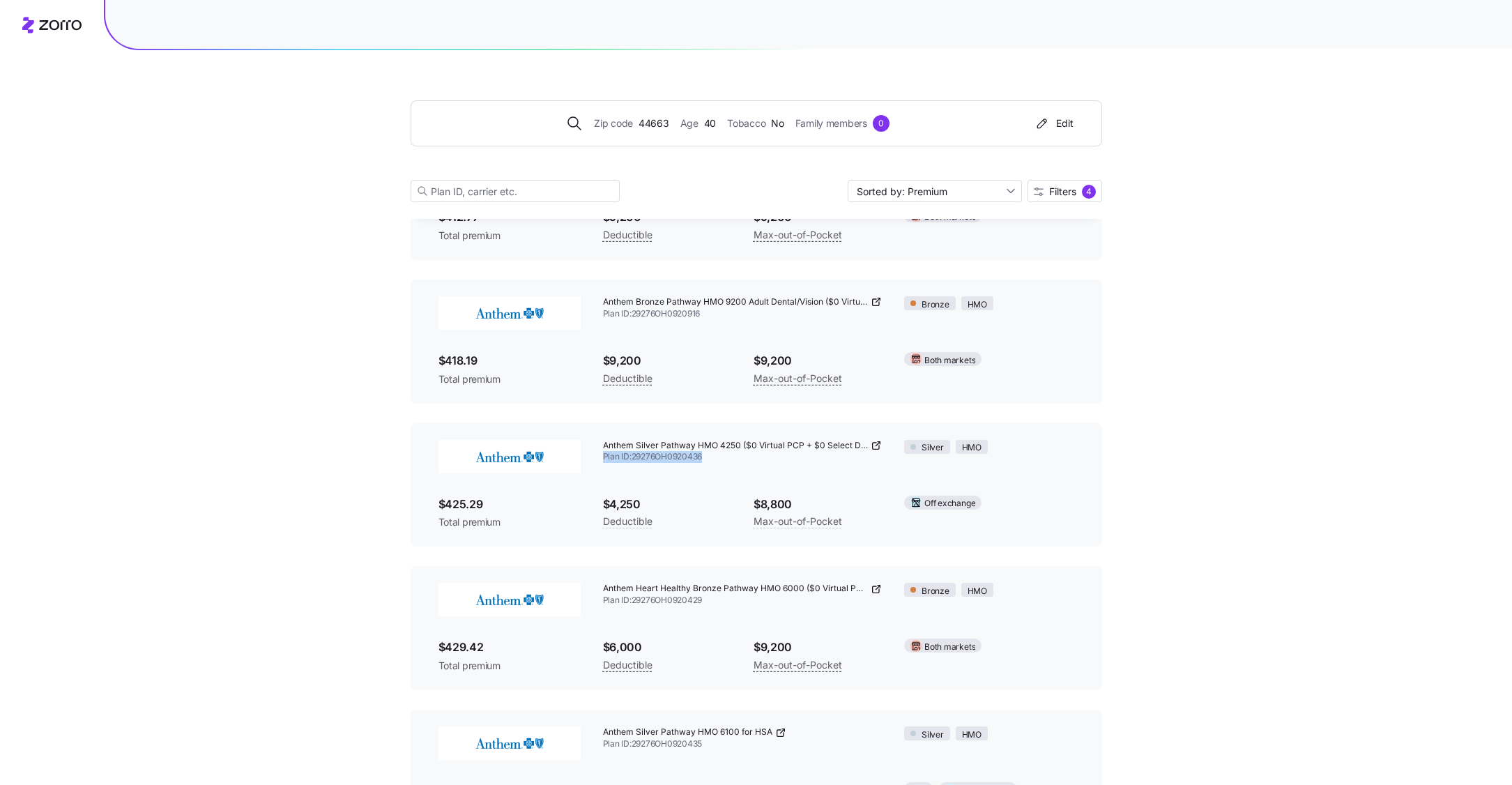
drag, startPoint x: 709, startPoint y: 457, endPoint x: 594, endPoint y: 455, distance: 115.0
click at [594, 455] on div "Anthem Silver Pathway HMO 4250 ($0 Virtual PCP + $0 Select Drugs) Plan ID: 2927…" at bounding box center [743, 452] width 302 height 46
copy span "Plan ID: 29276OH0920436"
click at [1048, 131] on button "Edit" at bounding box center [1054, 123] width 51 height 22
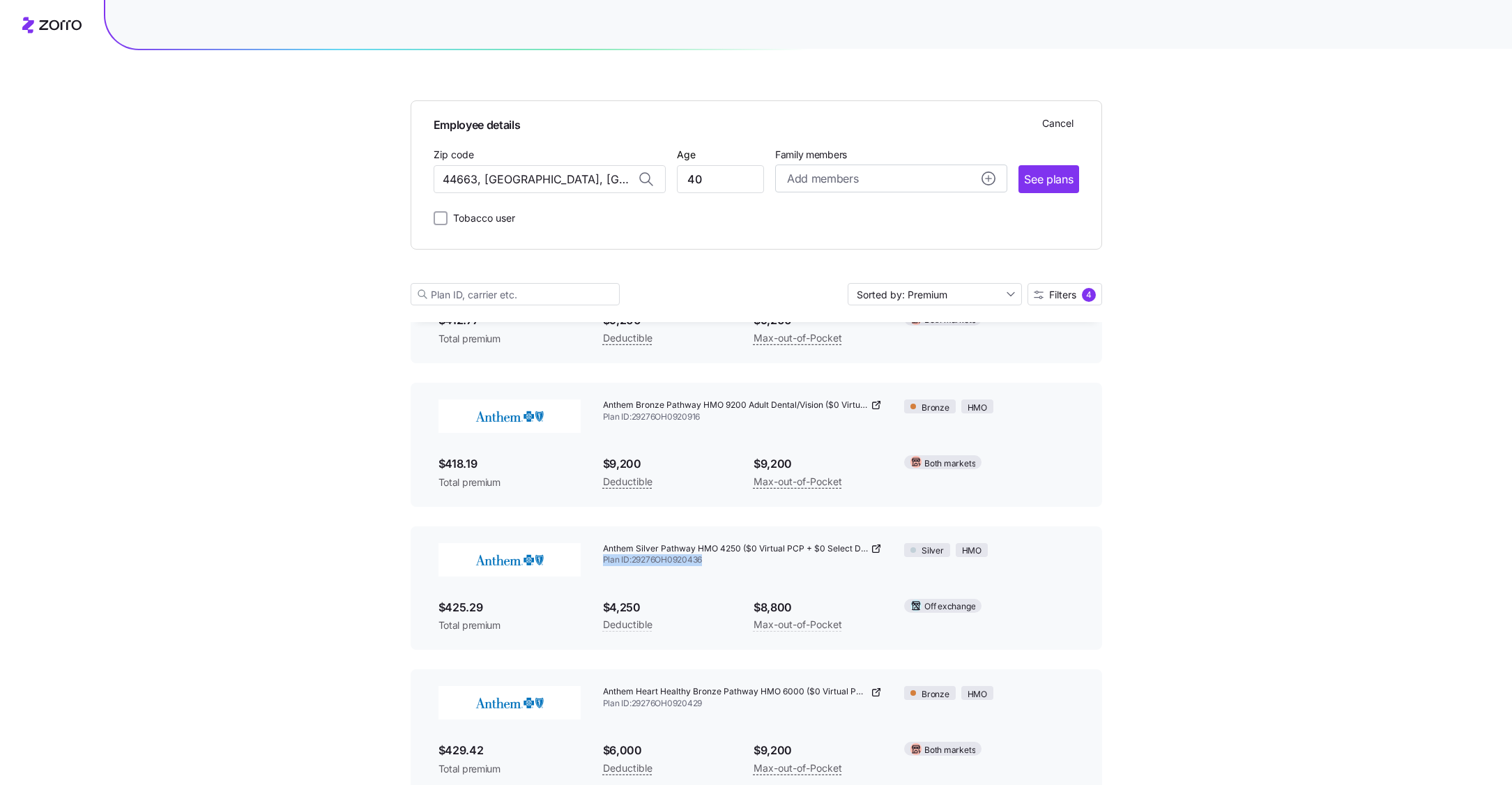
scroll to position [274, 0]
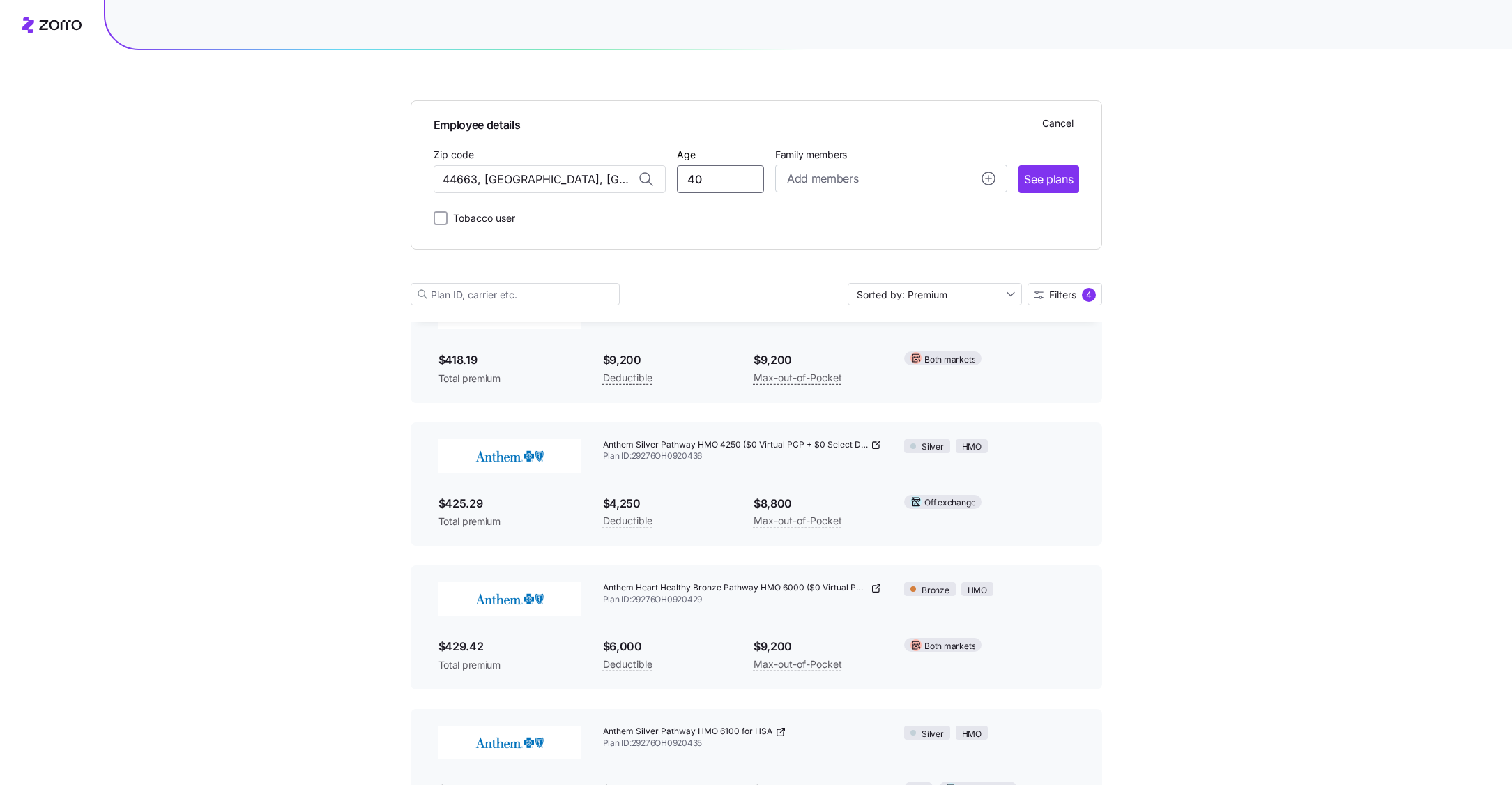
click at [704, 180] on input "40" at bounding box center [720, 179] width 87 height 28
type input "55"
click at [1061, 184] on span "See plans" at bounding box center [1048, 179] width 49 height 17
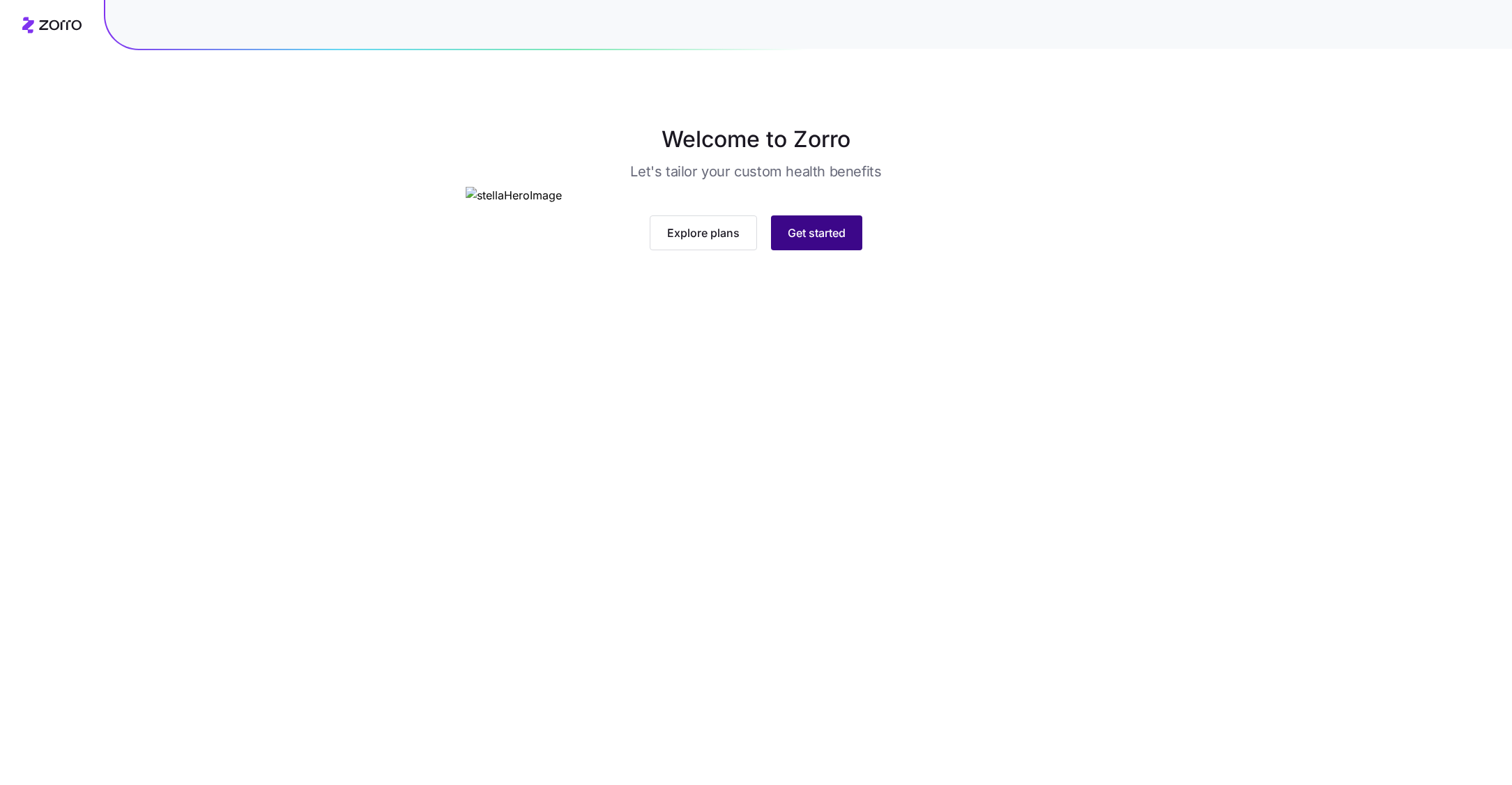
click at [796, 241] on span "Get started" at bounding box center [817, 232] width 58 height 17
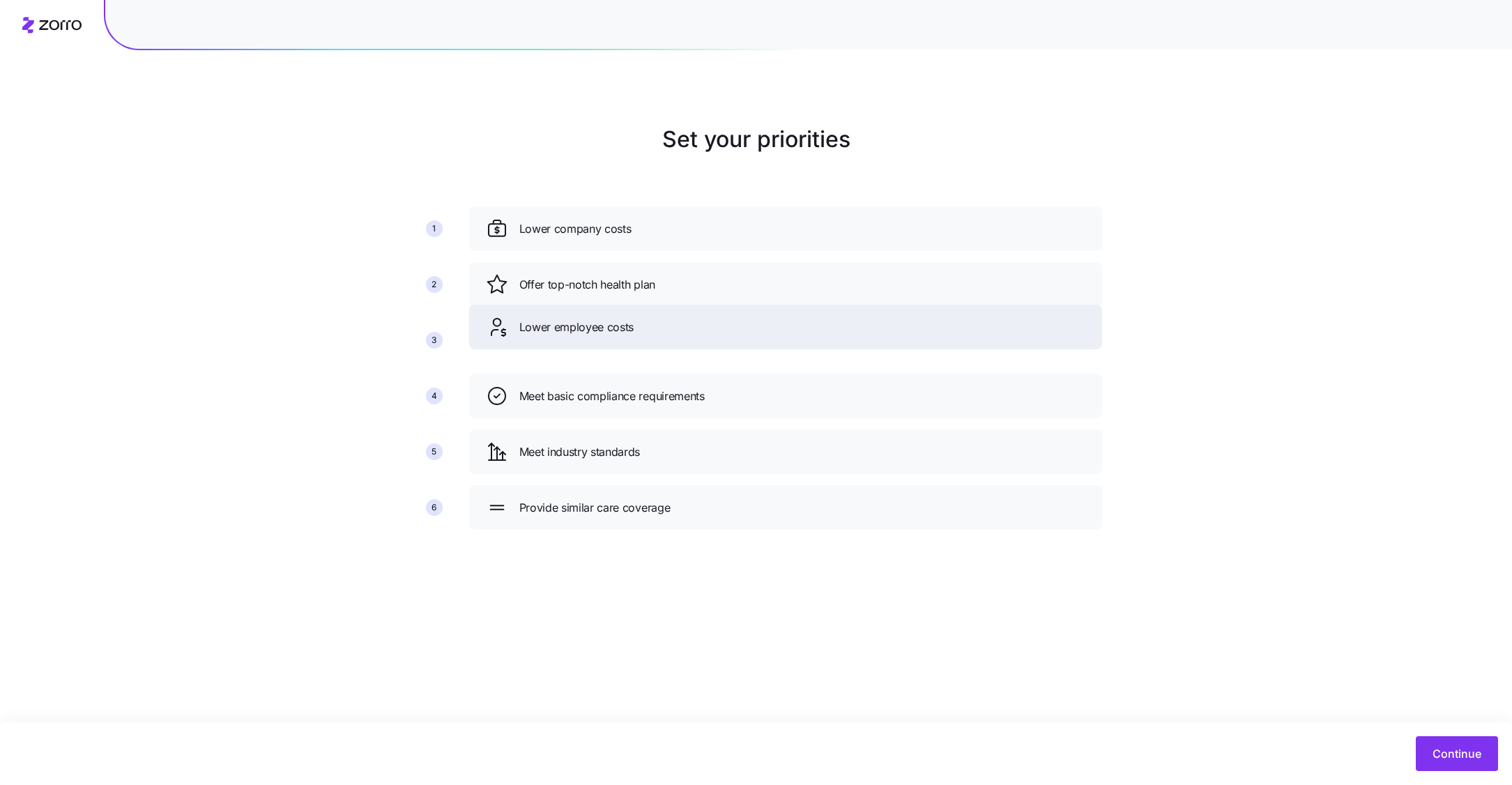
drag, startPoint x: 617, startPoint y: 342, endPoint x: 624, endPoint y: 265, distance: 77.3
click at [624, 319] on span "Lower employee costs" at bounding box center [577, 327] width 115 height 17
drag, startPoint x: 641, startPoint y: 399, endPoint x: 641, endPoint y: 316, distance: 83.0
click at [641, 316] on span "Meet basic compliance requirements" at bounding box center [612, 313] width 186 height 17
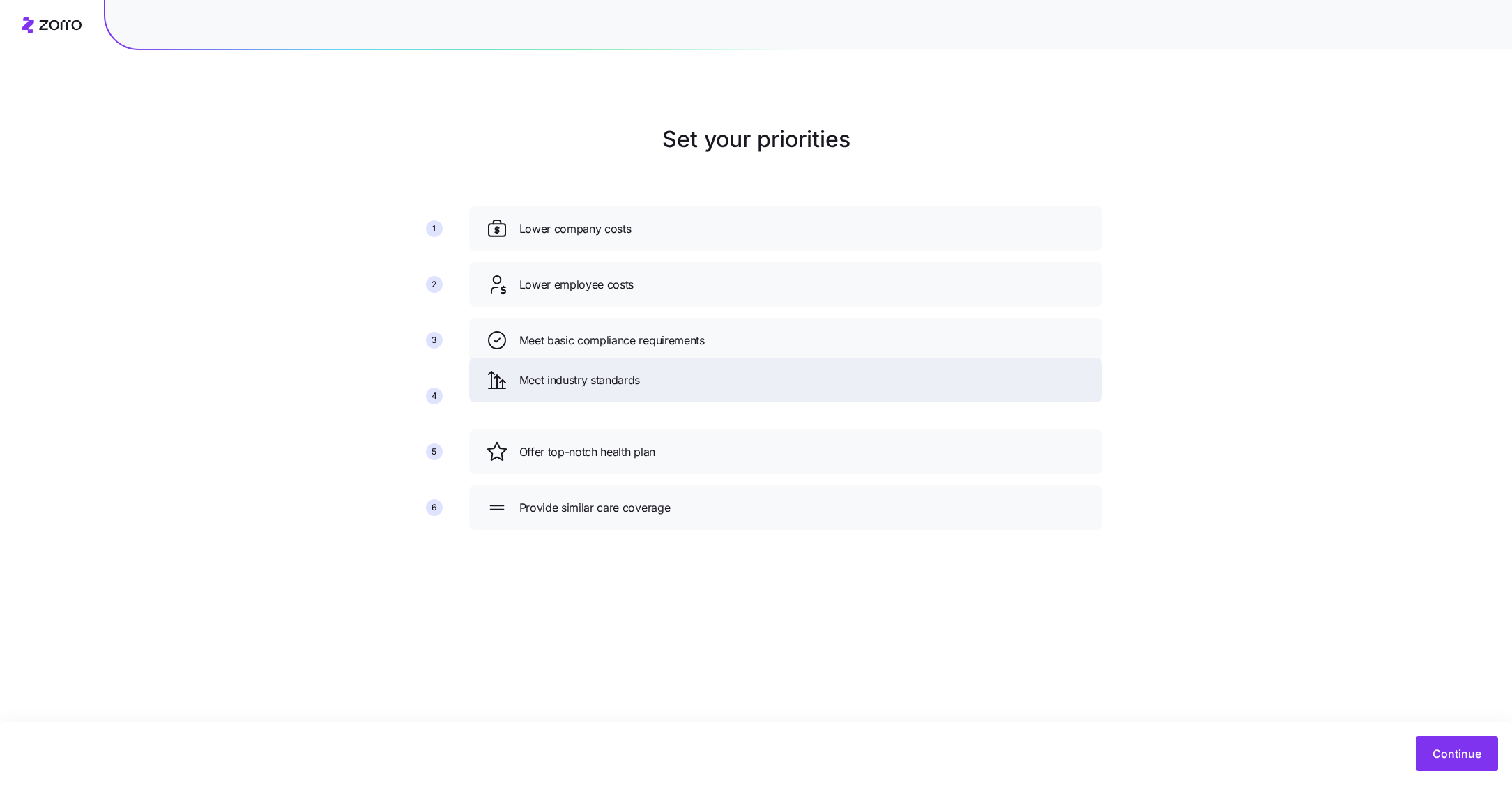
drag, startPoint x: 820, startPoint y: 459, endPoint x: 820, endPoint y: 389, distance: 70.0
click at [820, 389] on div "Meet industry standards" at bounding box center [785, 380] width 600 height 22
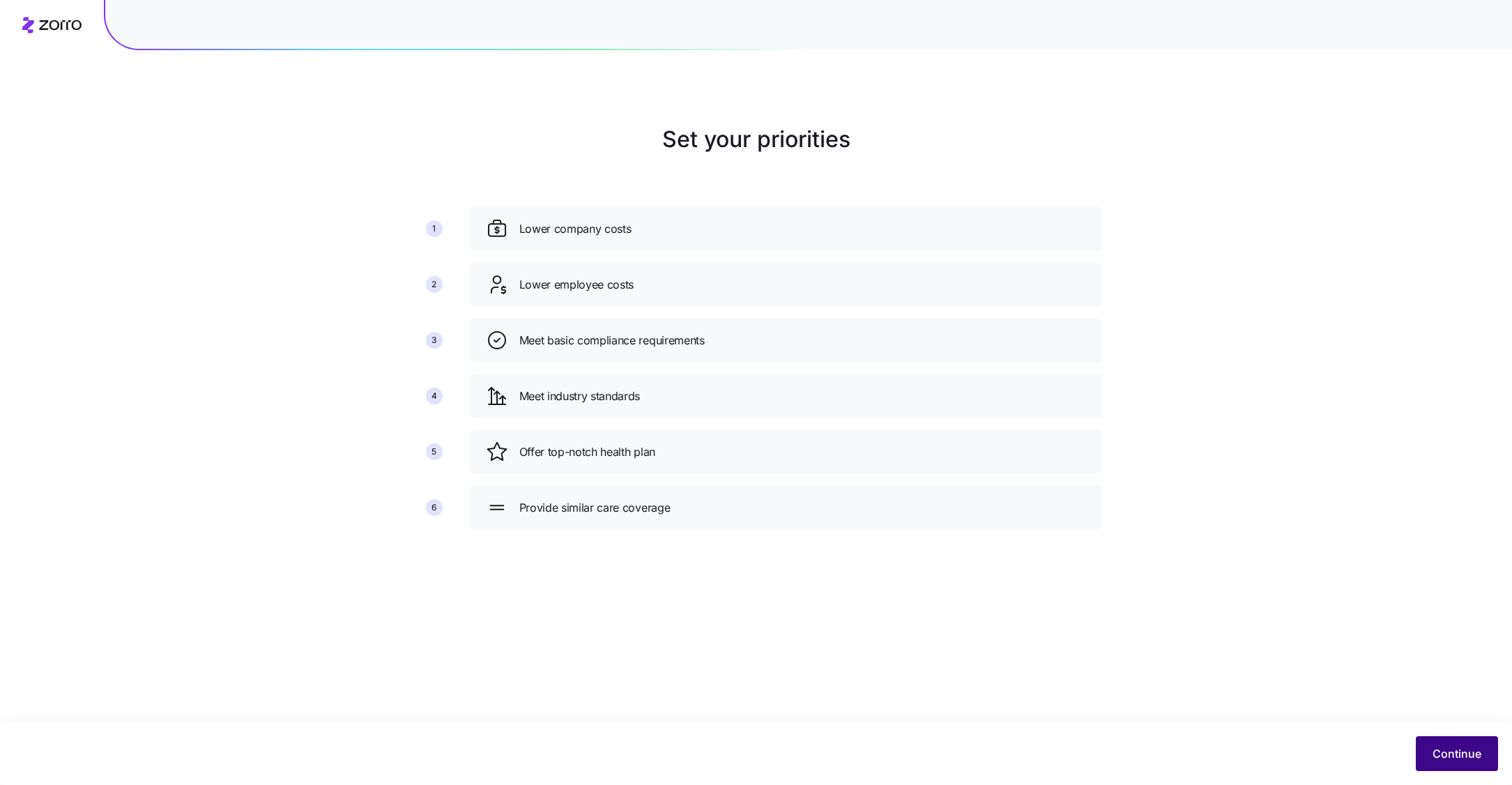
click at [1459, 748] on span "Continue" at bounding box center [1457, 753] width 49 height 17
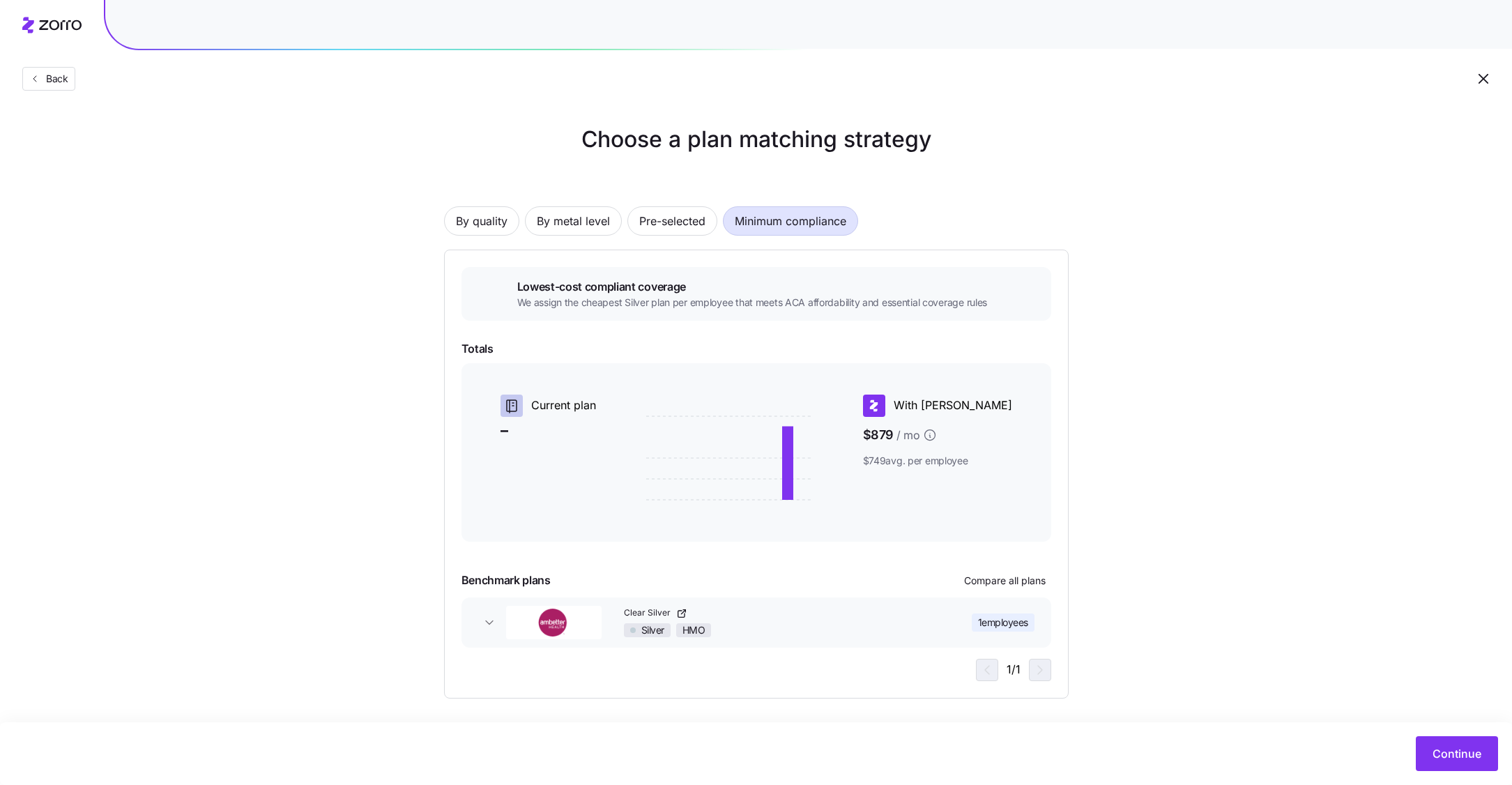
scroll to position [2, 0]
click at [1038, 668] on div "1 / 1" at bounding box center [1013, 668] width 75 height 22
click at [998, 668] on div "1 / 1" at bounding box center [1013, 668] width 75 height 22
click at [1077, 298] on div "Choose a plan matching strategy By quality By metal level Pre-selected Minimum …" at bounding box center [756, 410] width 692 height 576
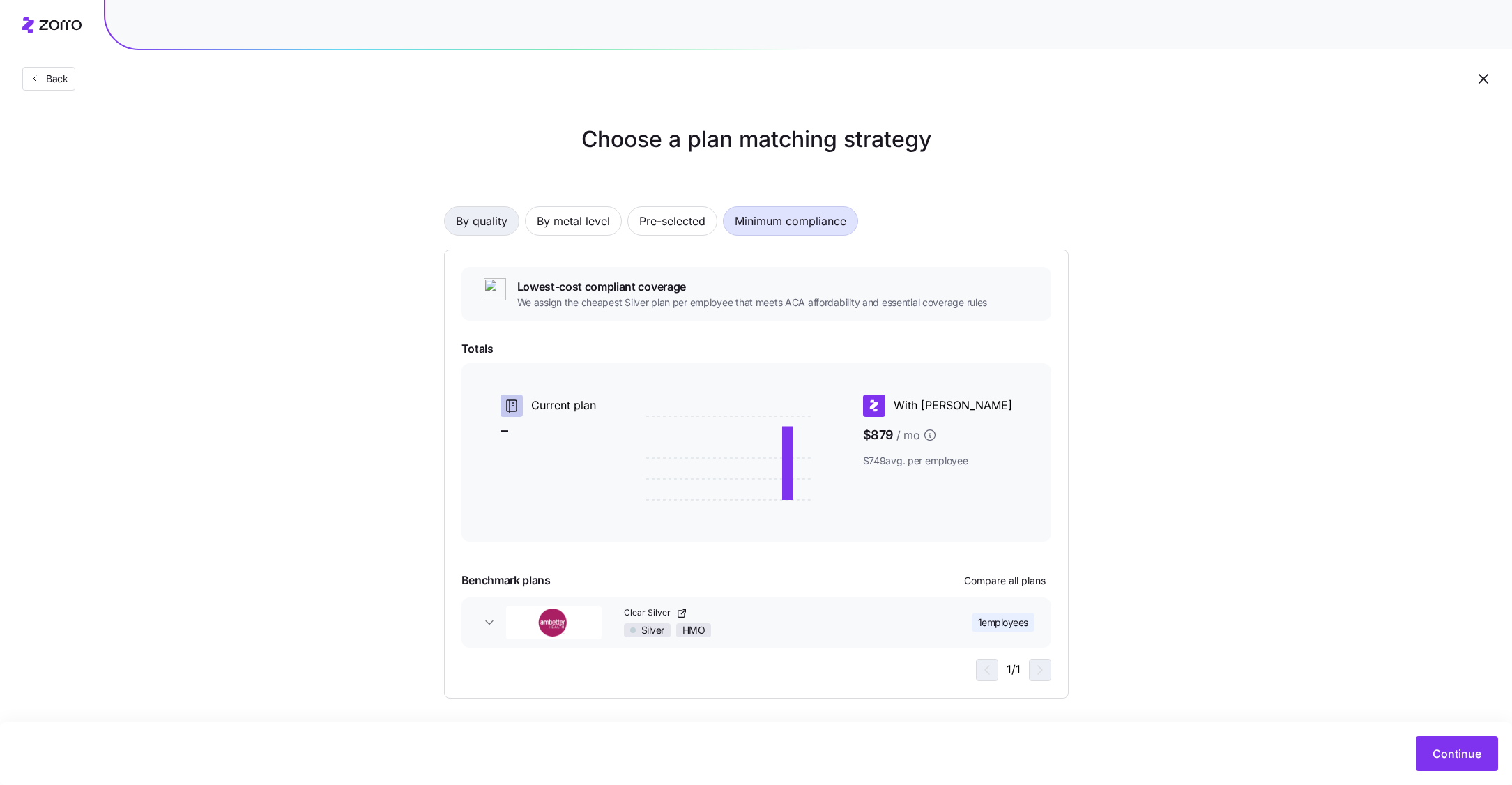
click at [487, 221] on span "By quality" at bounding box center [481, 221] width 51 height 28
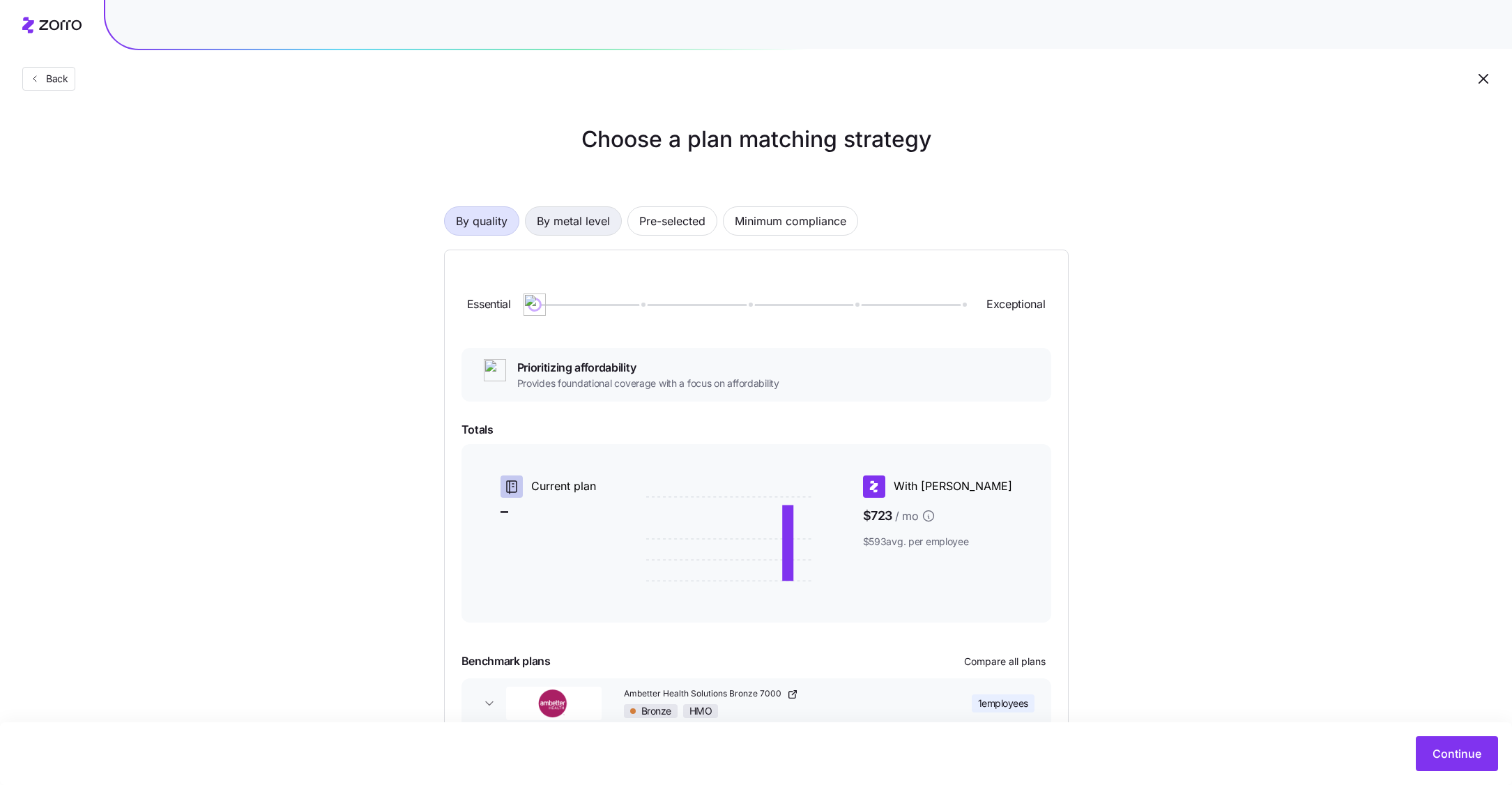
click at [591, 221] on span "By metal level" at bounding box center [574, 221] width 74 height 28
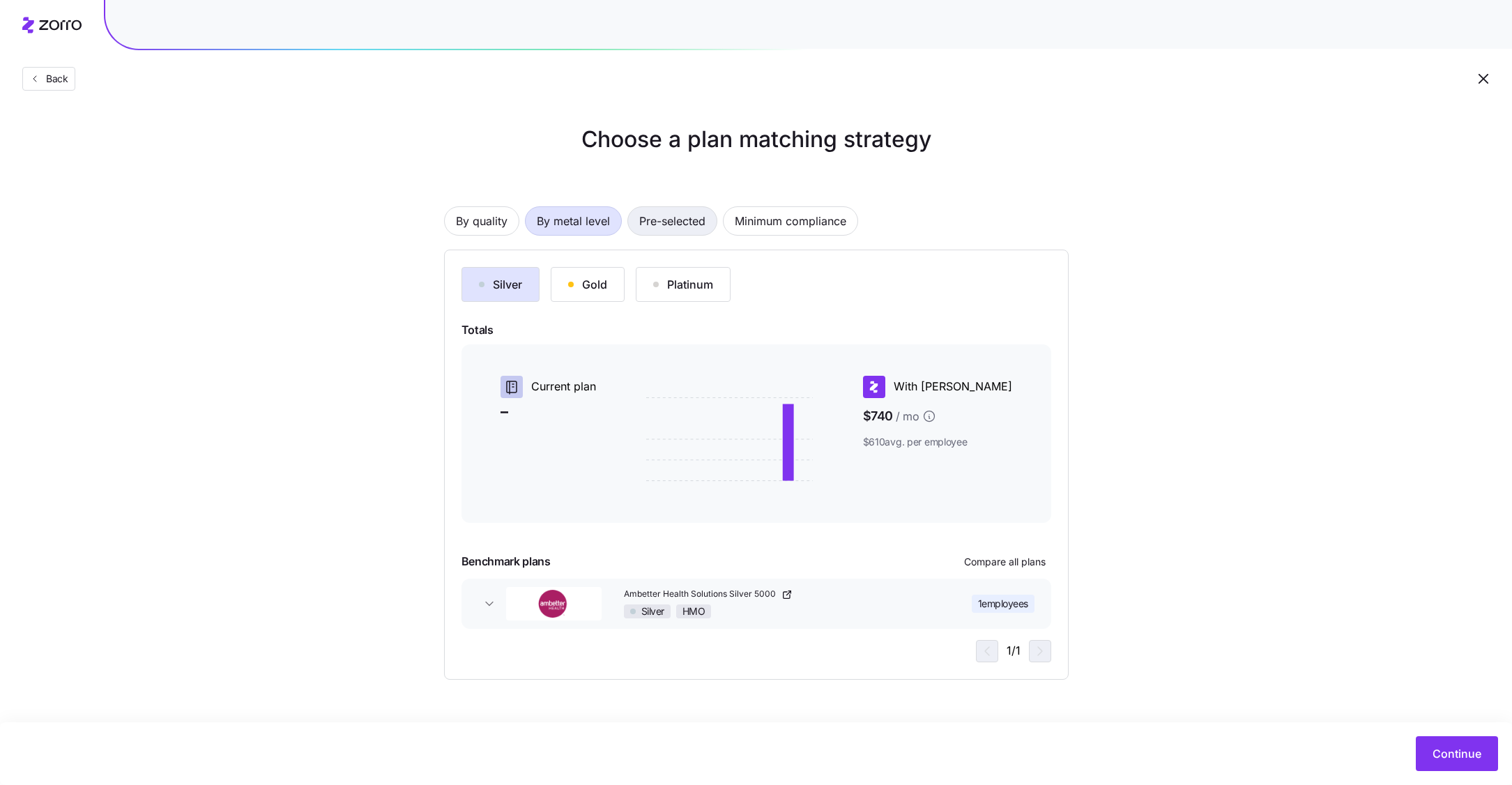
click at [671, 223] on span "Pre-selected" at bounding box center [672, 221] width 66 height 28
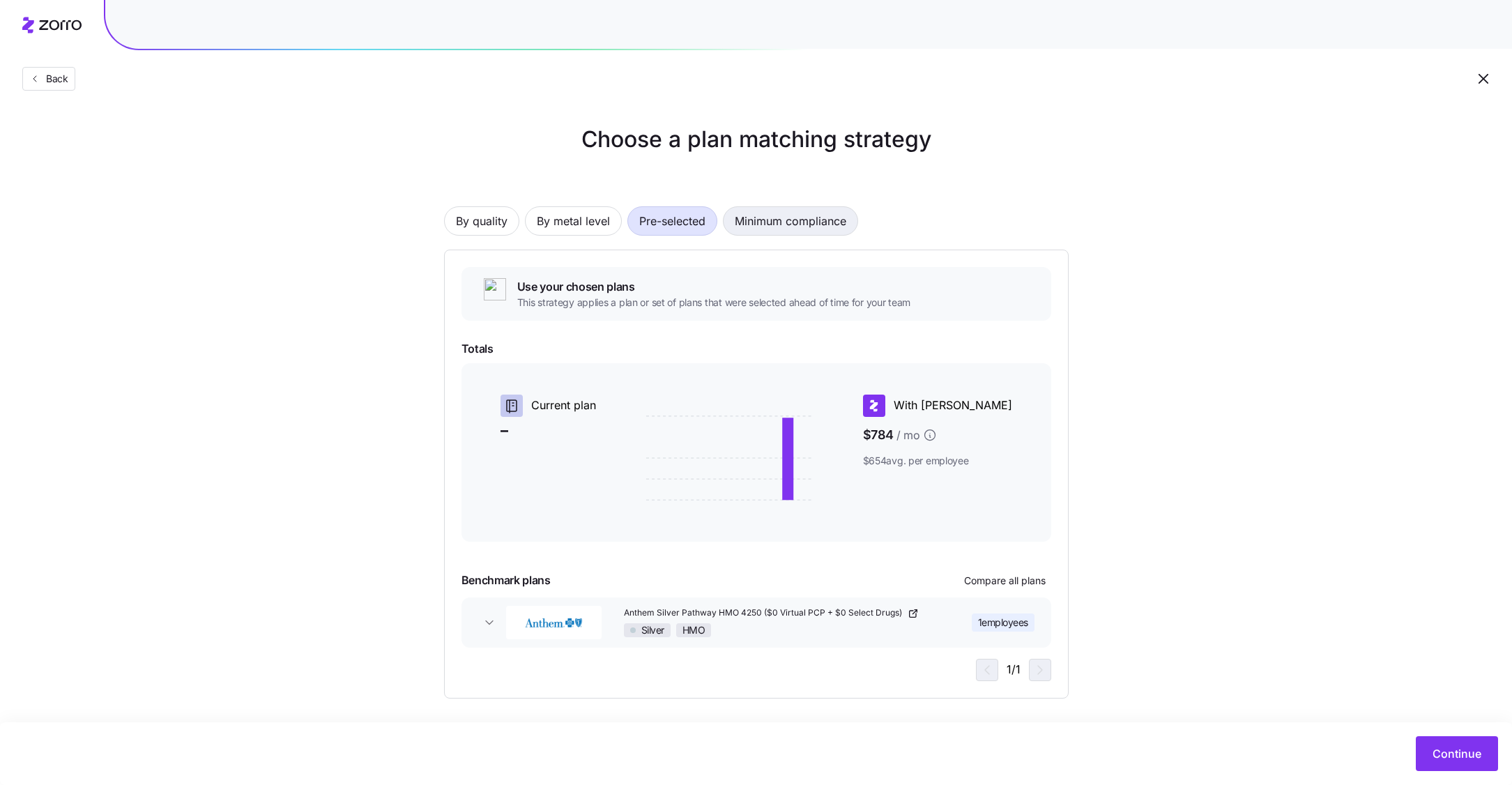
click at [799, 221] on span "Minimum compliance" at bounding box center [791, 221] width 111 height 28
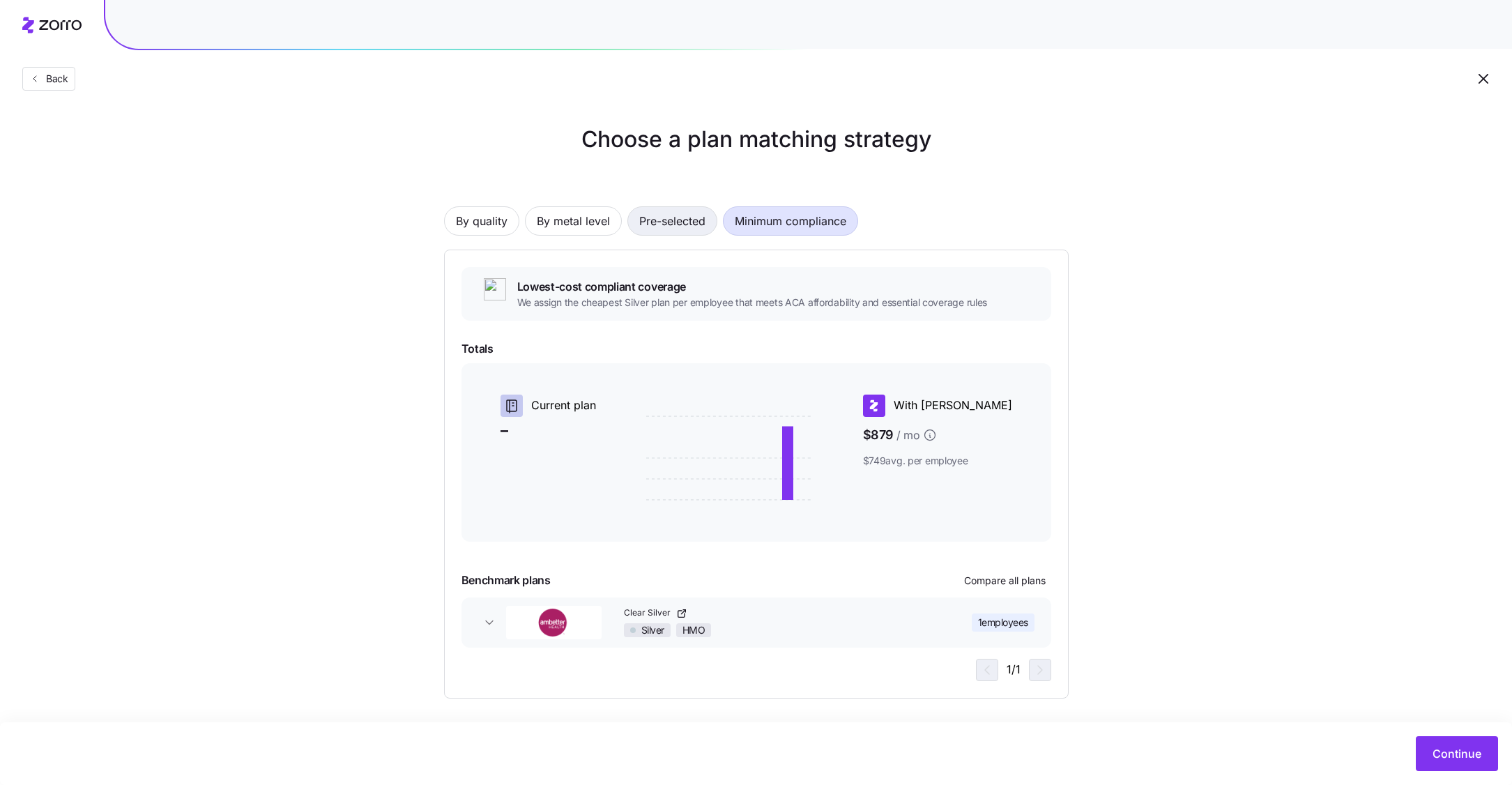
click at [675, 221] on span "Pre-selected" at bounding box center [672, 221] width 66 height 28
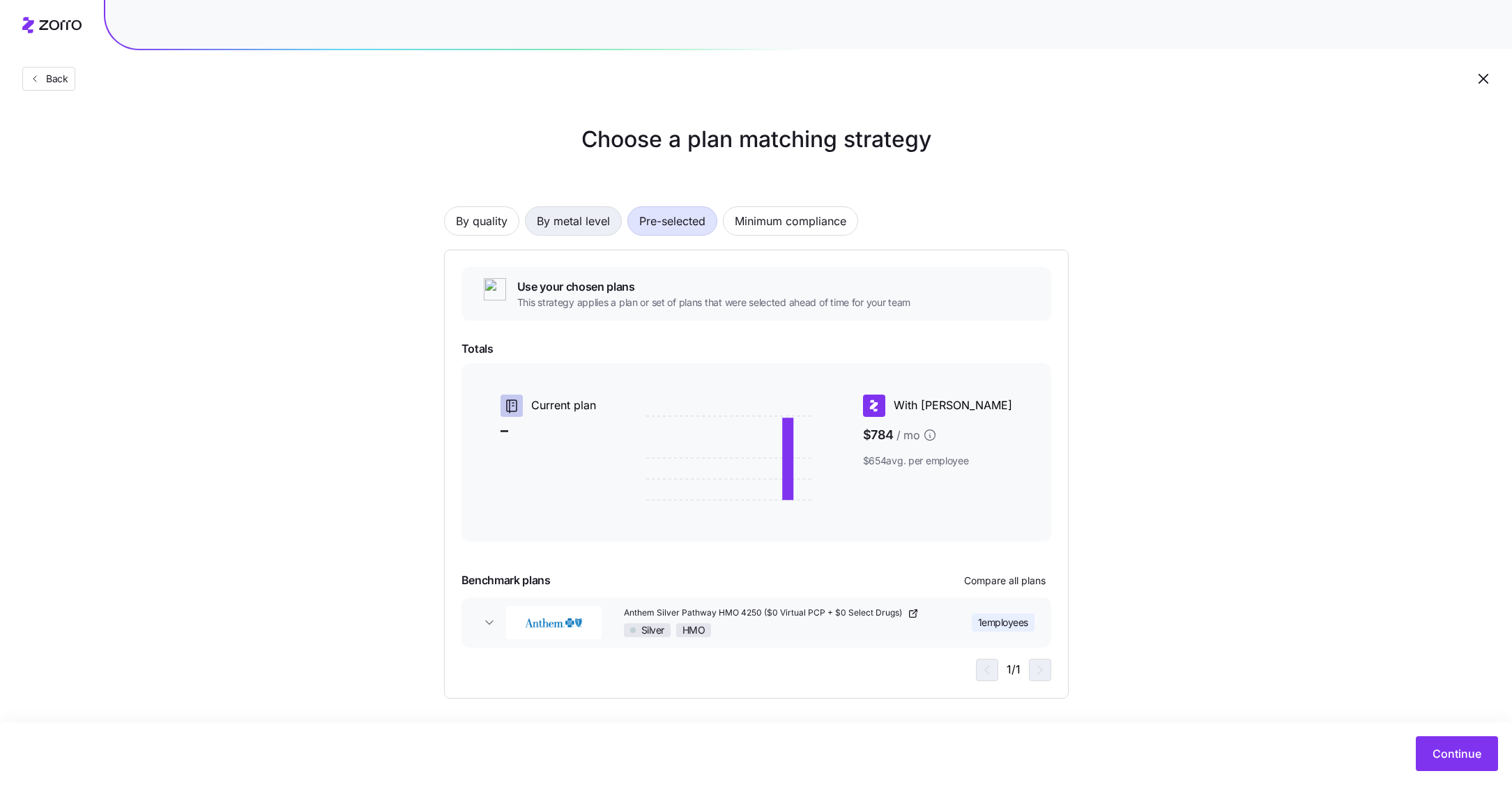
click at [569, 225] on span "By metal level" at bounding box center [574, 221] width 74 height 28
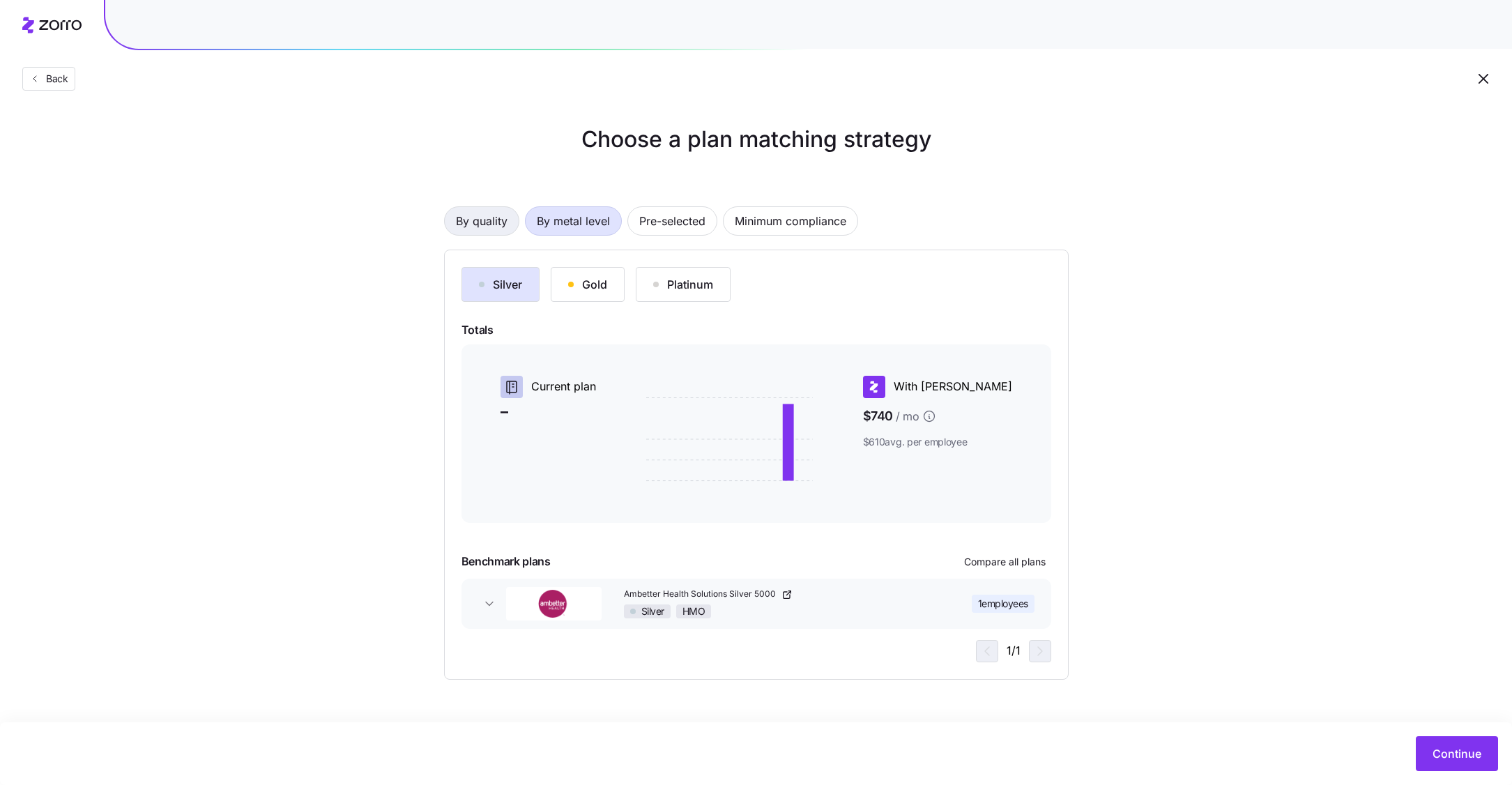
click at [469, 225] on span "By quality" at bounding box center [481, 221] width 51 height 28
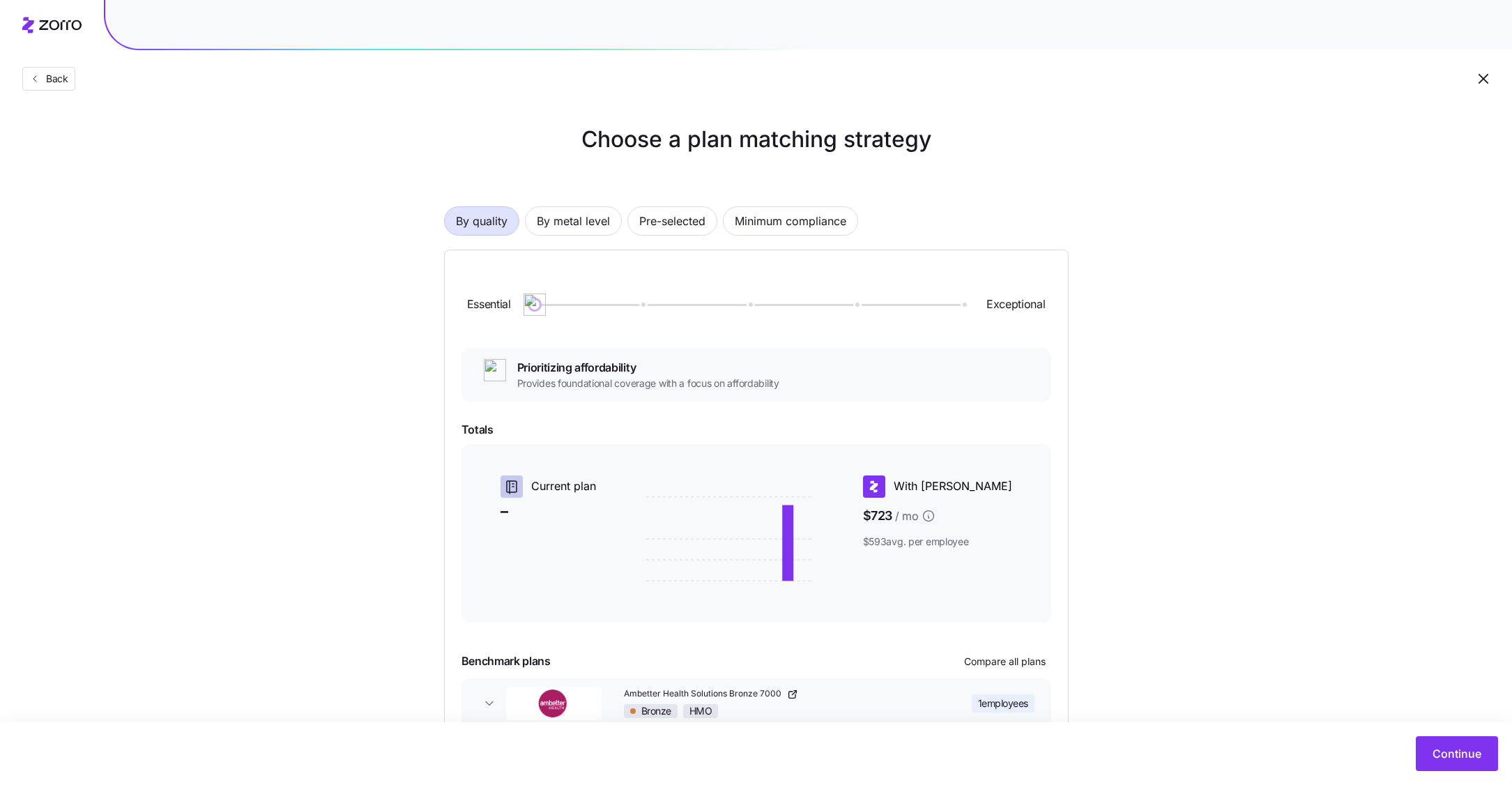
click at [27, 65] on div "Back" at bounding box center [756, 51] width 1512 height 102
click at [44, 79] on span "Back" at bounding box center [54, 79] width 28 height 14
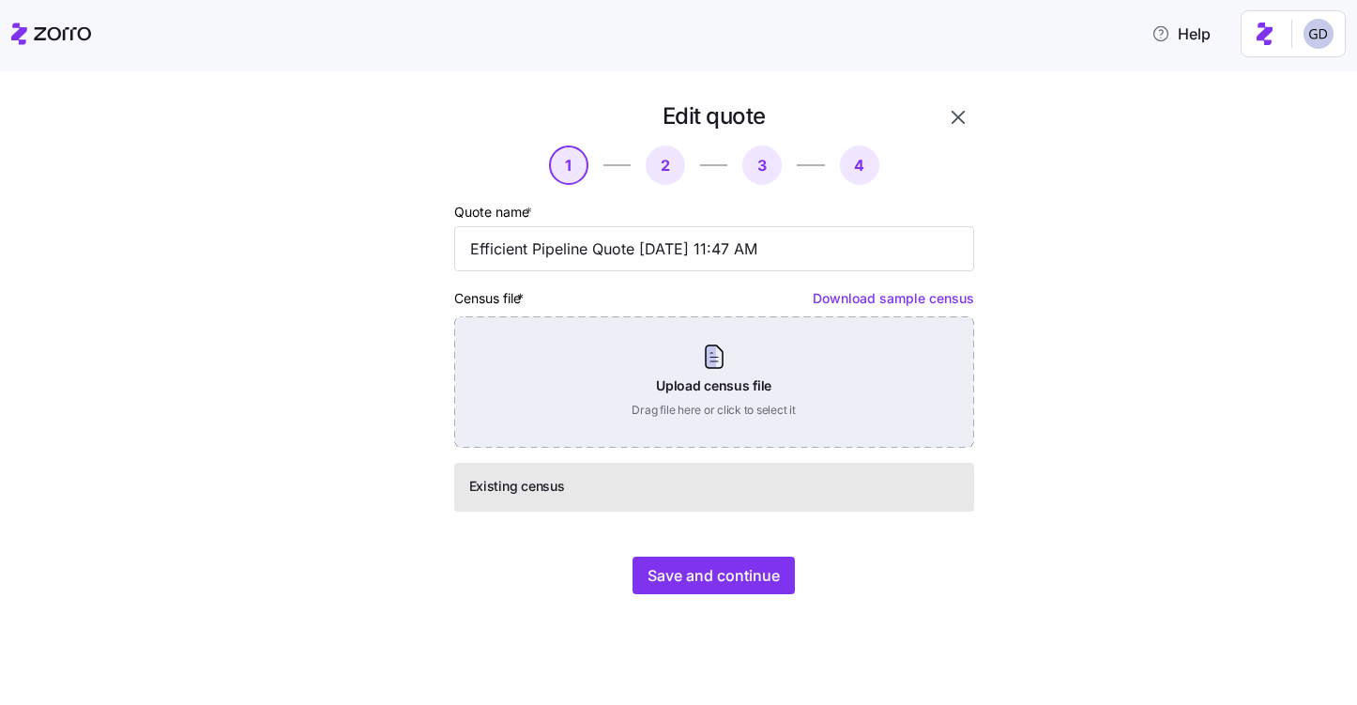
click at [659, 368] on div "Upload census file Drag file here or click to select it" at bounding box center [714, 381] width 520 height 131
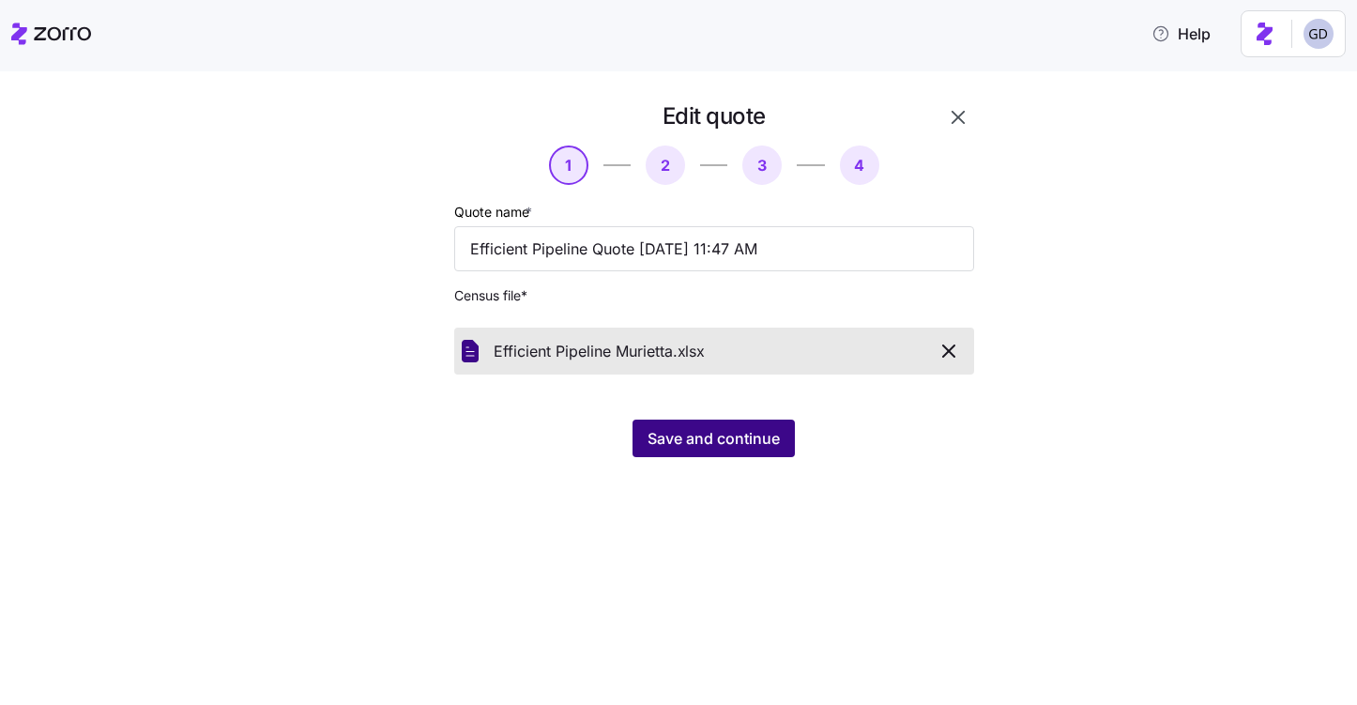
click at [706, 444] on span "Save and continue" at bounding box center [713, 438] width 132 height 23
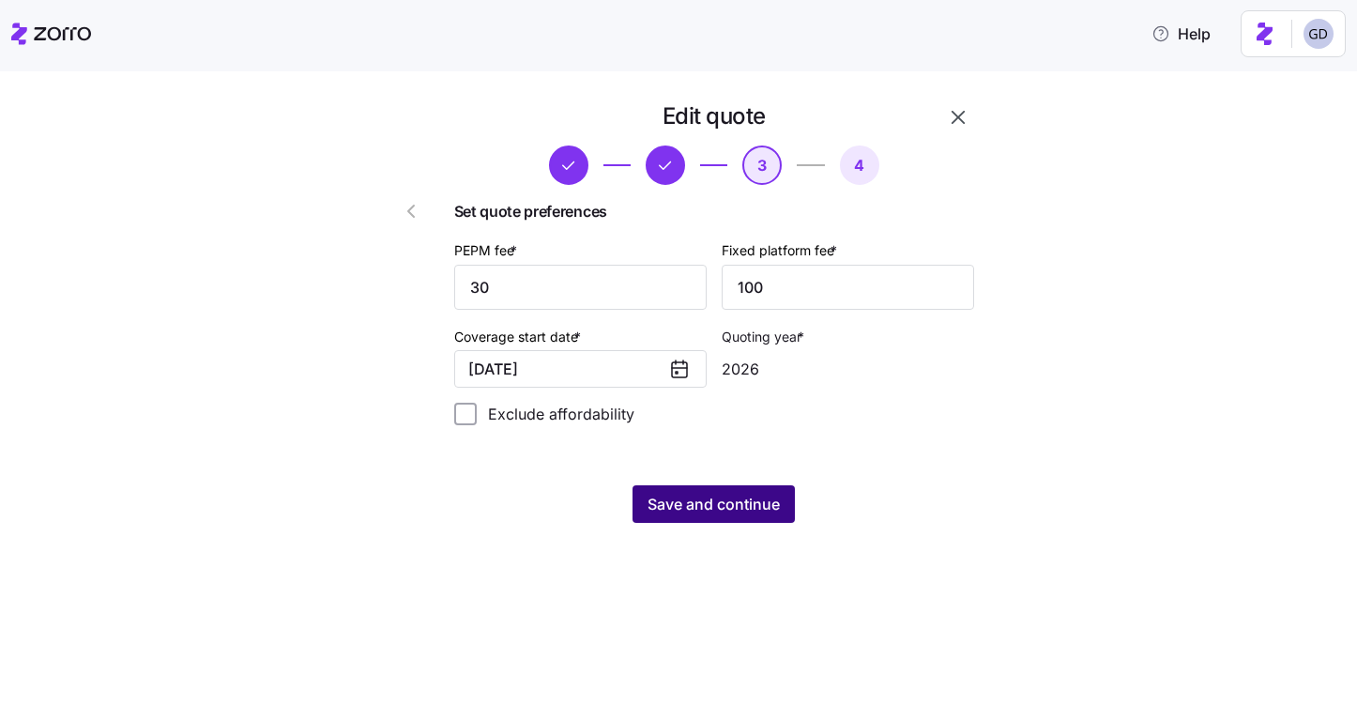
click at [740, 510] on span "Save and continue" at bounding box center [713, 504] width 132 height 23
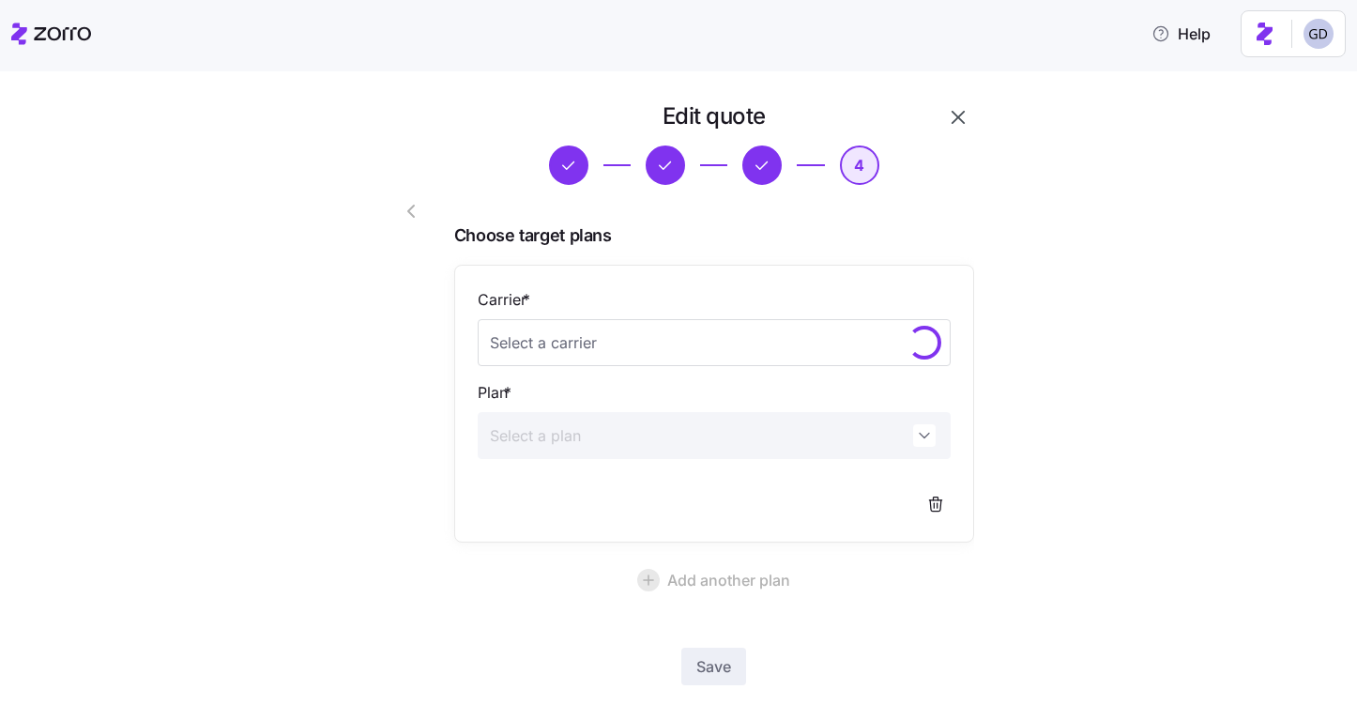
scroll to position [103, 0]
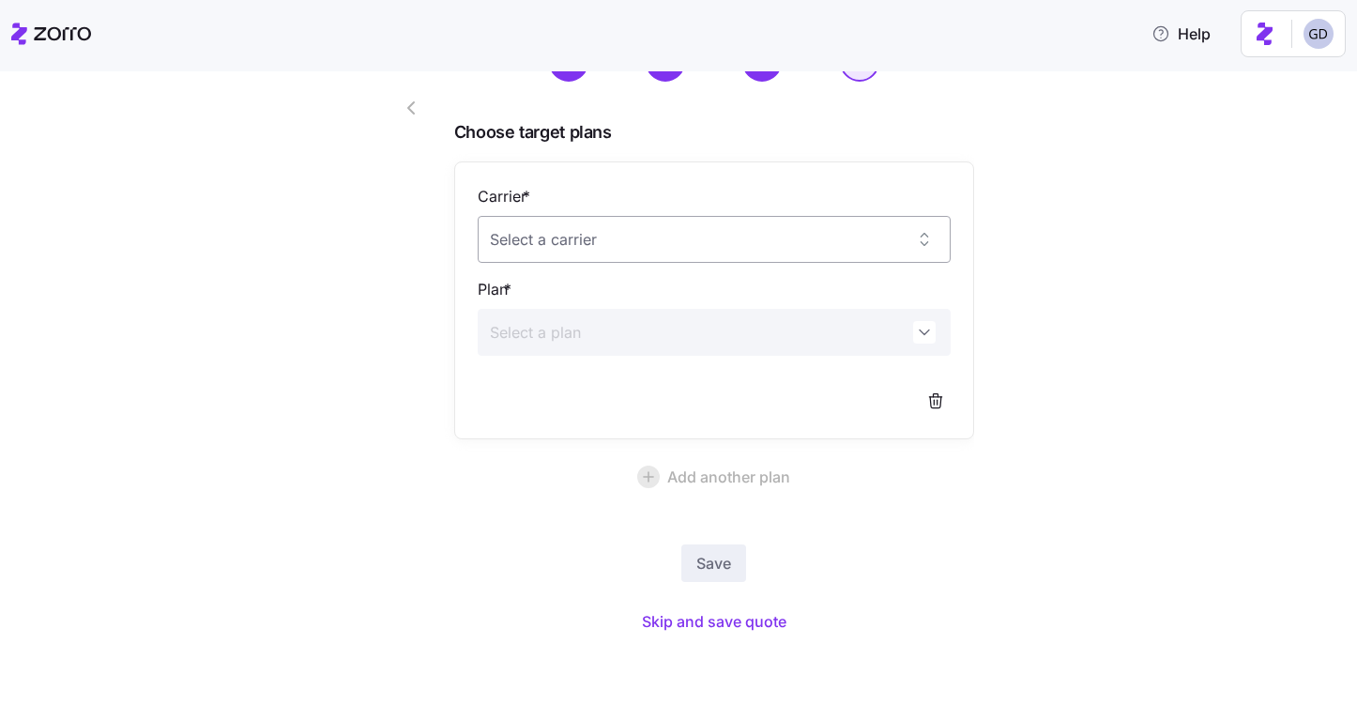
click at [631, 243] on input "Carrier *" at bounding box center [714, 239] width 473 height 47
click at [566, 296] on div "Anthem" at bounding box center [714, 296] width 458 height 39
type input "Anthem"
click at [610, 331] on input "Plan *" at bounding box center [714, 332] width 473 height 47
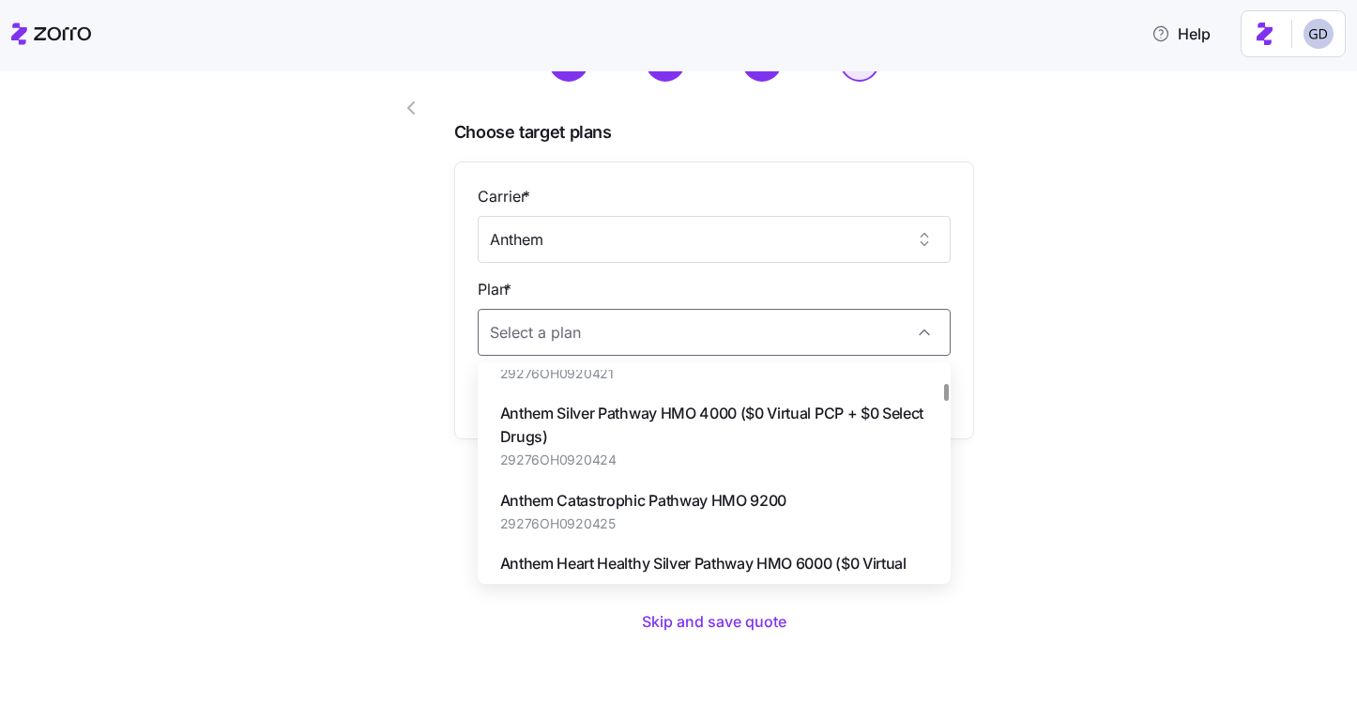
scroll to position [185, 0]
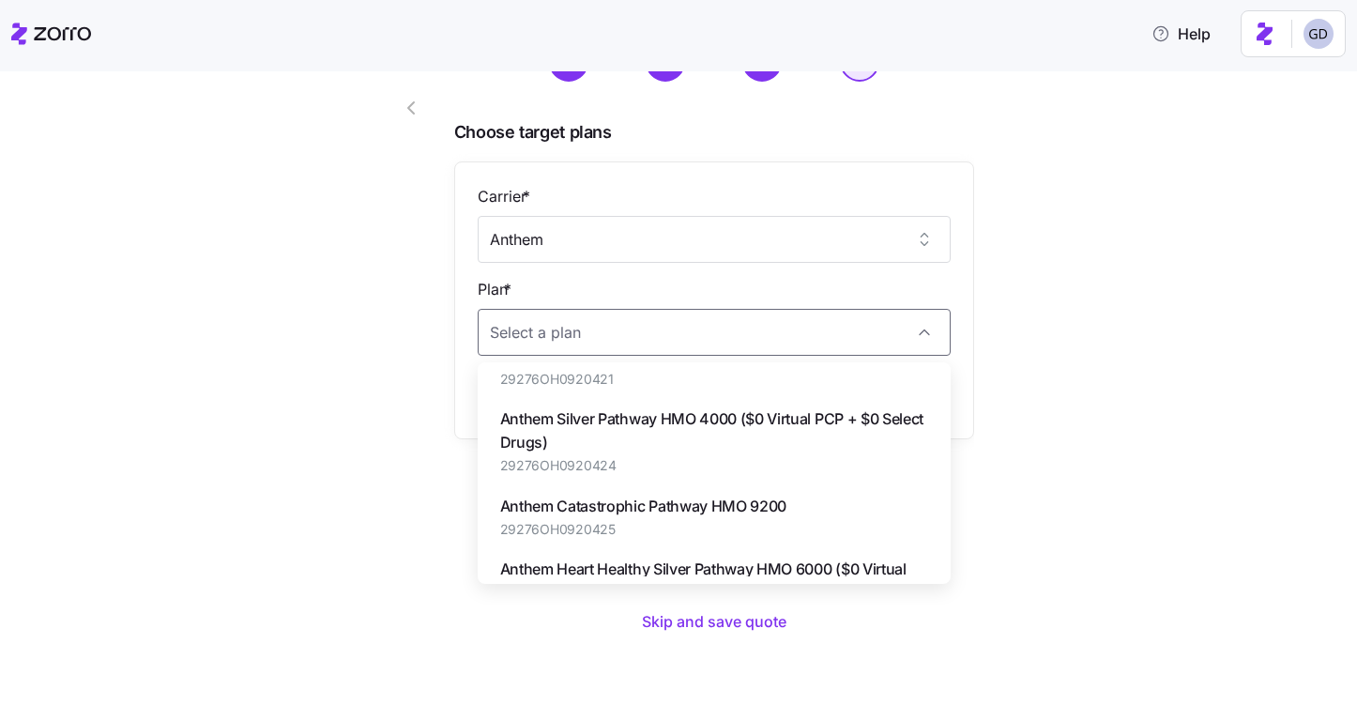
click at [682, 435] on span "Anthem Silver Pathway HMO 4000 ($0 Virtual PCP + $0 Select Drugs)" at bounding box center [714, 430] width 428 height 47
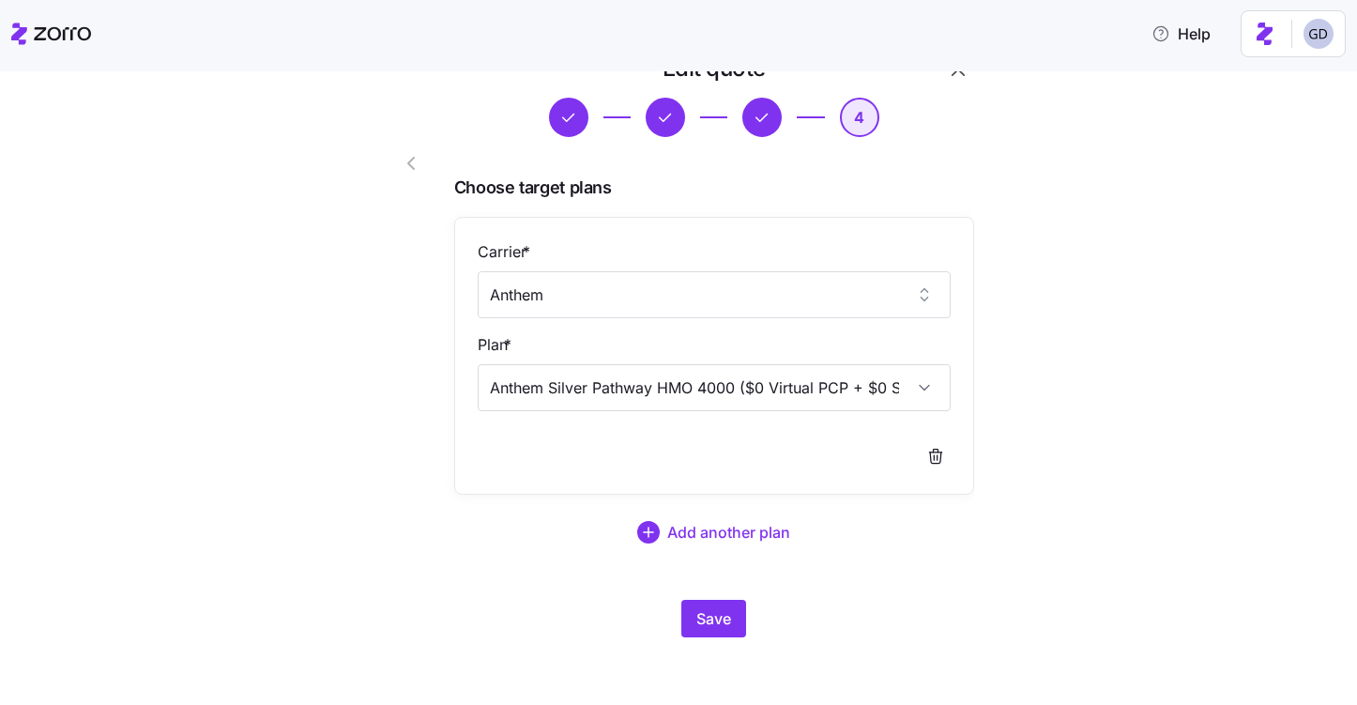
type input "Anthem Silver Pathway HMO 4000 ($0 Virtual PCP + $0 Select Drugs)"
click at [739, 617] on button "Save" at bounding box center [713, 620] width 65 height 38
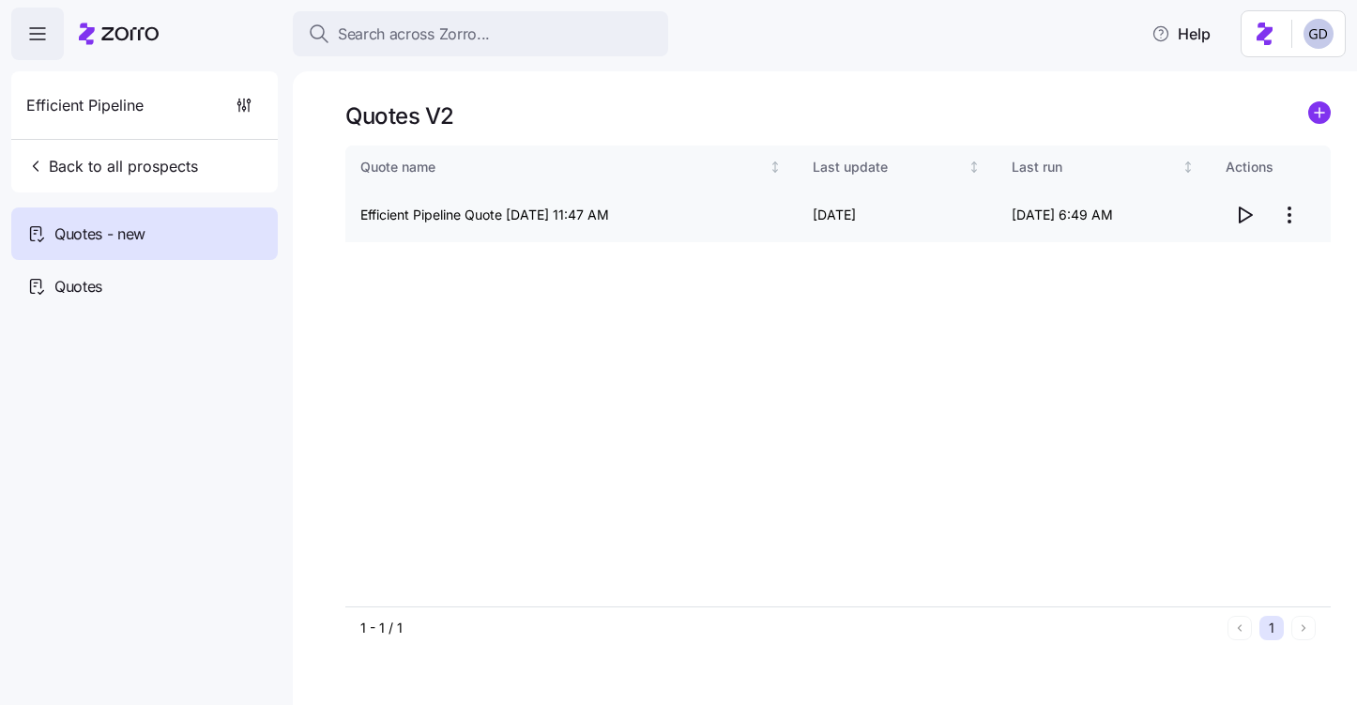
click at [1253, 213] on icon "button" at bounding box center [1244, 215] width 23 height 23
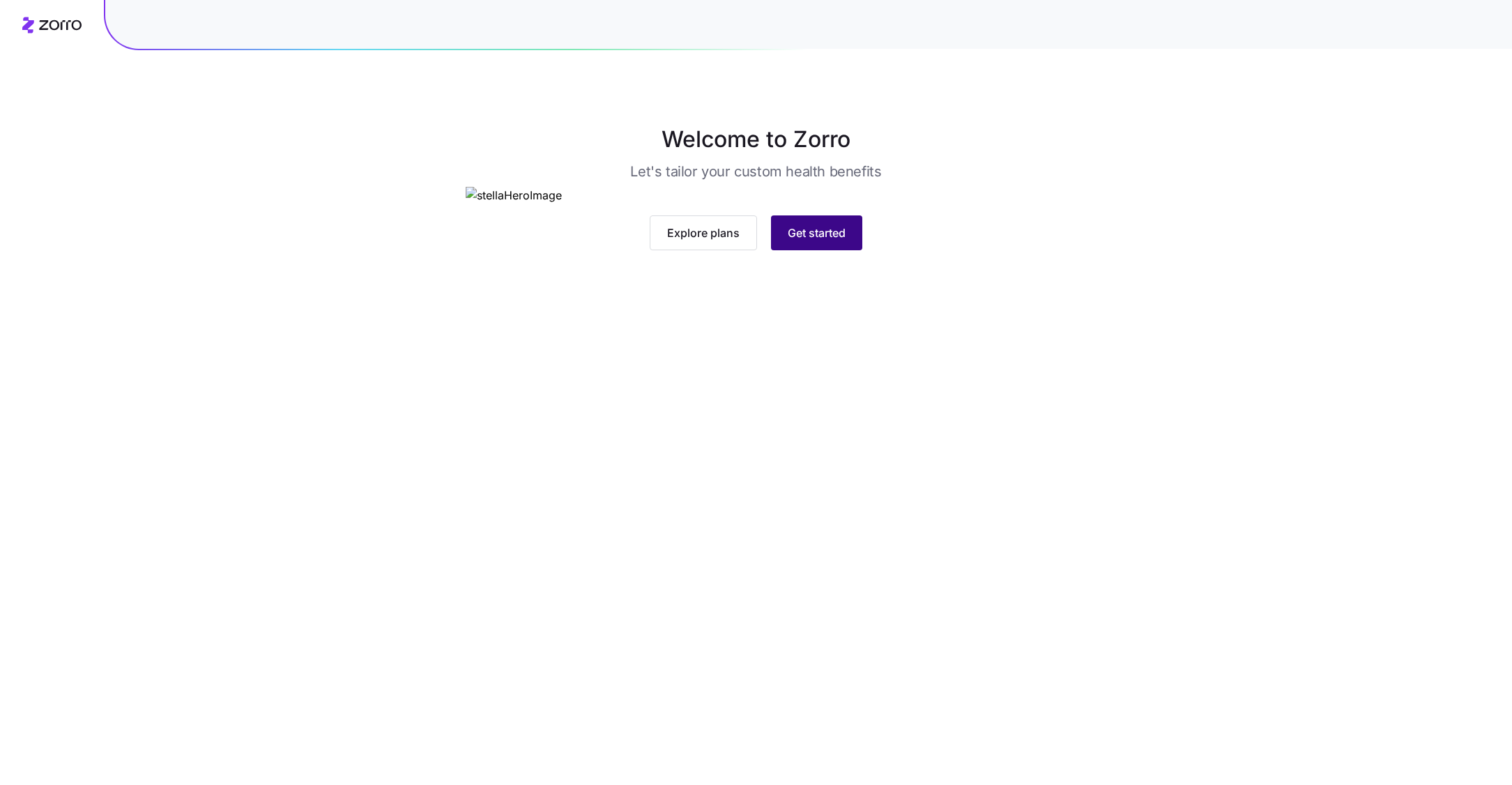
click at [830, 250] on button "Get started" at bounding box center [817, 232] width 91 height 35
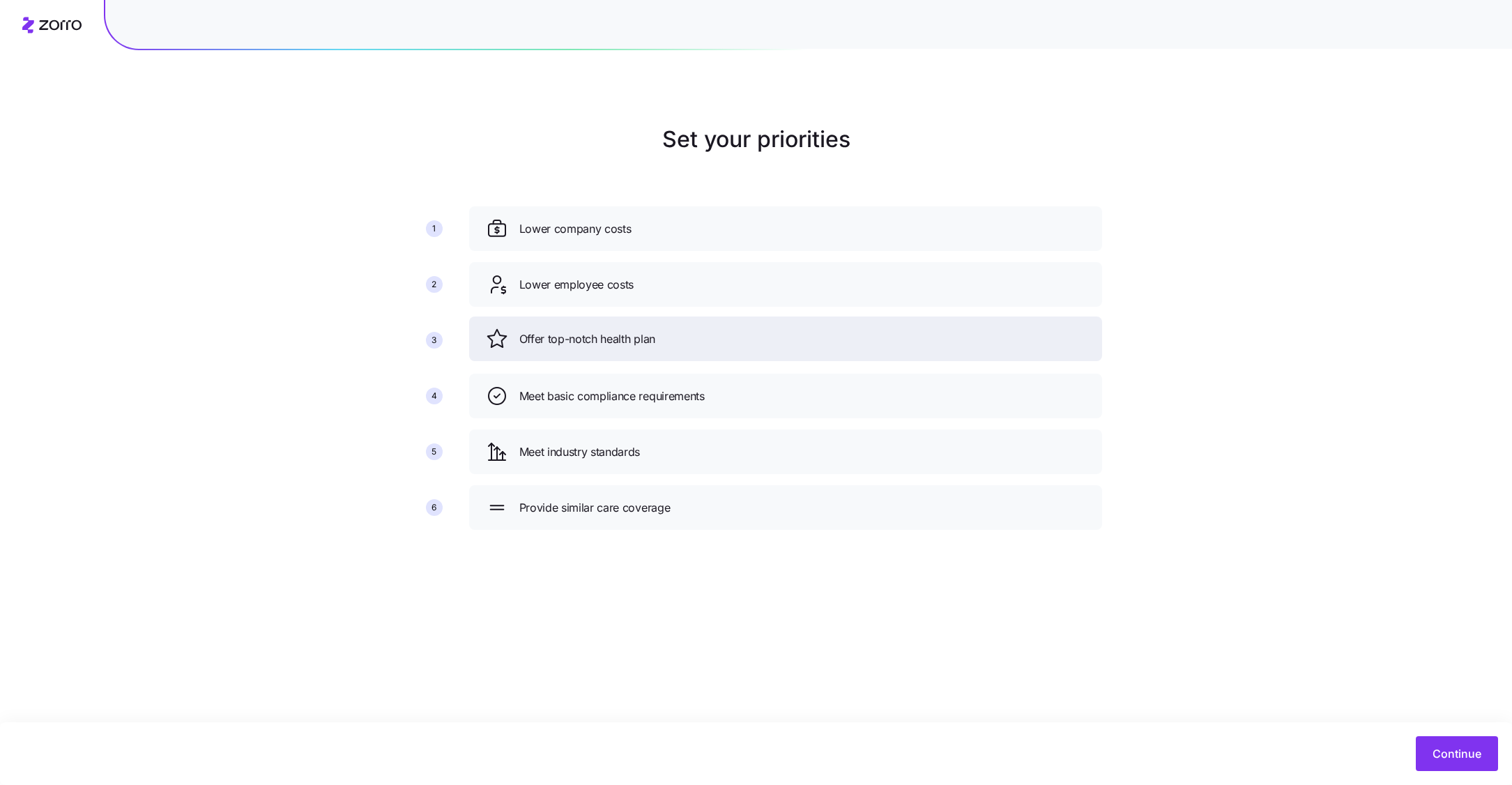
drag, startPoint x: 784, startPoint y: 298, endPoint x: 783, endPoint y: 355, distance: 57.0
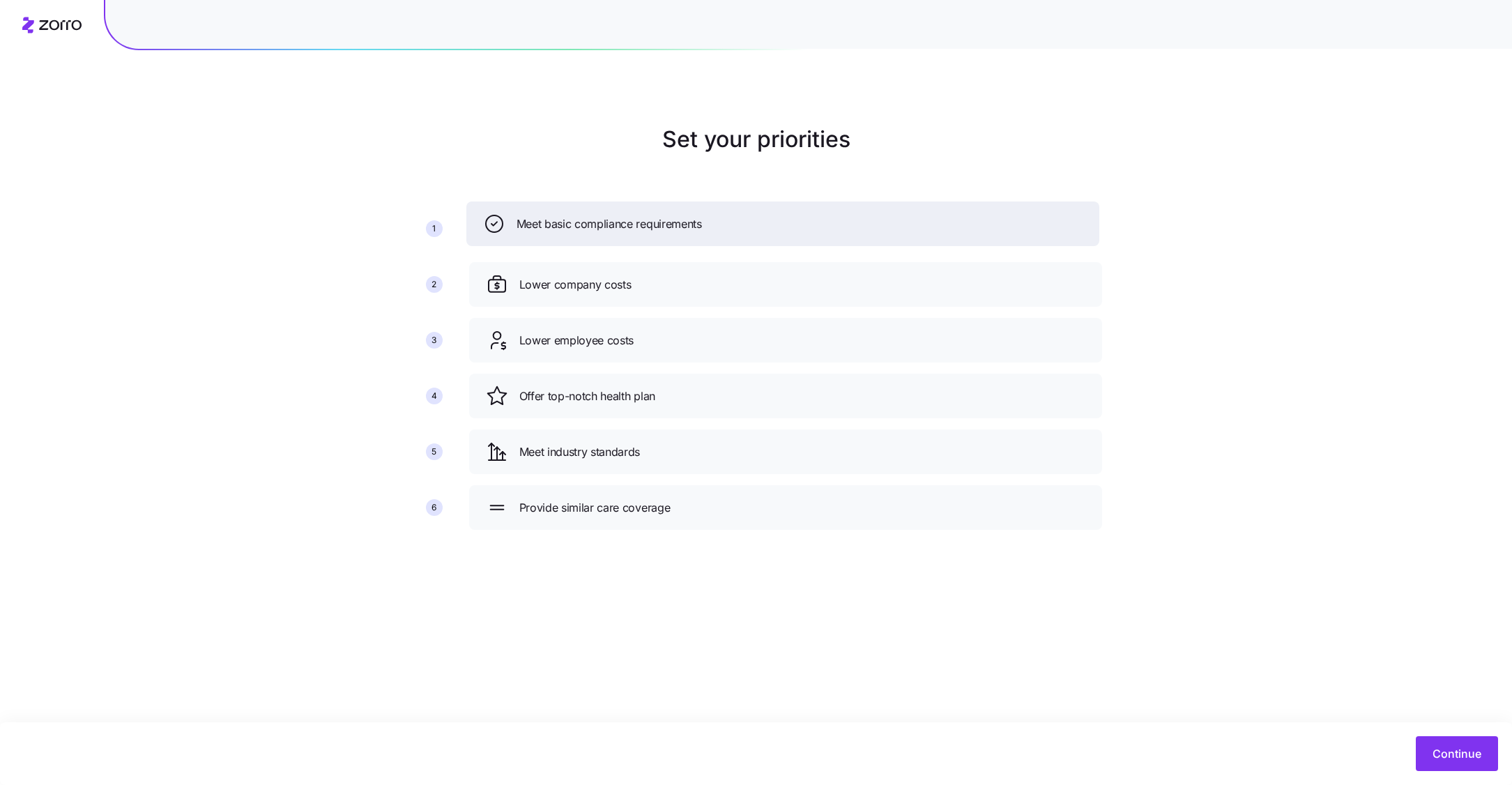
drag, startPoint x: 752, startPoint y: 394, endPoint x: 749, endPoint y: 220, distance: 174.0
click at [749, 220] on div "Meet basic compliance requirements" at bounding box center [782, 224] width 600 height 22
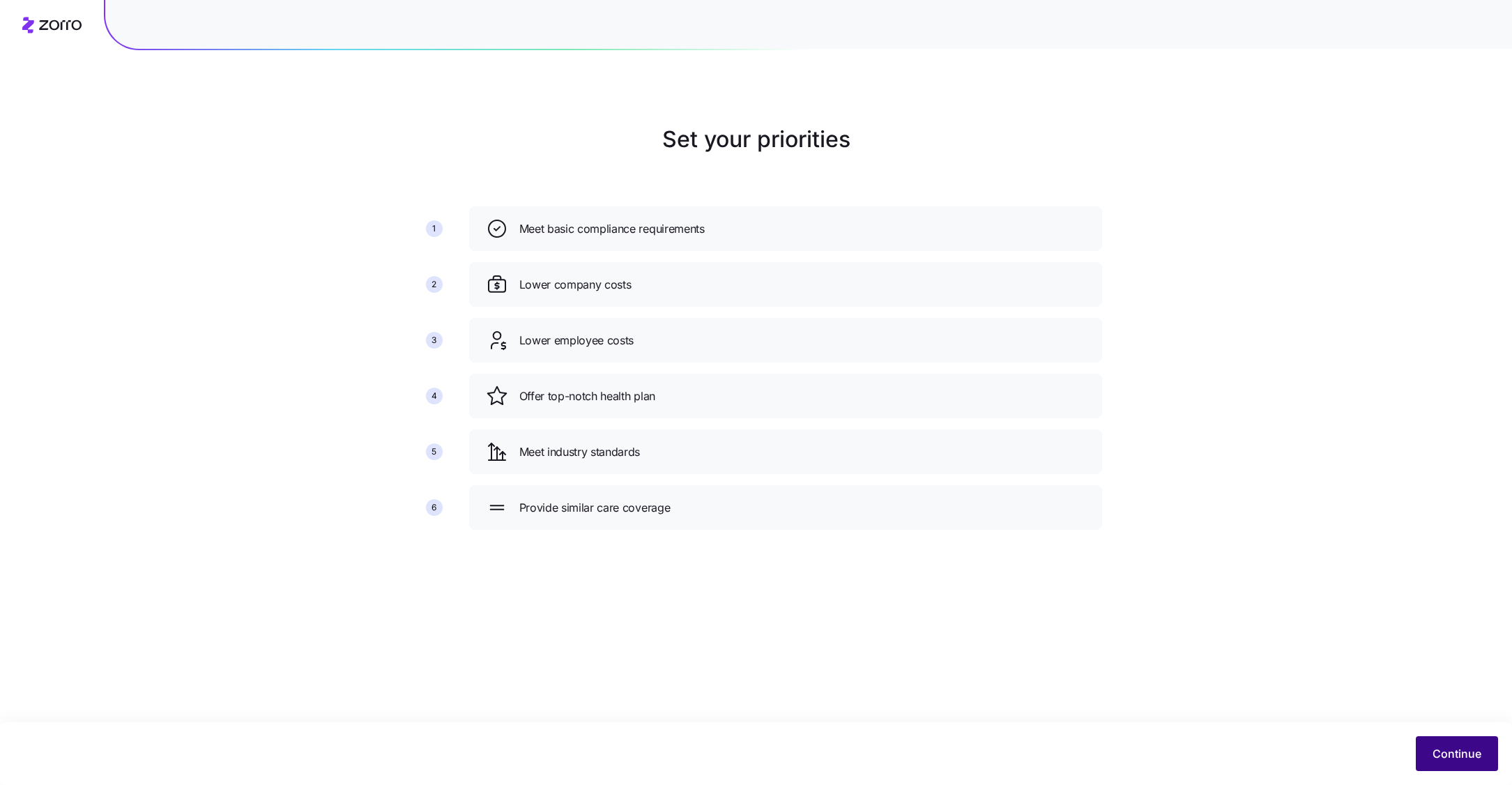
click at [1450, 742] on button "Continue" at bounding box center [1457, 753] width 82 height 35
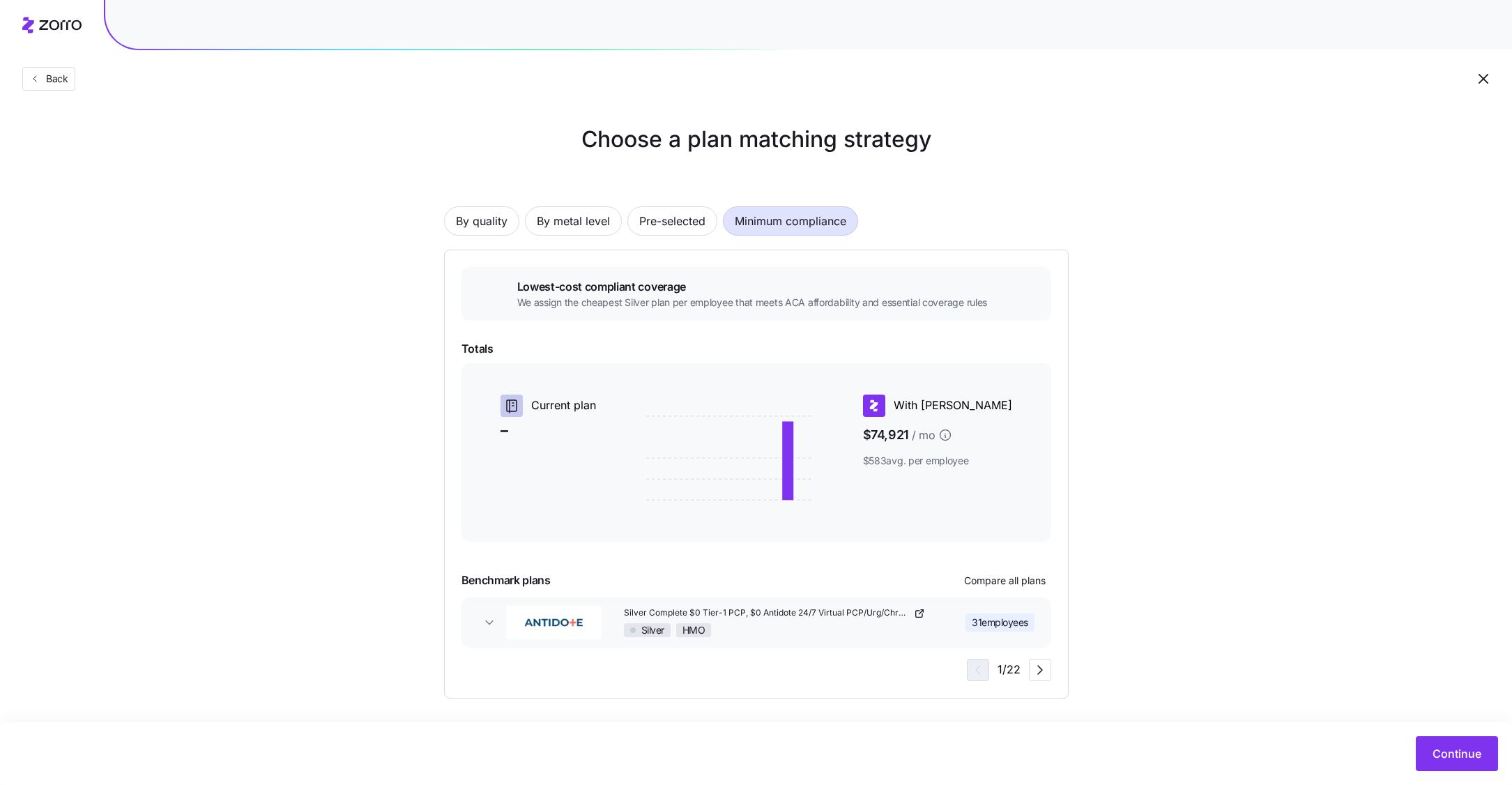
scroll to position [2, 0]
click at [1034, 650] on div "Lowest-cost compliant coverage We assign the cheapest Silver plan per employee …" at bounding box center [756, 472] width 590 height 414
click at [1034, 660] on icon "button" at bounding box center [1040, 668] width 17 height 17
click at [1040, 671] on icon "button" at bounding box center [1040, 668] width 17 height 17
click at [1039, 666] on icon "button" at bounding box center [1040, 668] width 17 height 17
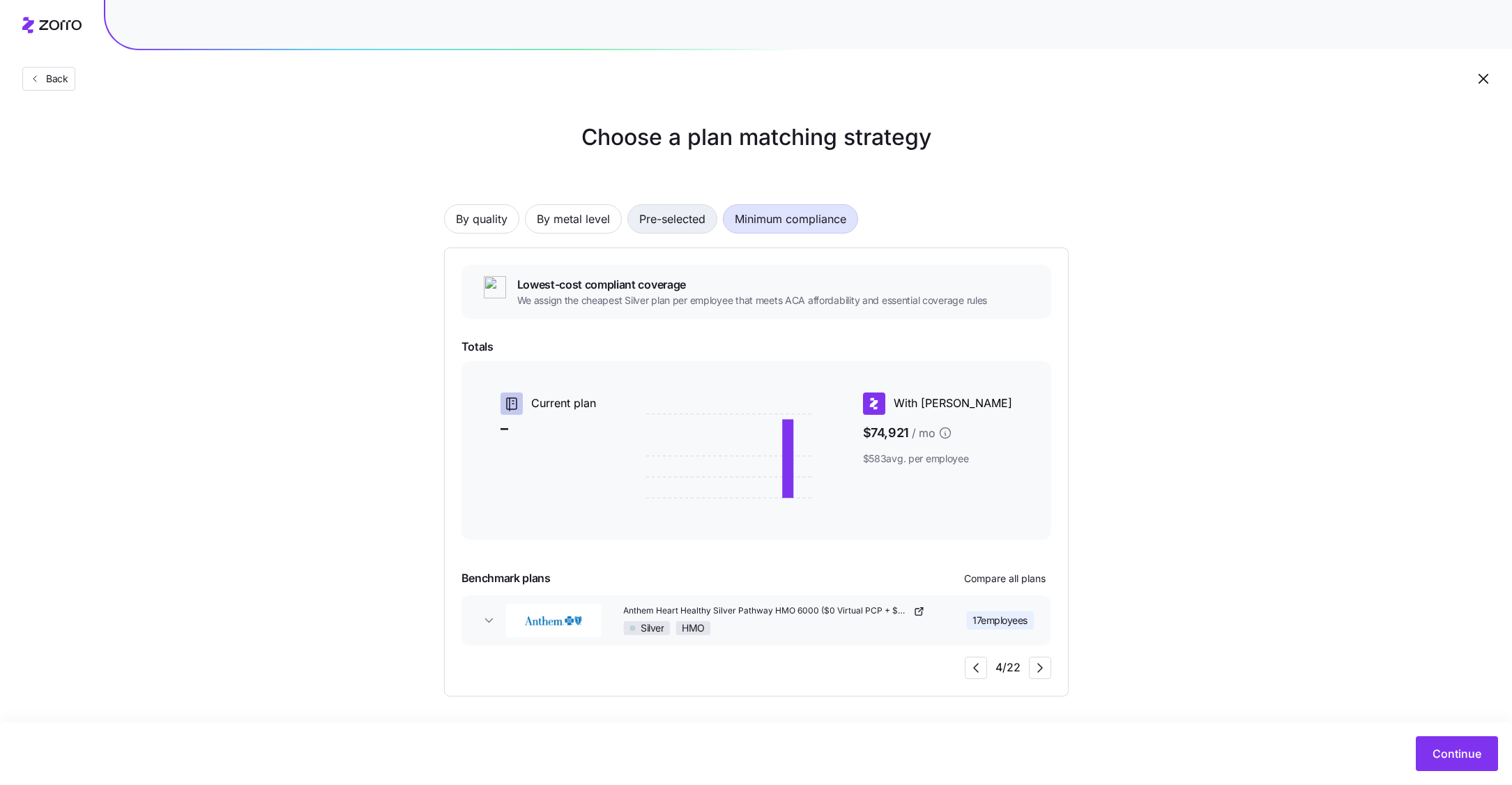
click at [653, 227] on span "Pre-selected" at bounding box center [672, 219] width 66 height 28
click at [746, 213] on span "Minimum compliance" at bounding box center [791, 219] width 111 height 28
click at [632, 213] on button "Pre-selected" at bounding box center [672, 218] width 90 height 29
click at [594, 219] on span "By metal level" at bounding box center [574, 219] width 74 height 28
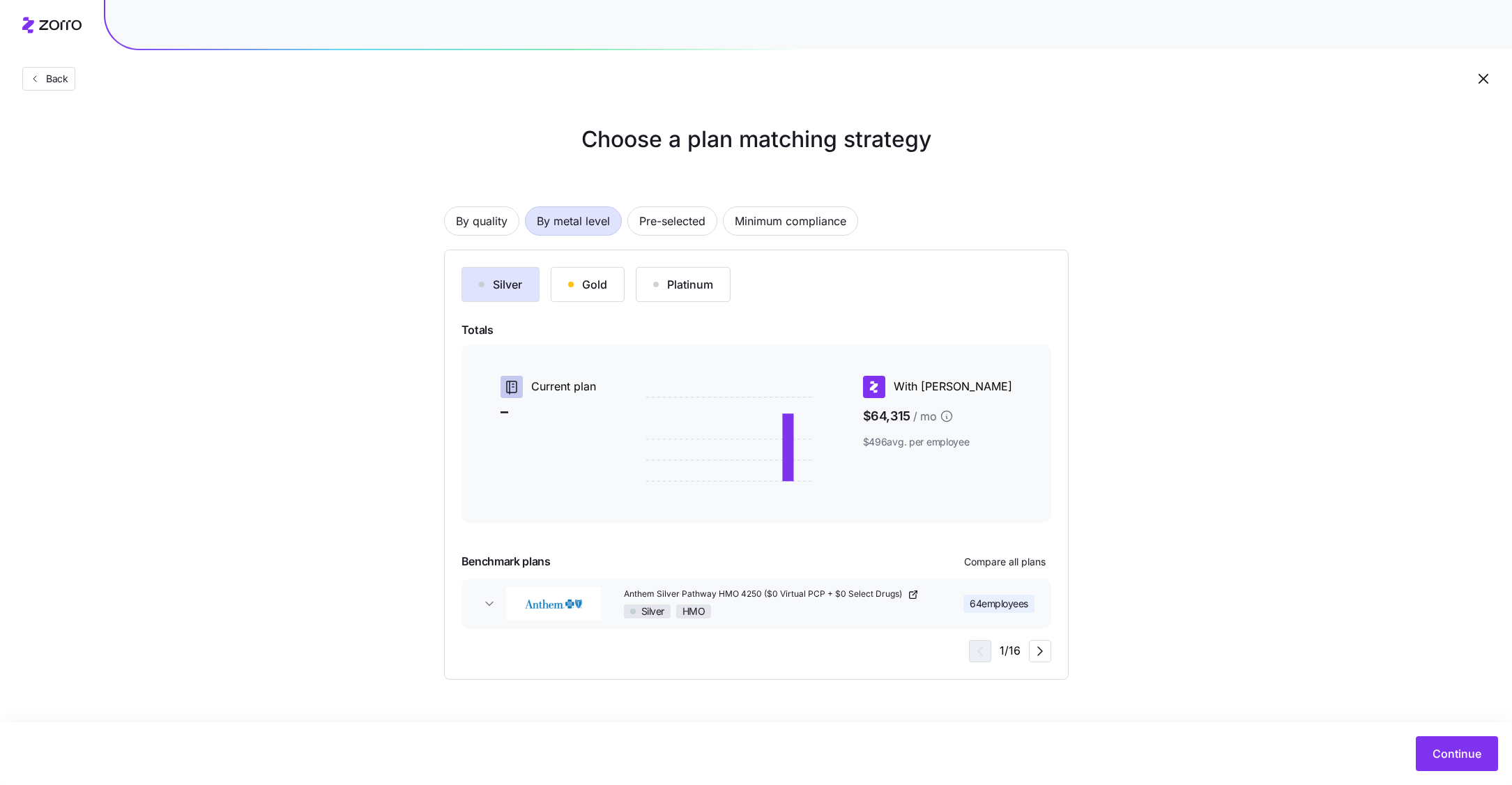
scroll to position [0, 0]
click at [1048, 653] on icon "button" at bounding box center [1040, 651] width 17 height 17
click at [1039, 653] on icon "button" at bounding box center [1040, 651] width 17 height 17
click at [1039, 655] on icon "button" at bounding box center [1040, 651] width 17 height 17
click at [981, 653] on icon "button" at bounding box center [978, 651] width 17 height 17
